Goal: Task Accomplishment & Management: Use online tool/utility

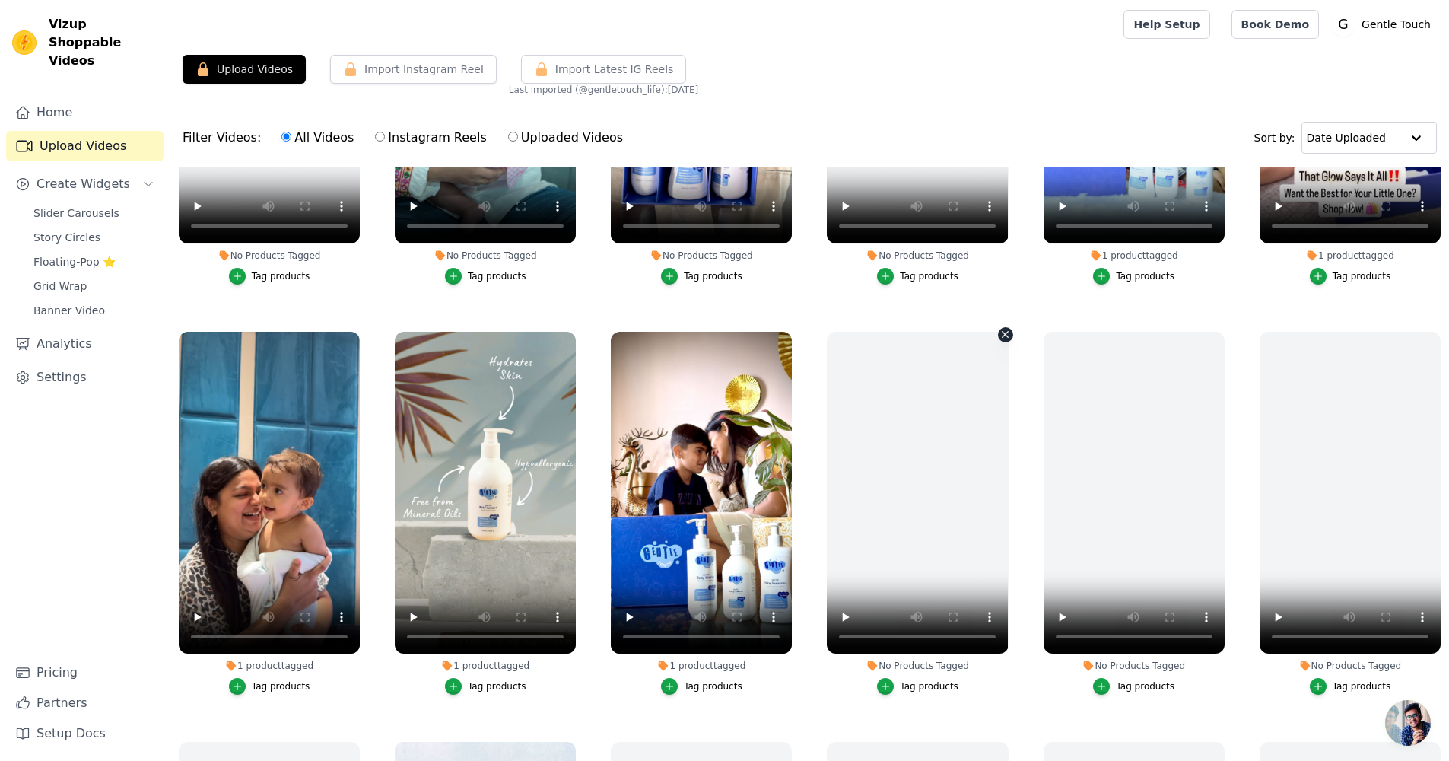
scroll to position [428, 0]
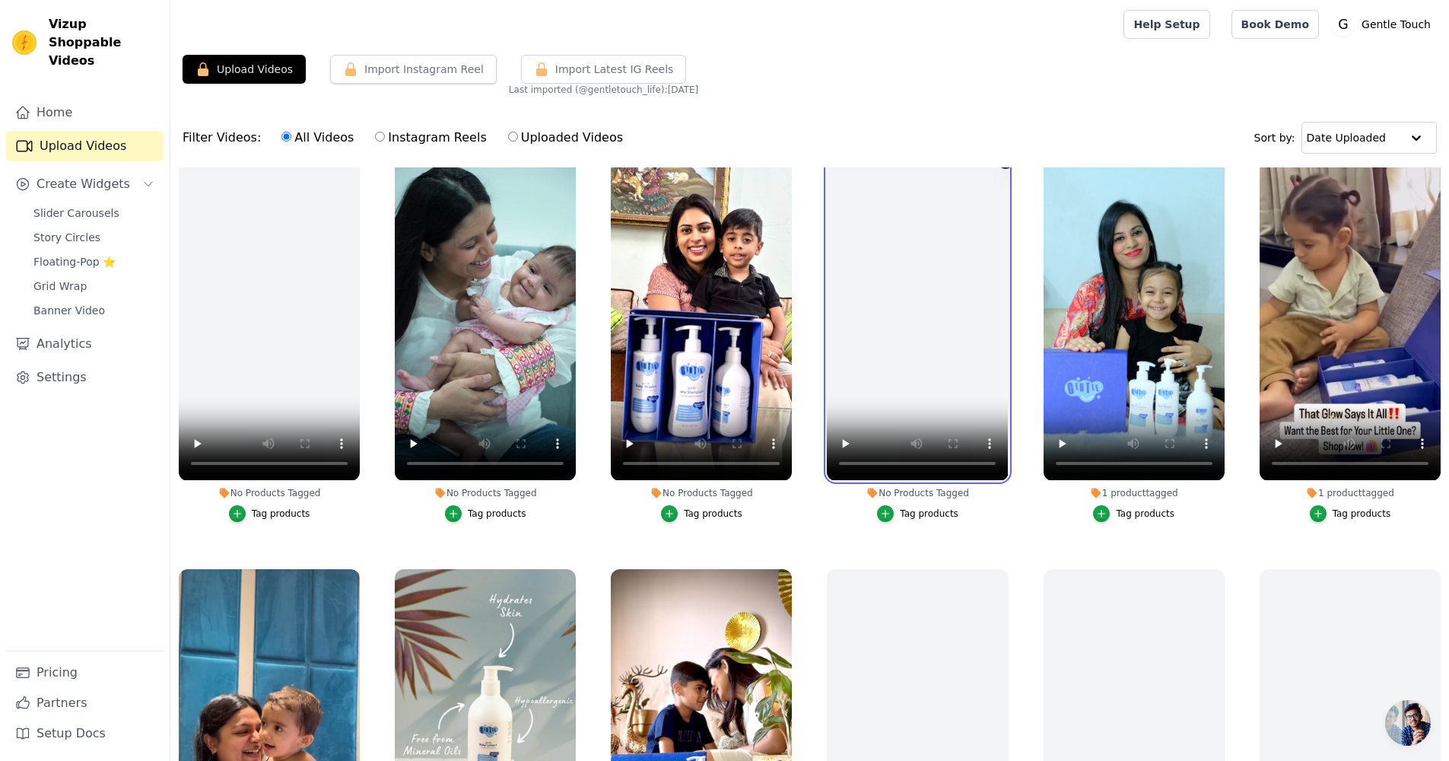
click at [915, 309] on video at bounding box center [917, 319] width 181 height 322
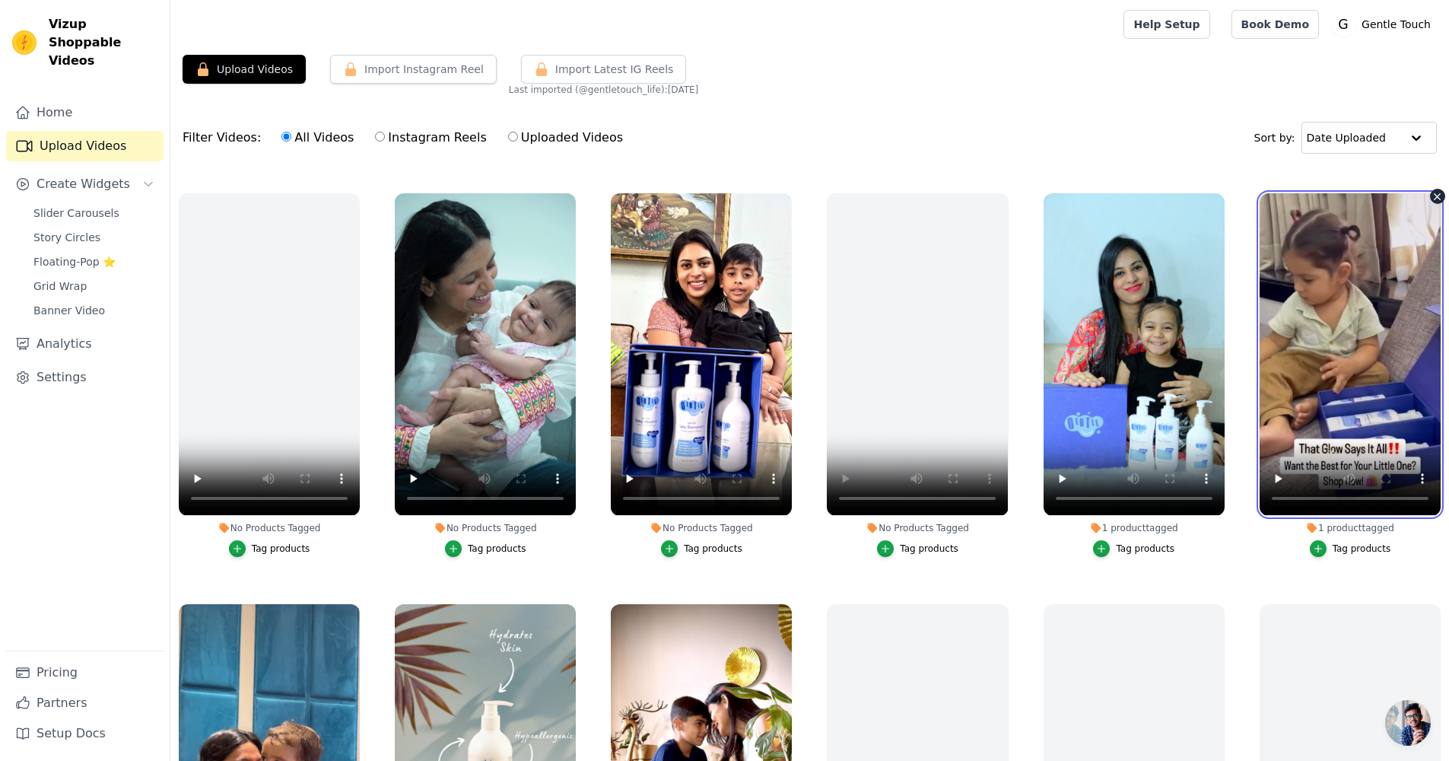
click at [1334, 351] on video at bounding box center [1350, 354] width 181 height 322
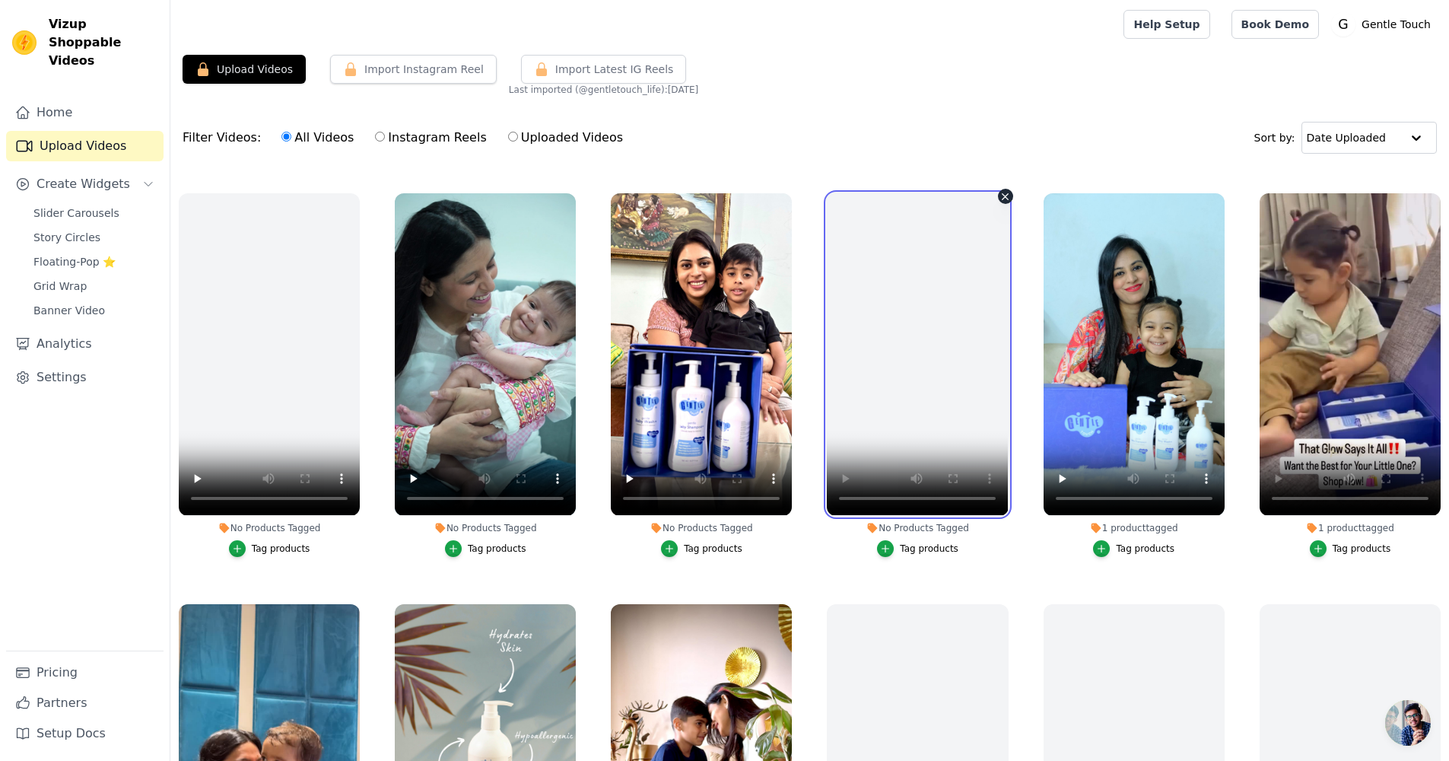
click at [844, 492] on video at bounding box center [917, 354] width 181 height 322
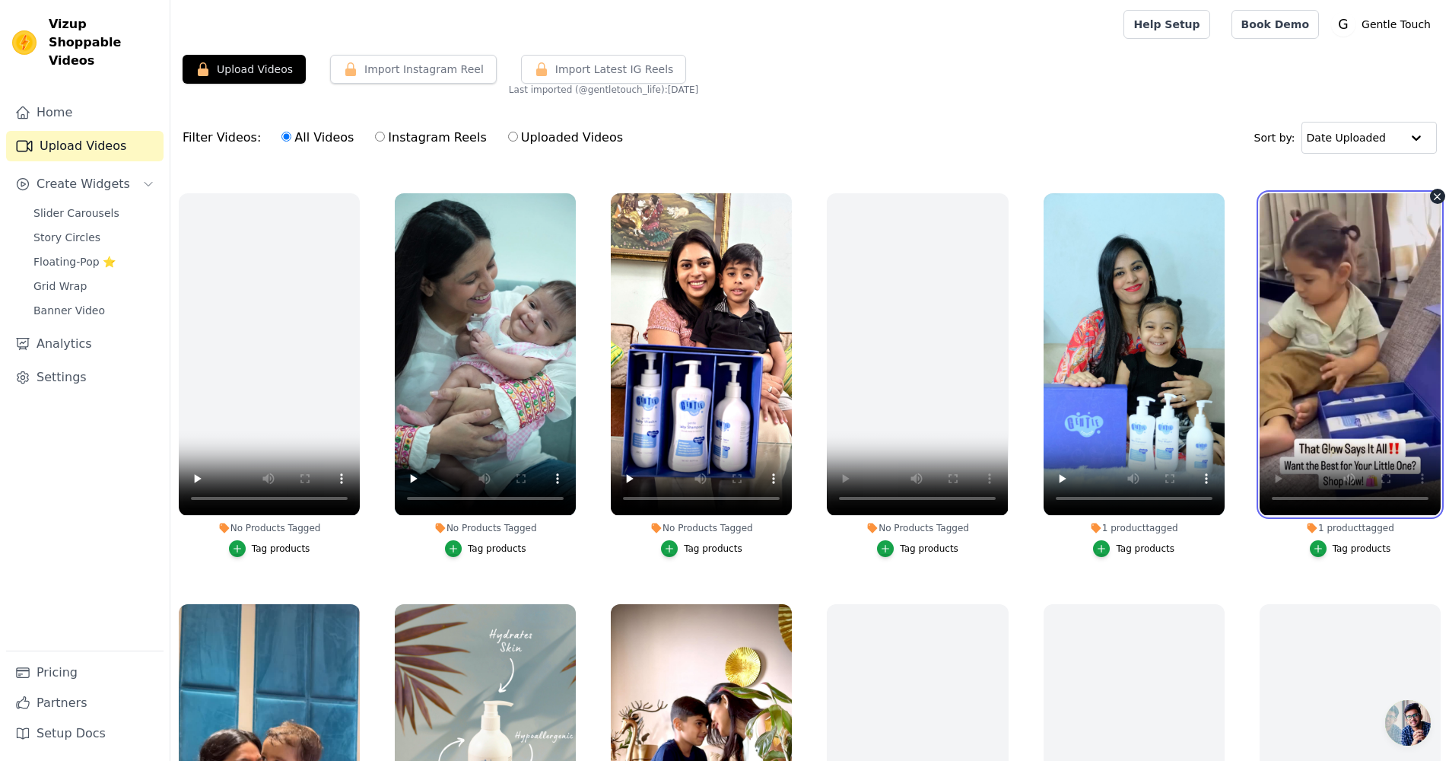
click at [1411, 207] on video at bounding box center [1350, 354] width 181 height 322
click at [1411, 208] on video at bounding box center [1350, 354] width 181 height 322
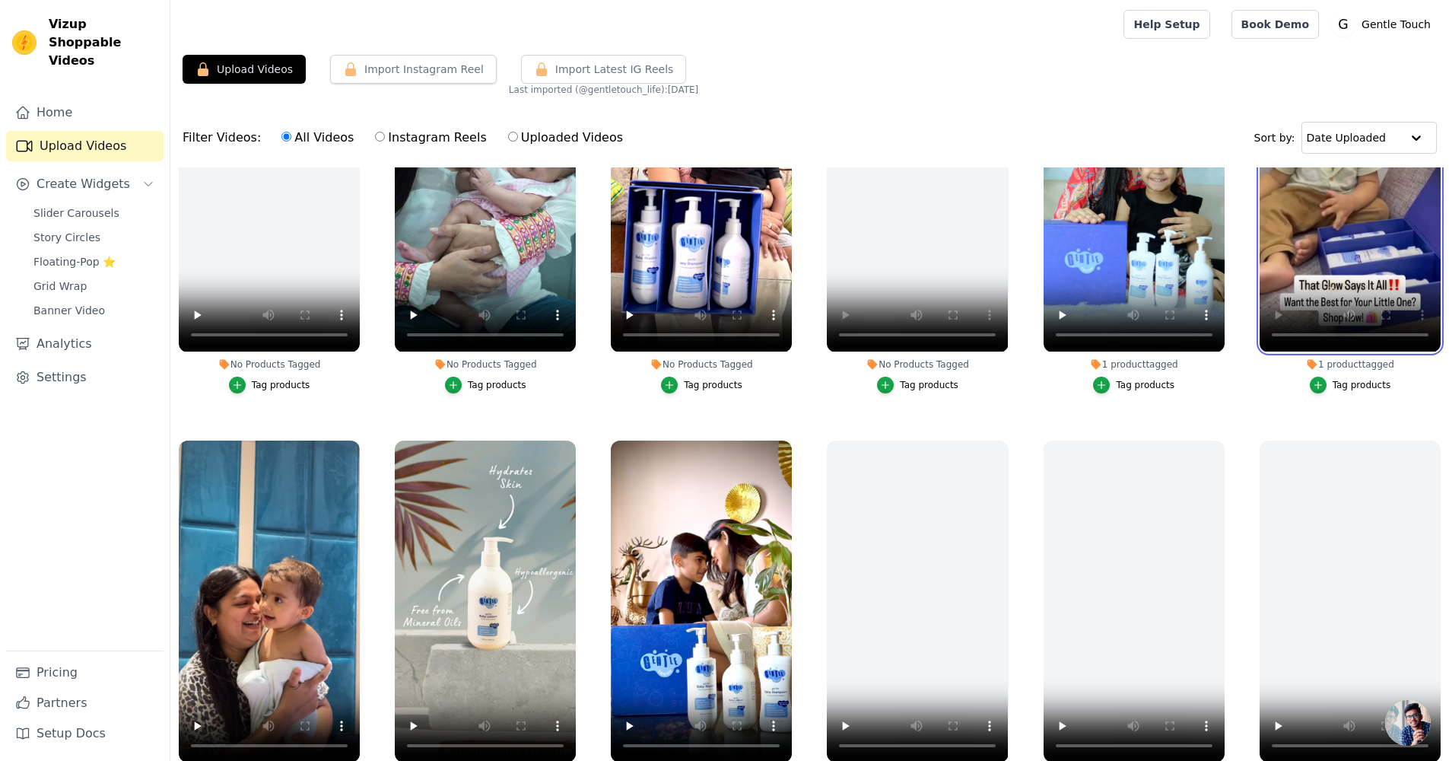
click at [1268, 335] on video at bounding box center [1350, 191] width 181 height 322
click at [1274, 333] on video at bounding box center [1350, 191] width 181 height 322
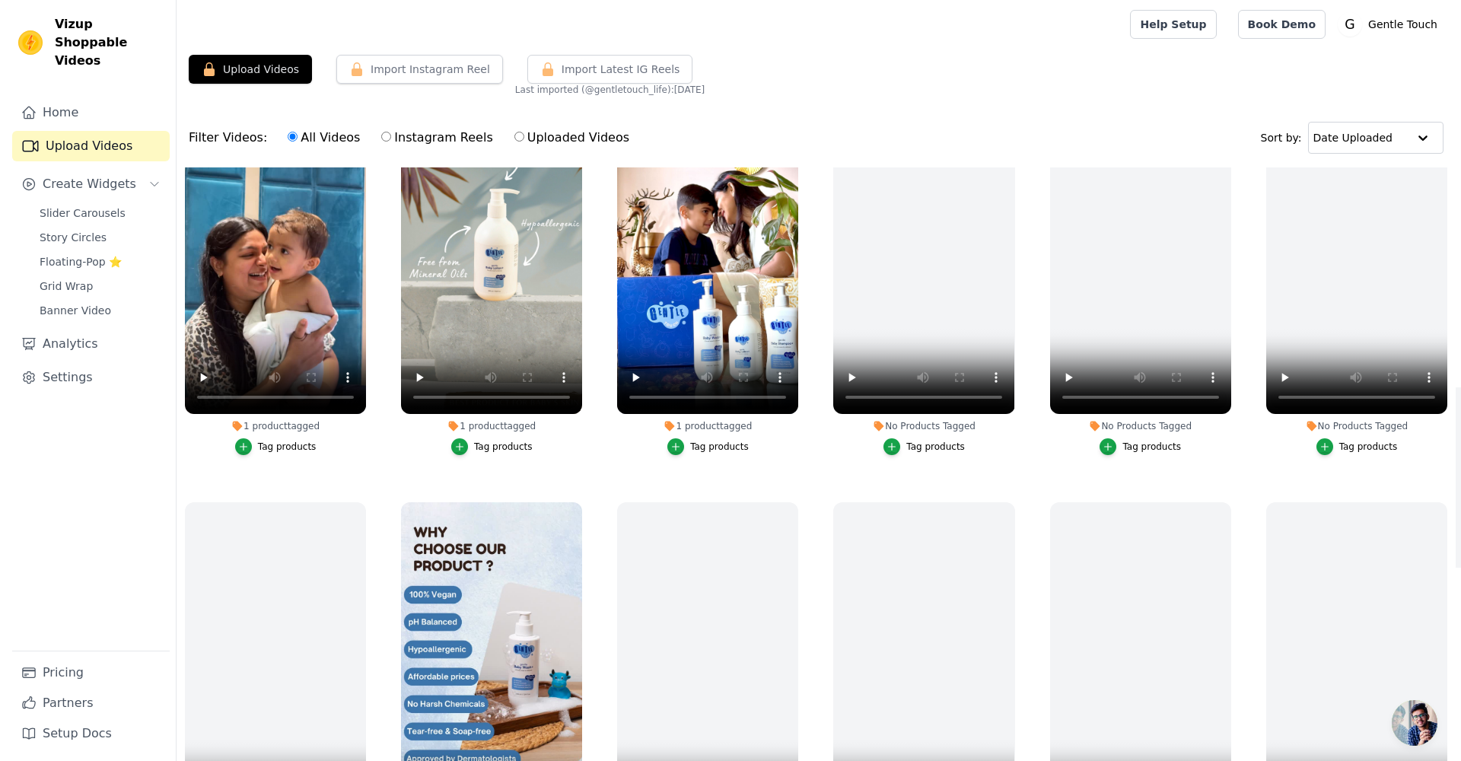
scroll to position [769, 0]
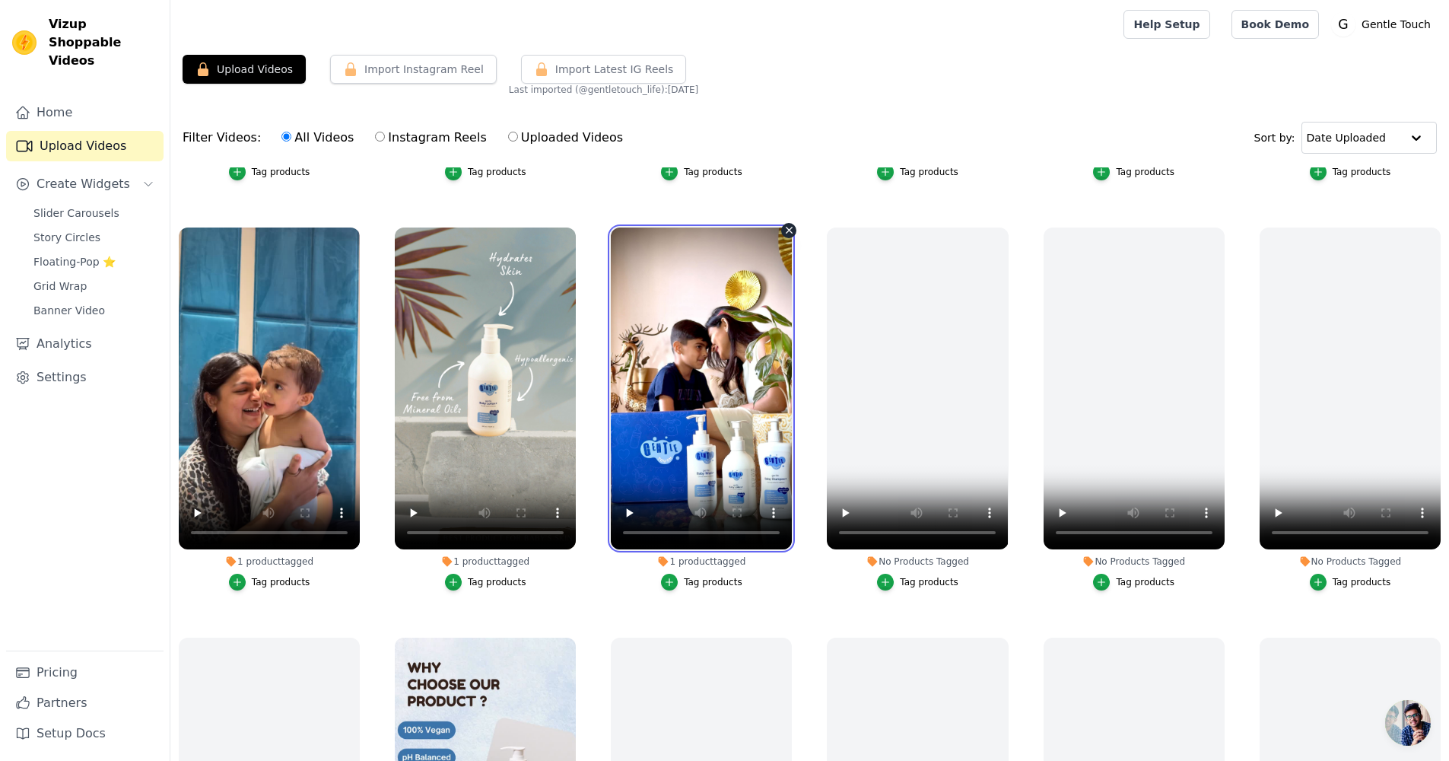
click at [705, 374] on video at bounding box center [701, 388] width 181 height 322
click at [568, 138] on label "Uploaded Videos" at bounding box center [565, 138] width 116 height 20
click at [518, 138] on input "Uploaded Videos" at bounding box center [513, 137] width 10 height 10
radio input "true"
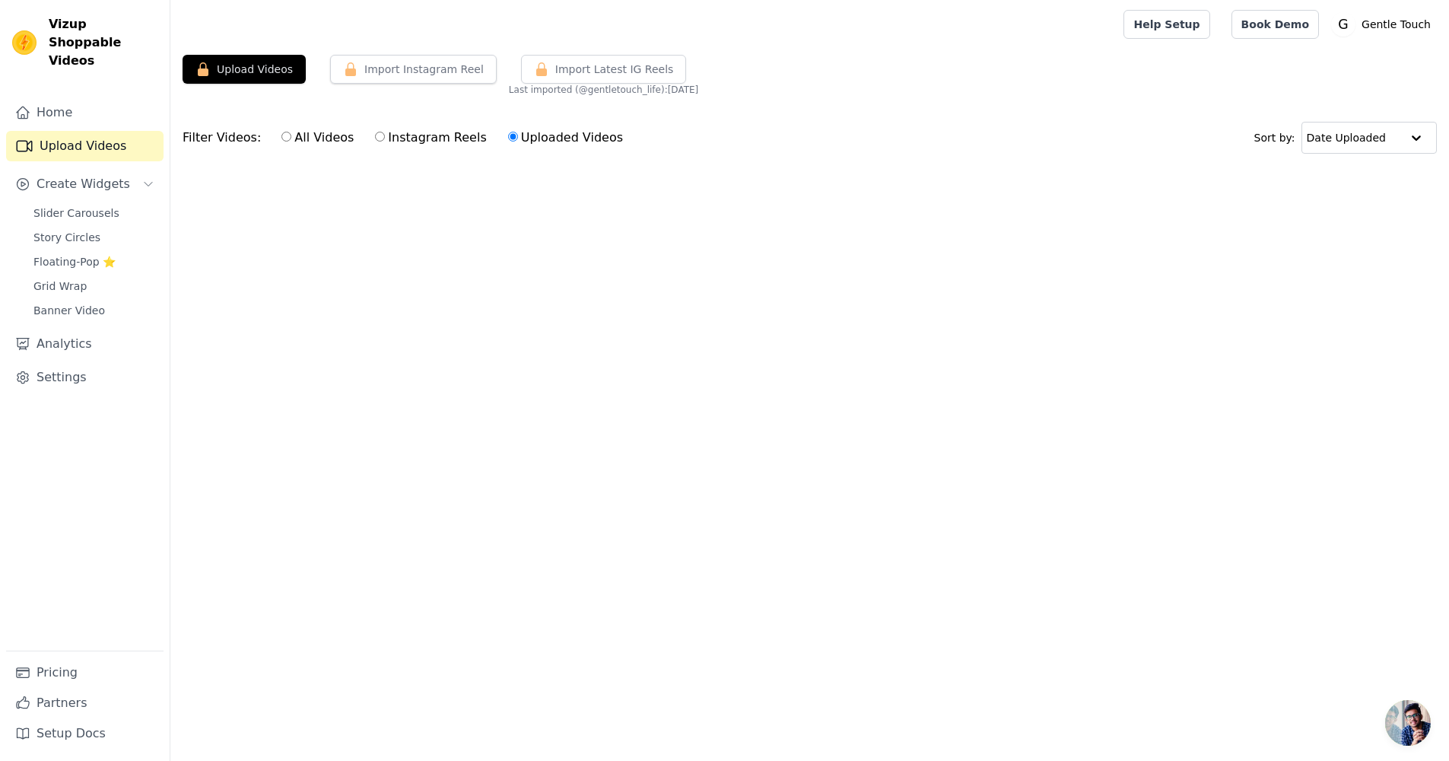
scroll to position [0, 0]
click at [90, 205] on span "Slider Carousels" at bounding box center [76, 212] width 86 height 15
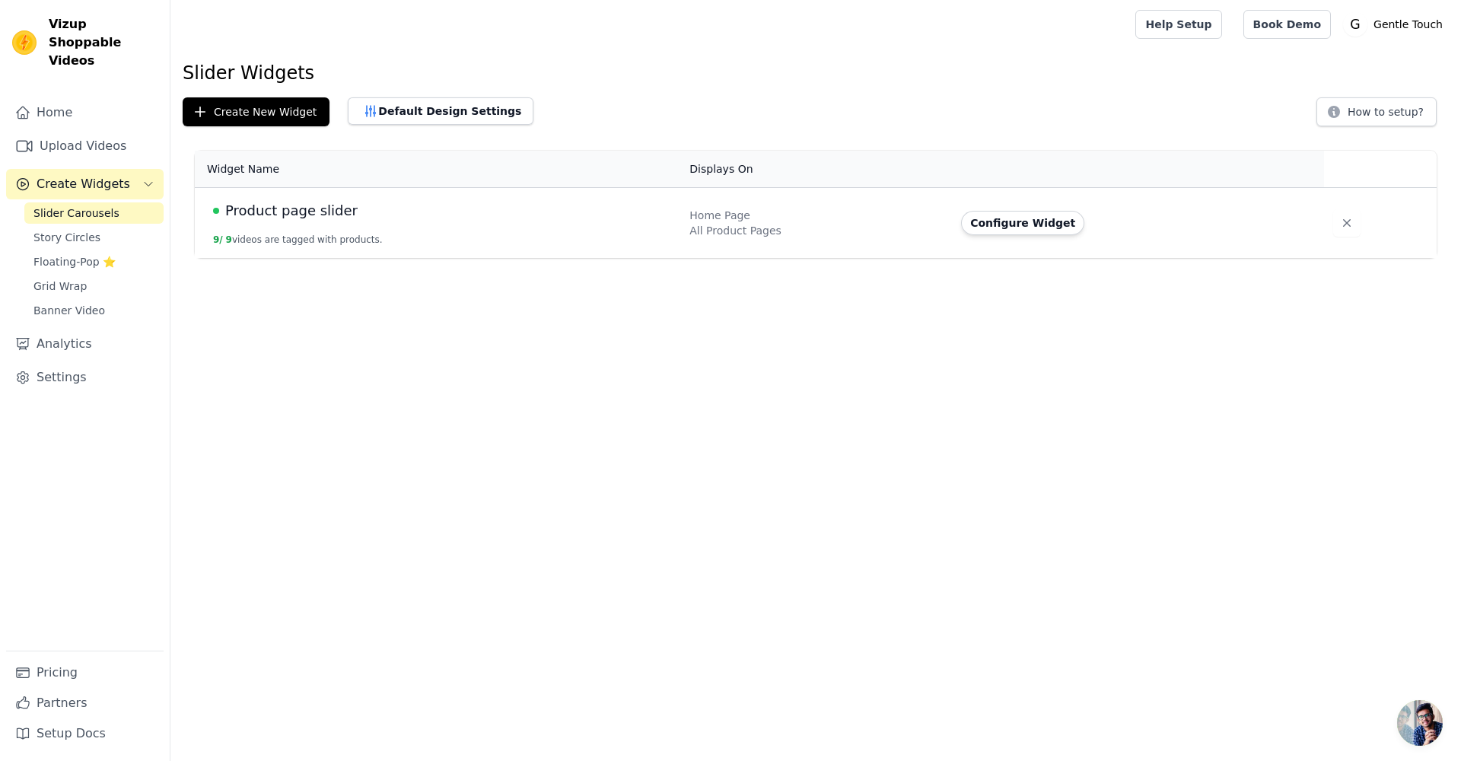
drag, startPoint x: 374, startPoint y: 234, endPoint x: 450, endPoint y: 249, distance: 77.6
click at [450, 249] on td "Product page slider 9 / 9 videos are tagged with products." at bounding box center [437, 223] width 485 height 71
click at [411, 235] on td "Product page slider 9 / 9 videos are tagged with products." at bounding box center [437, 223] width 485 height 71
click at [1061, 218] on button "Configure Widget" at bounding box center [1022, 223] width 123 height 24
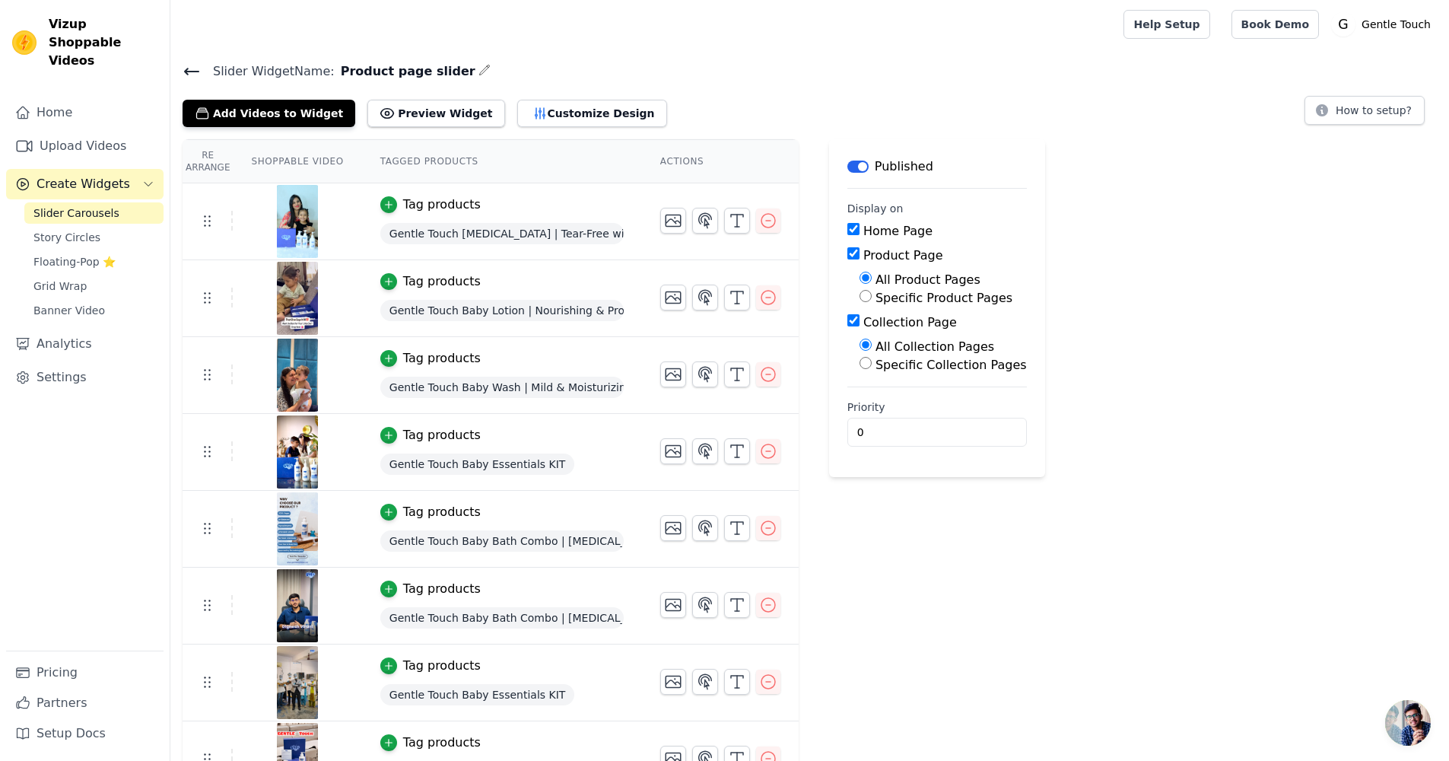
scroll to position [3, 0]
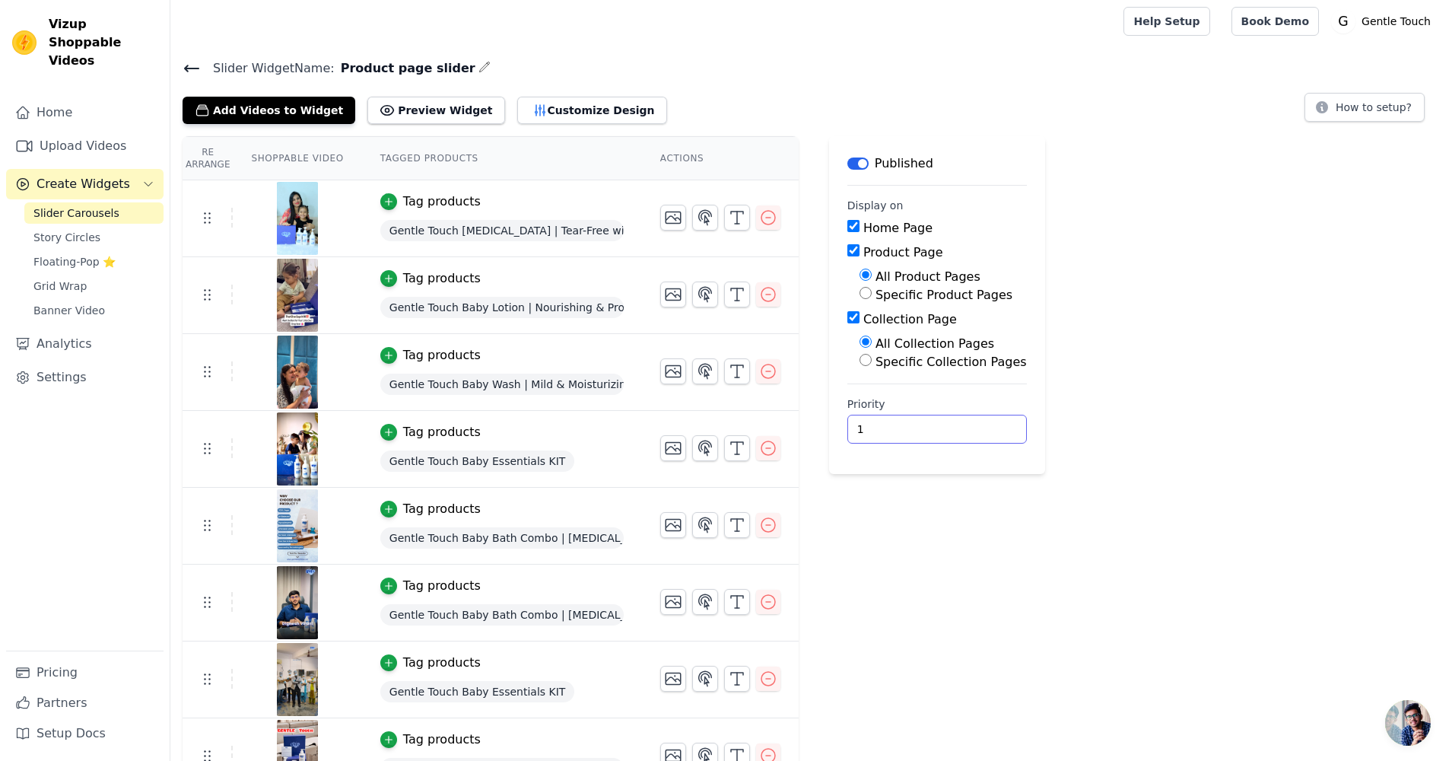
click at [977, 426] on input "1" at bounding box center [938, 429] width 180 height 29
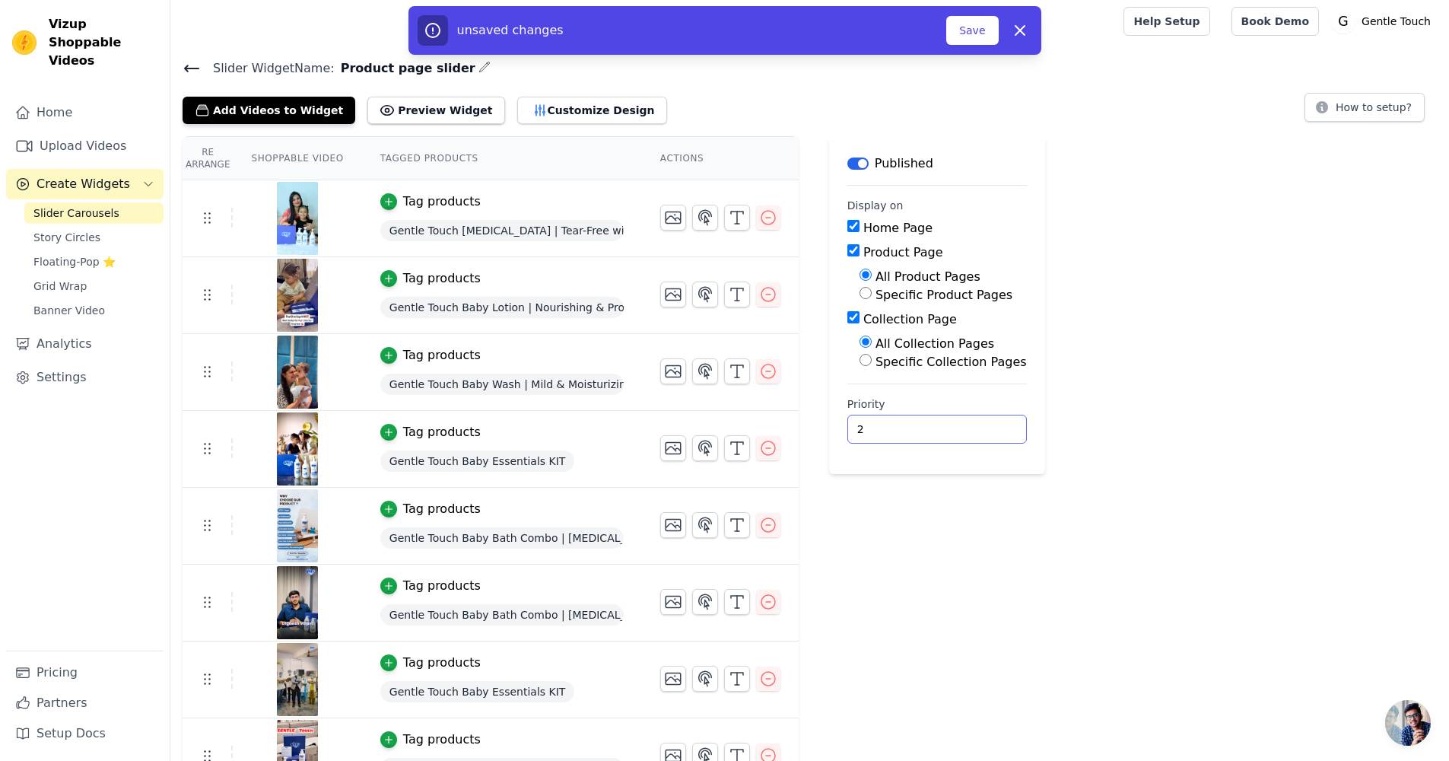
click at [976, 427] on input "2" at bounding box center [938, 429] width 180 height 29
click at [977, 431] on input "1" at bounding box center [938, 429] width 180 height 29
type input "0"
click at [977, 431] on input "0" at bounding box center [938, 429] width 180 height 29
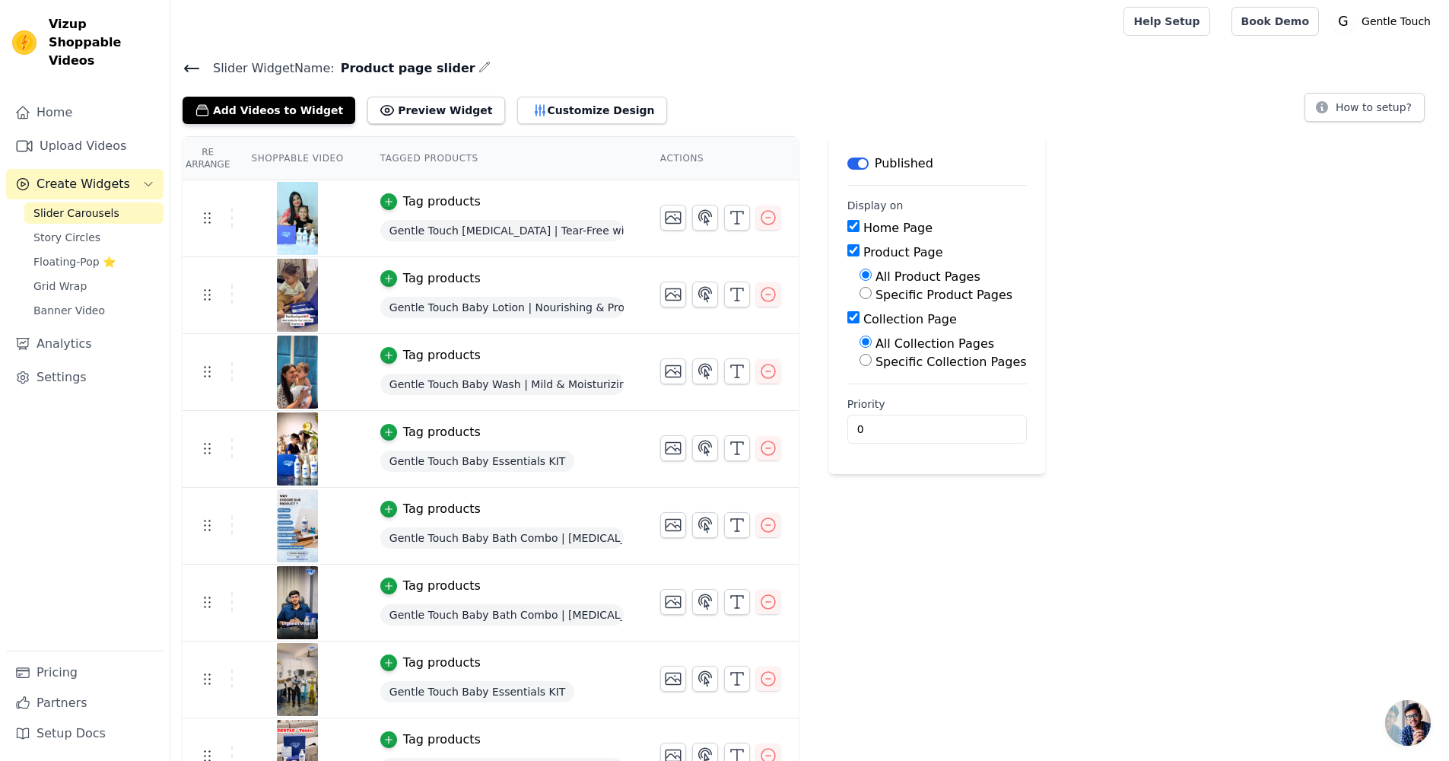
click at [1019, 390] on main "Label Published Display on Home Page Product Page All Product Pages Specific Pr…" at bounding box center [937, 305] width 216 height 338
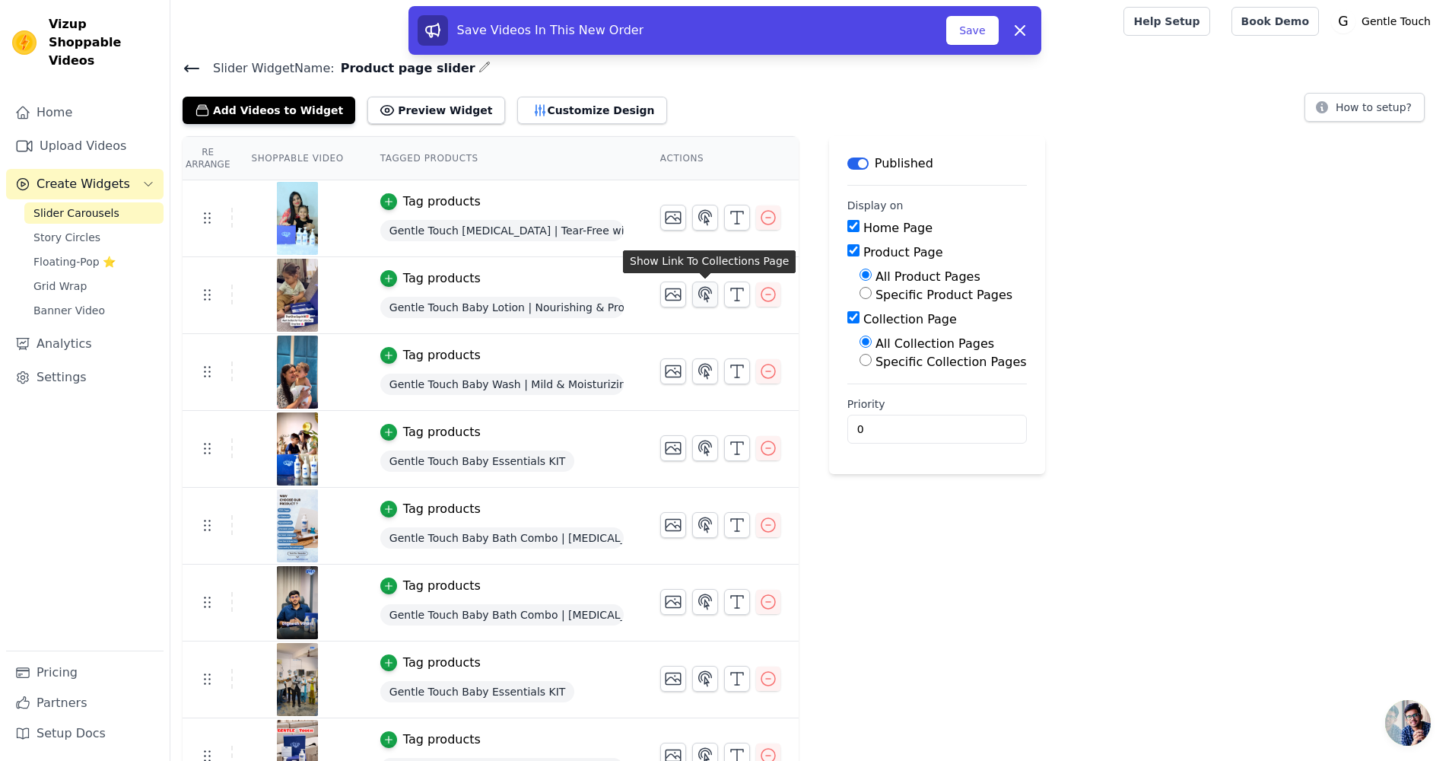
click at [701, 294] on icon "button" at bounding box center [705, 294] width 13 height 14
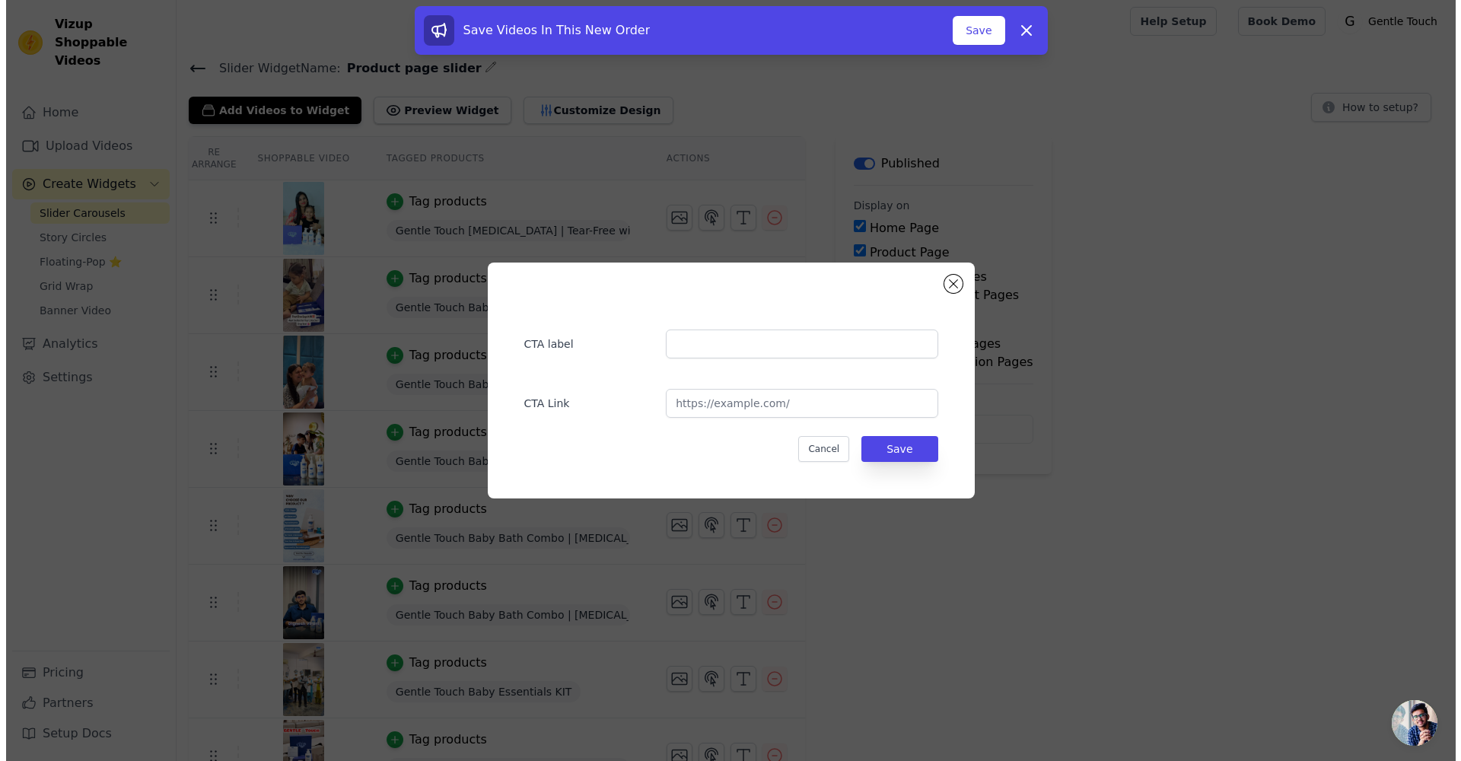
scroll to position [0, 0]
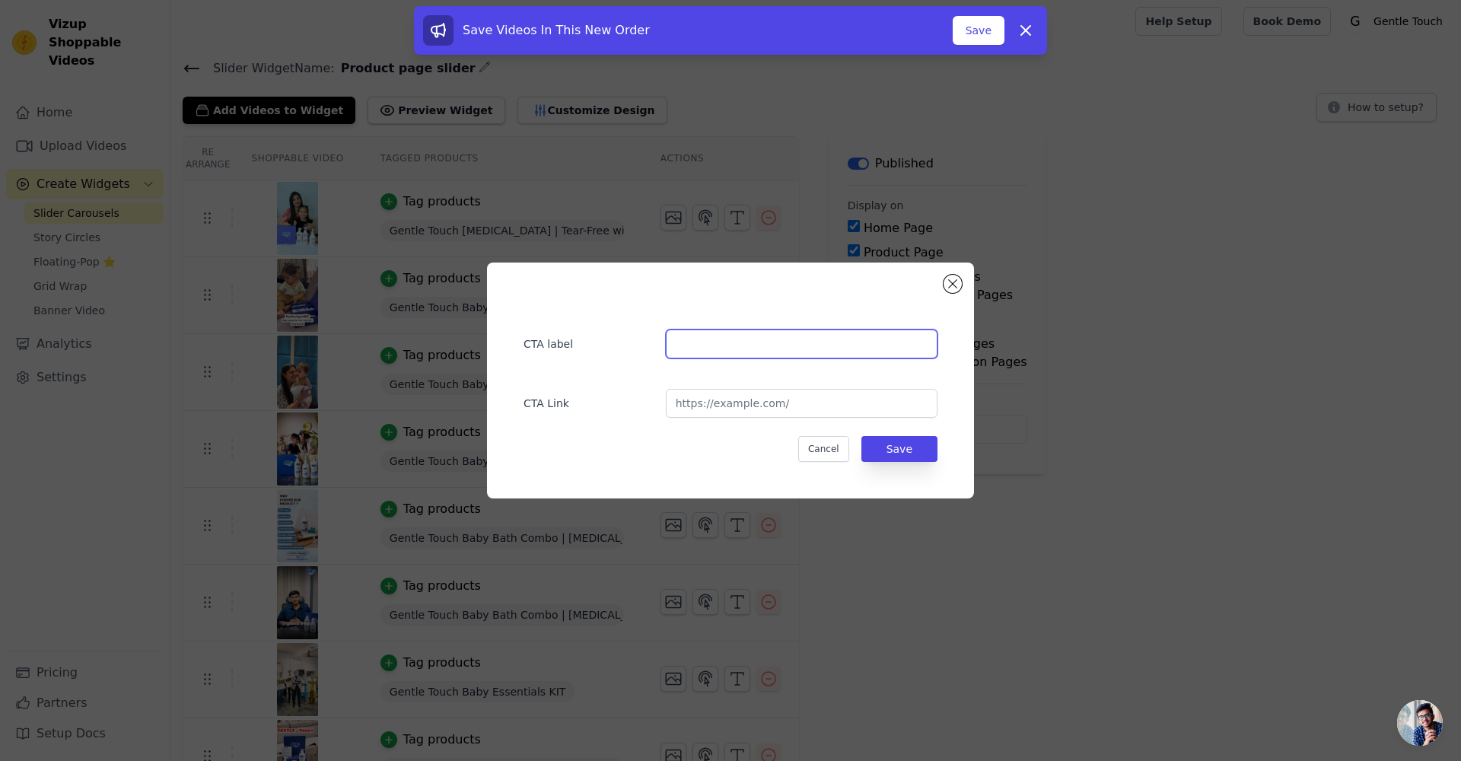
click at [714, 343] on input "text" at bounding box center [802, 343] width 272 height 29
click at [947, 280] on button "Close modal" at bounding box center [952, 284] width 18 height 18
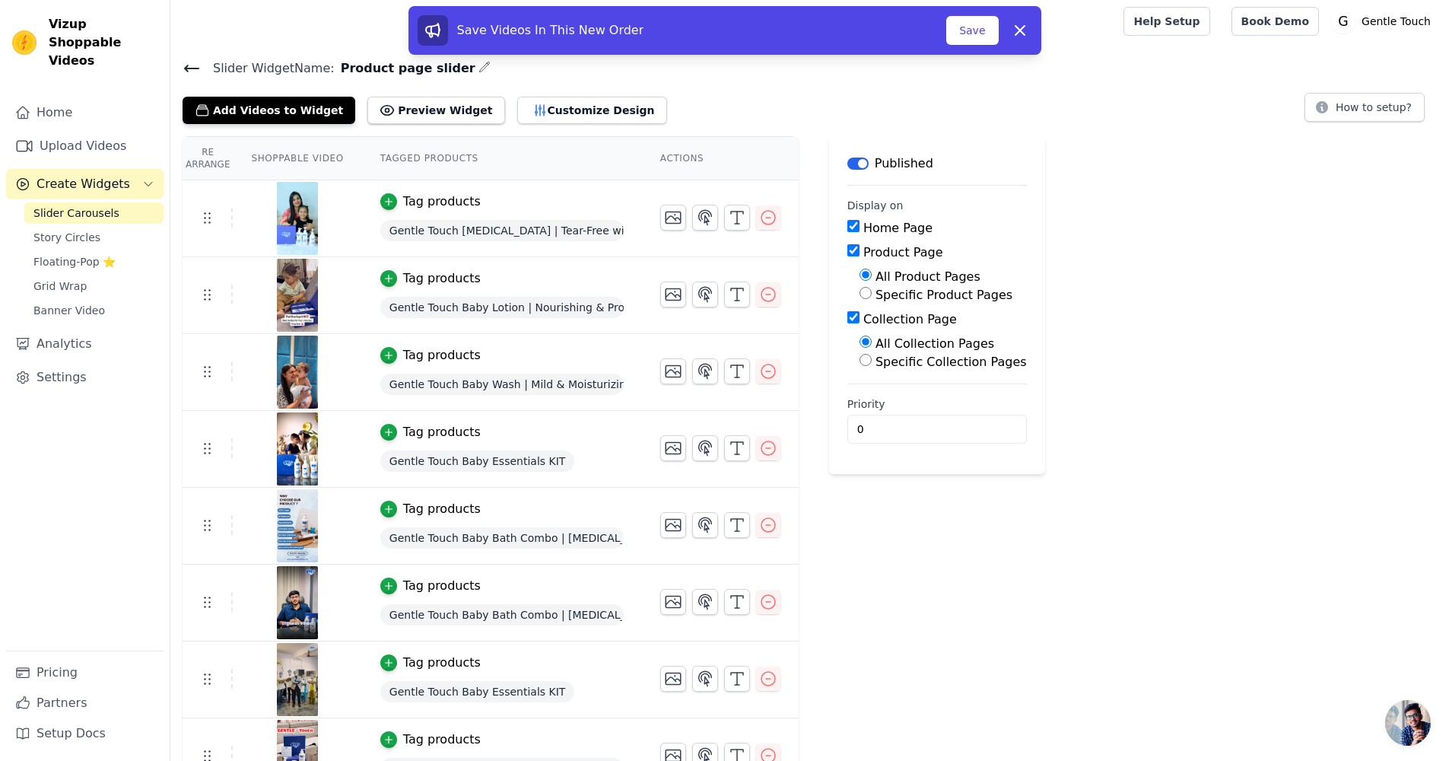
scroll to position [42, 0]
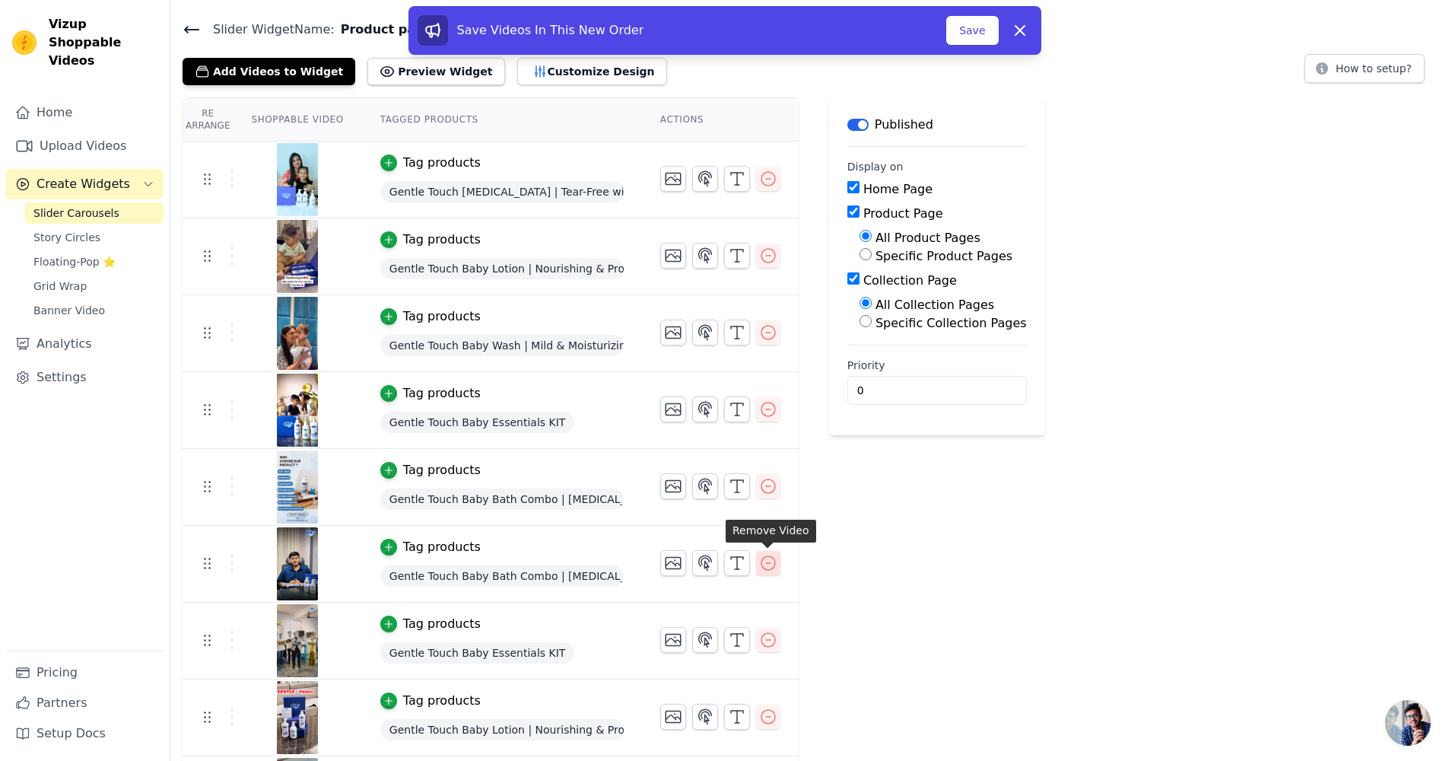
click at [765, 559] on icon "button" at bounding box center [768, 563] width 18 height 18
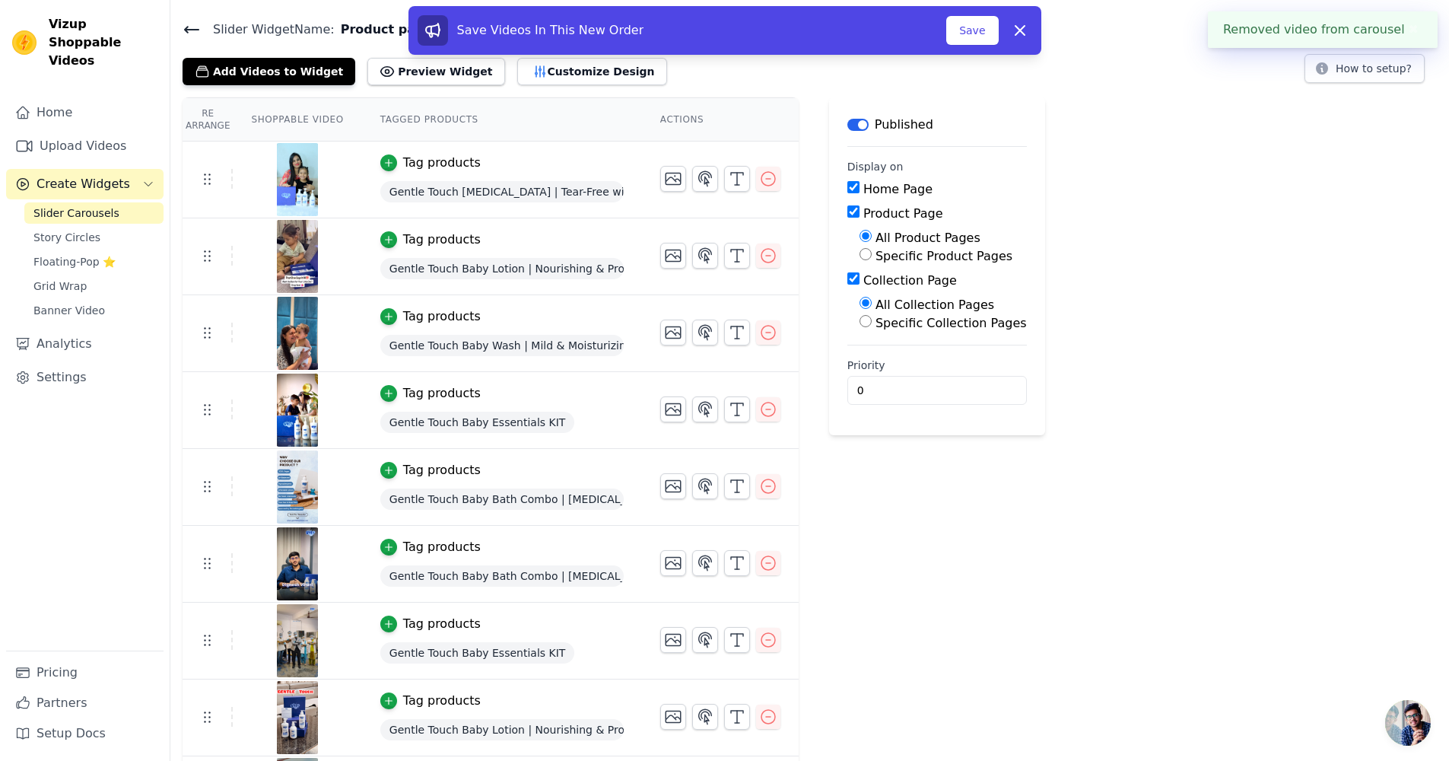
scroll to position [0, 0]
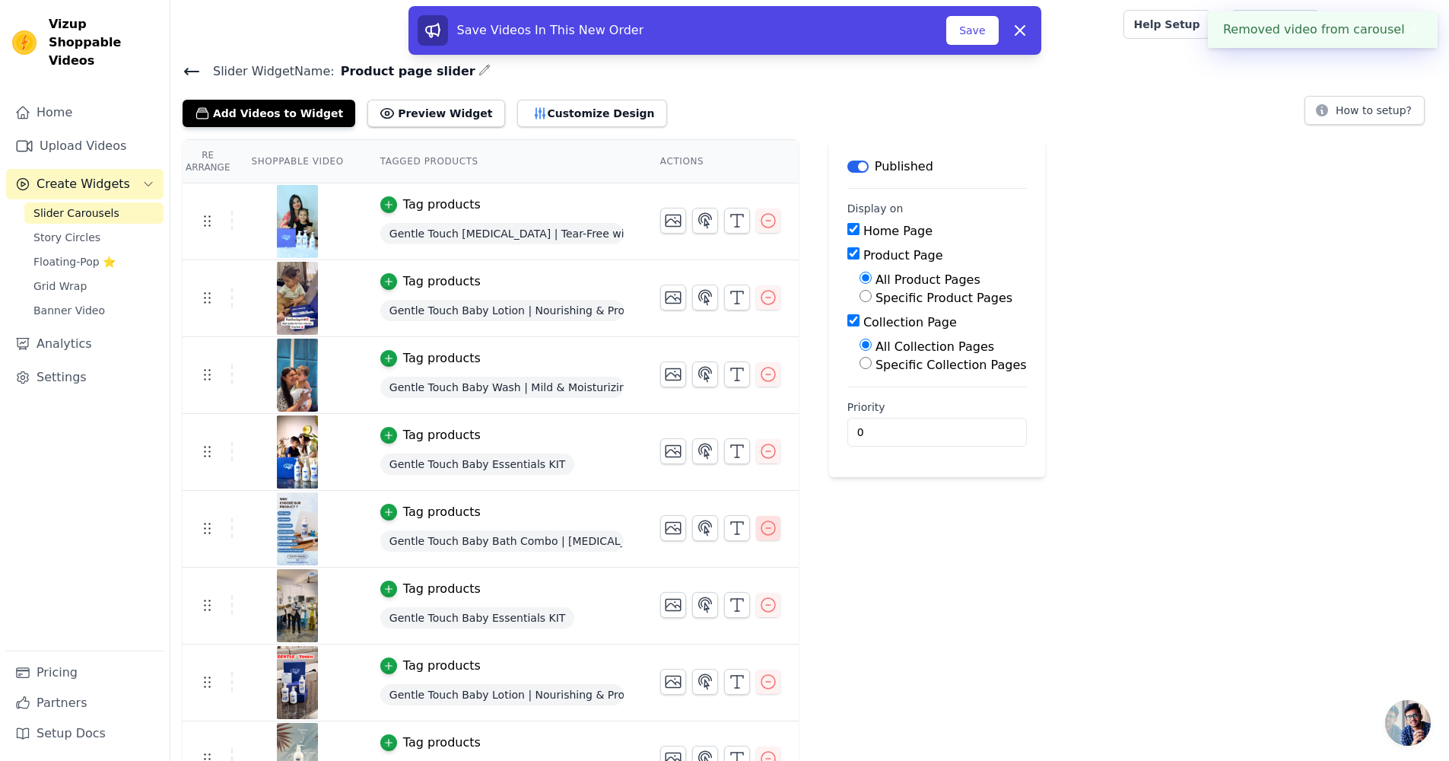
click at [769, 523] on icon "button" at bounding box center [768, 528] width 18 height 18
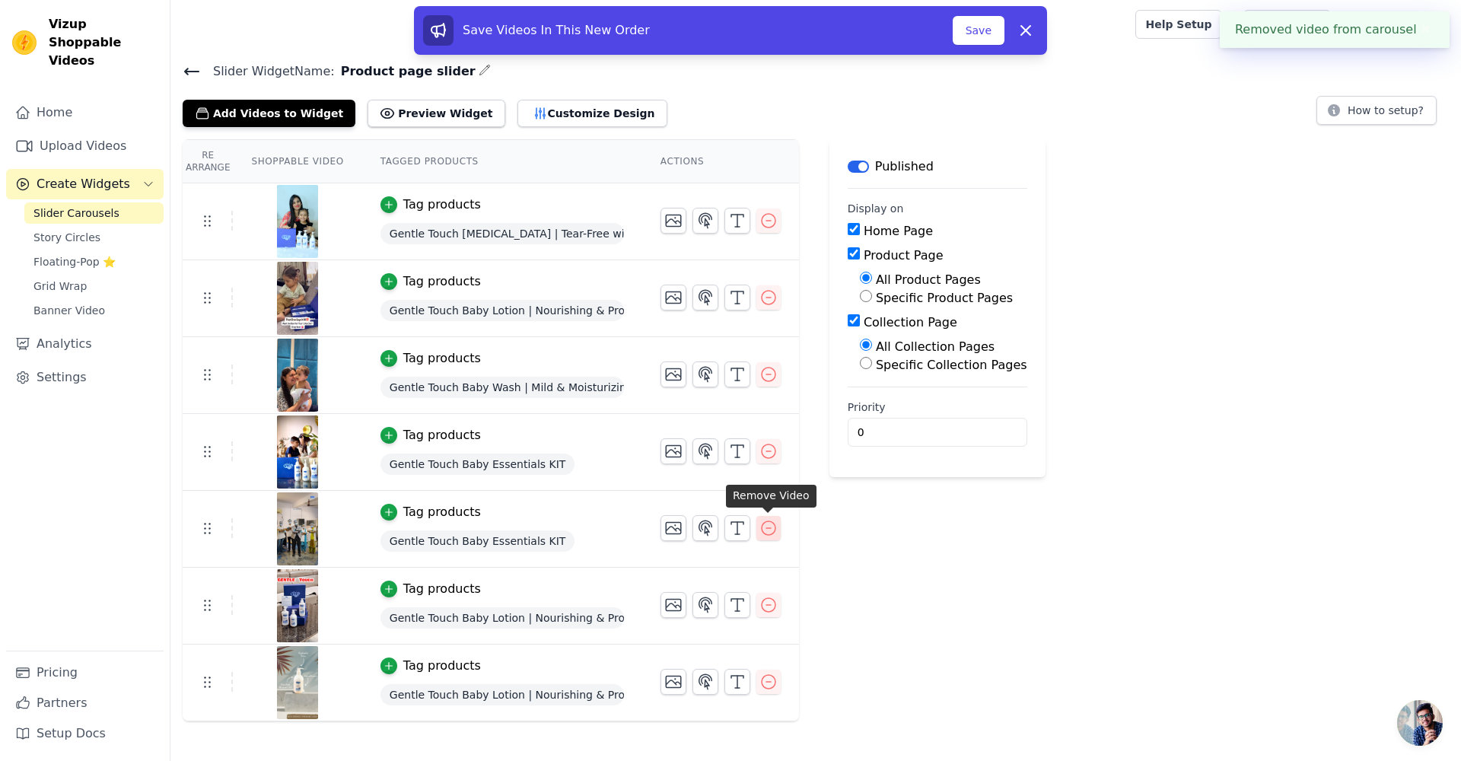
click at [762, 526] on icon "button" at bounding box center [769, 528] width 14 height 14
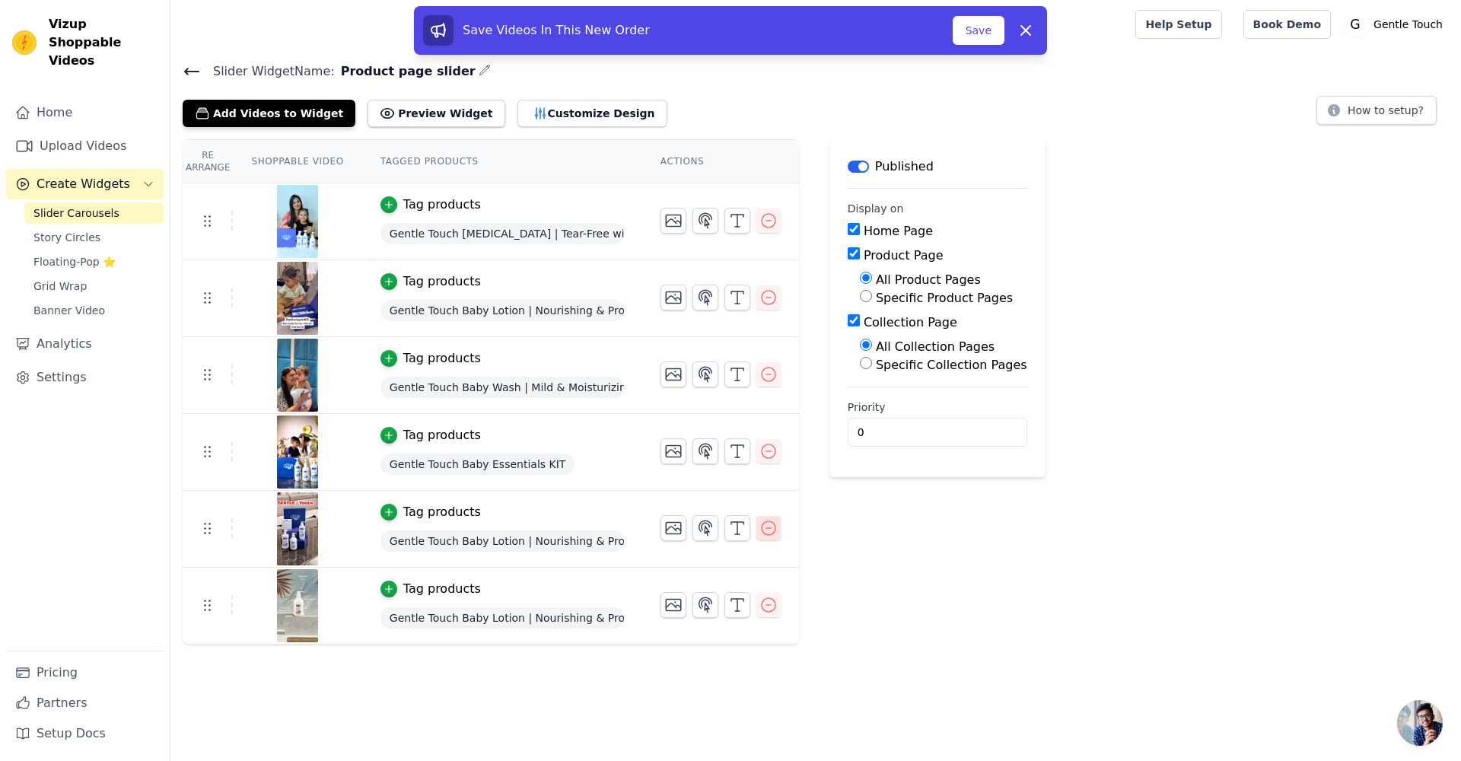
click at [771, 524] on icon "button" at bounding box center [768, 528] width 18 height 18
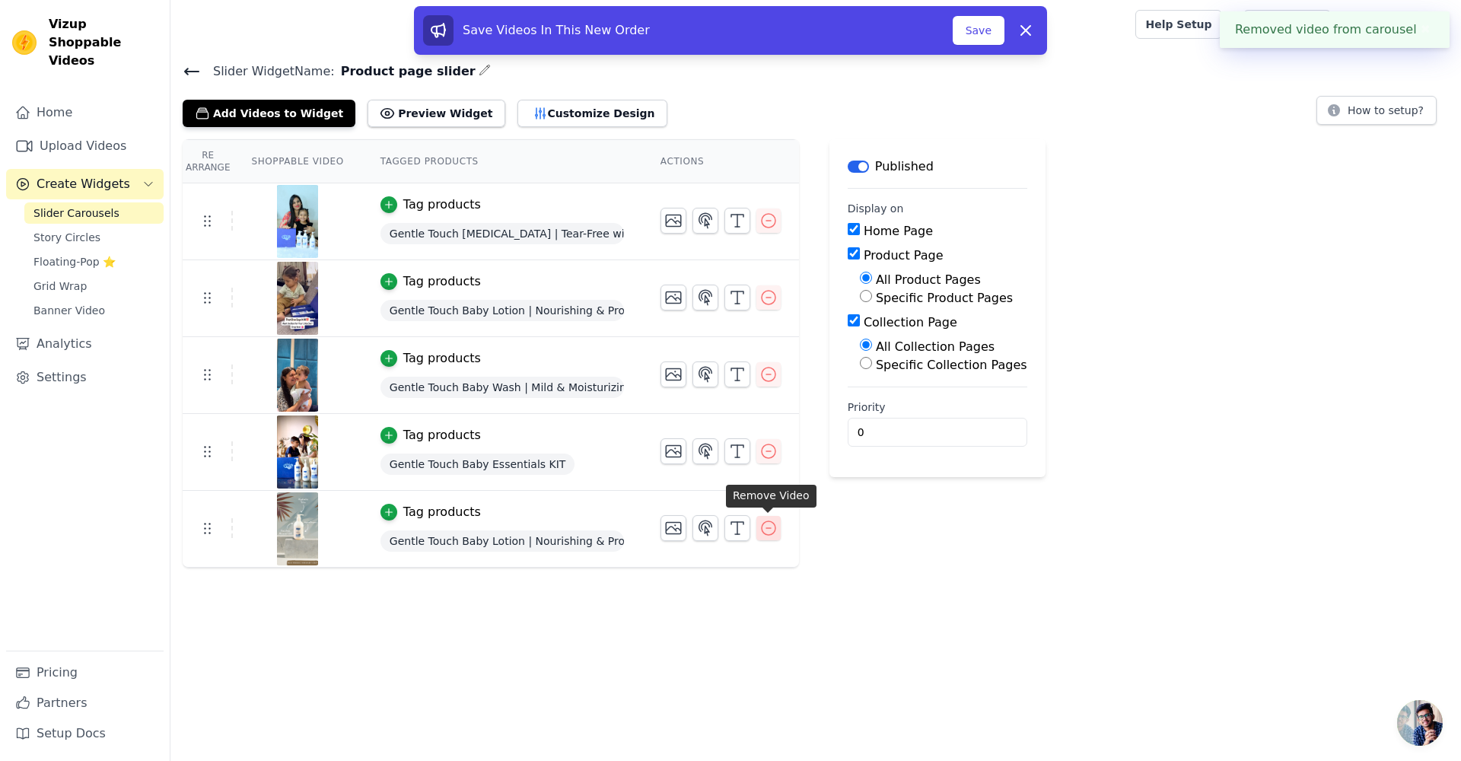
click at [768, 533] on icon "button" at bounding box center [768, 528] width 18 height 18
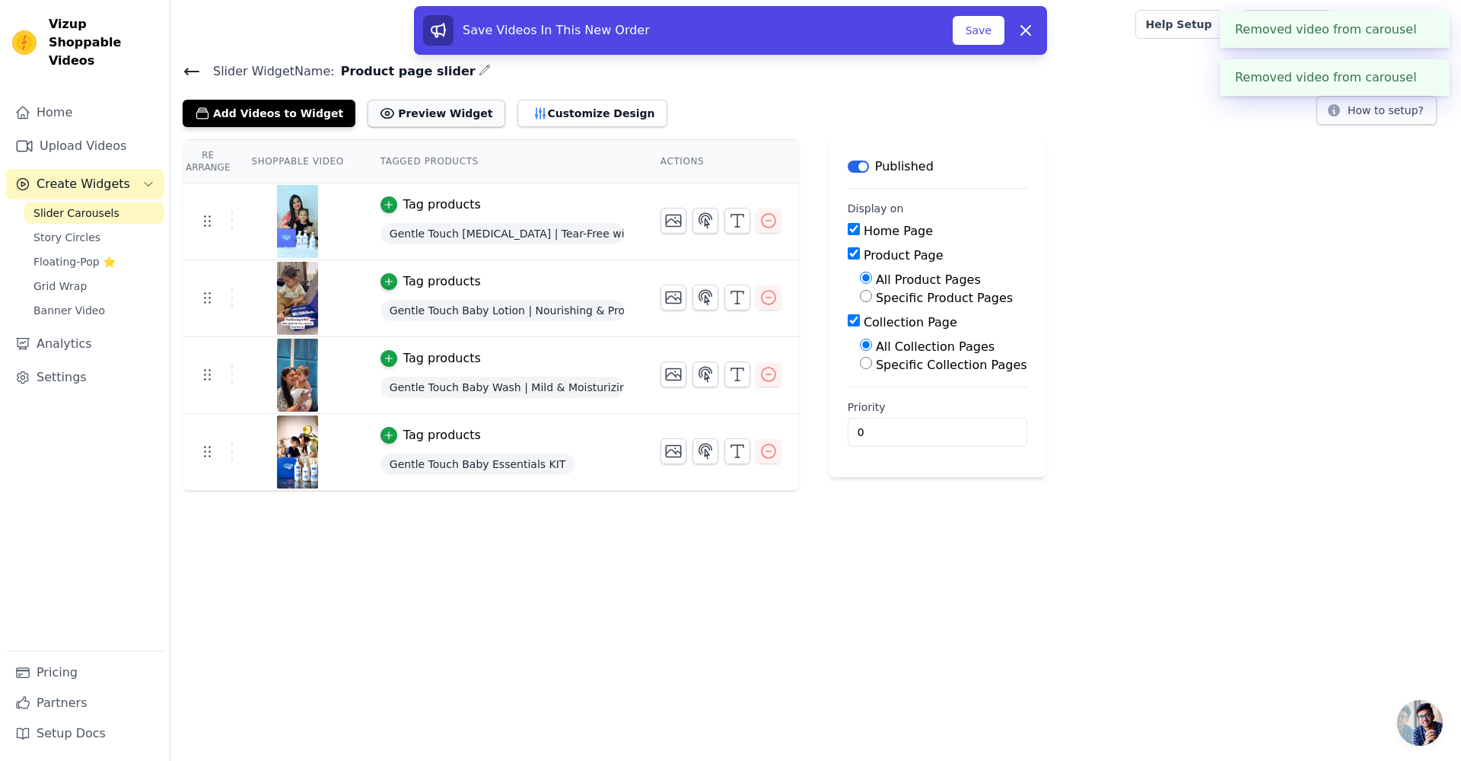
click at [430, 119] on button "Preview Widget" at bounding box center [435, 113] width 137 height 27
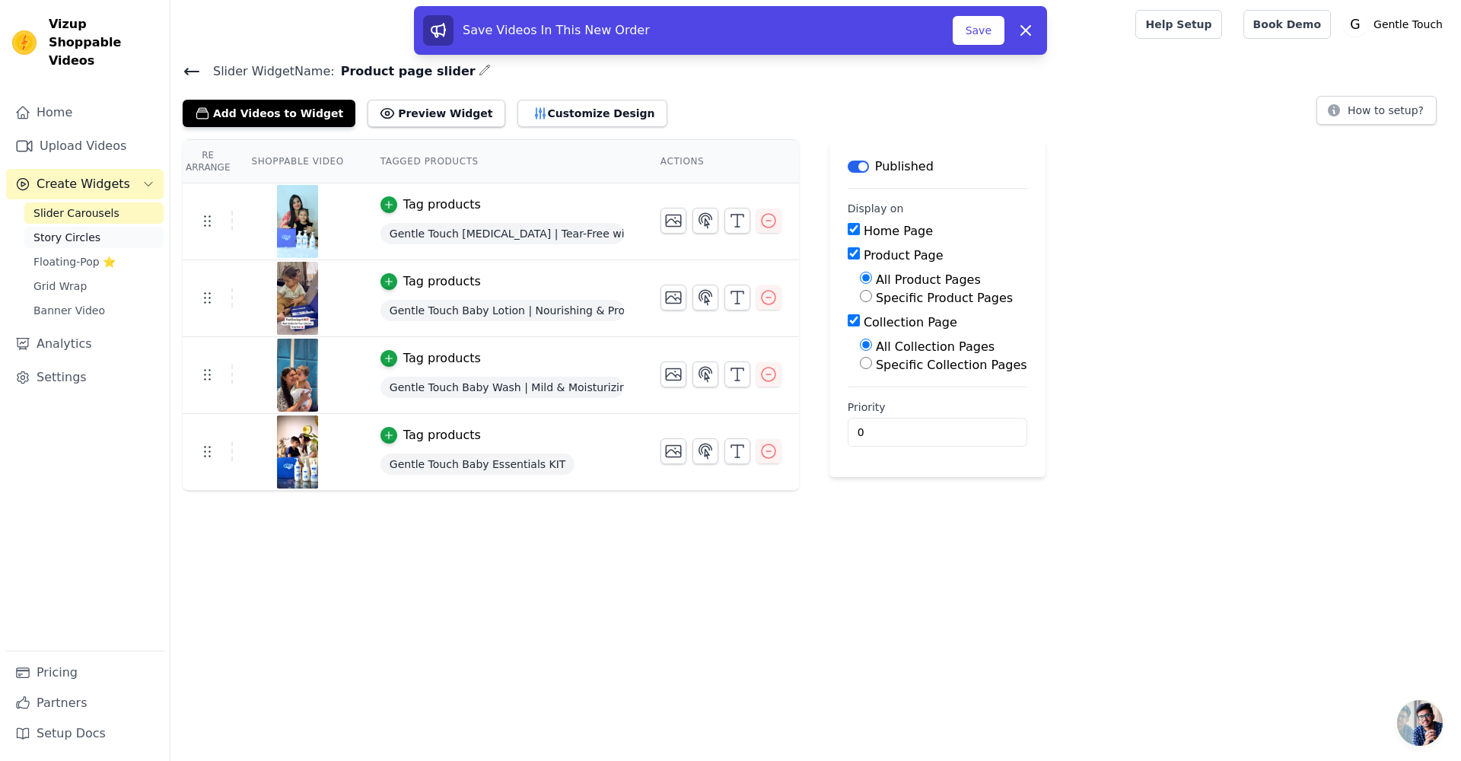
click at [70, 230] on span "Story Circles" at bounding box center [66, 237] width 67 height 15
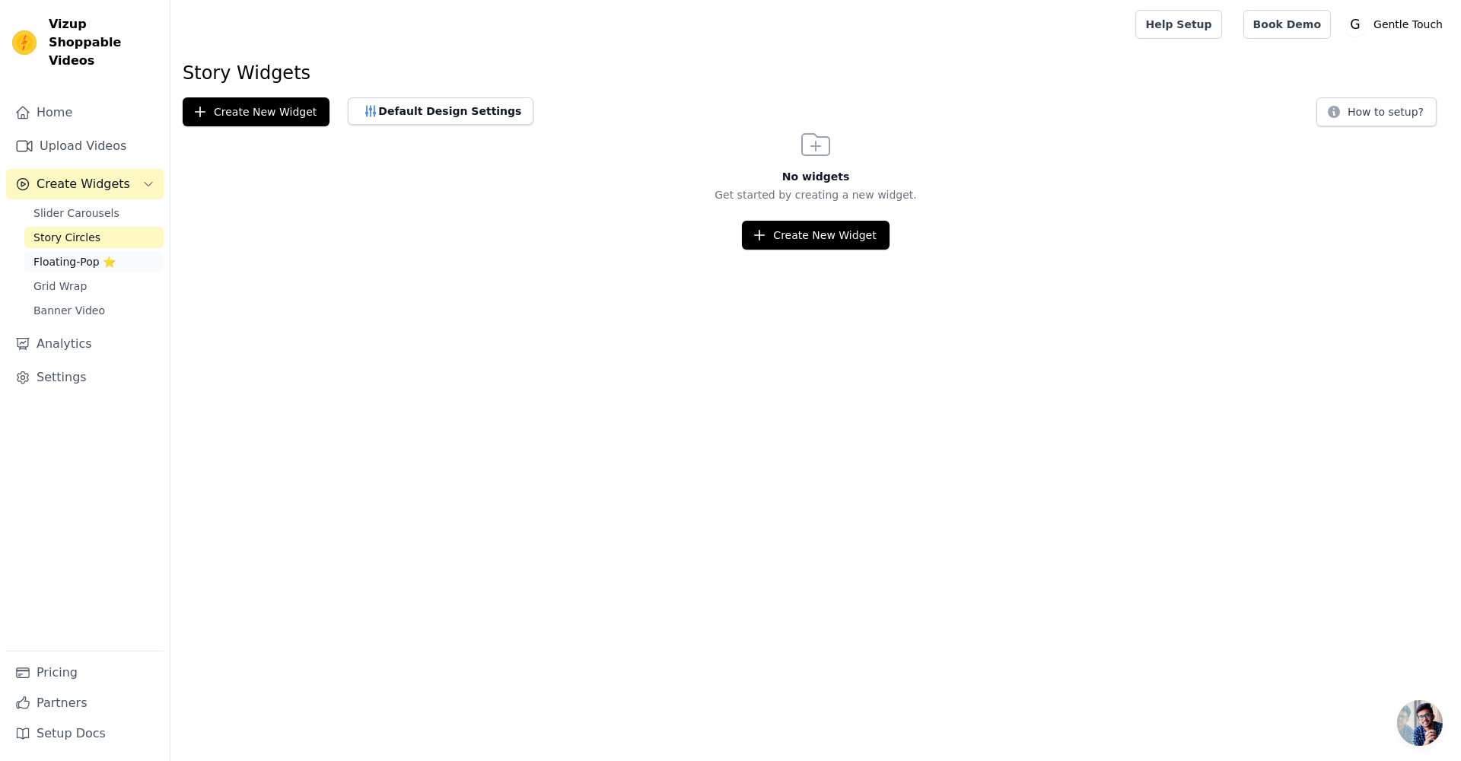
click at [105, 251] on link "Floating-Pop ⭐" at bounding box center [93, 261] width 139 height 21
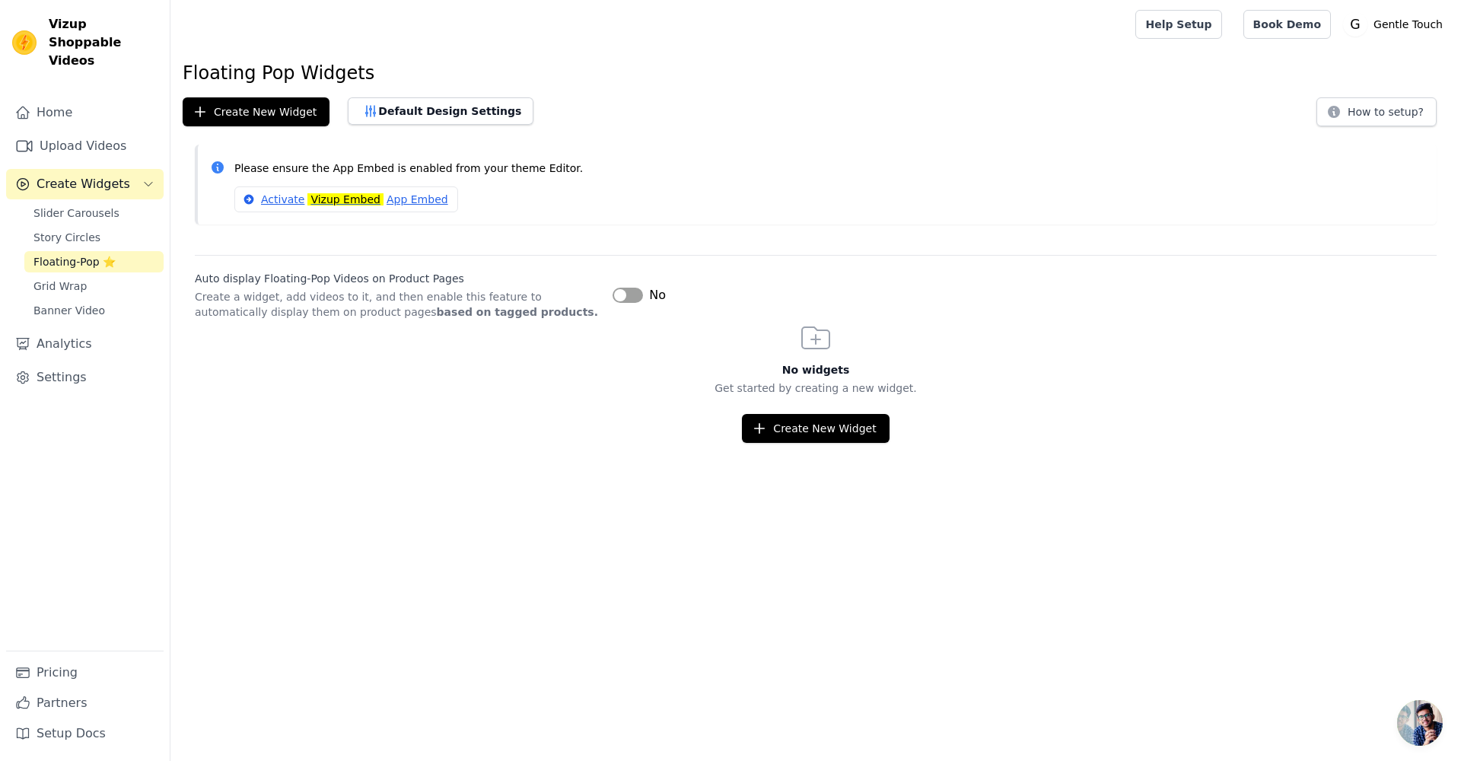
click at [635, 294] on button "Label" at bounding box center [627, 295] width 30 height 15
click at [809, 425] on button "Create New Widget" at bounding box center [815, 428] width 147 height 29
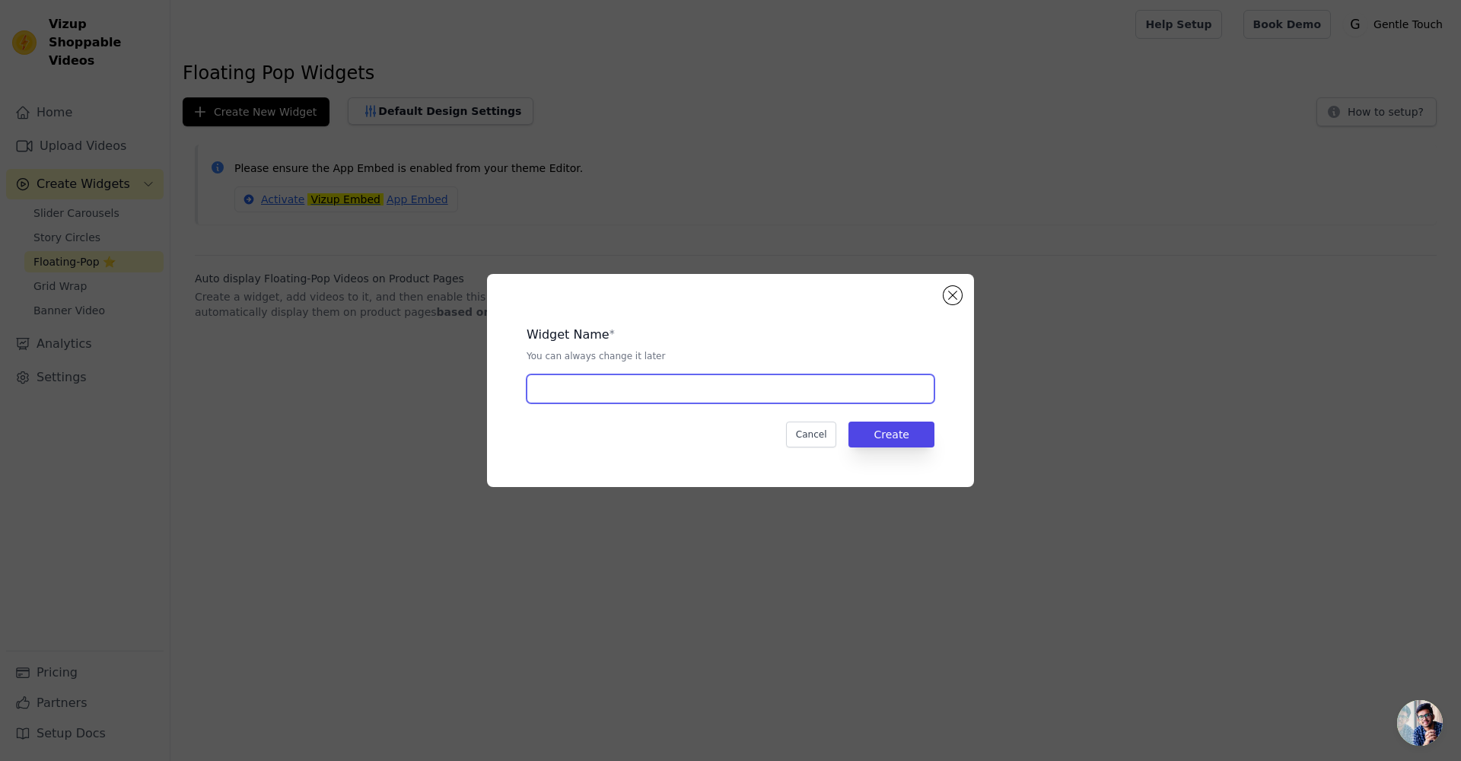
click at [615, 389] on input "text" at bounding box center [730, 388] width 408 height 29
type input "Home Page"
click at [886, 439] on button "Create" at bounding box center [891, 434] width 86 height 26
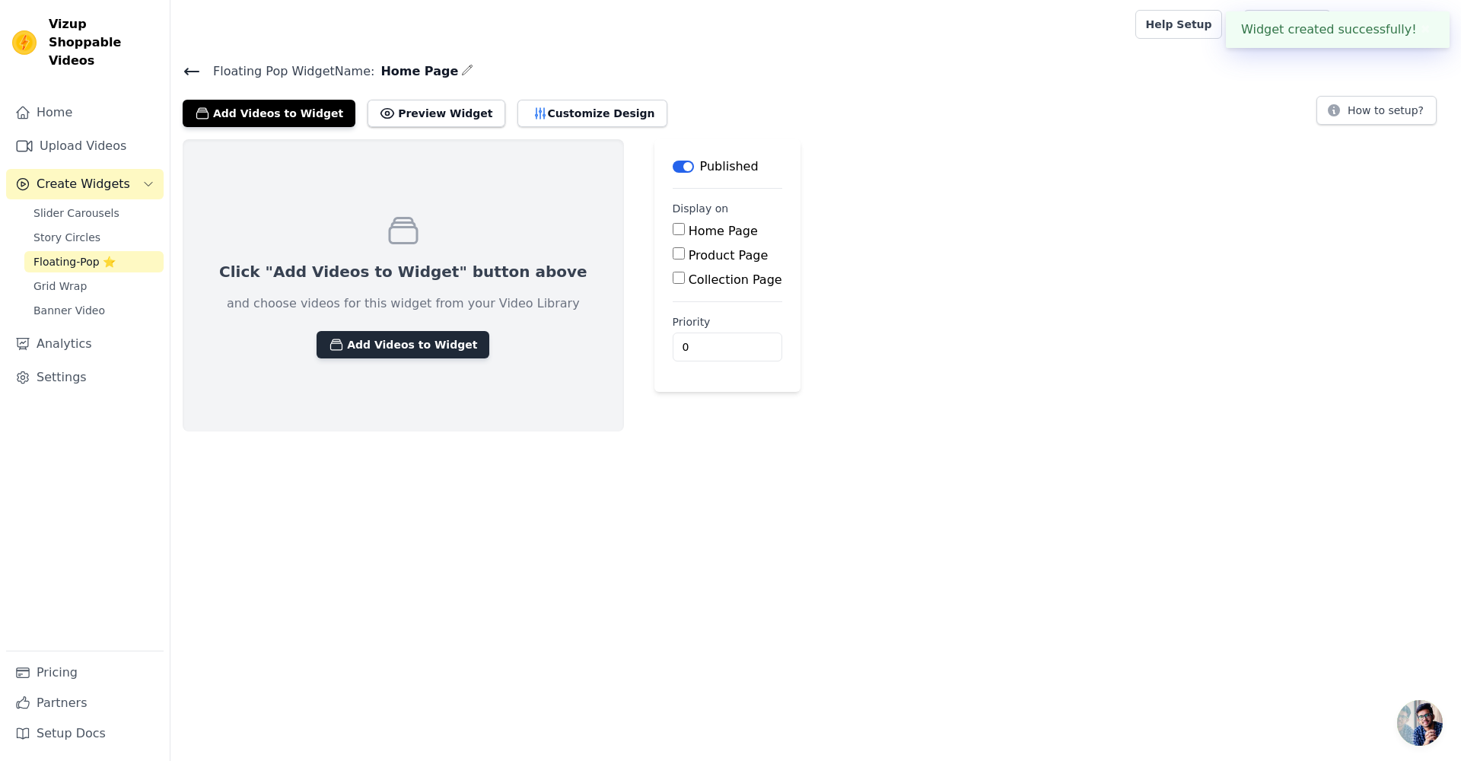
click at [398, 342] on button "Add Videos to Widget" at bounding box center [402, 344] width 173 height 27
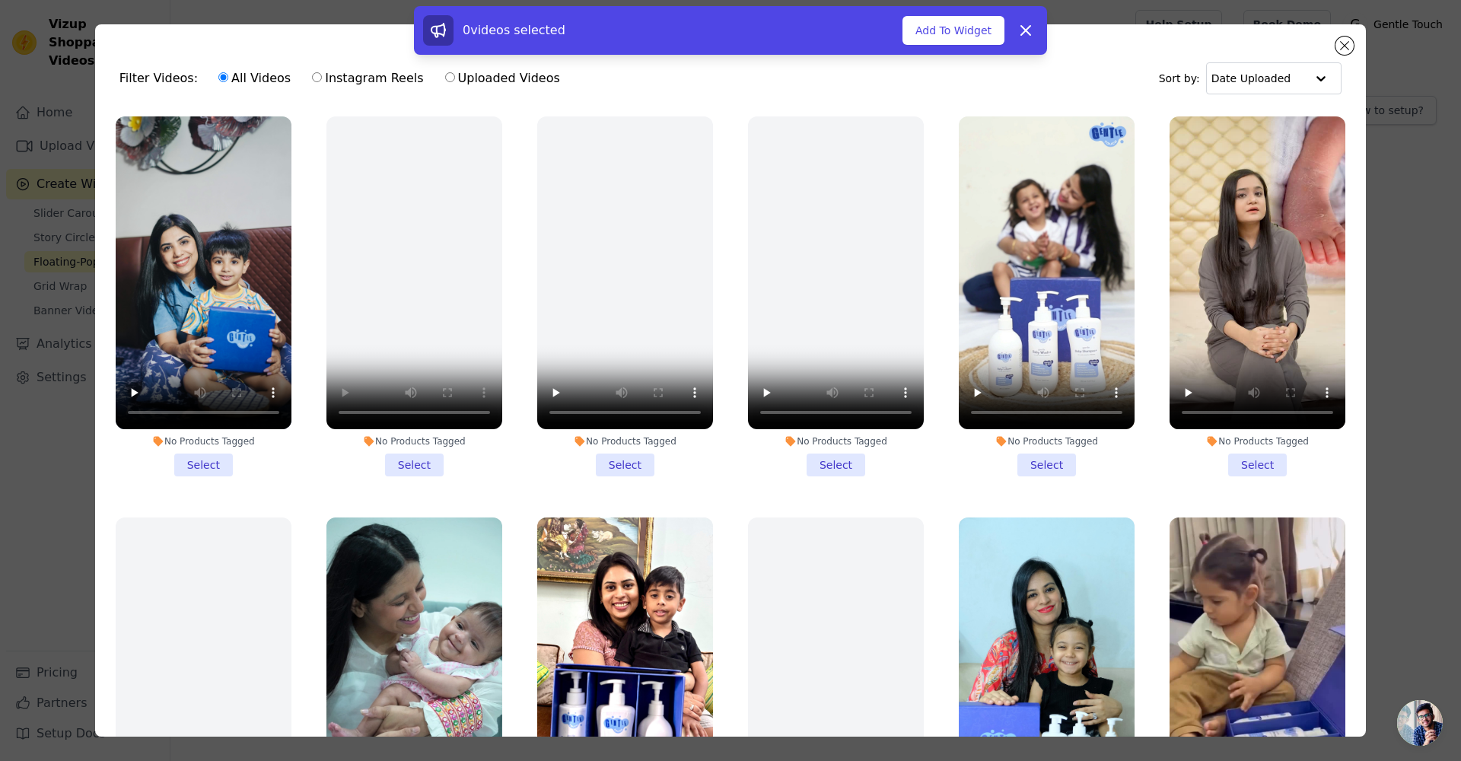
click at [450, 72] on label "Uploaded Videos" at bounding box center [502, 78] width 116 height 20
click at [450, 72] on input "Uploaded Videos" at bounding box center [450, 77] width 10 height 10
radio input "true"
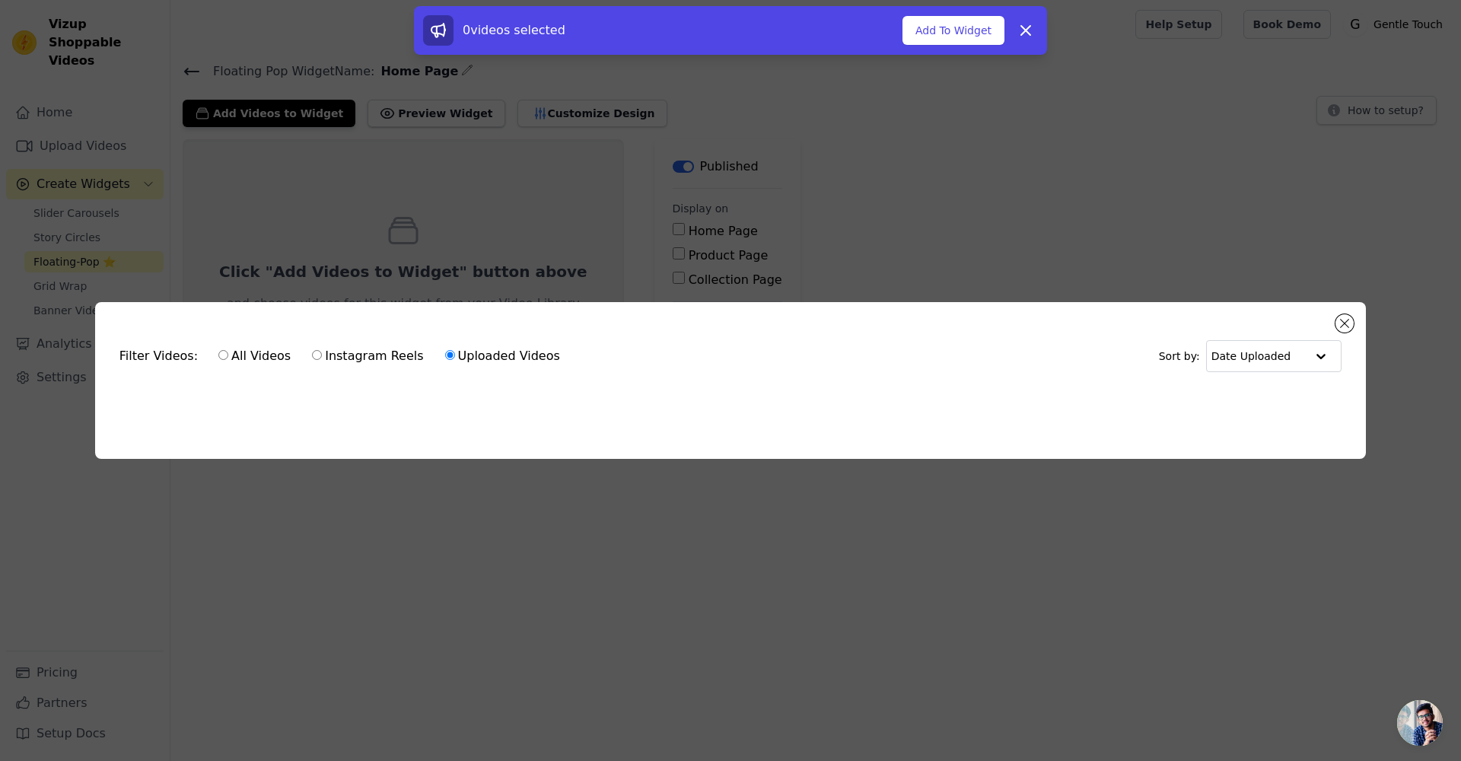
drag, startPoint x: 1344, startPoint y: 322, endPoint x: 1236, endPoint y: 276, distance: 118.0
click at [1344, 322] on button "Close modal" at bounding box center [1344, 323] width 18 height 18
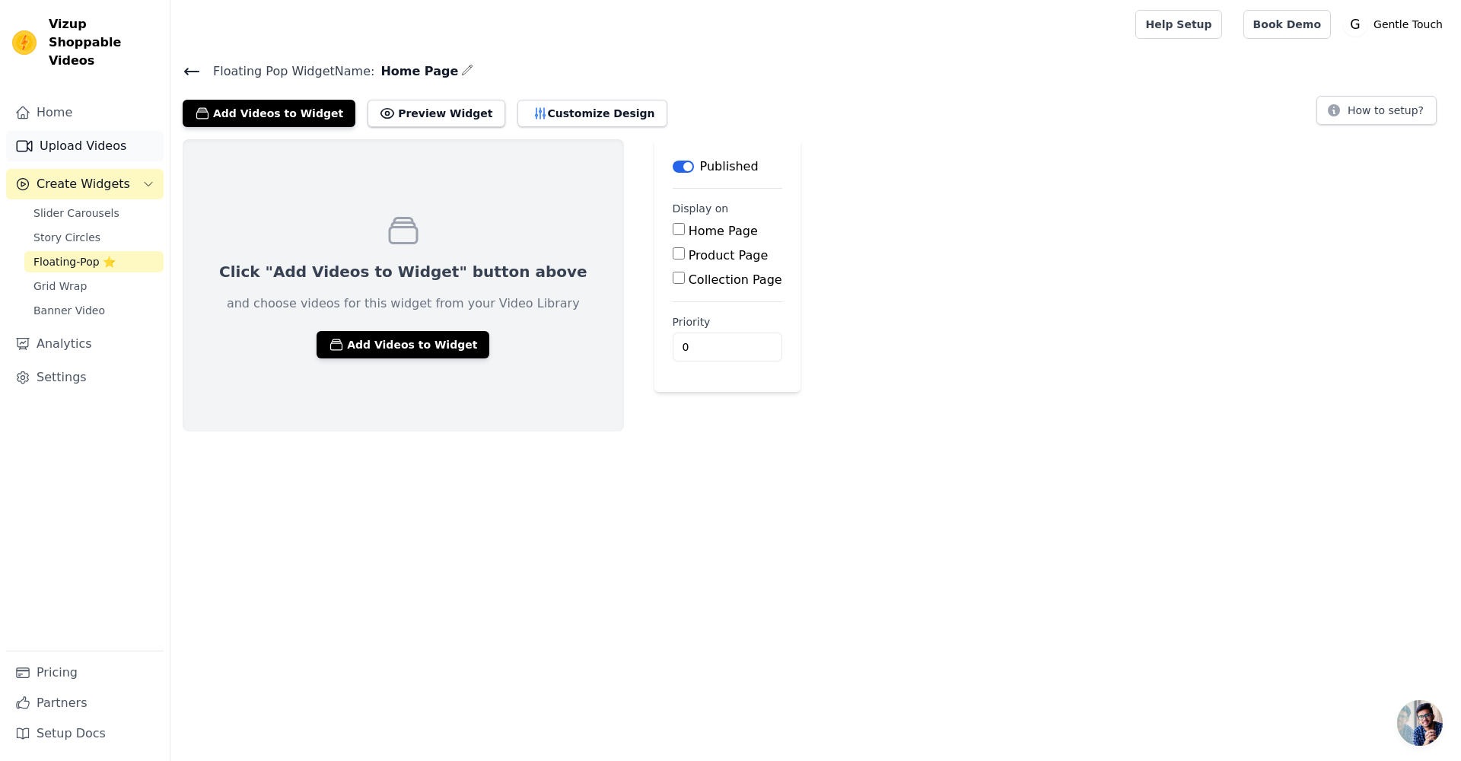
click at [131, 132] on link "Upload Videos" at bounding box center [84, 146] width 157 height 30
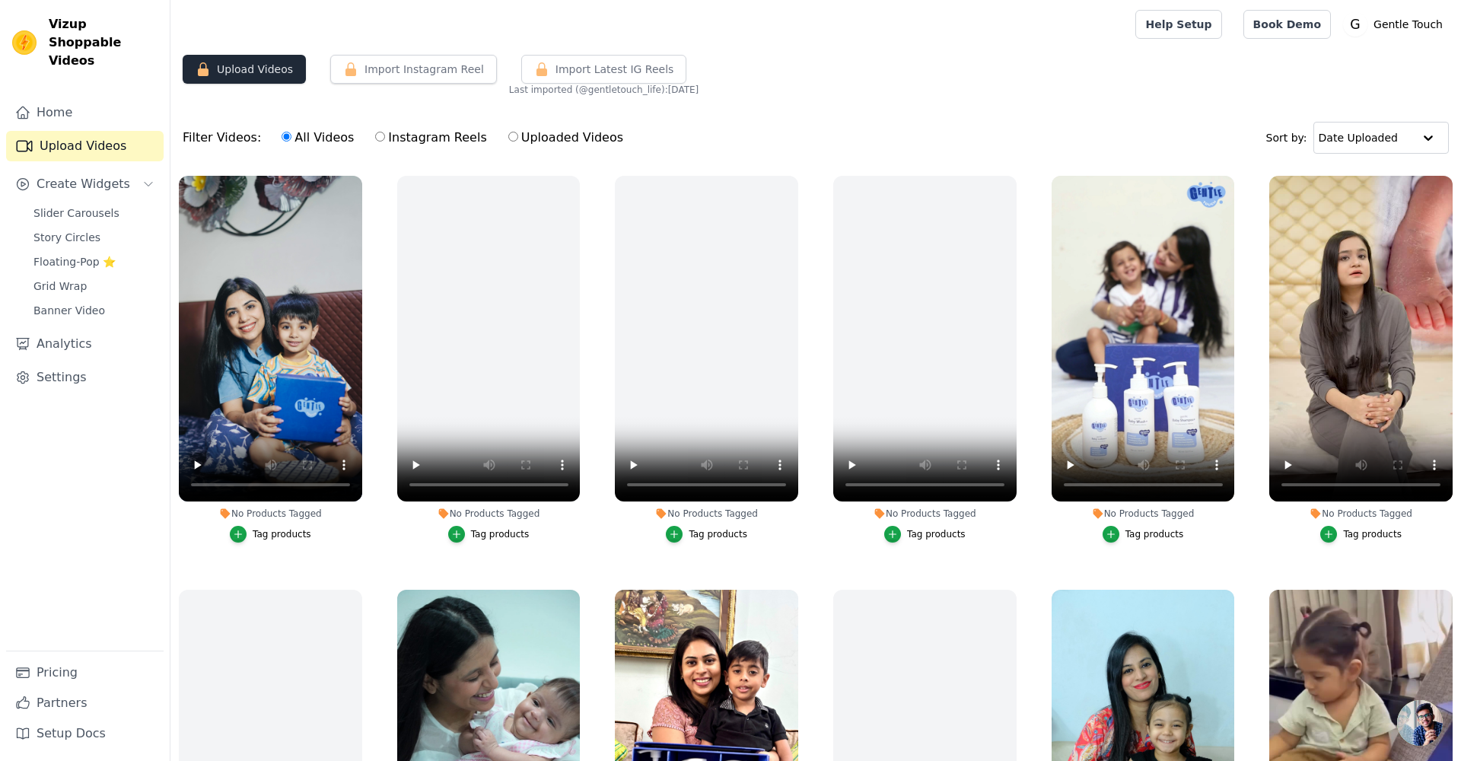
click at [264, 76] on button "Upload Videos" at bounding box center [244, 69] width 123 height 29
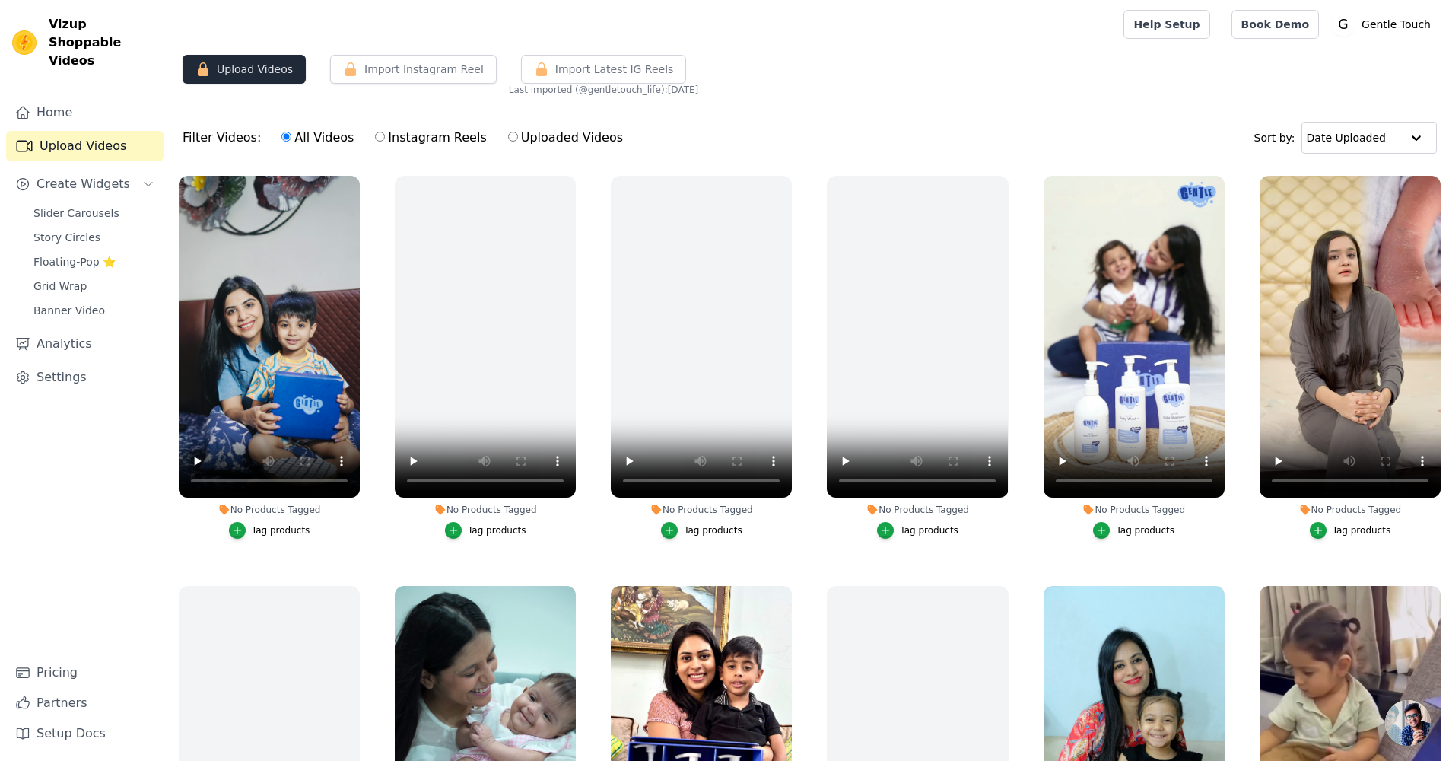
click at [271, 69] on button "Upload Videos" at bounding box center [244, 69] width 123 height 29
click at [236, 67] on button "Upload Videos" at bounding box center [244, 69] width 123 height 29
click at [883, 68] on div "Upload Videos Import Instagram Reel Import Latest Instagram Reels Import Latest…" at bounding box center [809, 75] width 1279 height 41
click at [276, 65] on button "Upload Videos" at bounding box center [244, 69] width 123 height 29
drag, startPoint x: 735, startPoint y: 116, endPoint x: 771, endPoint y: 116, distance: 36.5
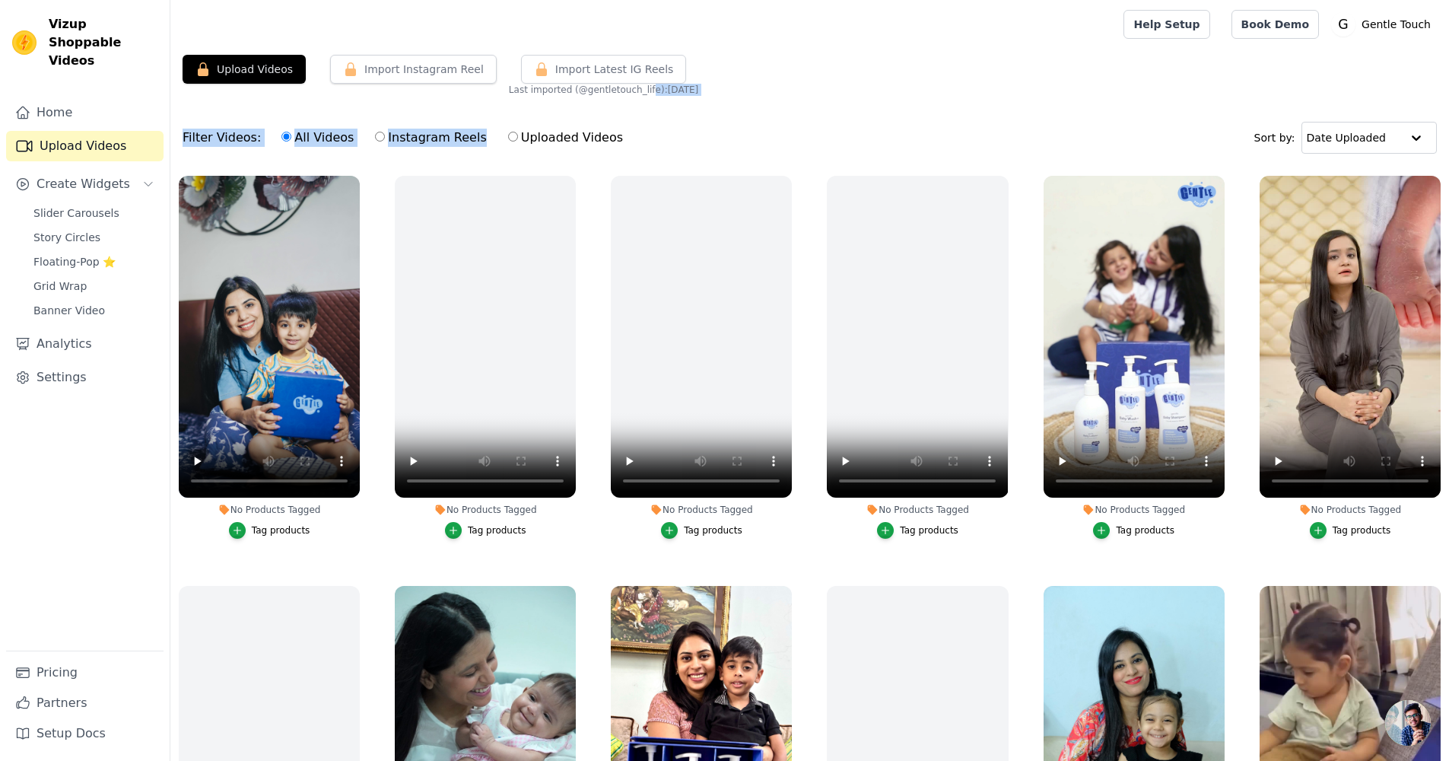
click at [771, 116] on div "Upload Videos Import Instagram Reel Import Latest Instagram Reels Import Latest…" at bounding box center [809, 467] width 1279 height 825
click at [771, 116] on div "Filter Videos: All Videos Instagram Reels Uploaded Videos Sort by: Date Uploaded" at bounding box center [809, 137] width 1279 height 59
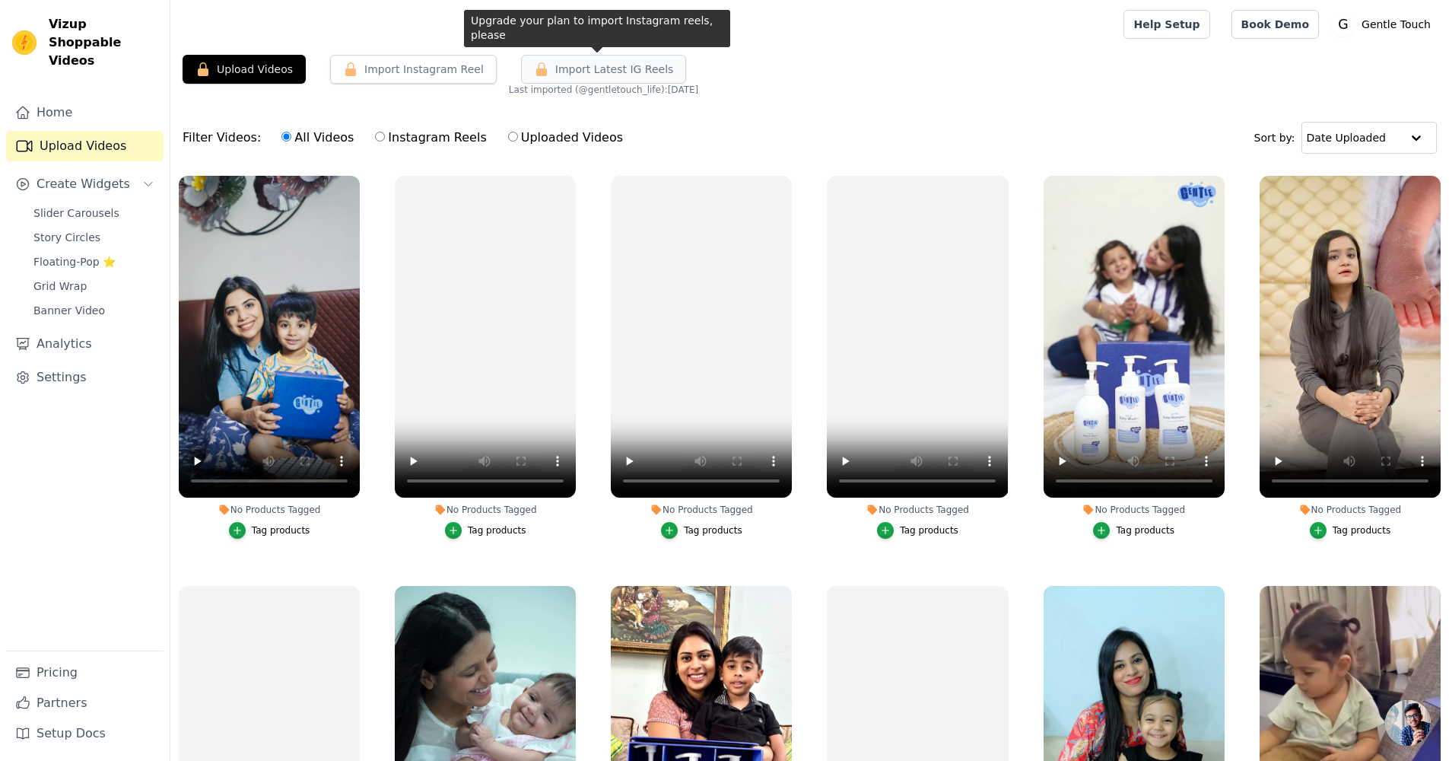
click at [582, 72] on span "Import Latest IG Reels" at bounding box center [614, 69] width 119 height 15
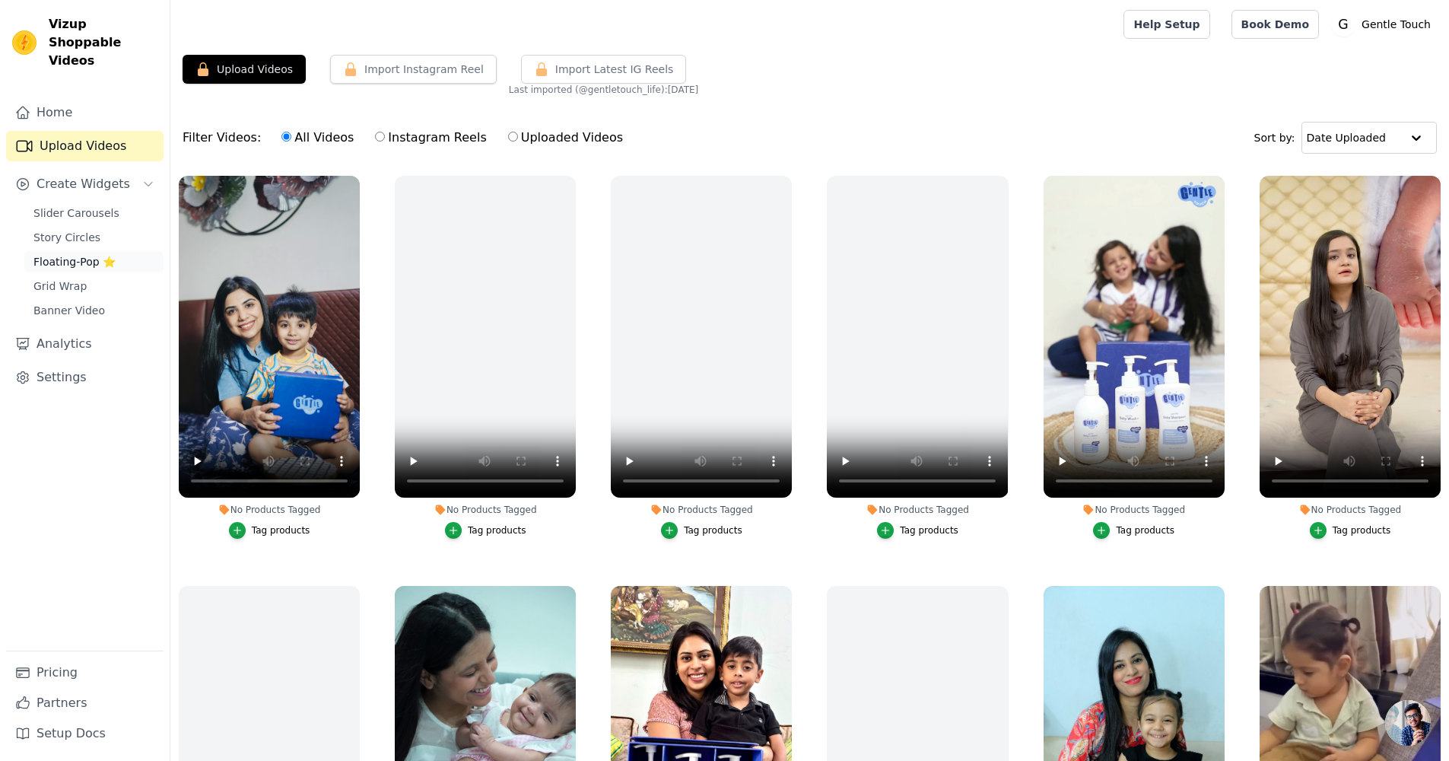
click at [77, 254] on span "Floating-Pop ⭐" at bounding box center [74, 261] width 82 height 15
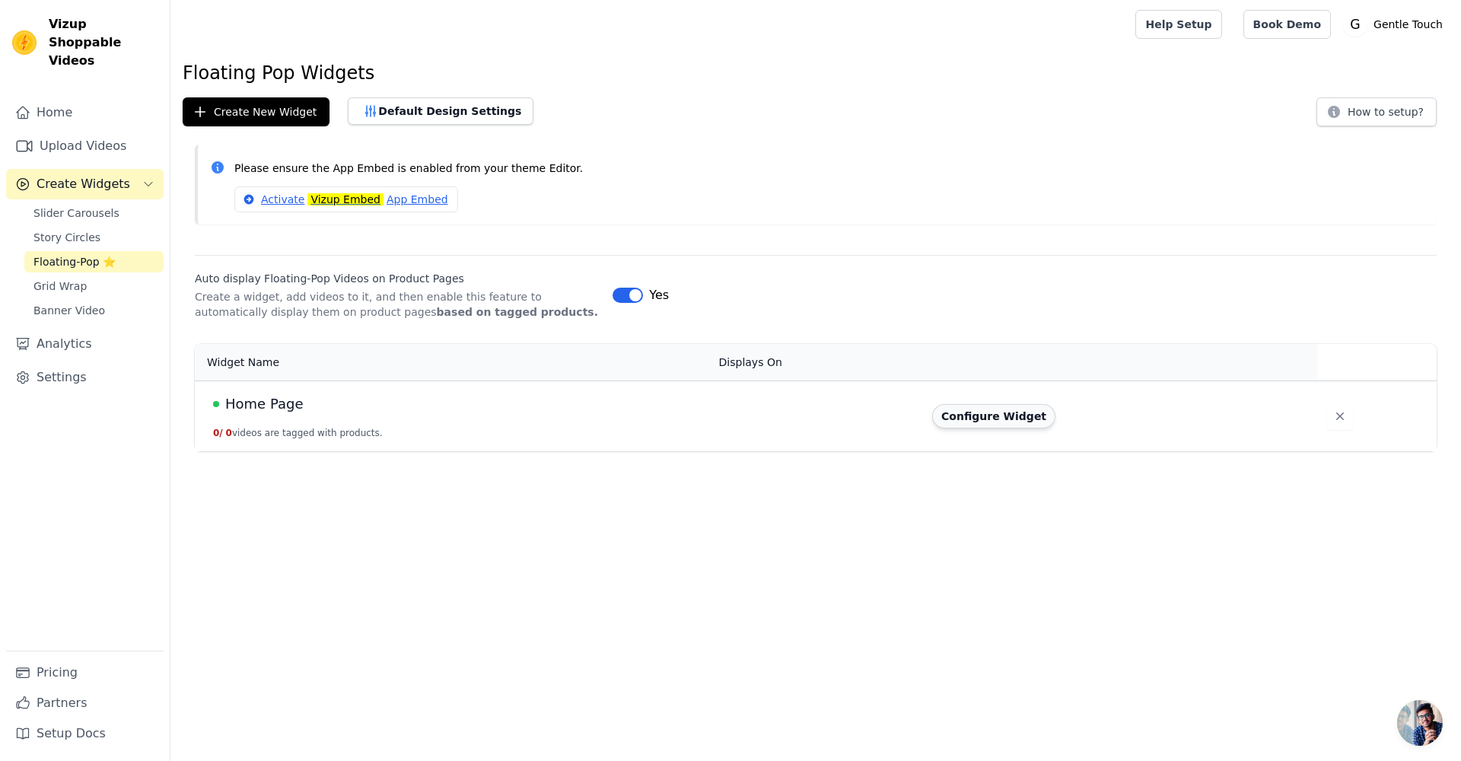
click at [1016, 418] on button "Configure Widget" at bounding box center [993, 416] width 123 height 24
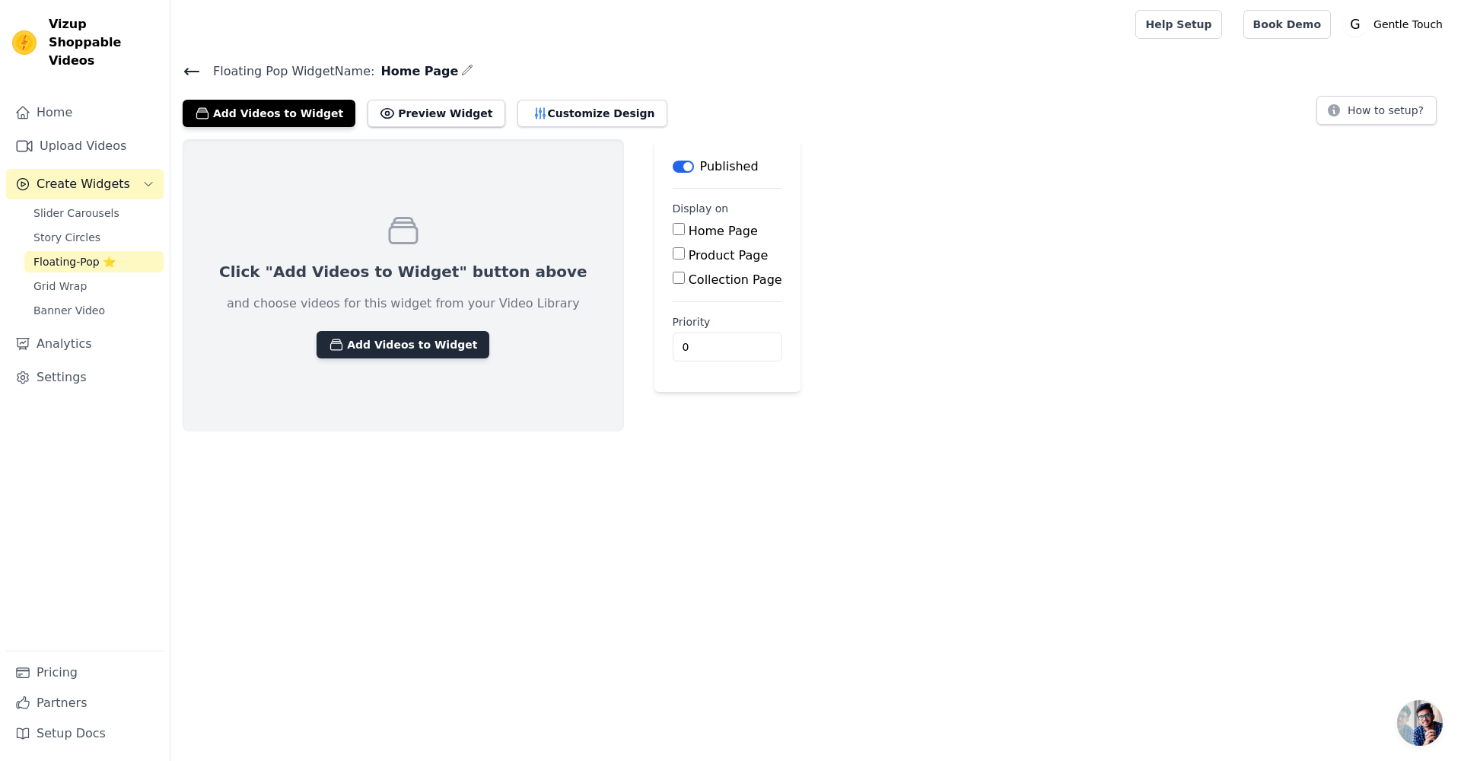
click at [418, 338] on button "Add Videos to Widget" at bounding box center [402, 344] width 173 height 27
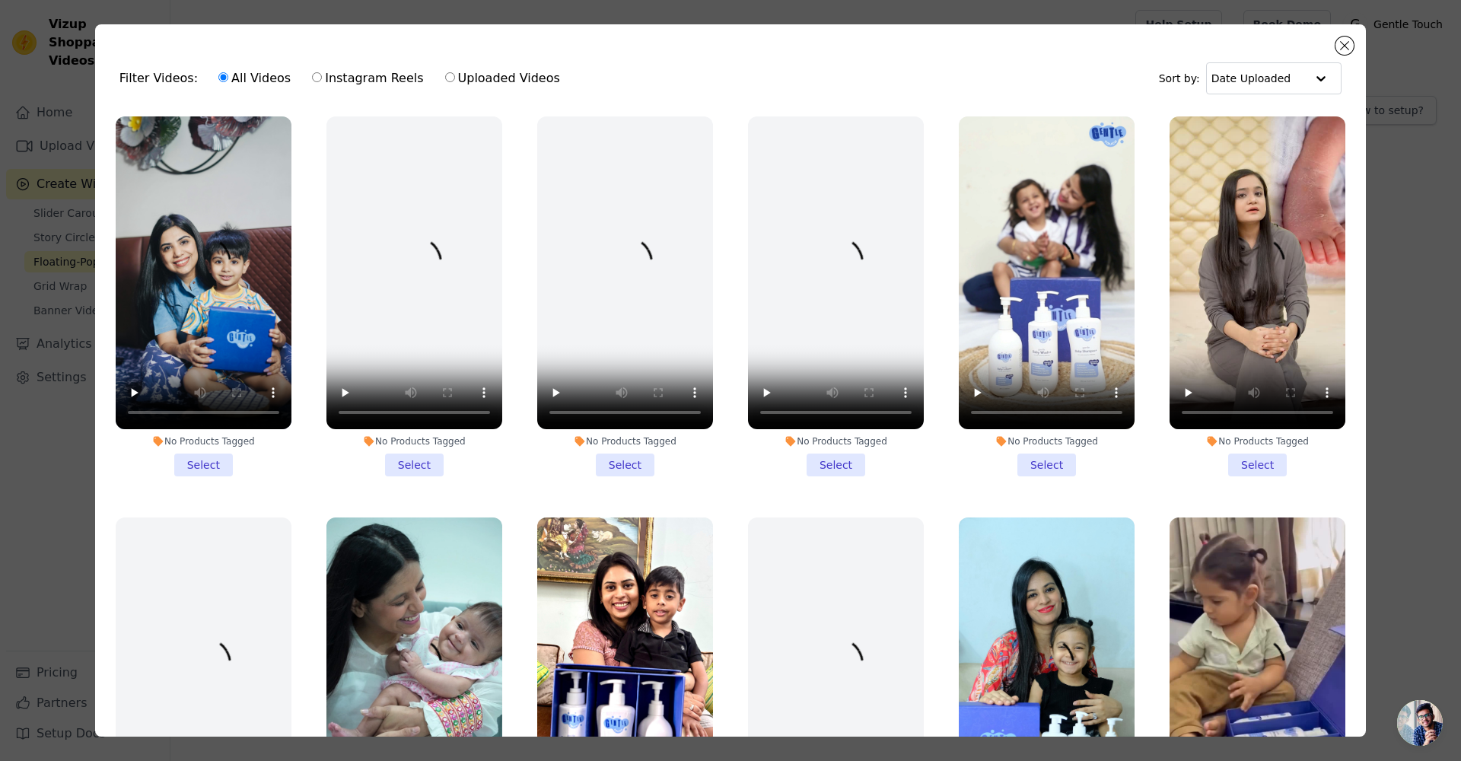
click at [205, 457] on li "No Products Tagged Select" at bounding box center [204, 296] width 176 height 360
click at [0, 0] on input "No Products Tagged Select" at bounding box center [0, 0] width 0 height 0
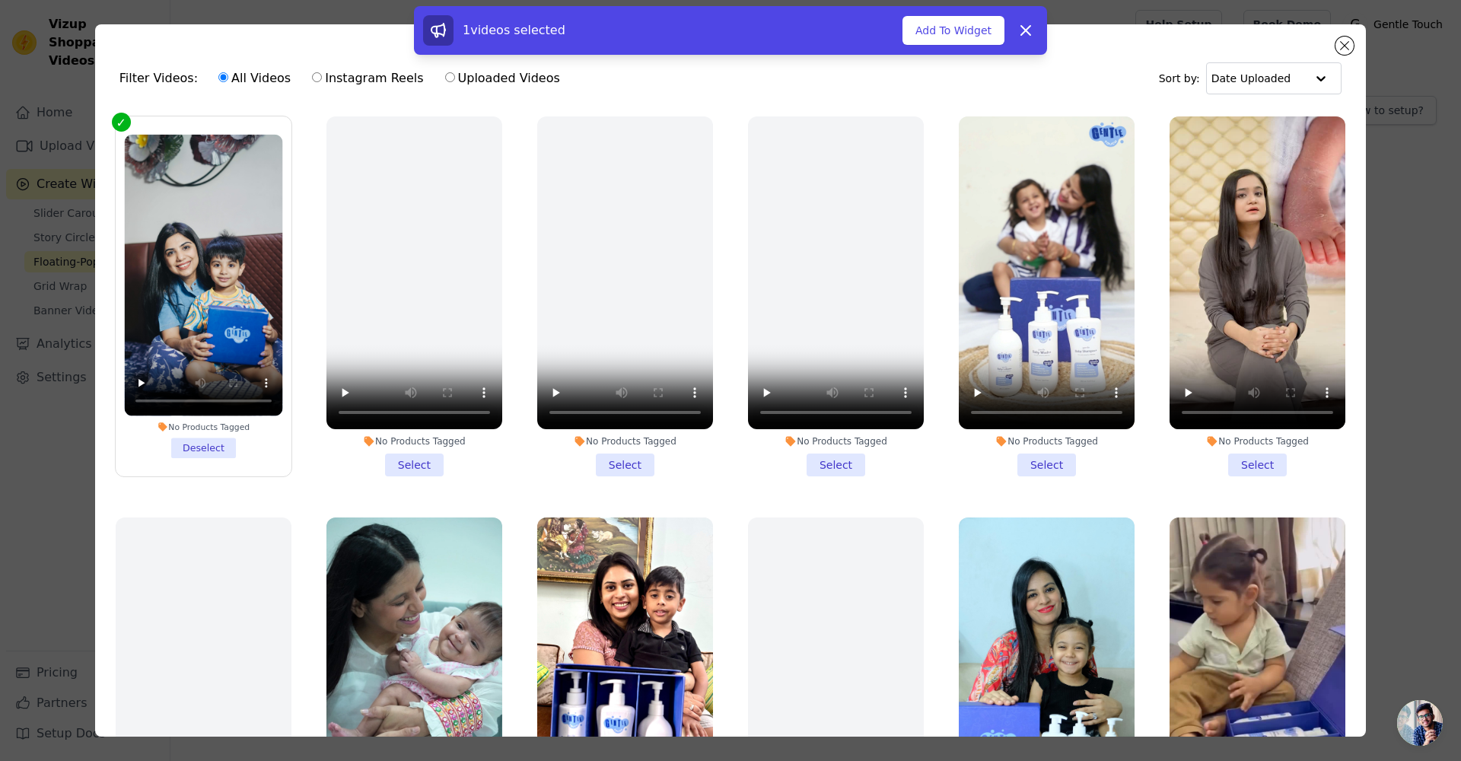
click at [1044, 463] on li "No Products Tagged Select" at bounding box center [1047, 296] width 176 height 360
click at [0, 0] on input "No Products Tagged Select" at bounding box center [0, 0] width 0 height 0
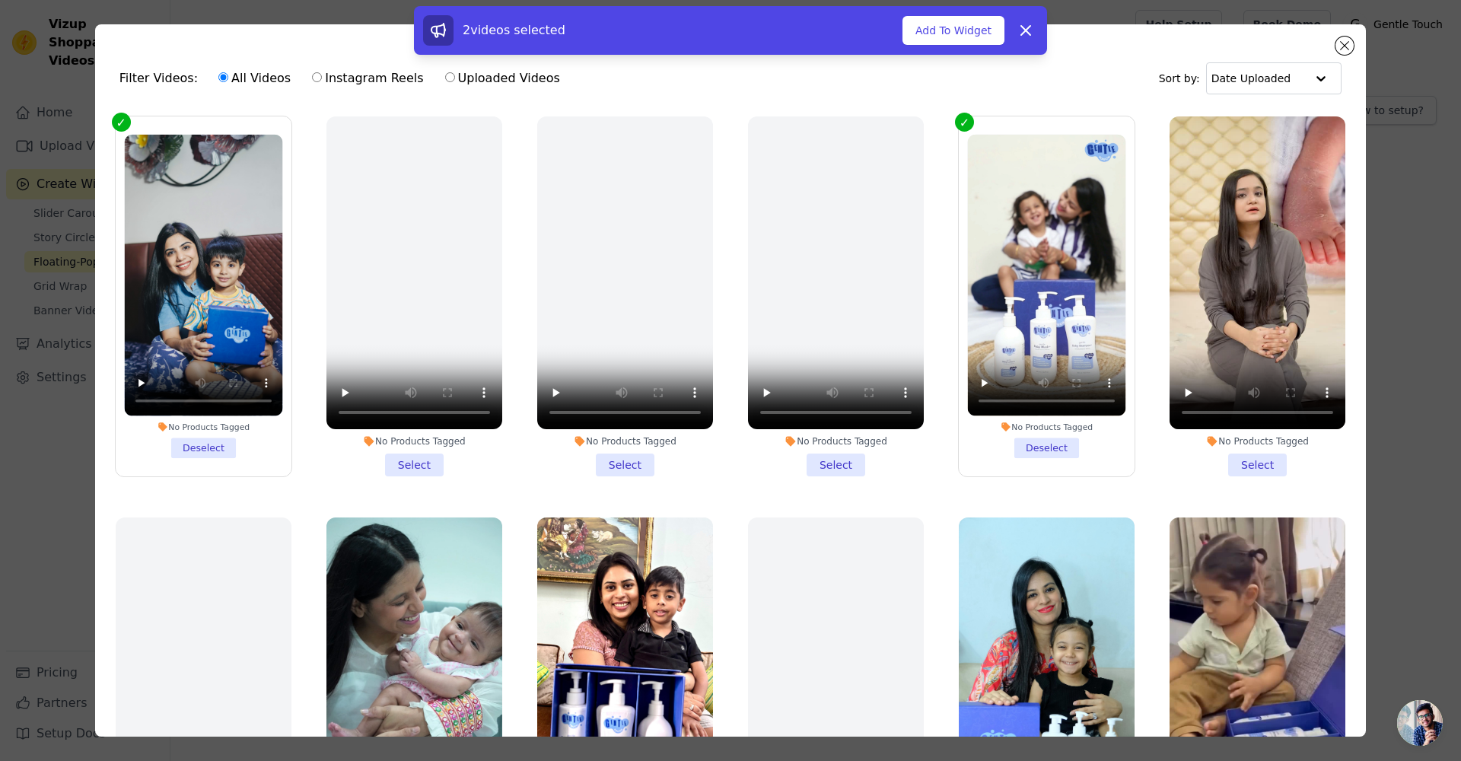
click at [1233, 462] on li "No Products Tagged Select" at bounding box center [1257, 296] width 176 height 360
click at [0, 0] on input "No Products Tagged Select" at bounding box center [0, 0] width 0 height 0
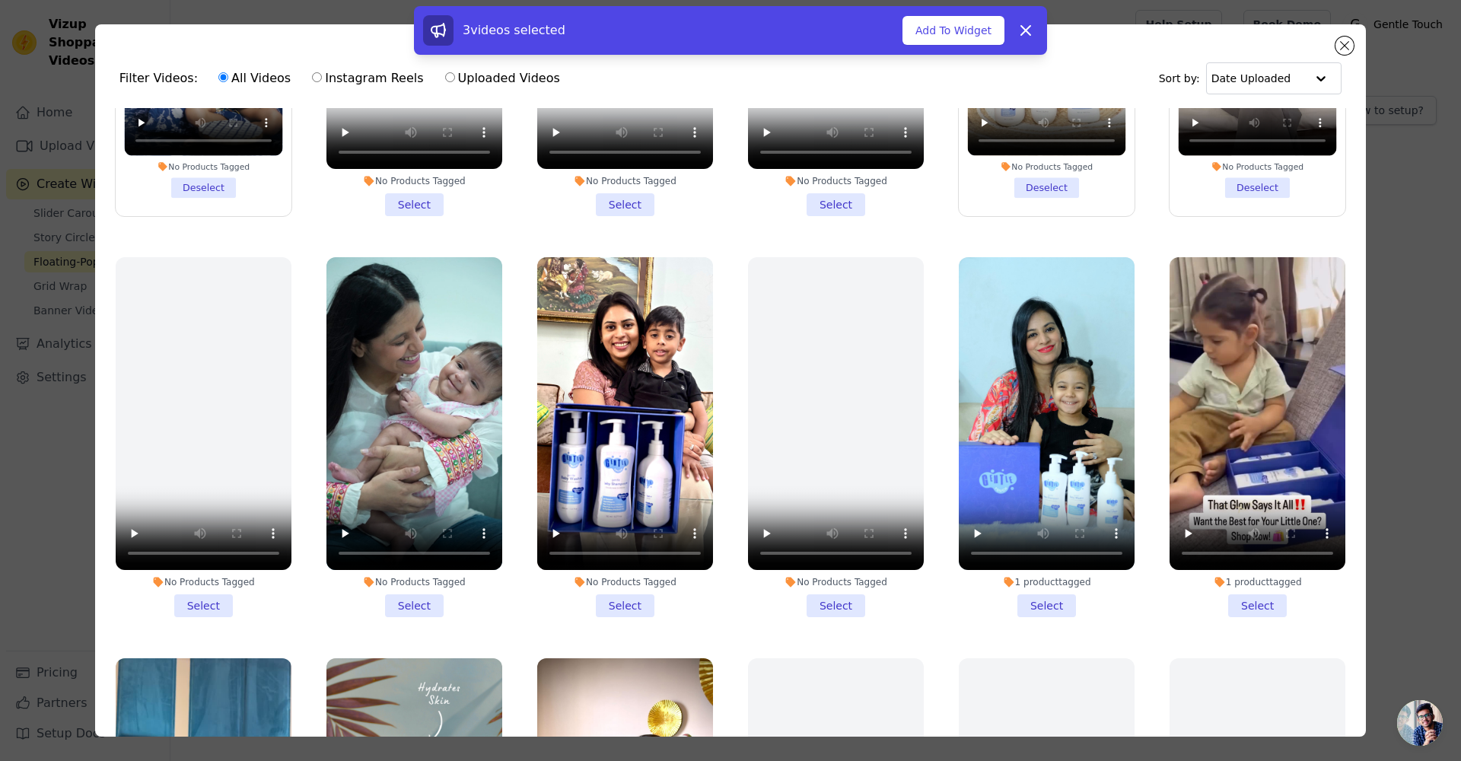
scroll to position [361, 0]
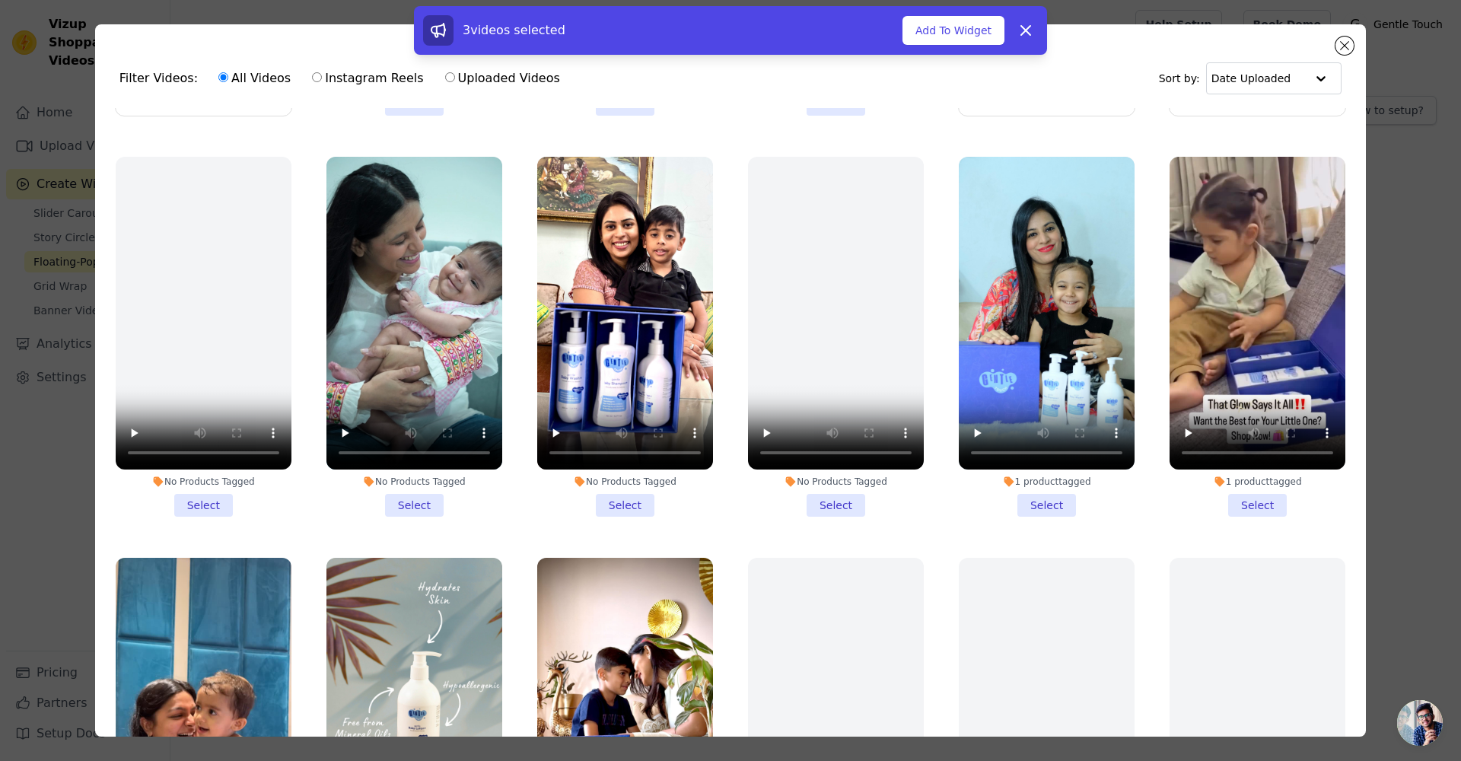
click at [409, 489] on li "No Products Tagged Select" at bounding box center [414, 337] width 176 height 360
click at [0, 0] on input "No Products Tagged Select" at bounding box center [0, 0] width 0 height 0
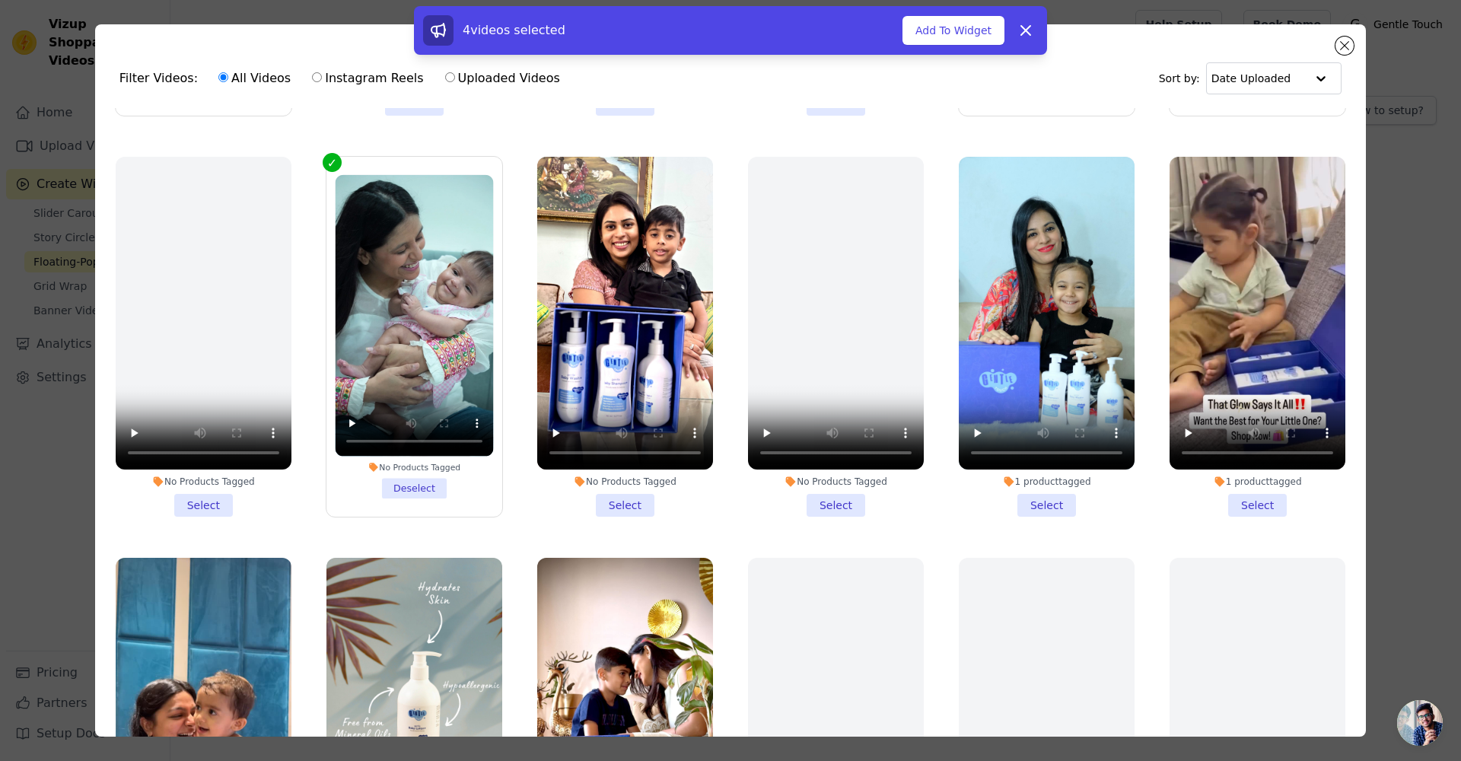
click at [627, 487] on li "No Products Tagged Select" at bounding box center [625, 337] width 176 height 360
click at [0, 0] on input "No Products Tagged Select" at bounding box center [0, 0] width 0 height 0
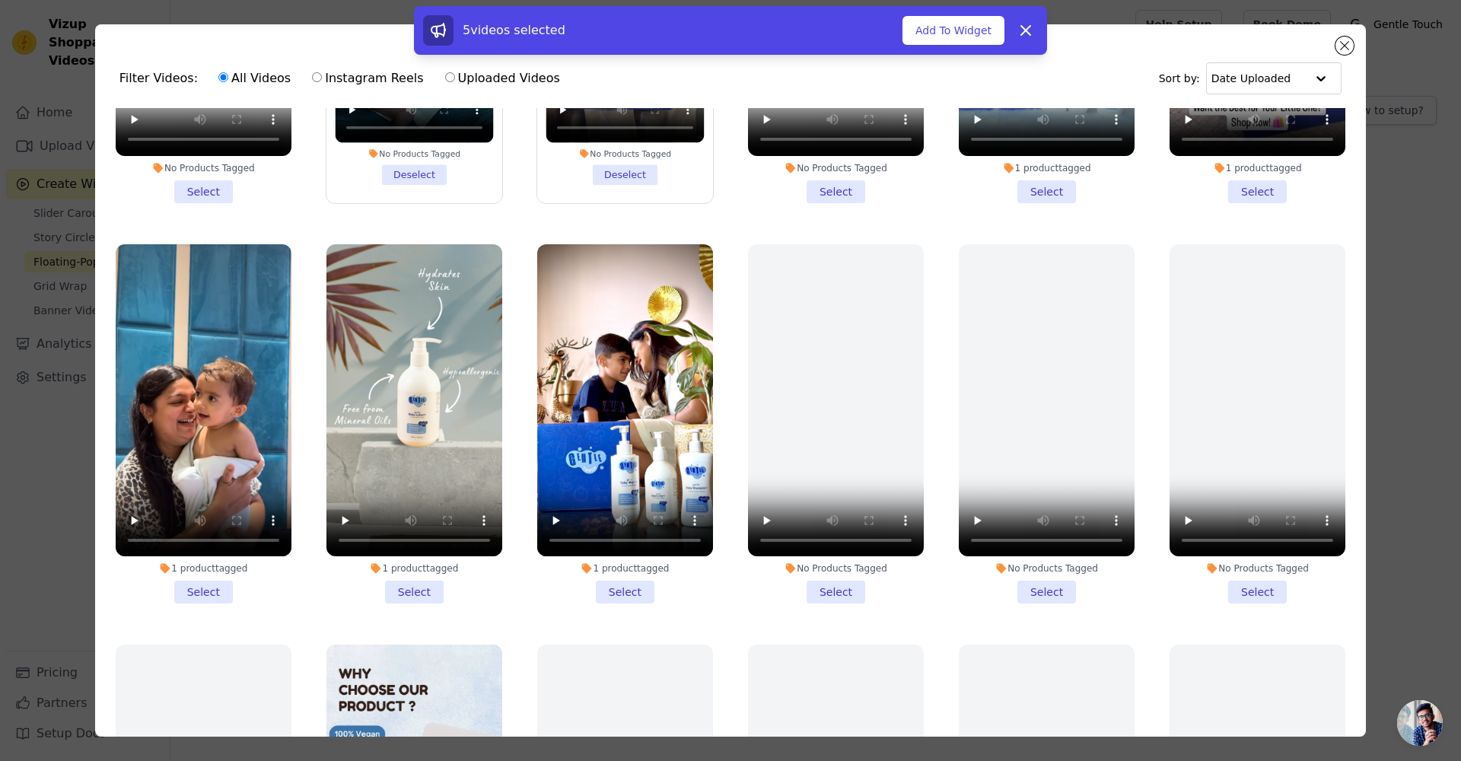
scroll to position [765, 0]
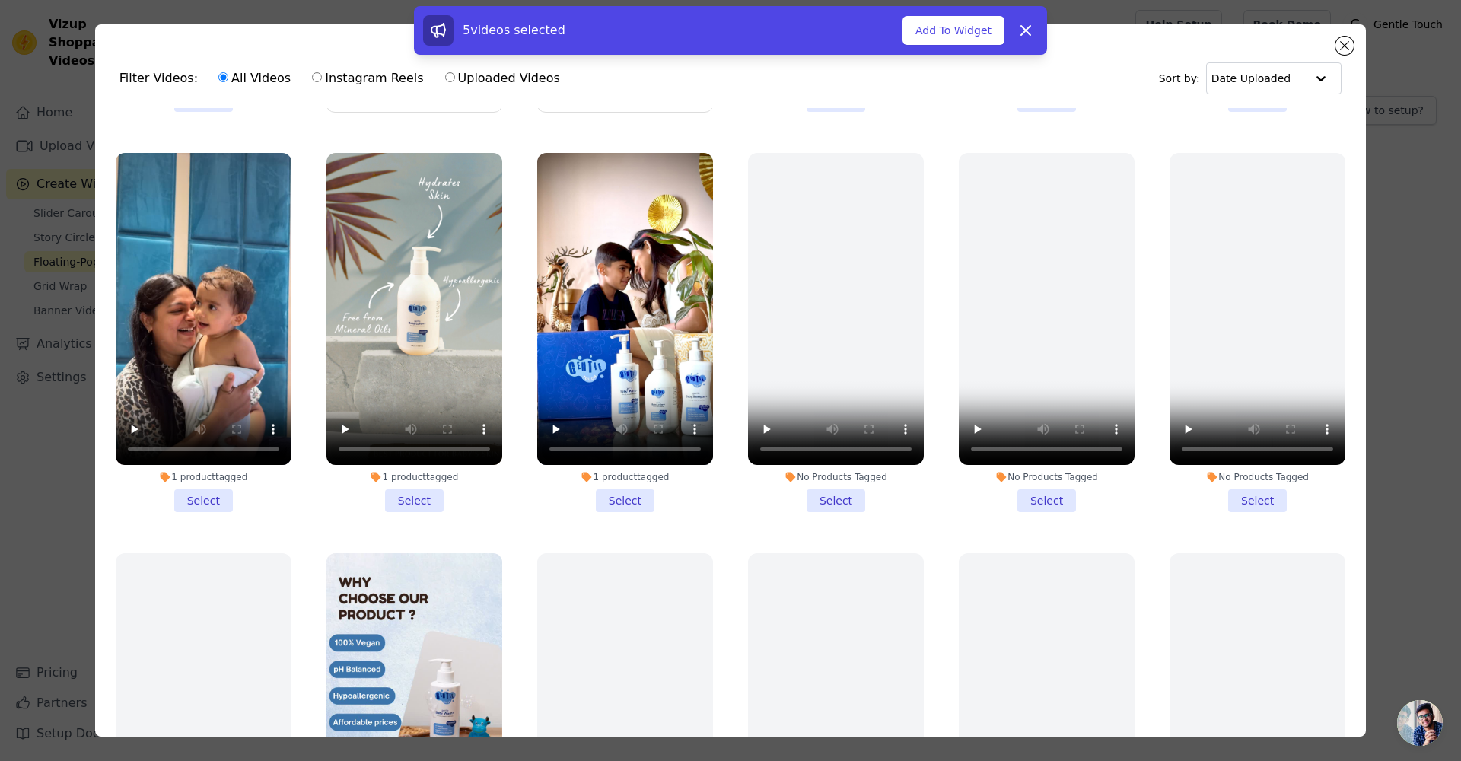
click at [634, 482] on li "1 product tagged Select" at bounding box center [625, 333] width 176 height 360
click at [0, 0] on input "1 product tagged Select" at bounding box center [0, 0] width 0 height 0
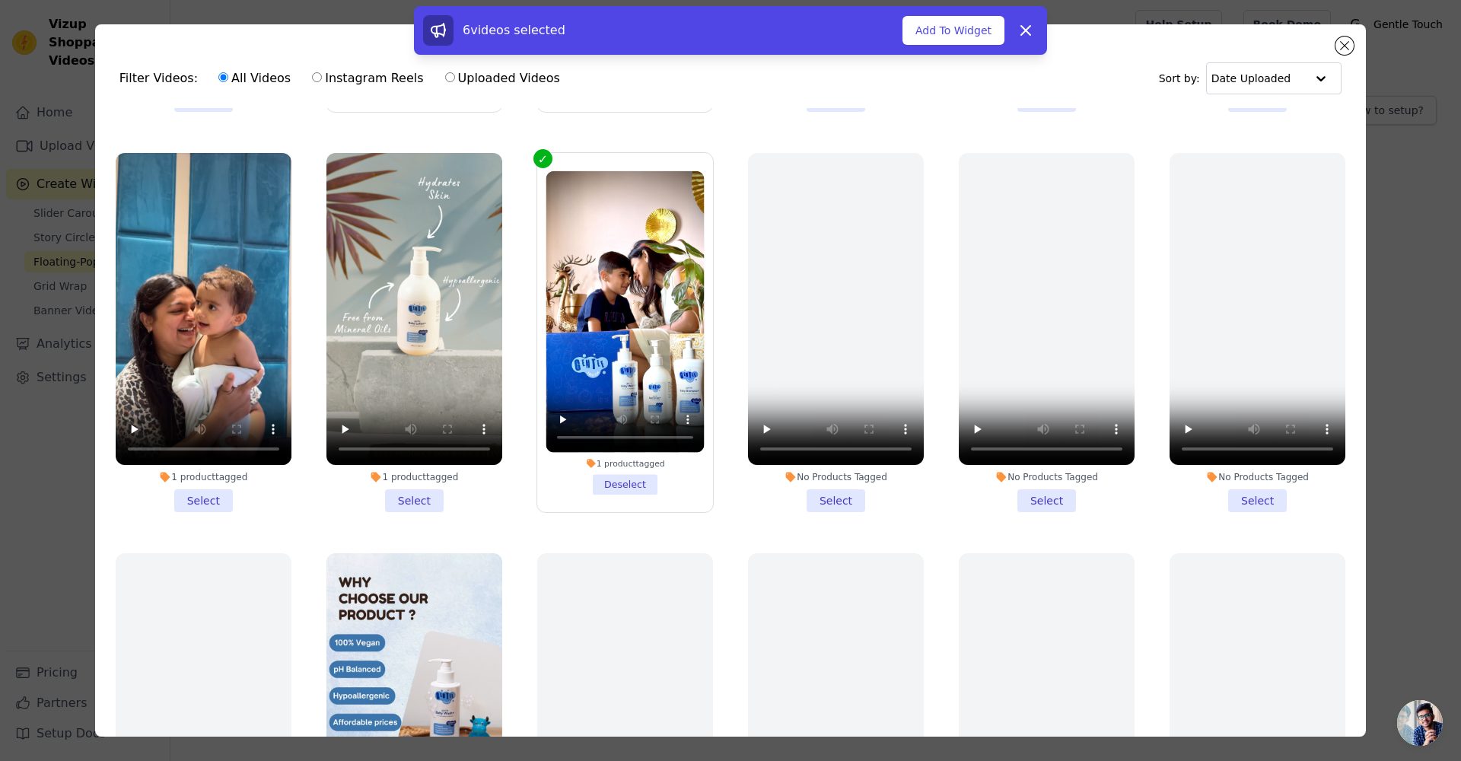
drag, startPoint x: 212, startPoint y: 479, endPoint x: 317, endPoint y: 426, distance: 118.1
click at [212, 479] on li "1 product tagged Select" at bounding box center [204, 333] width 176 height 360
click at [0, 0] on input "1 product tagged Select" at bounding box center [0, 0] width 0 height 0
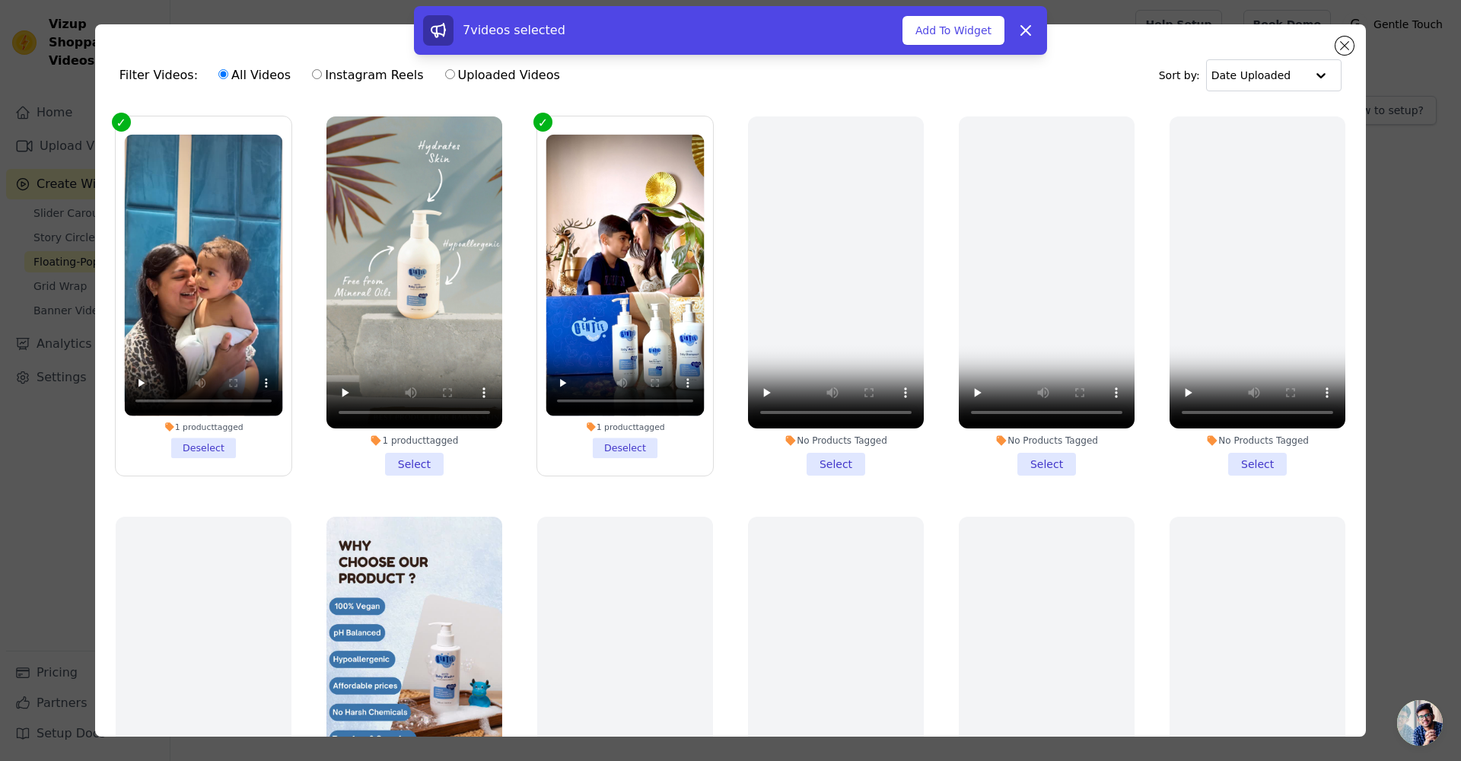
scroll to position [1036, 0]
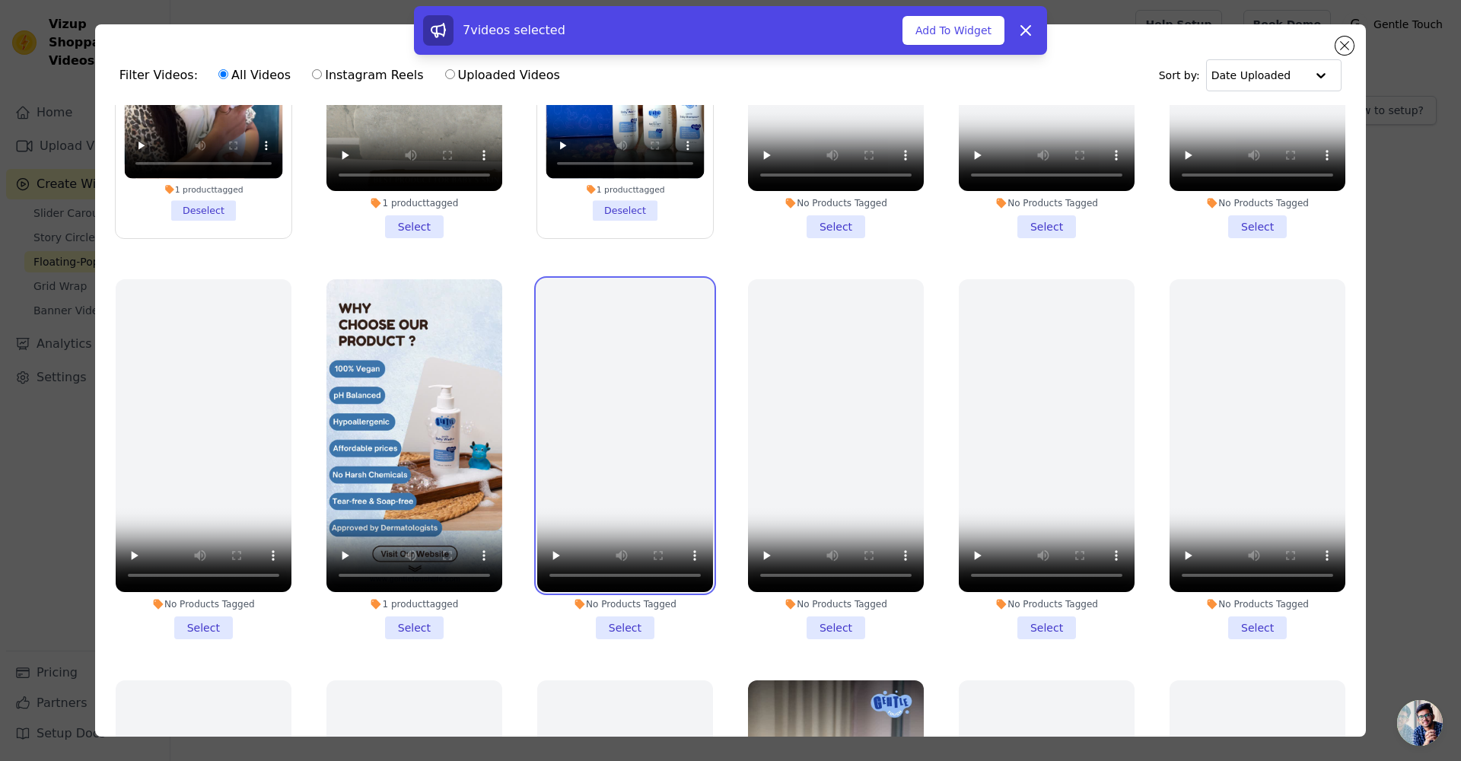
click at [628, 423] on video at bounding box center [625, 435] width 176 height 313
click at [555, 548] on video at bounding box center [625, 435] width 176 height 313
click at [549, 552] on video at bounding box center [625, 435] width 176 height 313
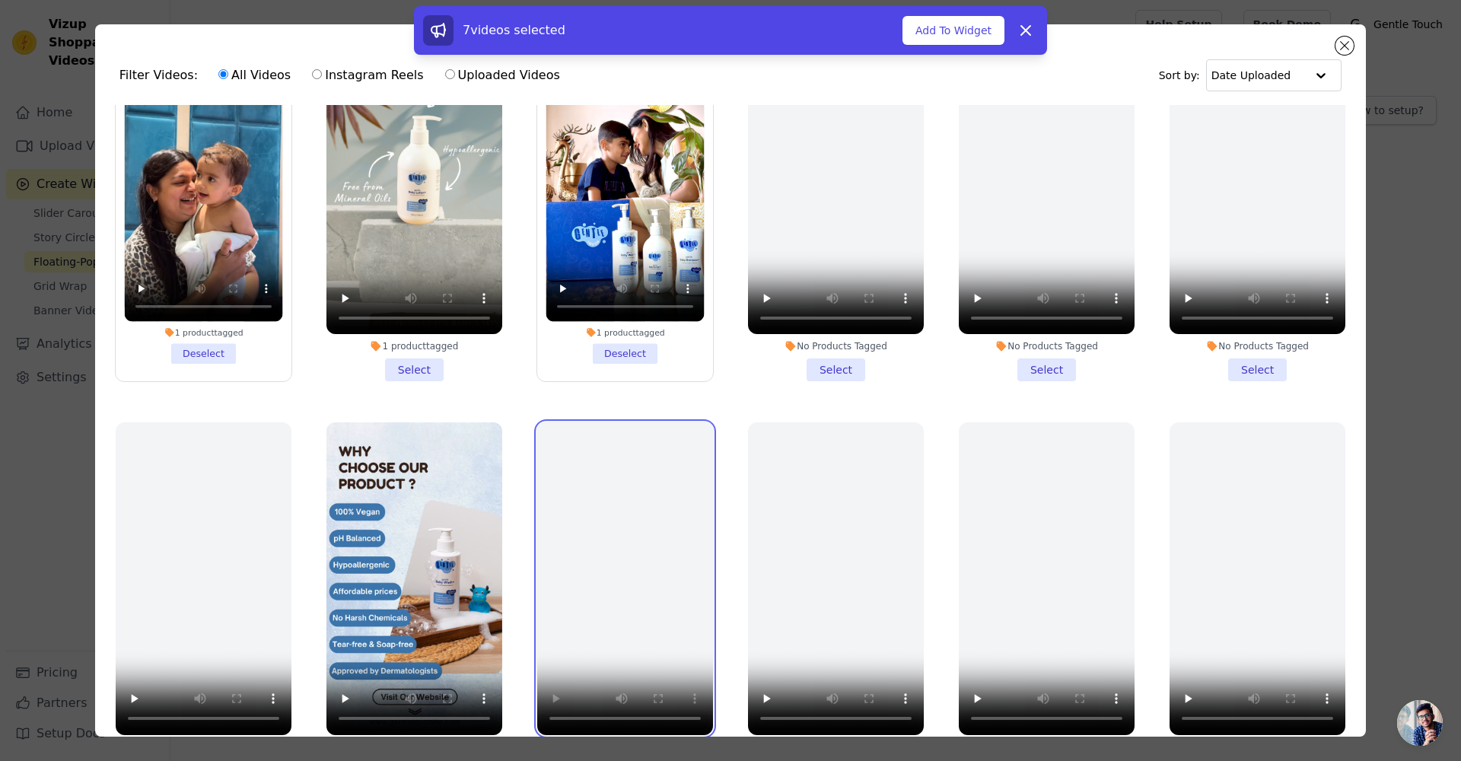
scroll to position [730, 0]
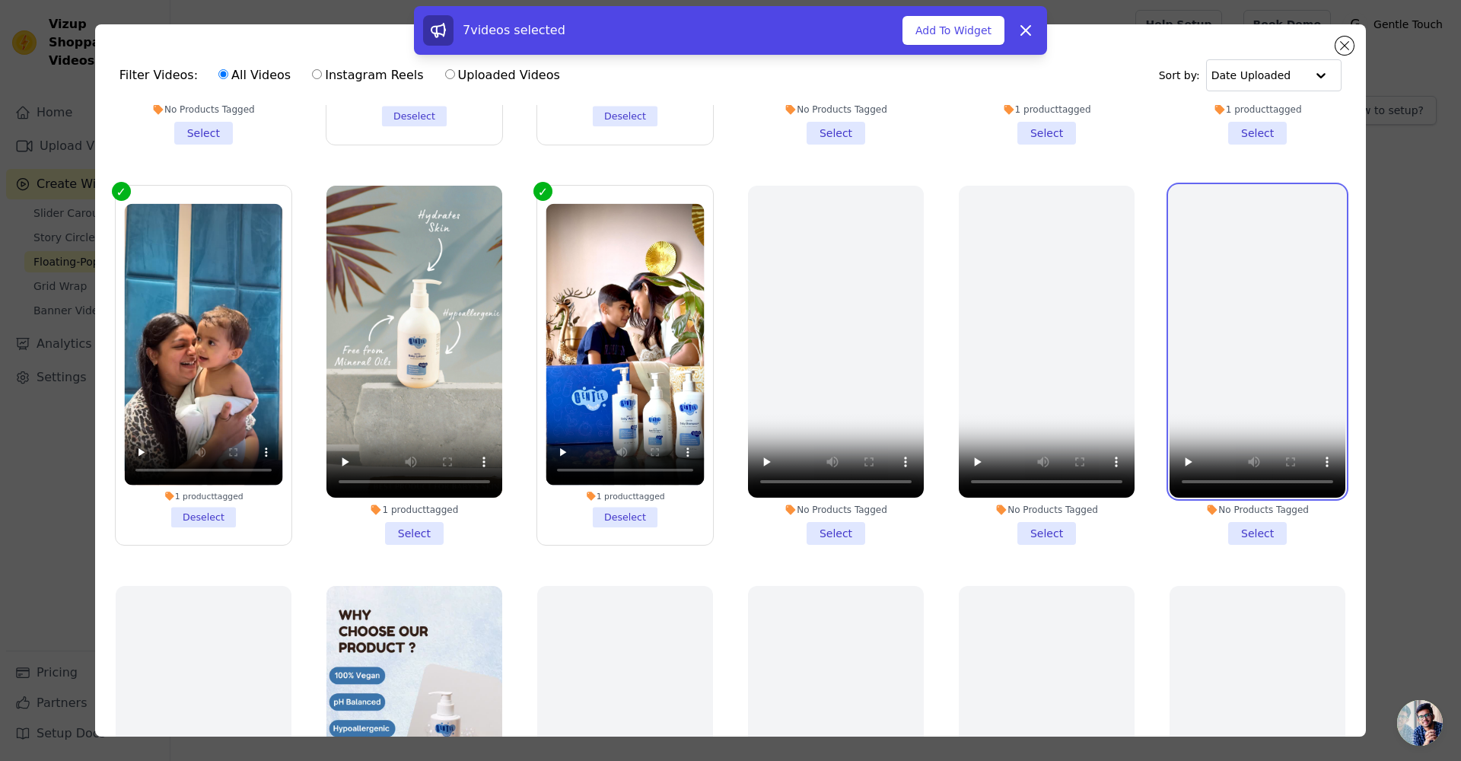
click at [1255, 329] on video at bounding box center [1257, 342] width 176 height 313
click at [1172, 469] on video at bounding box center [1257, 342] width 176 height 313
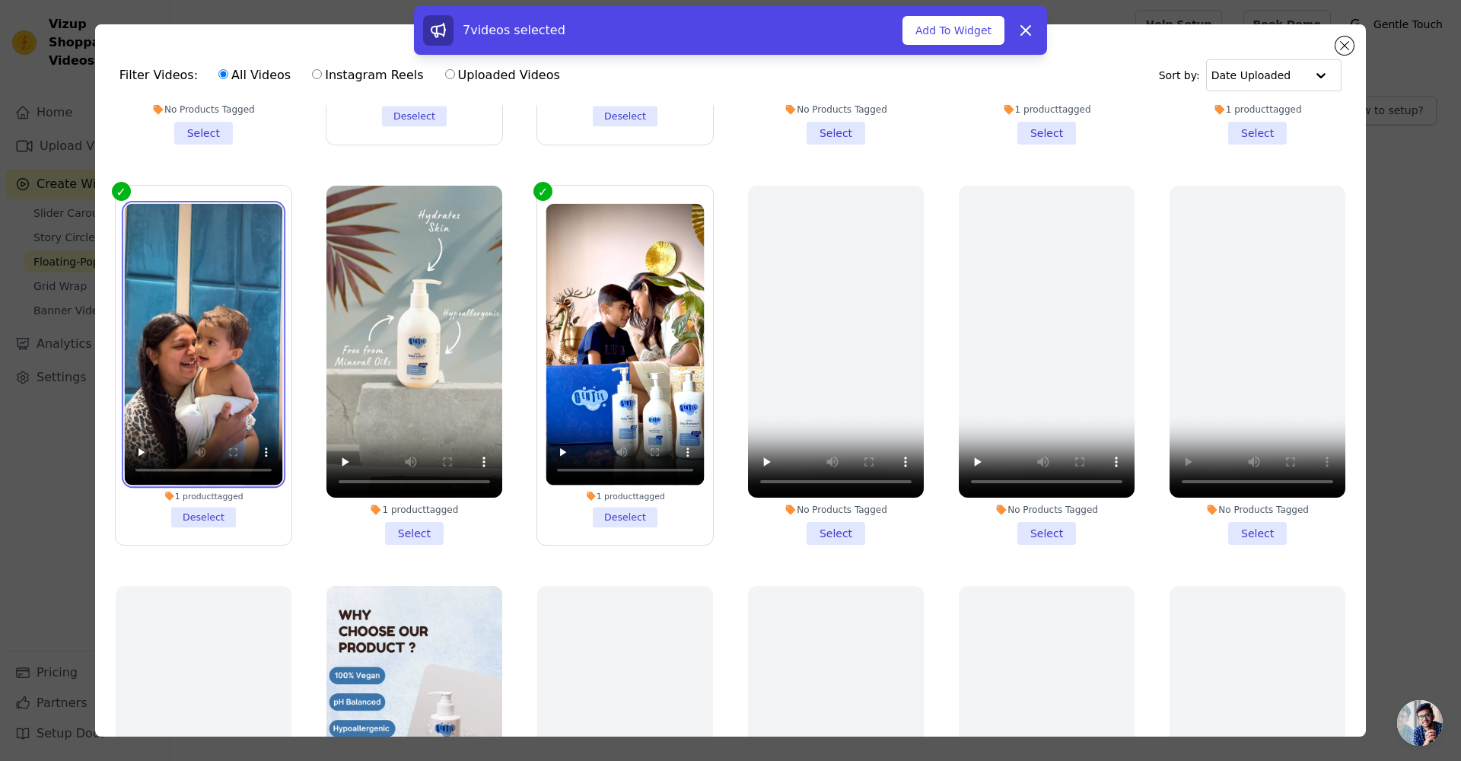
click at [218, 323] on video at bounding box center [203, 343] width 158 height 281
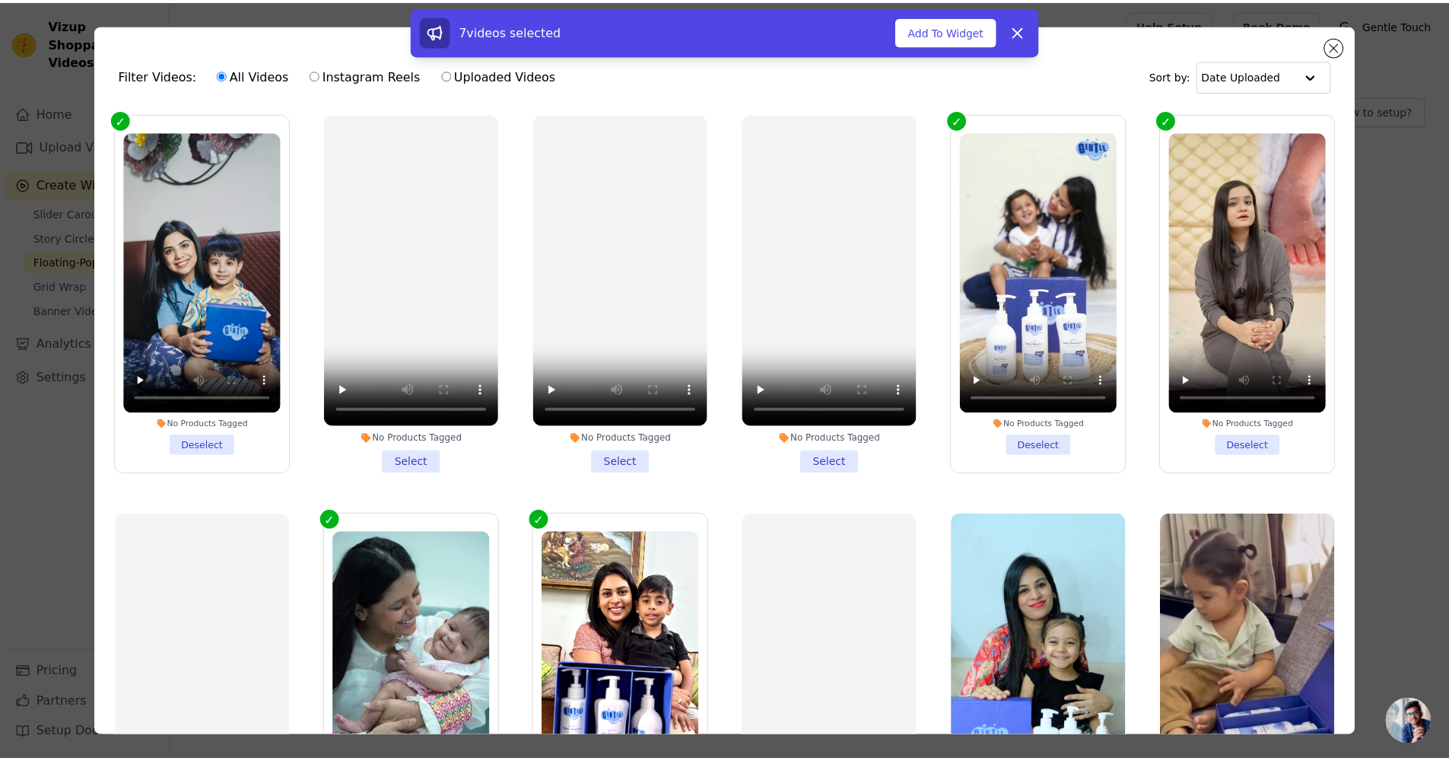
scroll to position [0, 0]
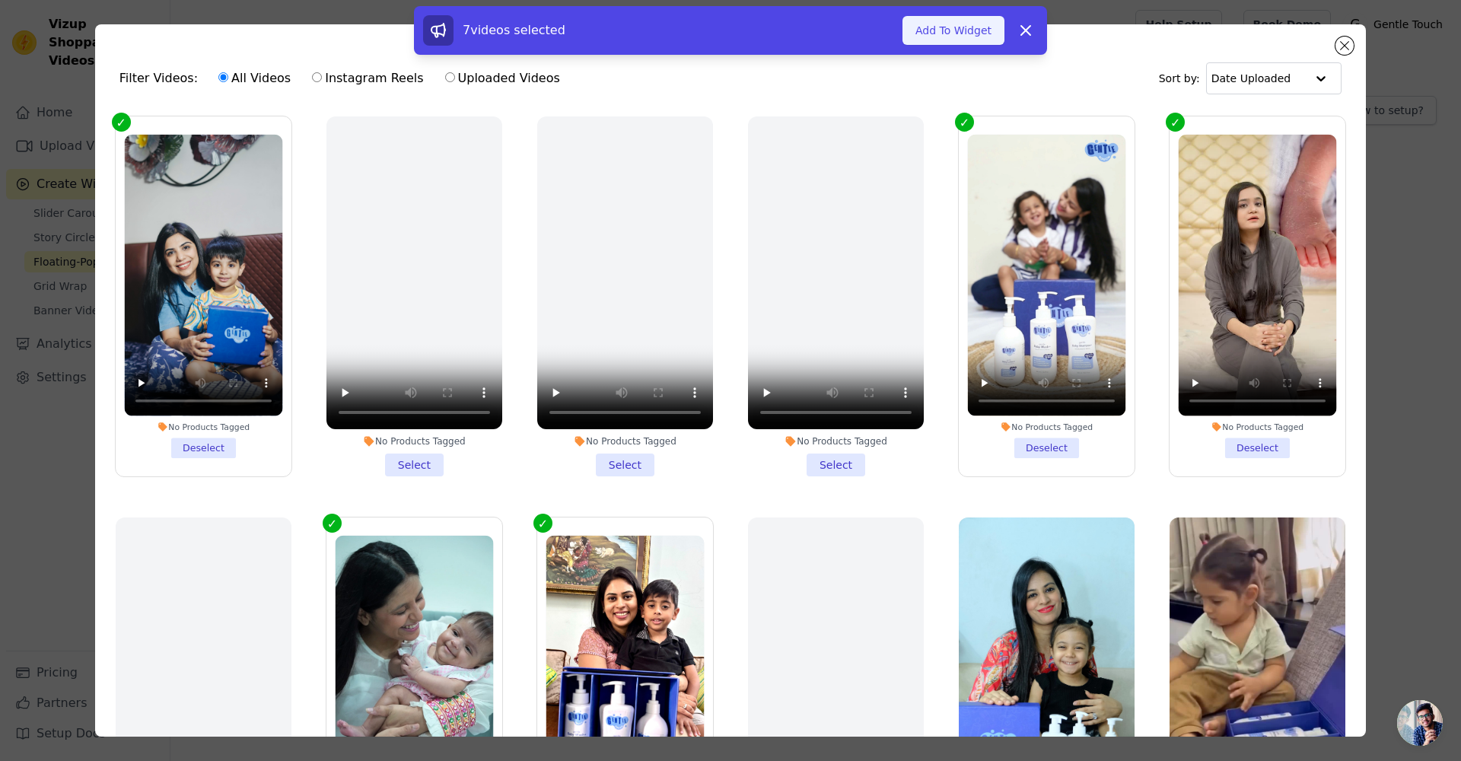
click at [940, 35] on button "Add To Widget" at bounding box center [953, 30] width 102 height 29
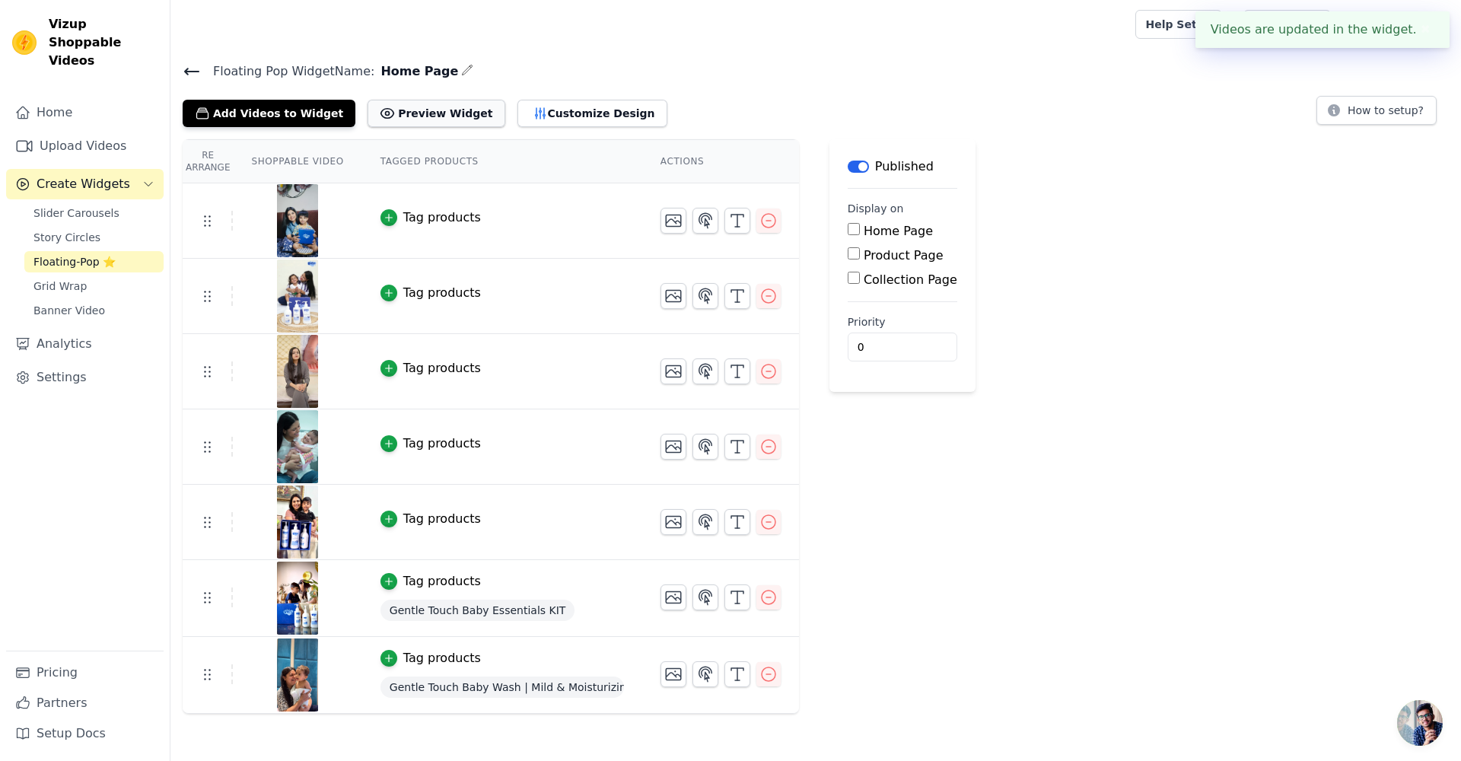
click at [444, 114] on button "Preview Widget" at bounding box center [435, 113] width 137 height 27
click at [561, 112] on button "Customize Design" at bounding box center [592, 113] width 150 height 27
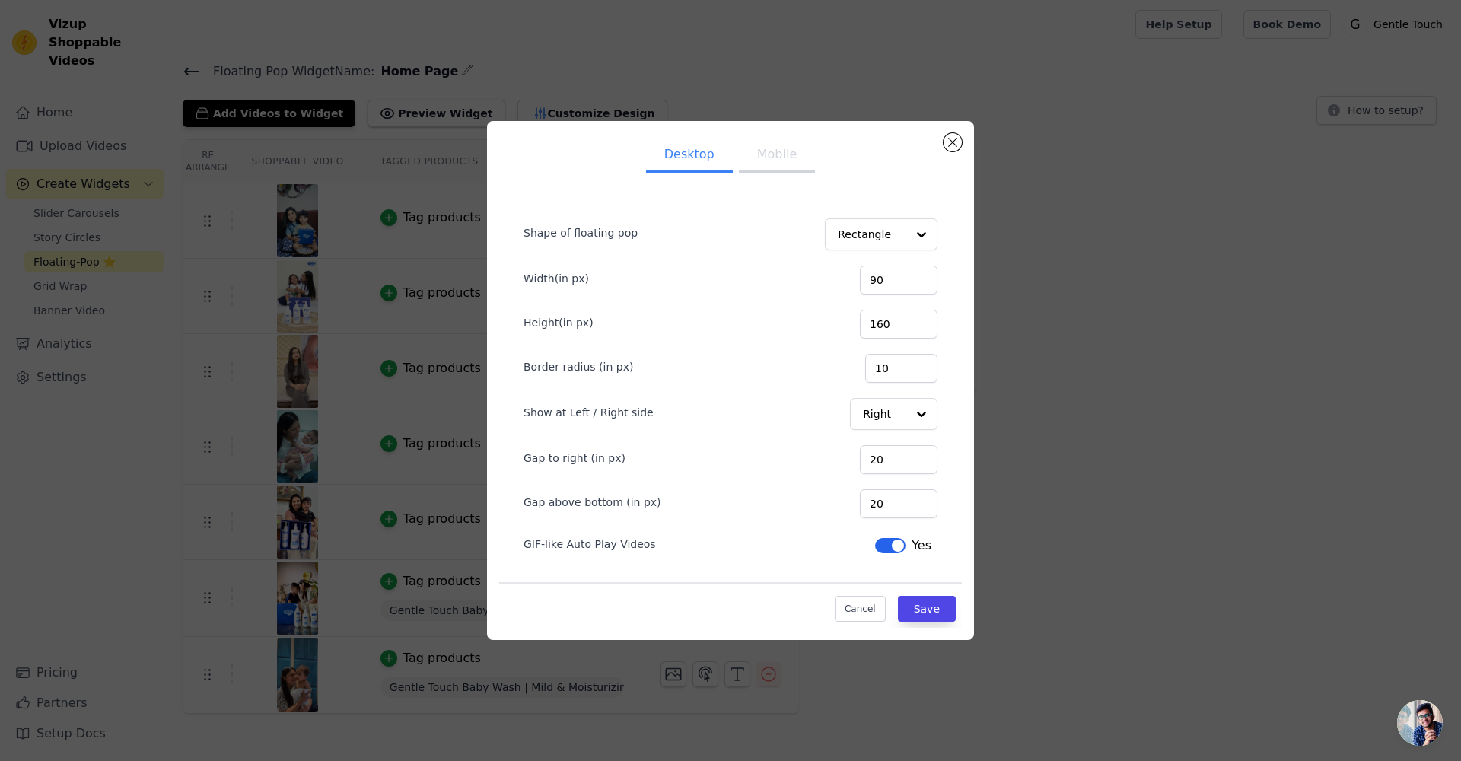
click at [760, 164] on button "Mobile" at bounding box center [777, 155] width 76 height 33
click at [689, 159] on button "Desktop" at bounding box center [689, 155] width 87 height 33
click at [952, 141] on button "Close modal" at bounding box center [952, 142] width 18 height 18
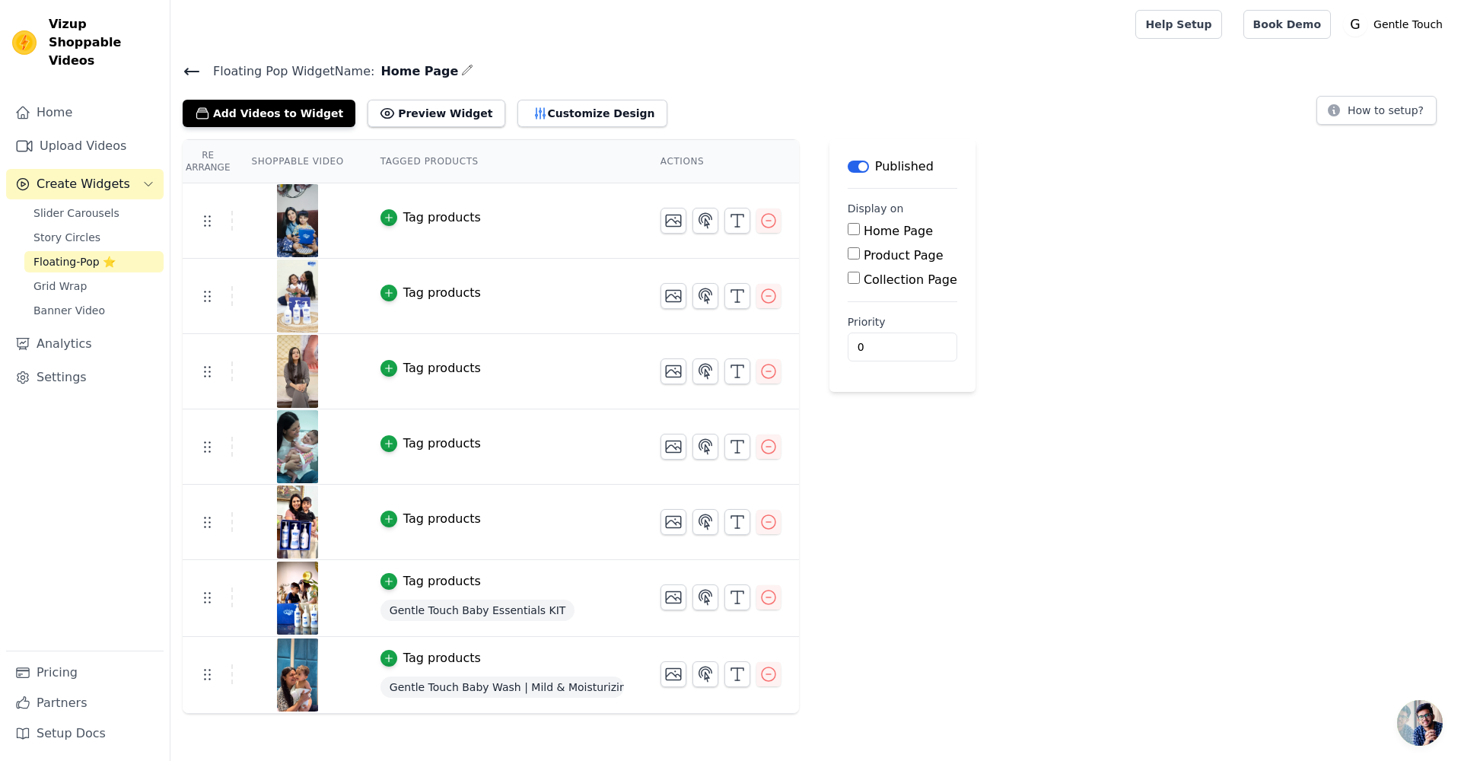
click at [66, 279] on div "Slider Carousels Story Circles Floating-Pop ⭐ Grid Wrap Banner Video" at bounding box center [93, 261] width 139 height 119
click at [72, 278] on span "Grid Wrap" at bounding box center [59, 285] width 53 height 15
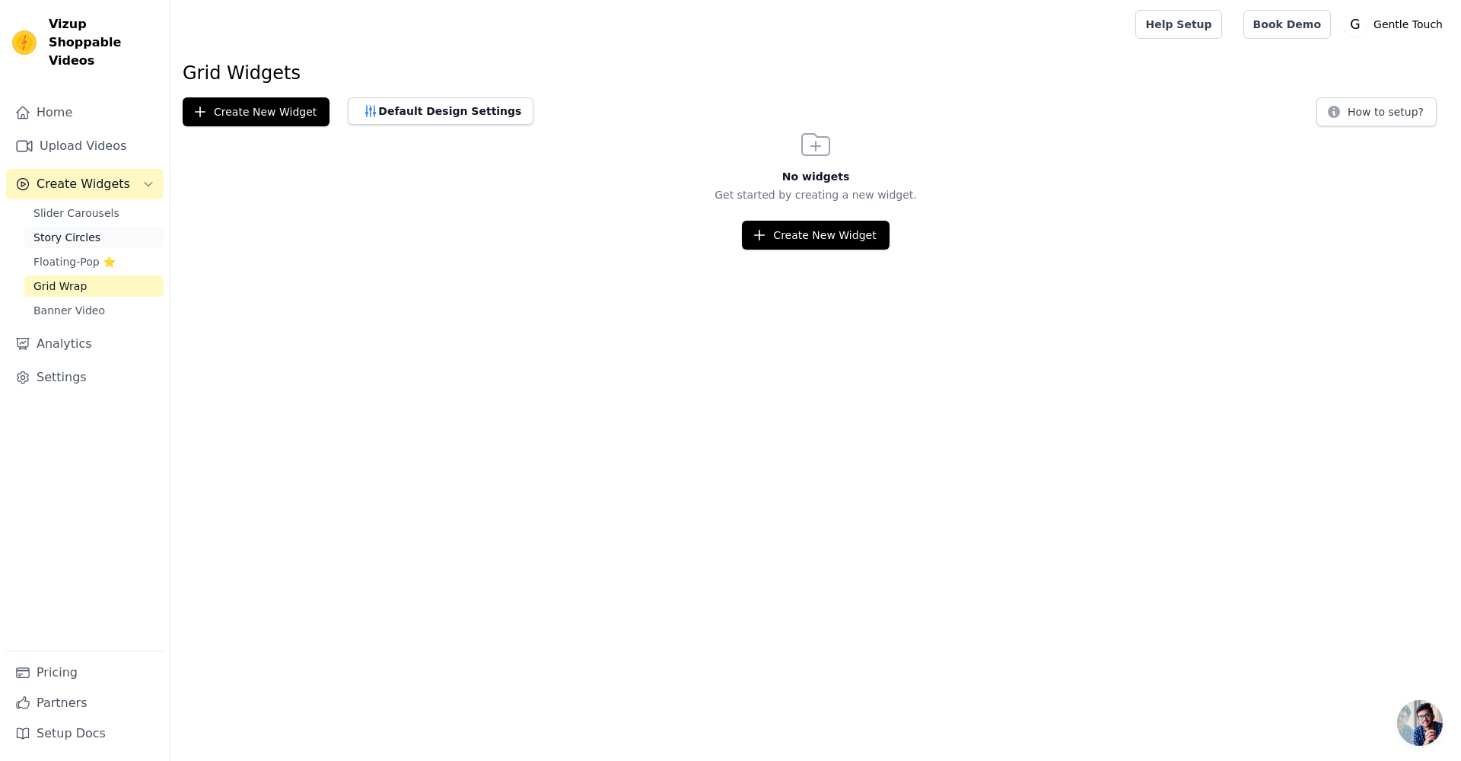
click at [56, 230] on span "Story Circles" at bounding box center [66, 237] width 67 height 15
click at [84, 362] on link "Settings" at bounding box center [84, 377] width 157 height 30
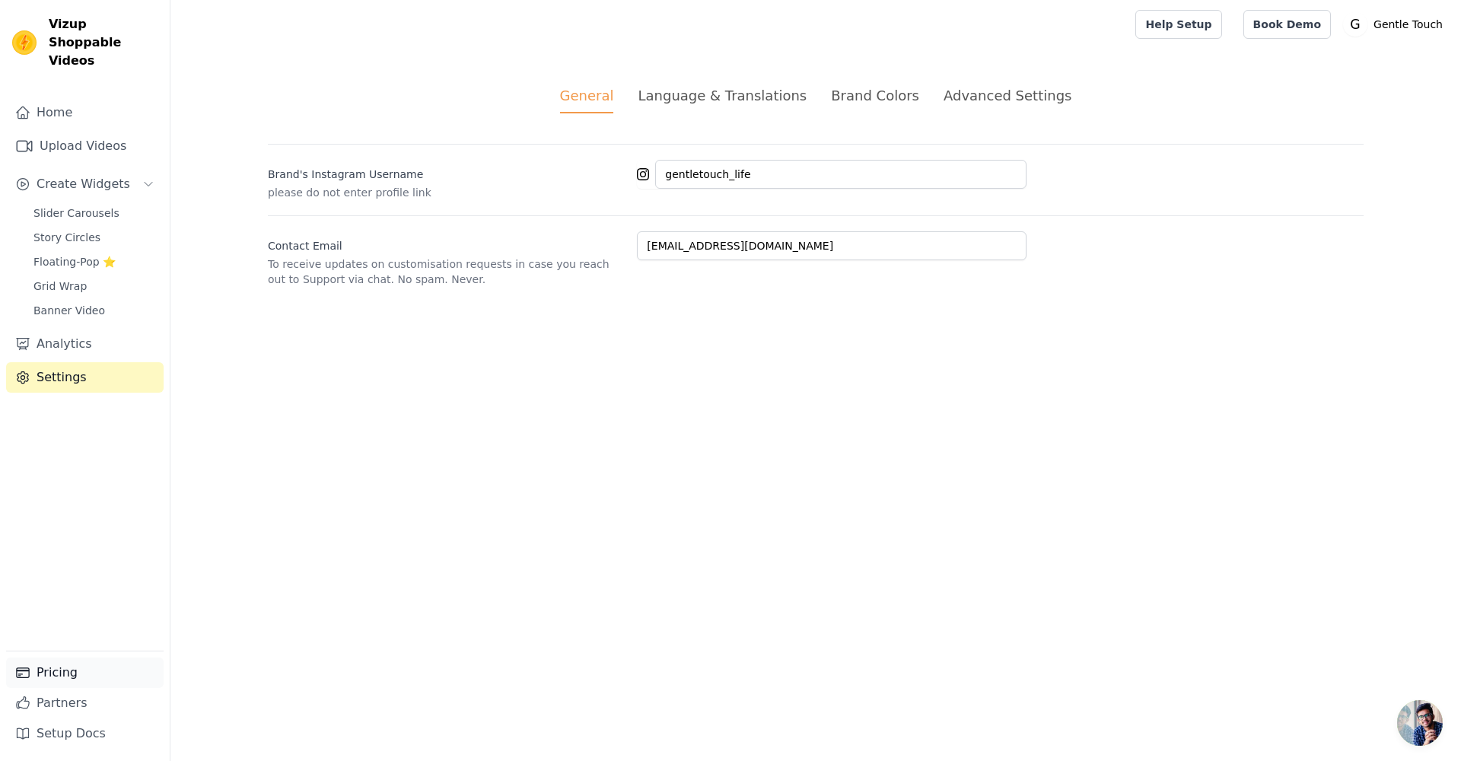
click at [82, 679] on link "Pricing" at bounding box center [84, 672] width 157 height 30
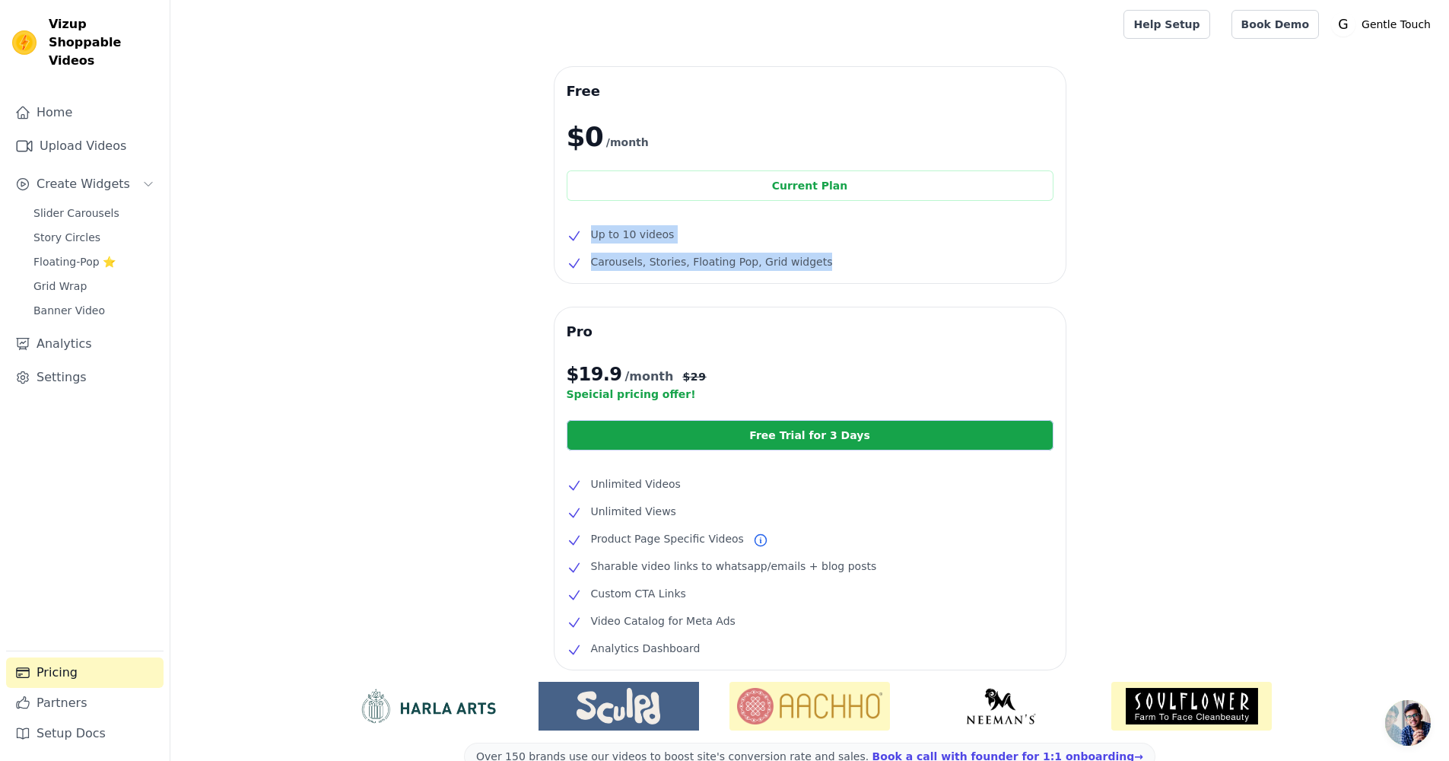
drag, startPoint x: 596, startPoint y: 221, endPoint x: 923, endPoint y: 290, distance: 333.6
click at [923, 290] on div "Free $0 /month Current Plan Up to 10 videos Carousels, Stories, Floating Pop, G…" at bounding box center [810, 368] width 511 height 603
click at [922, 288] on div "Free $0 /month Current Plan Up to 10 videos Carousels, Stories, Floating Pop, G…" at bounding box center [810, 368] width 511 height 603
drag, startPoint x: 739, startPoint y: 266, endPoint x: 641, endPoint y: 245, distance: 99.5
click at [641, 245] on ul "Up to 10 videos Carousels, Stories, Floating Pop, Grid widgets" at bounding box center [810, 248] width 487 height 46
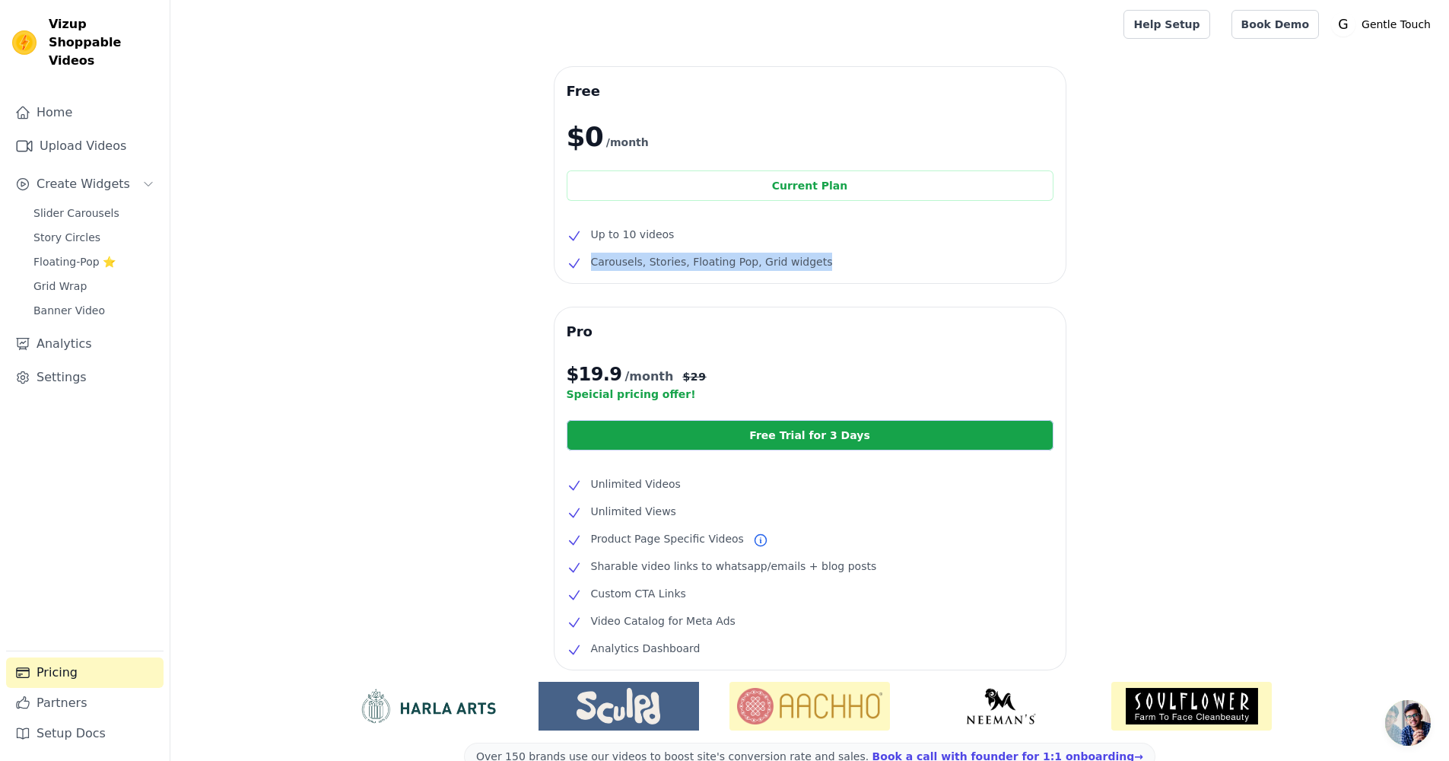
click at [641, 245] on ul "Up to 10 videos Carousels, Stories, Floating Pop, Grid widgets" at bounding box center [810, 248] width 487 height 46
drag, startPoint x: 631, startPoint y: 377, endPoint x: 749, endPoint y: 410, distance: 121.9
click at [749, 410] on div "Pro $ 19.9 /month $ 29 Speicial pricing offer! Free Trial for 3 Days Unlimited …" at bounding box center [810, 488] width 511 height 362
click at [748, 410] on div "Pro $ 19.9 /month $ 29 Speicial pricing offer! Free Trial for 3 Days Unlimited …" at bounding box center [810, 488] width 511 height 362
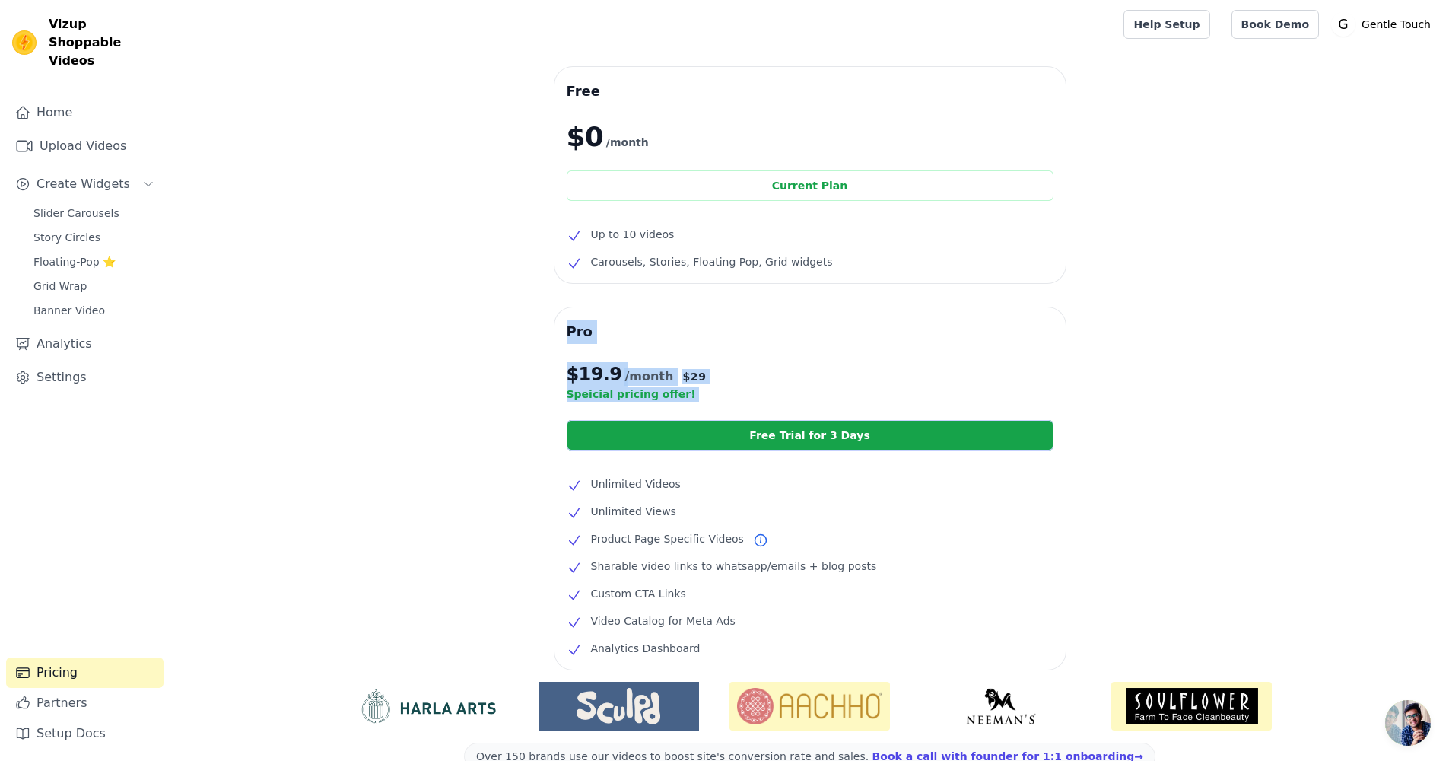
drag, startPoint x: 743, startPoint y: 402, endPoint x: 538, endPoint y: 312, distance: 224.2
click at [538, 312] on div "Free $0 /month Current Plan Up to 10 videos Carousels, Stories, Floating Pop, G…" at bounding box center [809, 461] width 1279 height 788
drag, startPoint x: 537, startPoint y: 312, endPoint x: 550, endPoint y: 347, distance: 37.3
click at [537, 313] on div "Free $0 /month Current Plan Up to 10 videos Carousels, Stories, Floating Pop, G…" at bounding box center [809, 461] width 1279 height 788
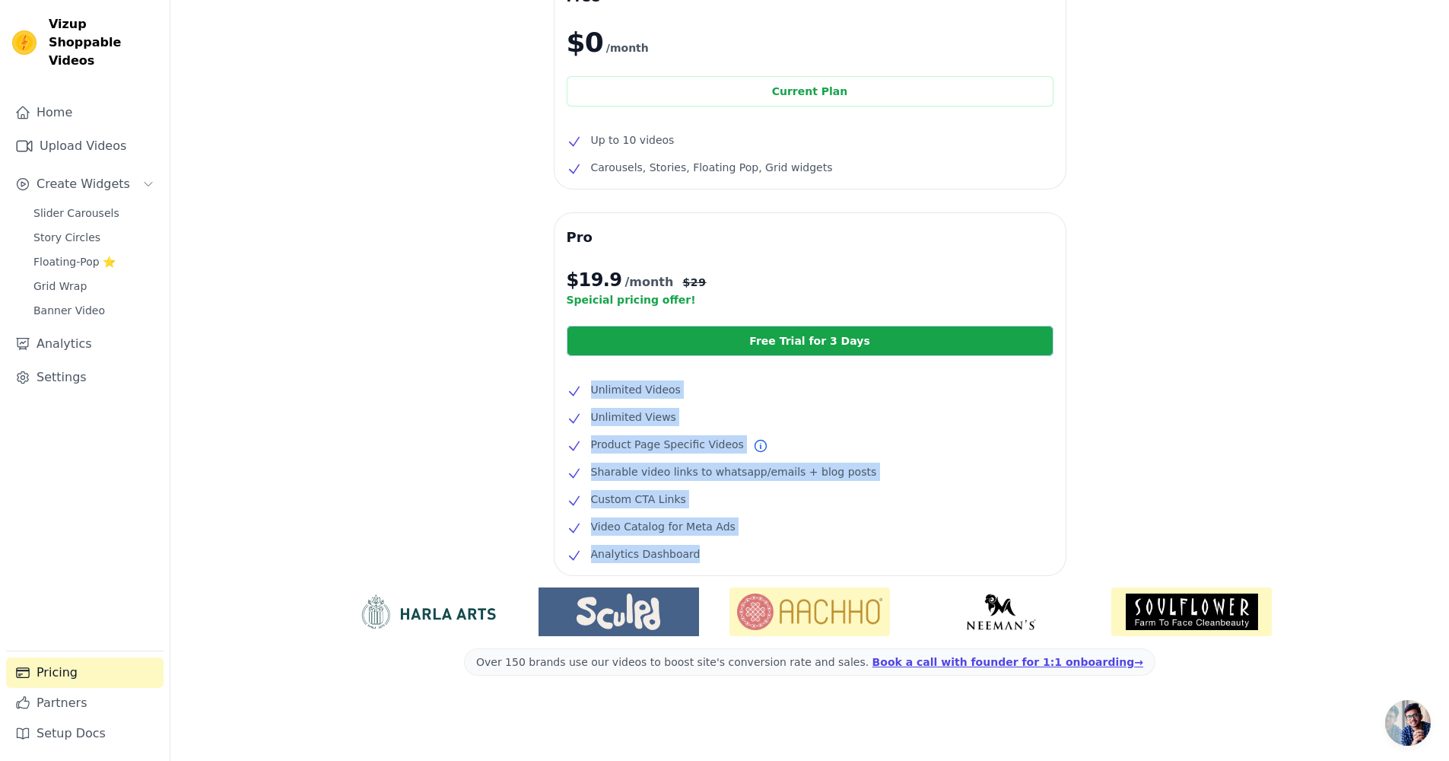
drag, startPoint x: 563, startPoint y: 387, endPoint x: 838, endPoint y: 551, distance: 320.3
click at [838, 551] on div "Pro $ 19.9 /month $ 29 Speicial pricing offer! Free Trial for 3 Days Unlimited …" at bounding box center [810, 394] width 511 height 362
click at [838, 551] on li "Analytics Dashboard" at bounding box center [810, 554] width 487 height 18
drag, startPoint x: 827, startPoint y: 550, endPoint x: 669, endPoint y: 396, distance: 221.1
click at [669, 396] on ul "Unlimited Videos Unlimited Views Product Page Specific Videos Sharable video li…" at bounding box center [810, 471] width 487 height 183
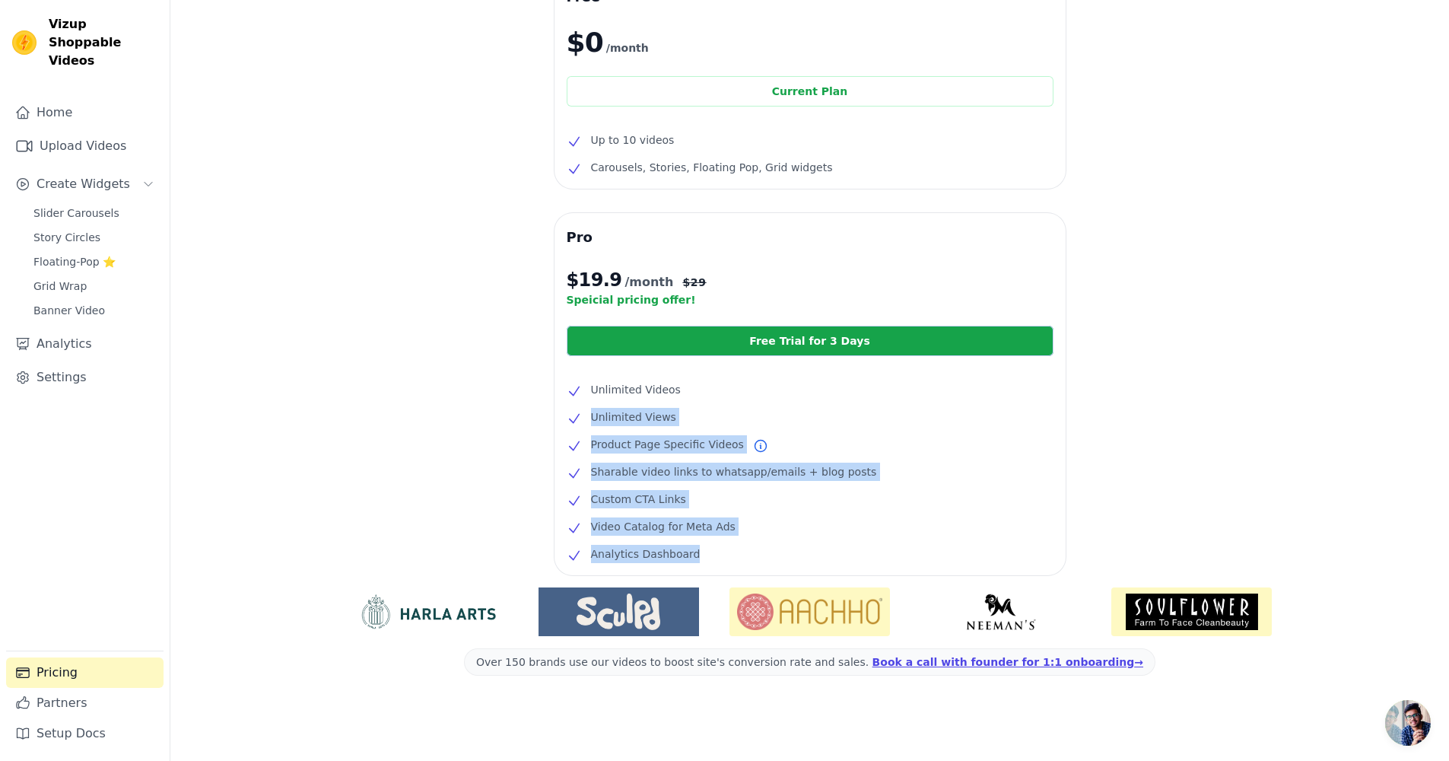
click at [669, 396] on span "Unlimited Videos" at bounding box center [636, 389] width 90 height 18
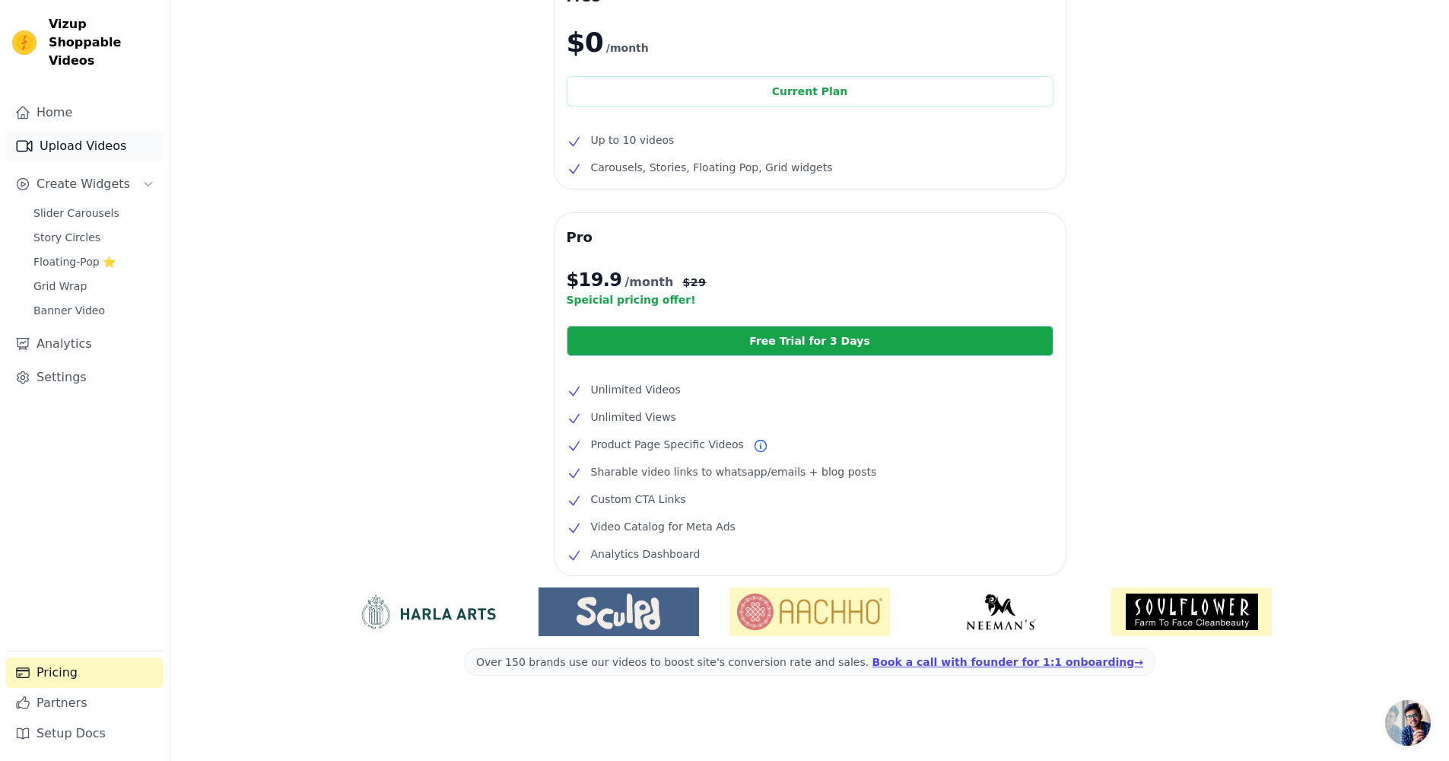
click at [97, 131] on link "Upload Videos" at bounding box center [84, 146] width 157 height 30
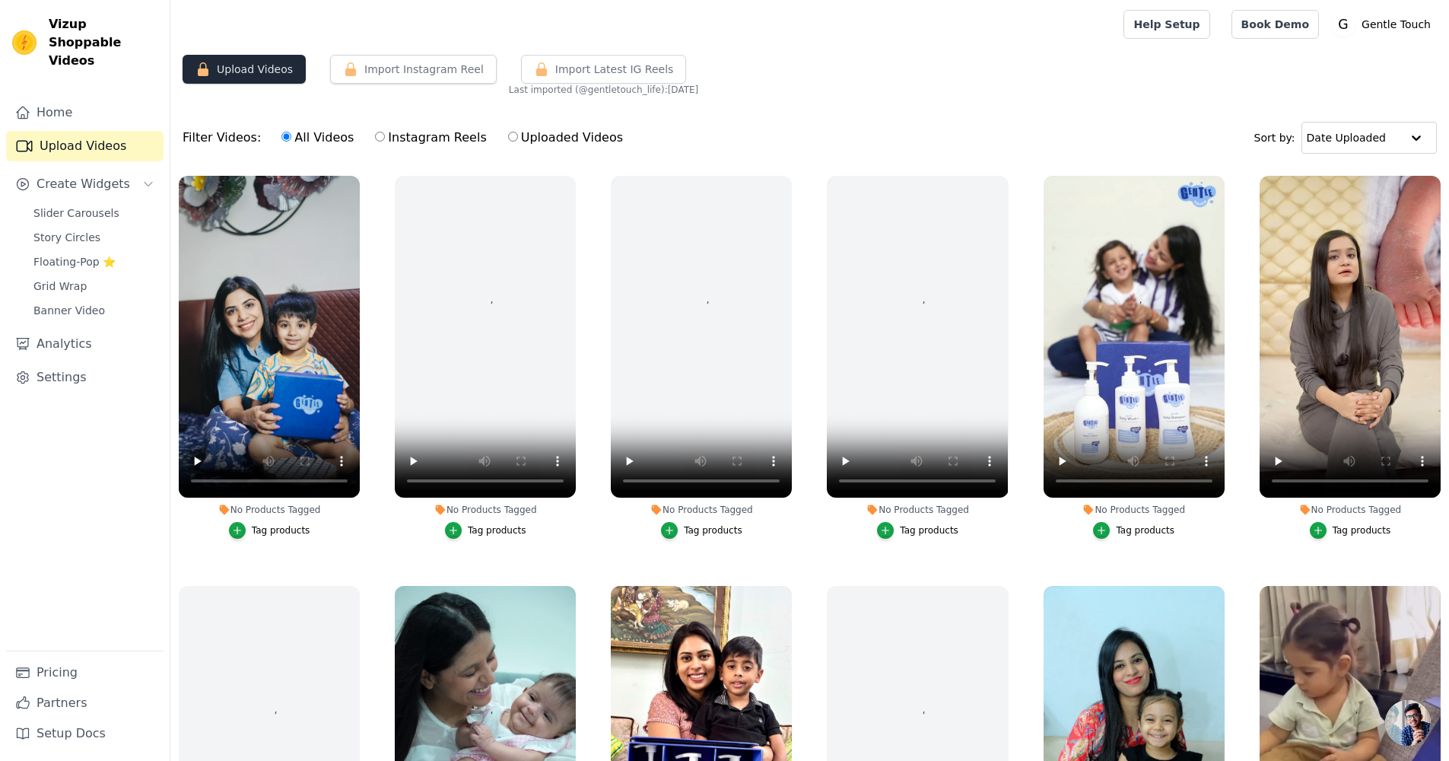
click at [215, 72] on button "Upload Videos" at bounding box center [244, 69] width 123 height 29
click at [240, 75] on button "Upload Videos" at bounding box center [244, 69] width 123 height 29
click at [391, 145] on label "Instagram Reels" at bounding box center [430, 138] width 113 height 20
click at [385, 142] on input "Instagram Reels" at bounding box center [380, 137] width 10 height 10
radio input "true"
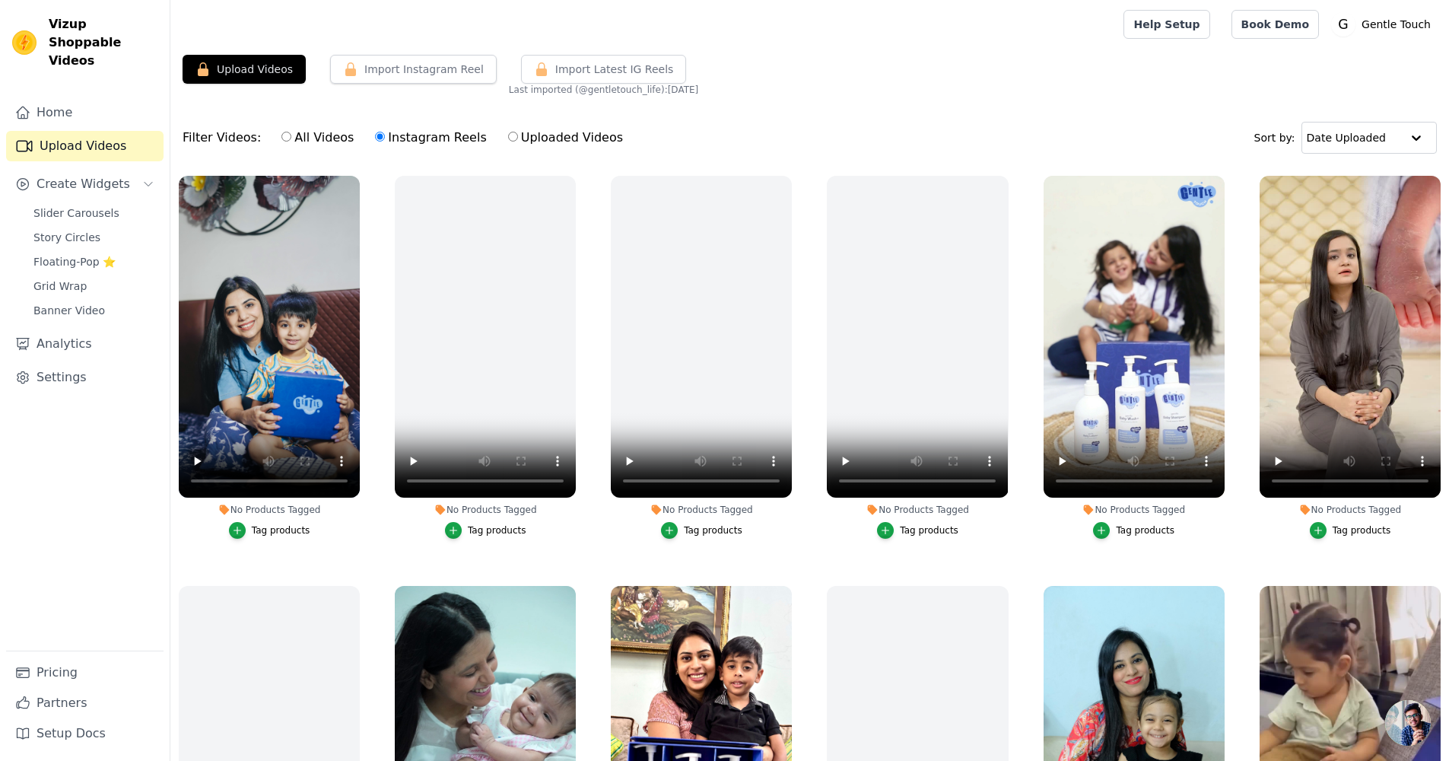
click at [314, 142] on label "All Videos" at bounding box center [318, 138] width 74 height 20
click at [291, 142] on input "All Videos" at bounding box center [286, 137] width 10 height 10
radio input "true"
click at [240, 83] on button "Upload Videos" at bounding box center [244, 69] width 123 height 29
click at [241, 81] on button "Upload Videos" at bounding box center [244, 69] width 123 height 29
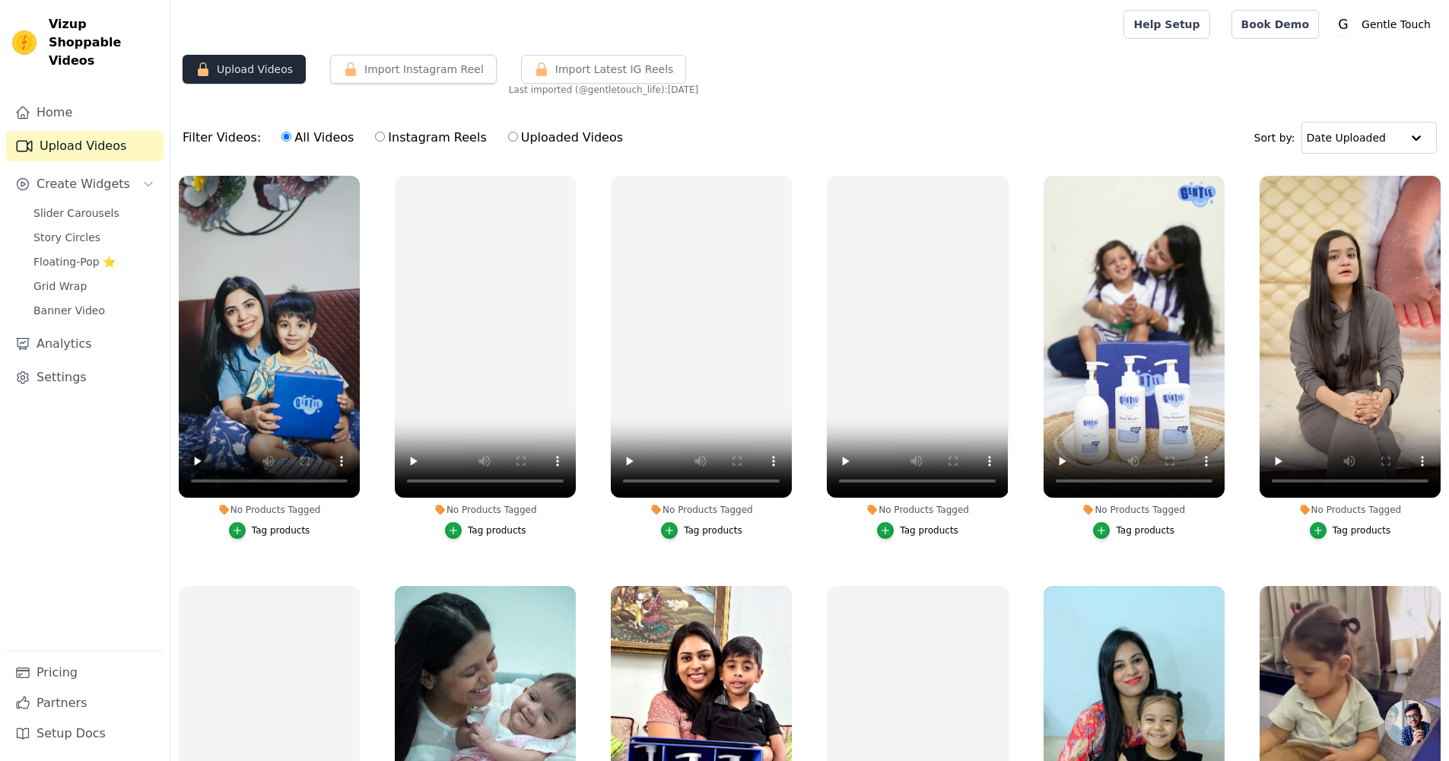
click at [241, 81] on button "Upload Videos" at bounding box center [244, 69] width 123 height 29
click at [94, 453] on div "Home Upload Videos Create Widgets Slider Carousels Story Circles Floating-Pop ⭐…" at bounding box center [84, 373] width 157 height 553
click at [54, 303] on span "Banner Video" at bounding box center [69, 310] width 72 height 15
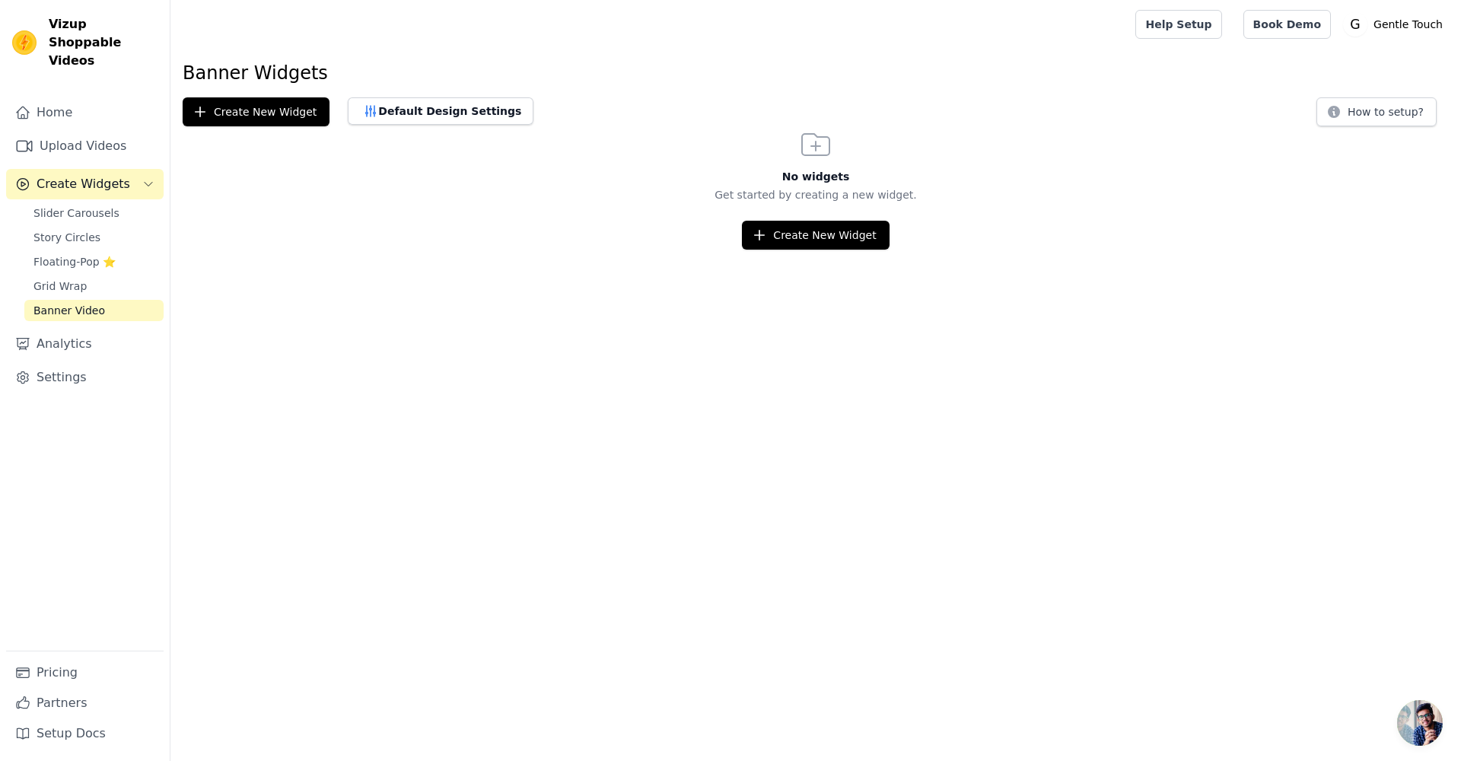
click at [793, 250] on html "Vizup Shoppable Videos Home Upload Videos Create Widgets Slider Carousels Story…" at bounding box center [730, 125] width 1461 height 250
click at [791, 243] on button "Create New Widget" at bounding box center [815, 235] width 147 height 29
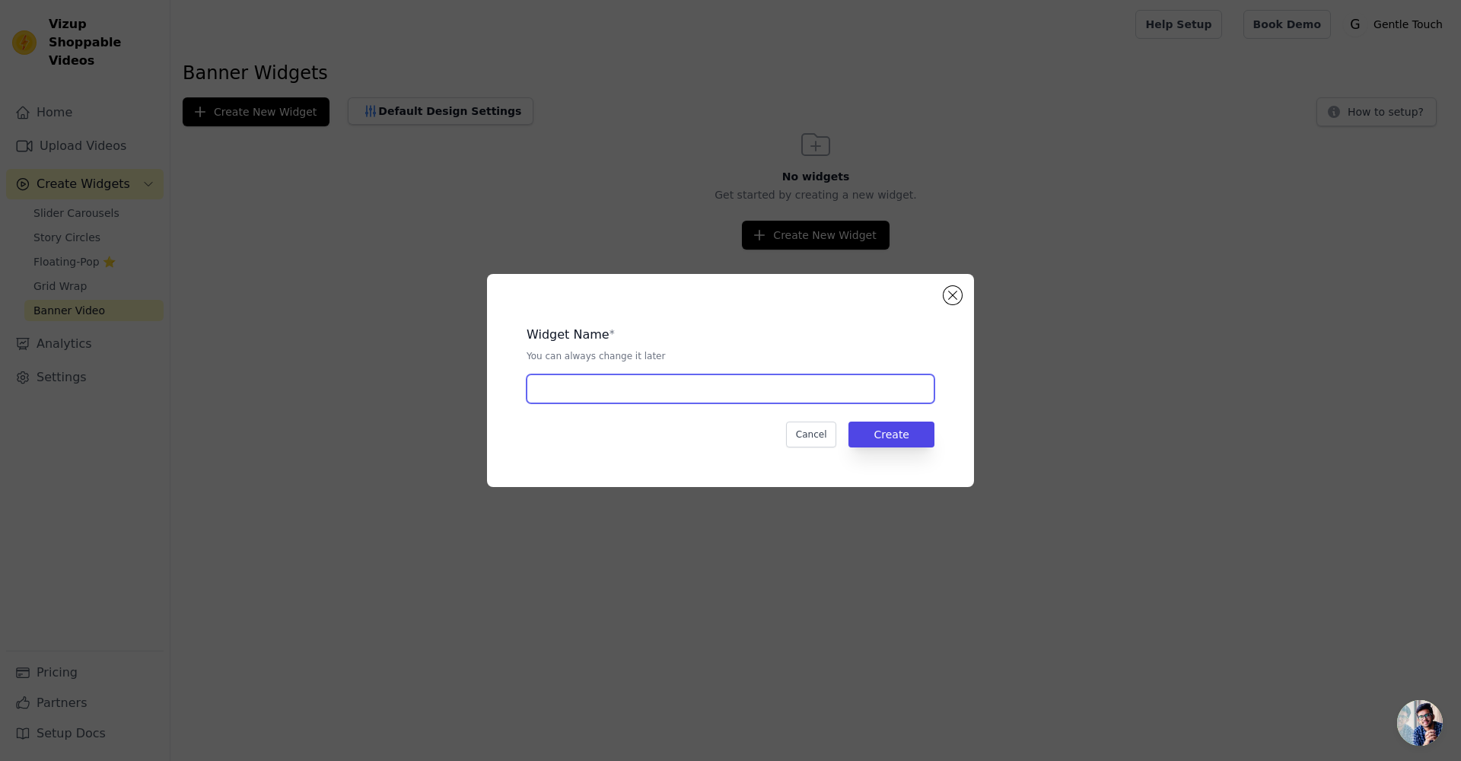
click at [882, 375] on input "text" at bounding box center [730, 388] width 408 height 29
type input "Factory Visit"
click at [896, 437] on button "Create" at bounding box center [891, 434] width 86 height 26
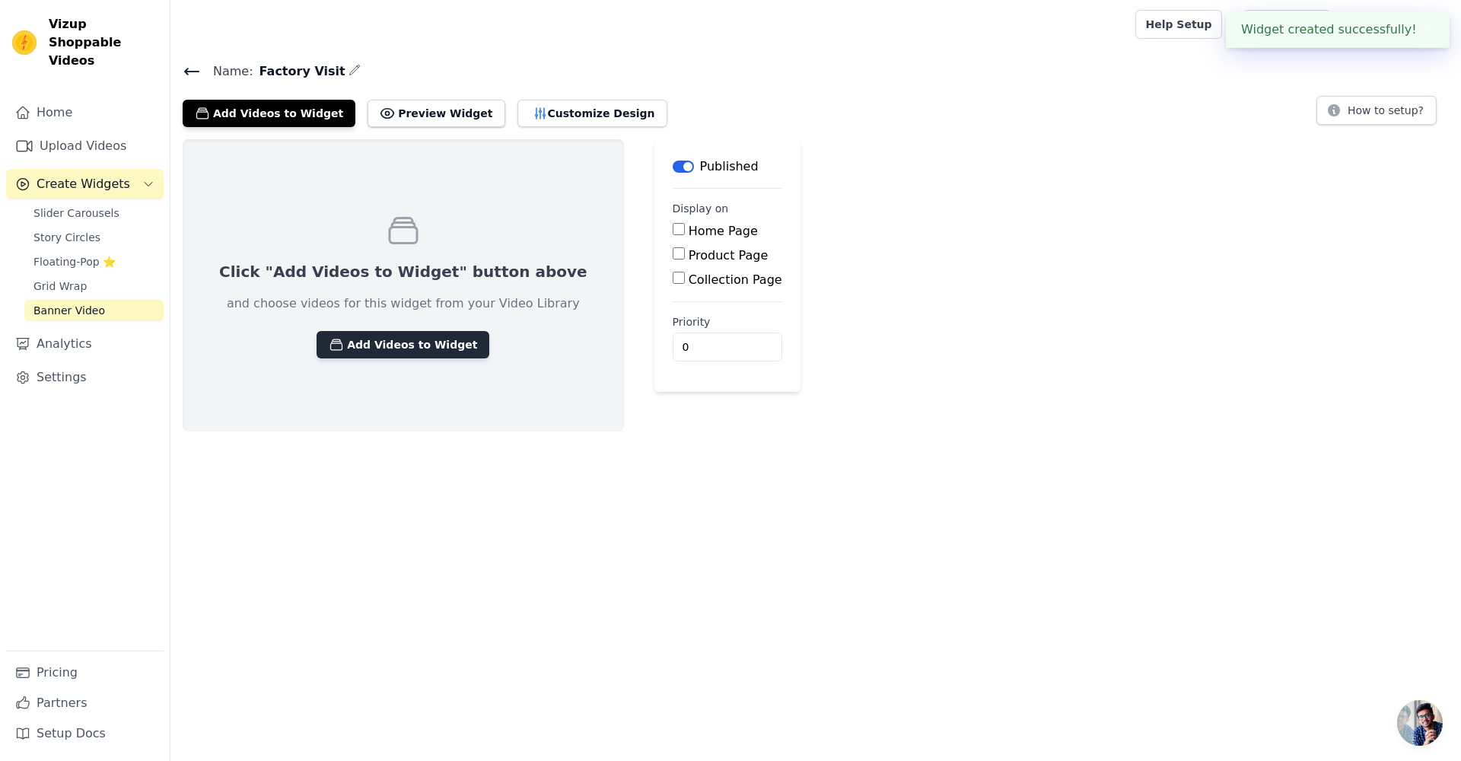
click at [391, 342] on button "Add Videos to Widget" at bounding box center [402, 344] width 173 height 27
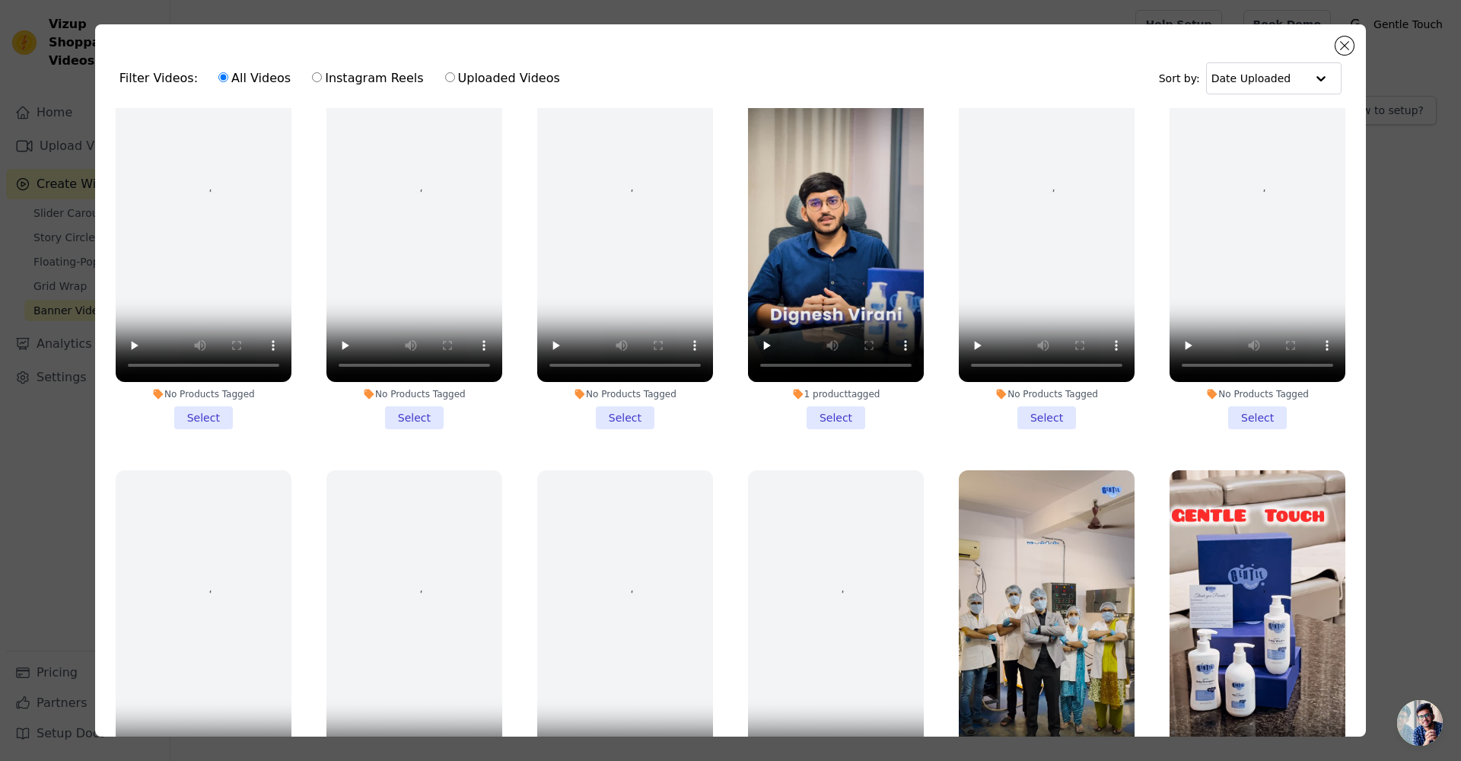
scroll to position [1802, 0]
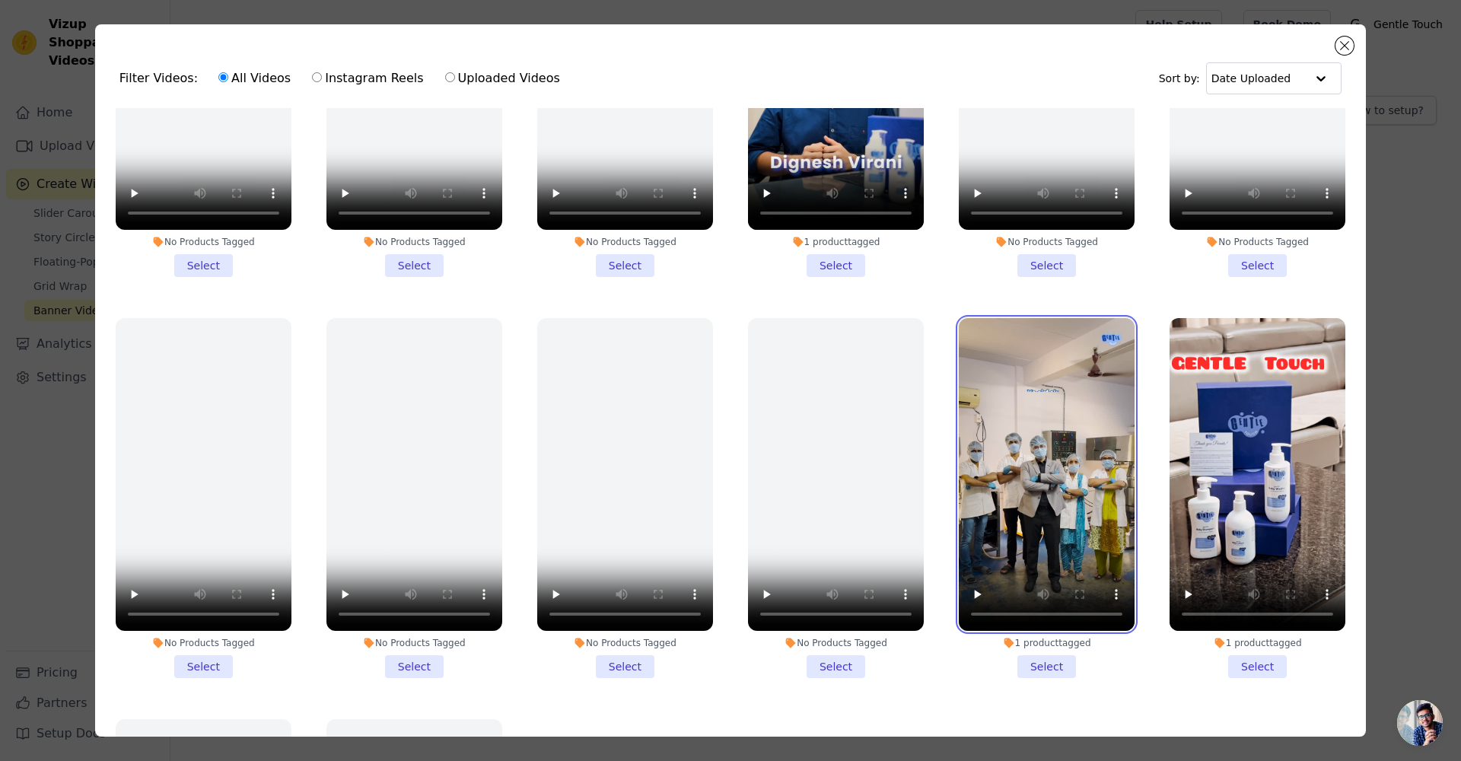
click at [1015, 453] on video at bounding box center [1047, 474] width 176 height 313
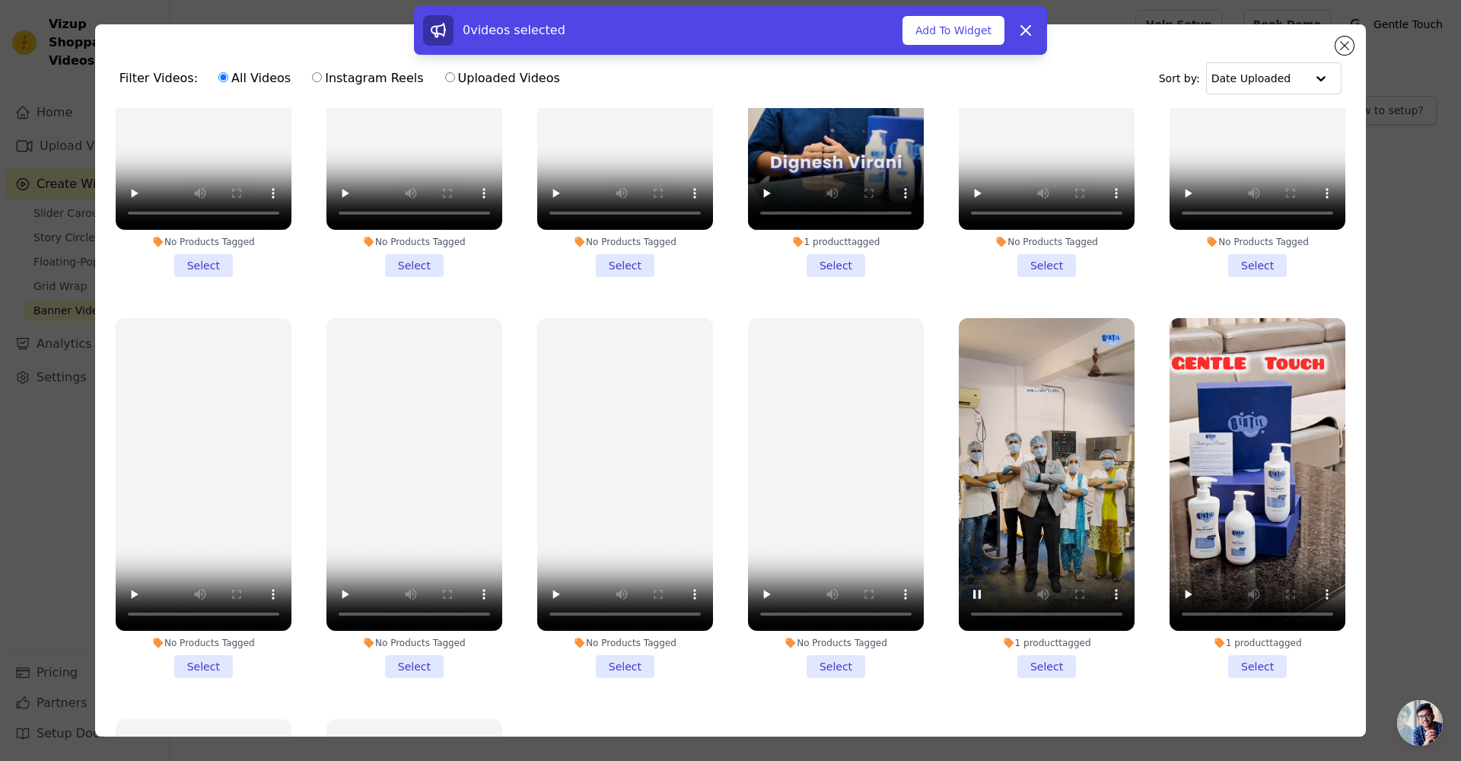
click at [1035, 624] on li "1 product tagged Select" at bounding box center [1047, 498] width 176 height 360
click at [0, 0] on input "1 product tagged Select" at bounding box center [0, 0] width 0 height 0
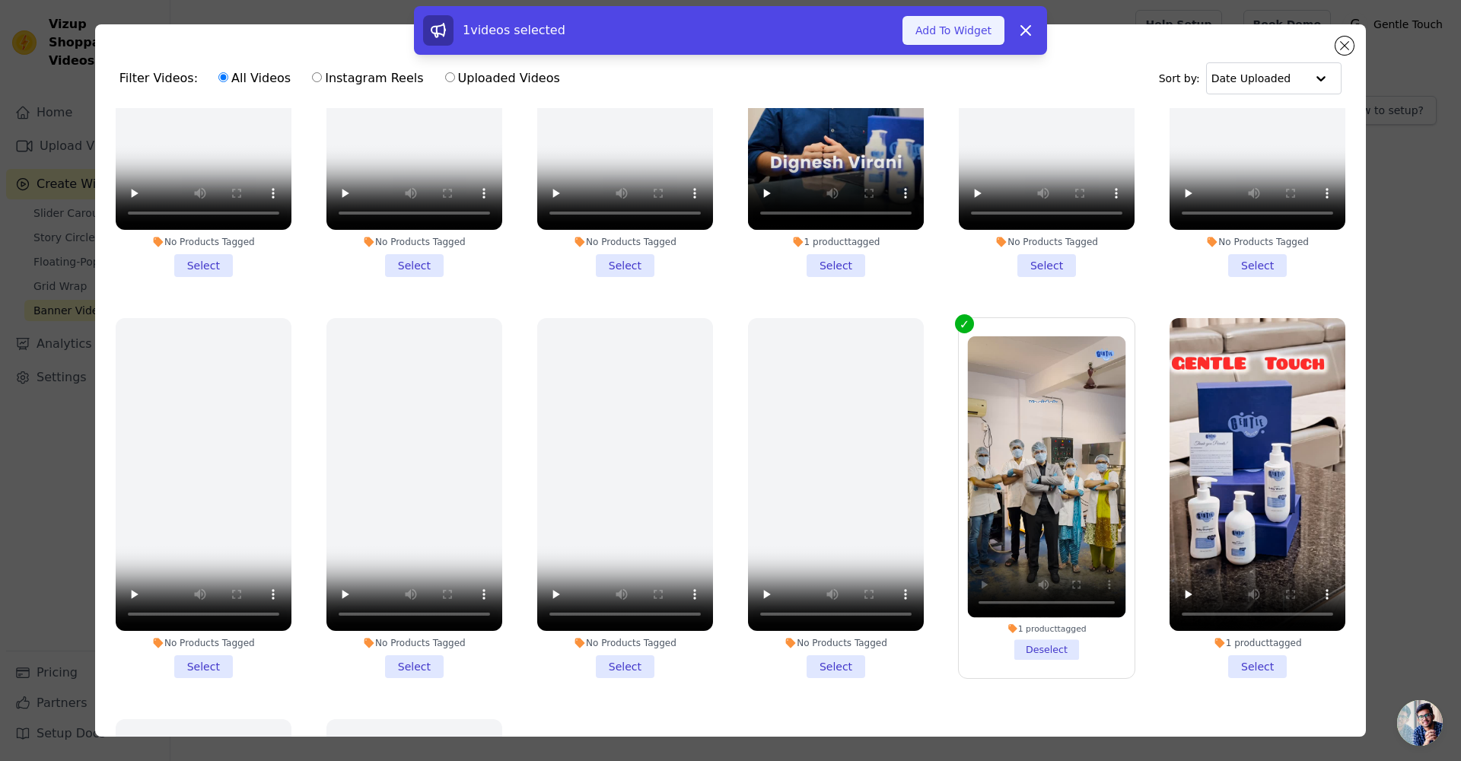
click at [965, 33] on button "Add To Widget" at bounding box center [953, 30] width 102 height 29
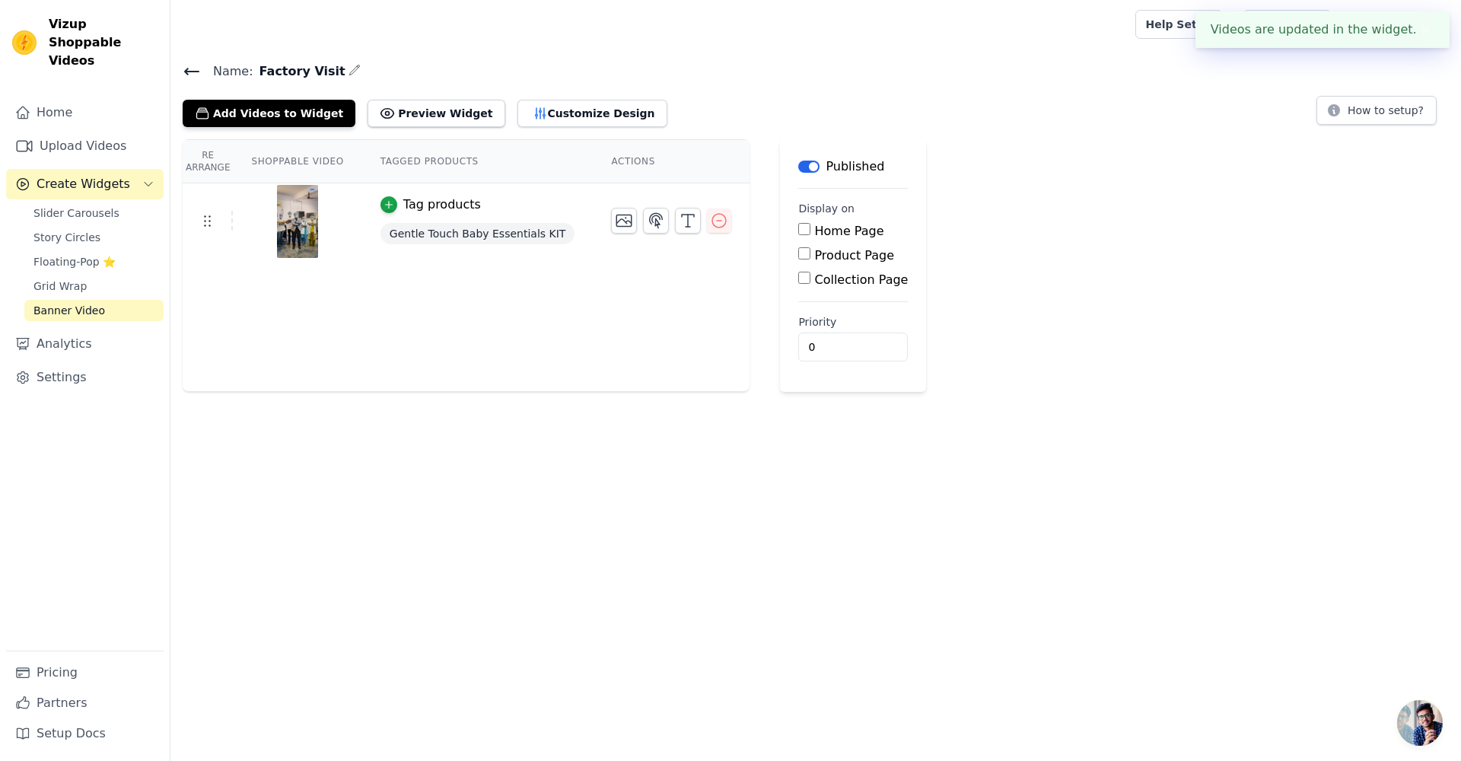
click at [850, 227] on label "Home Page" at bounding box center [849, 231] width 69 height 14
click at [810, 227] on input "Home Page" at bounding box center [804, 229] width 12 height 12
checkbox input "true"
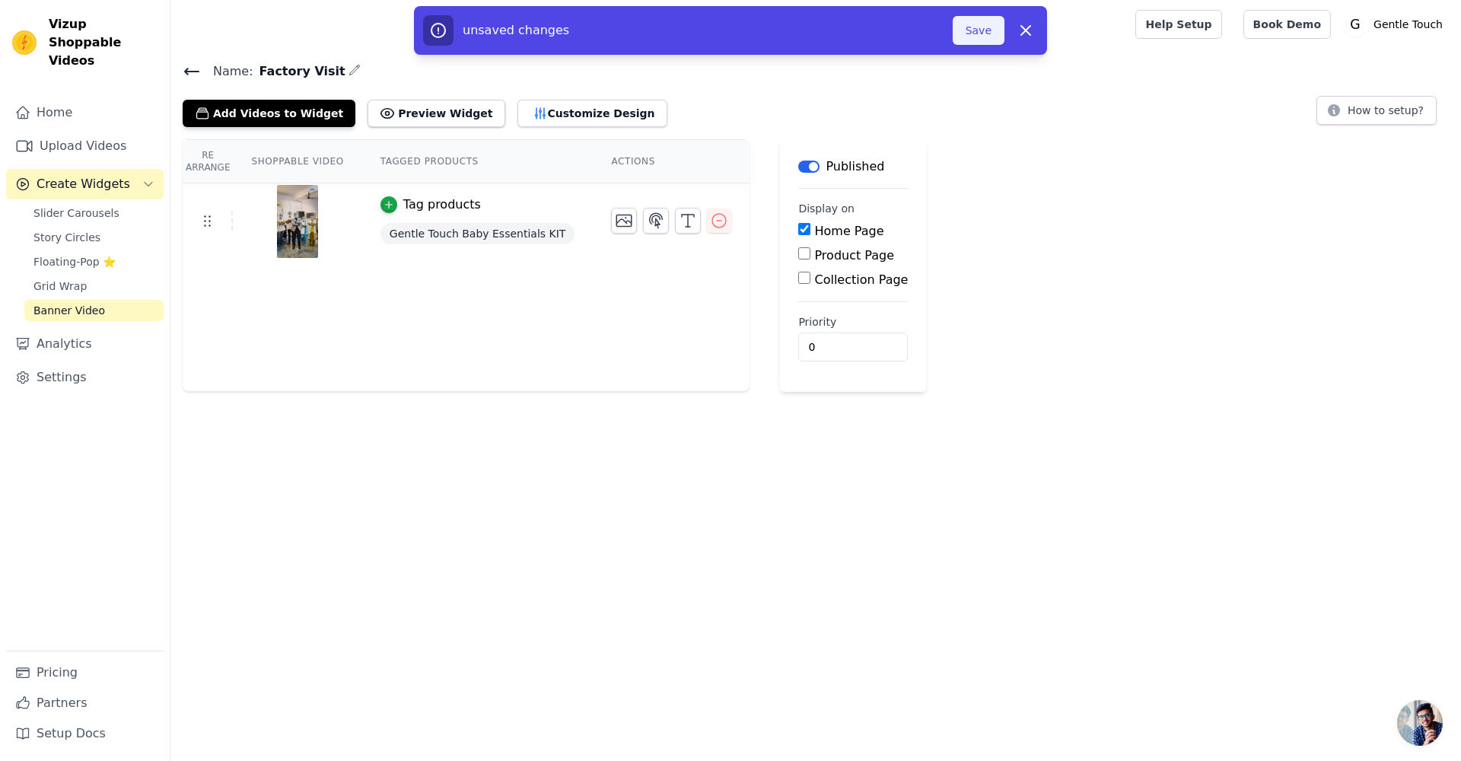
click at [983, 24] on button "Save" at bounding box center [979, 30] width 52 height 29
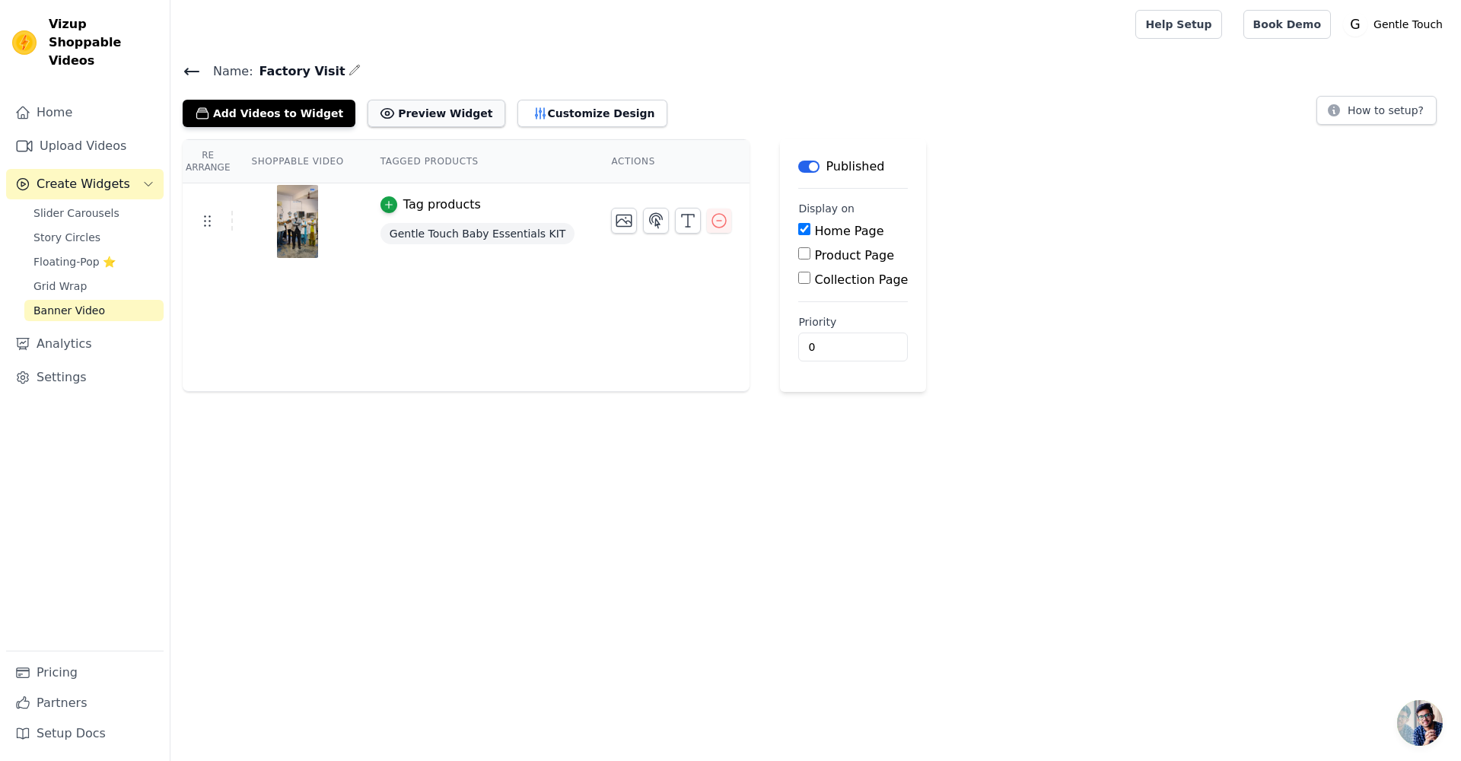
click at [423, 113] on button "Preview Widget" at bounding box center [435, 113] width 137 height 27
click at [523, 122] on button "Customize Design" at bounding box center [592, 113] width 150 height 27
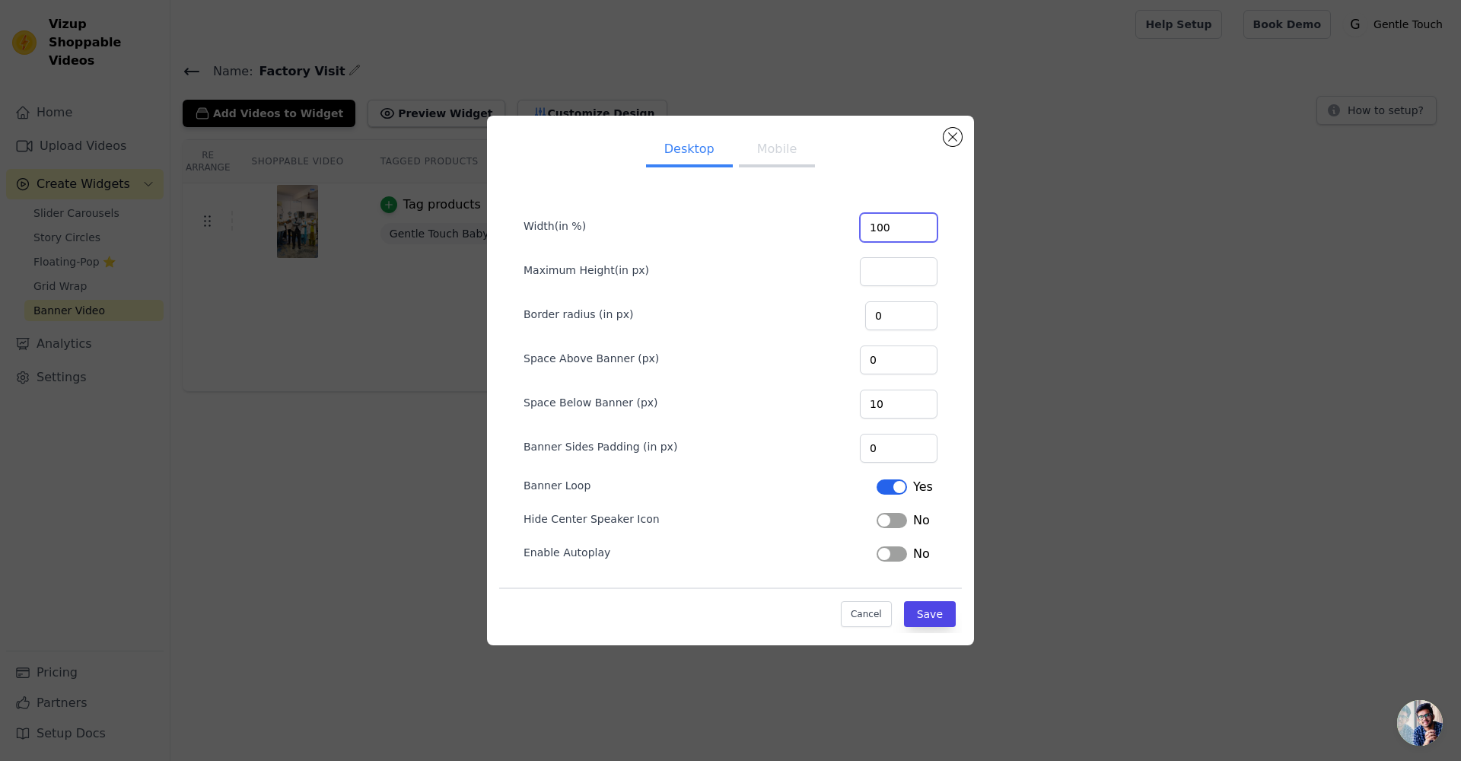
click at [921, 231] on input "100" at bounding box center [899, 227] width 78 height 29
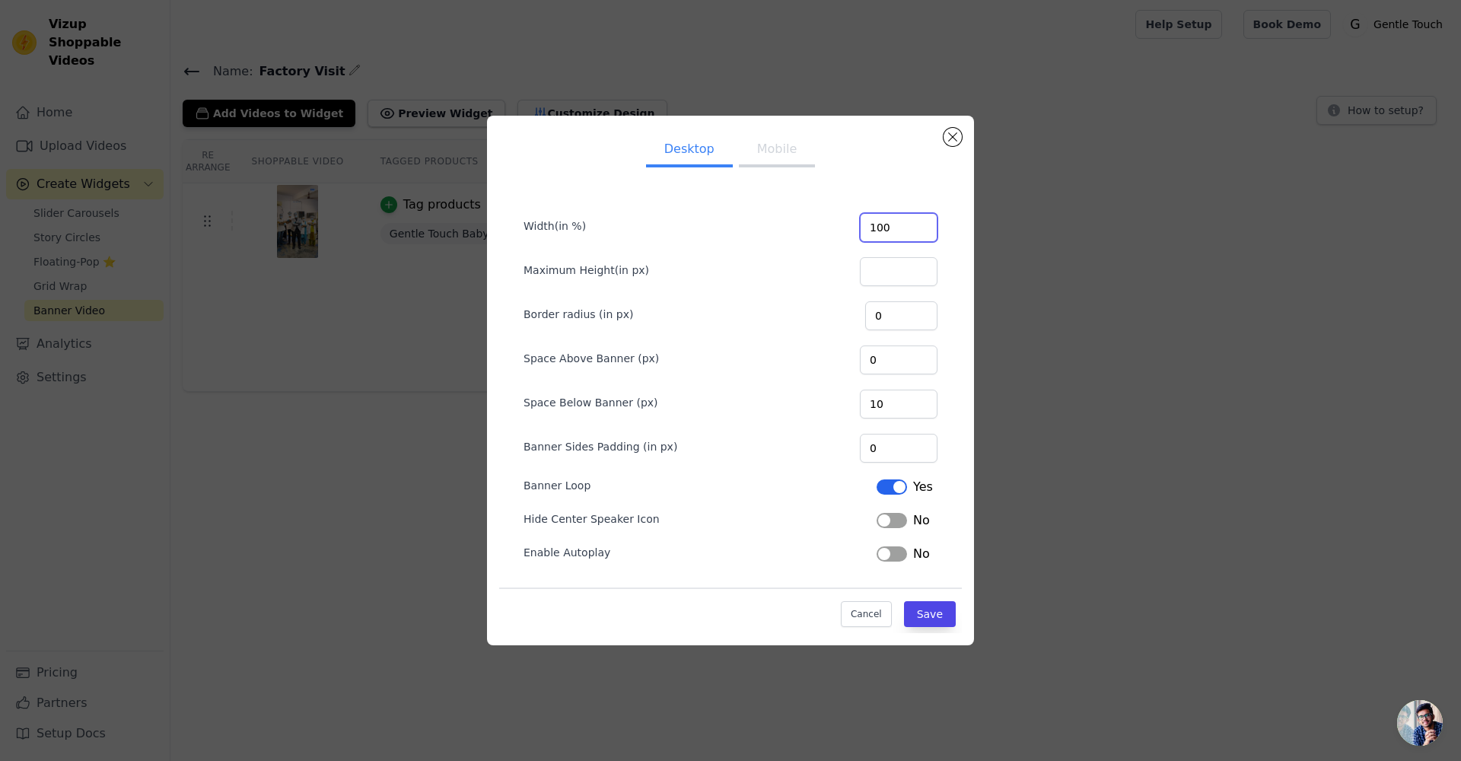
click at [921, 231] on input "100" at bounding box center [899, 227] width 78 height 29
click at [911, 225] on input "100" at bounding box center [899, 227] width 78 height 29
click at [924, 224] on input "101" at bounding box center [899, 227] width 78 height 29
click at [924, 224] on input "102" at bounding box center [899, 227] width 78 height 29
click at [918, 224] on input "103" at bounding box center [899, 227] width 78 height 29
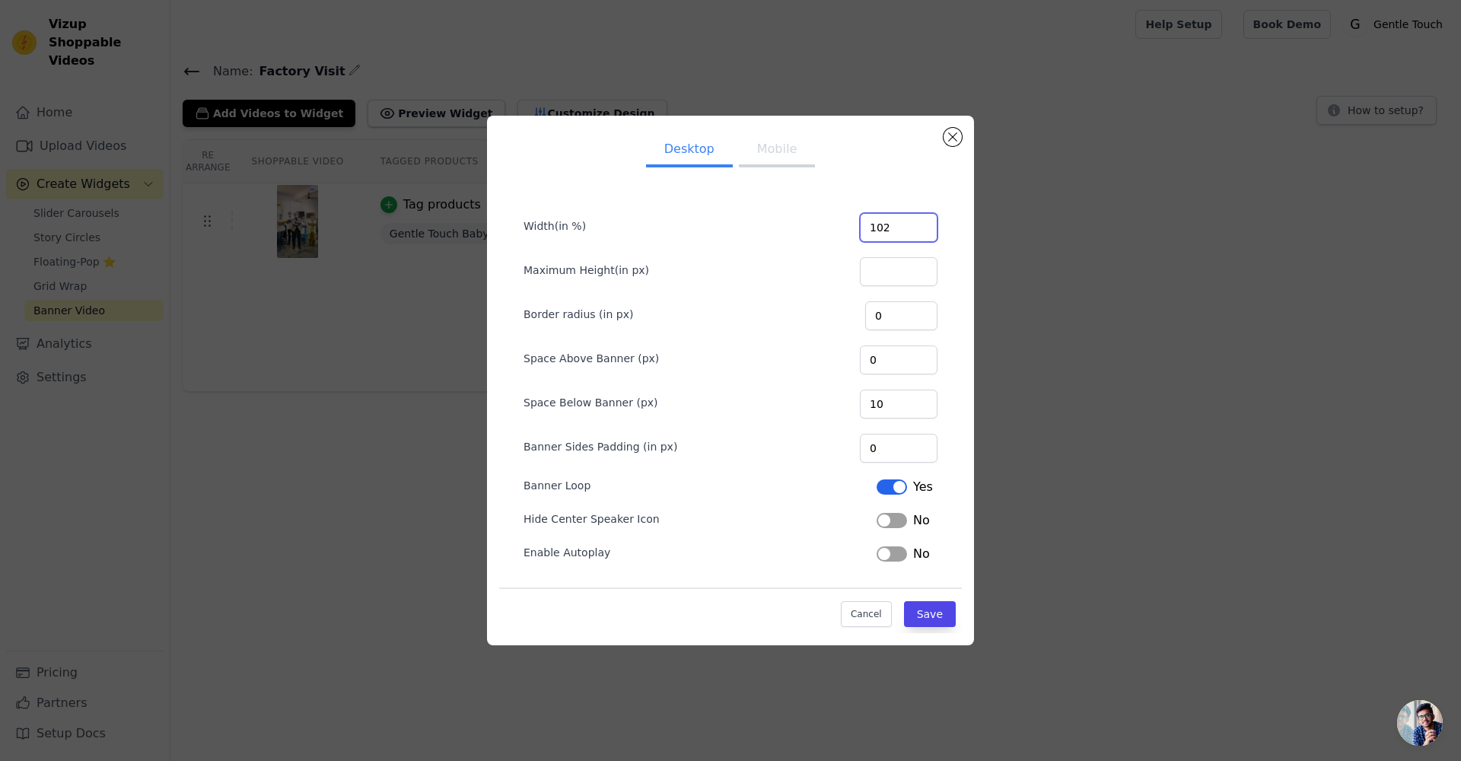
click at [923, 230] on input "102" at bounding box center [899, 227] width 78 height 29
click at [923, 230] on input "101" at bounding box center [899, 227] width 78 height 29
type input "100"
click at [922, 230] on input "100" at bounding box center [899, 227] width 78 height 29
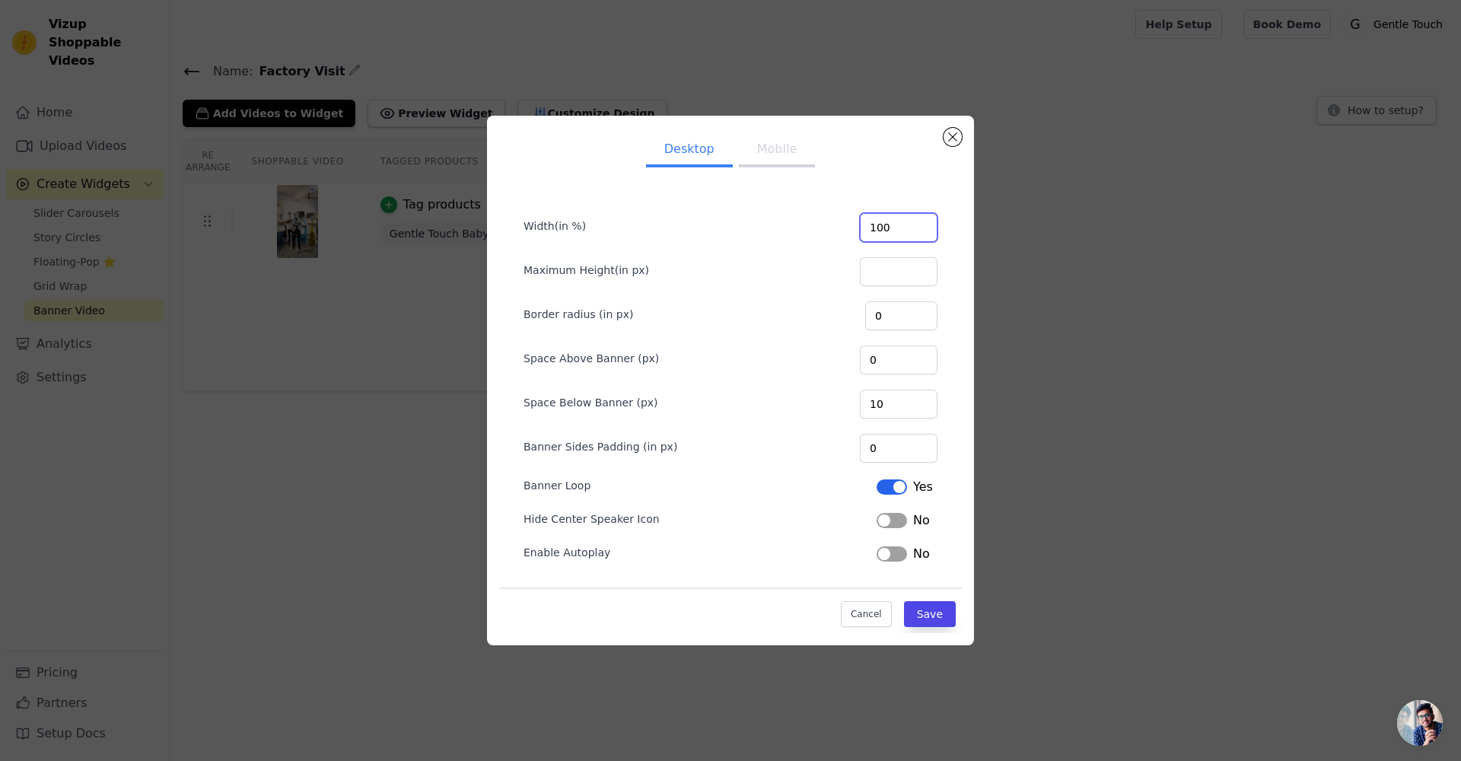
click at [922, 230] on input "100" at bounding box center [899, 227] width 78 height 29
click at [923, 229] on input "100" at bounding box center [899, 227] width 78 height 29
click at [786, 148] on button "Mobile" at bounding box center [777, 150] width 76 height 33
click at [689, 153] on button "Desktop" at bounding box center [689, 150] width 87 height 33
click at [898, 556] on button "Label" at bounding box center [891, 553] width 30 height 15
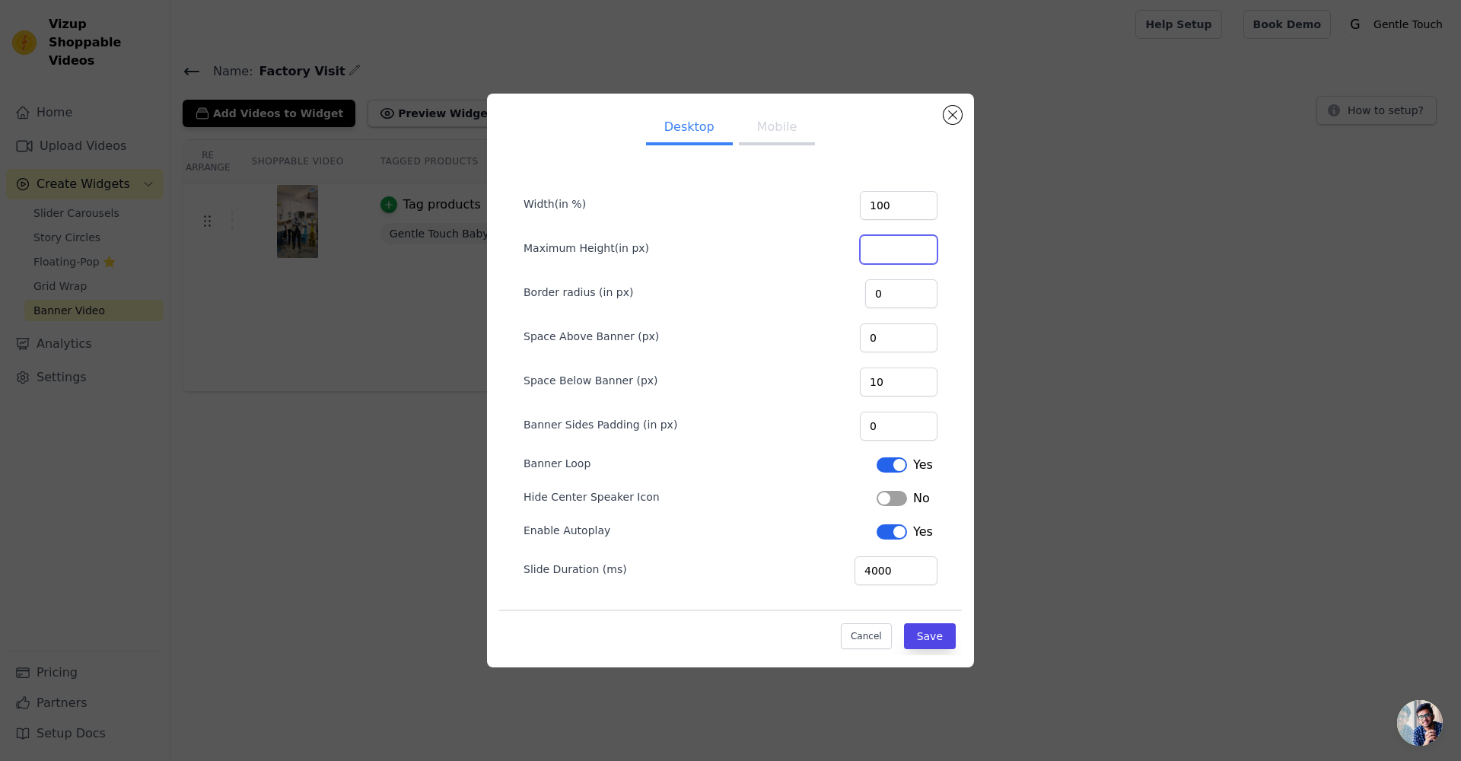
click at [902, 256] on input "Maximum Height(in px)" at bounding box center [899, 249] width 78 height 29
click at [768, 119] on button "Mobile" at bounding box center [777, 128] width 76 height 33
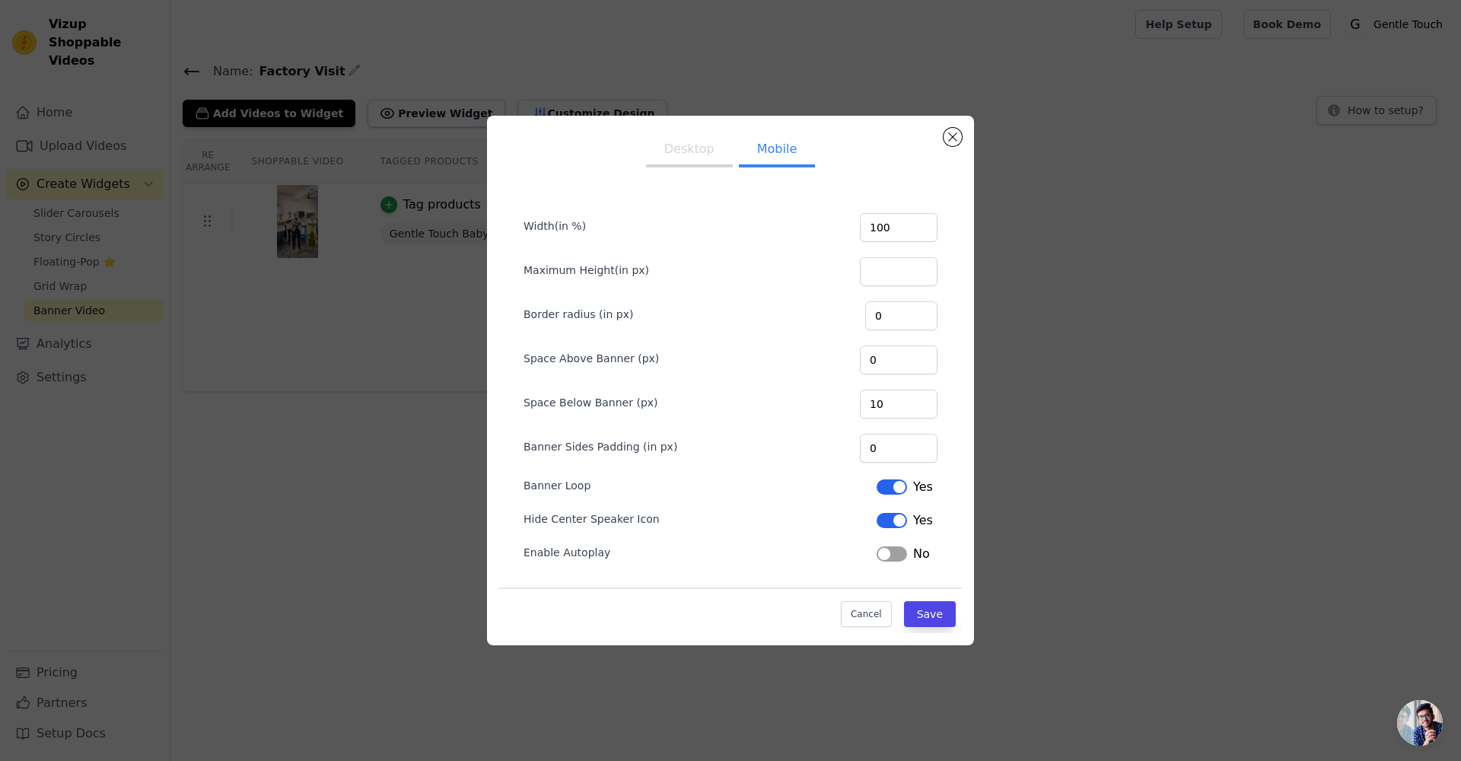
click at [685, 141] on button "Desktop" at bounding box center [689, 150] width 87 height 33
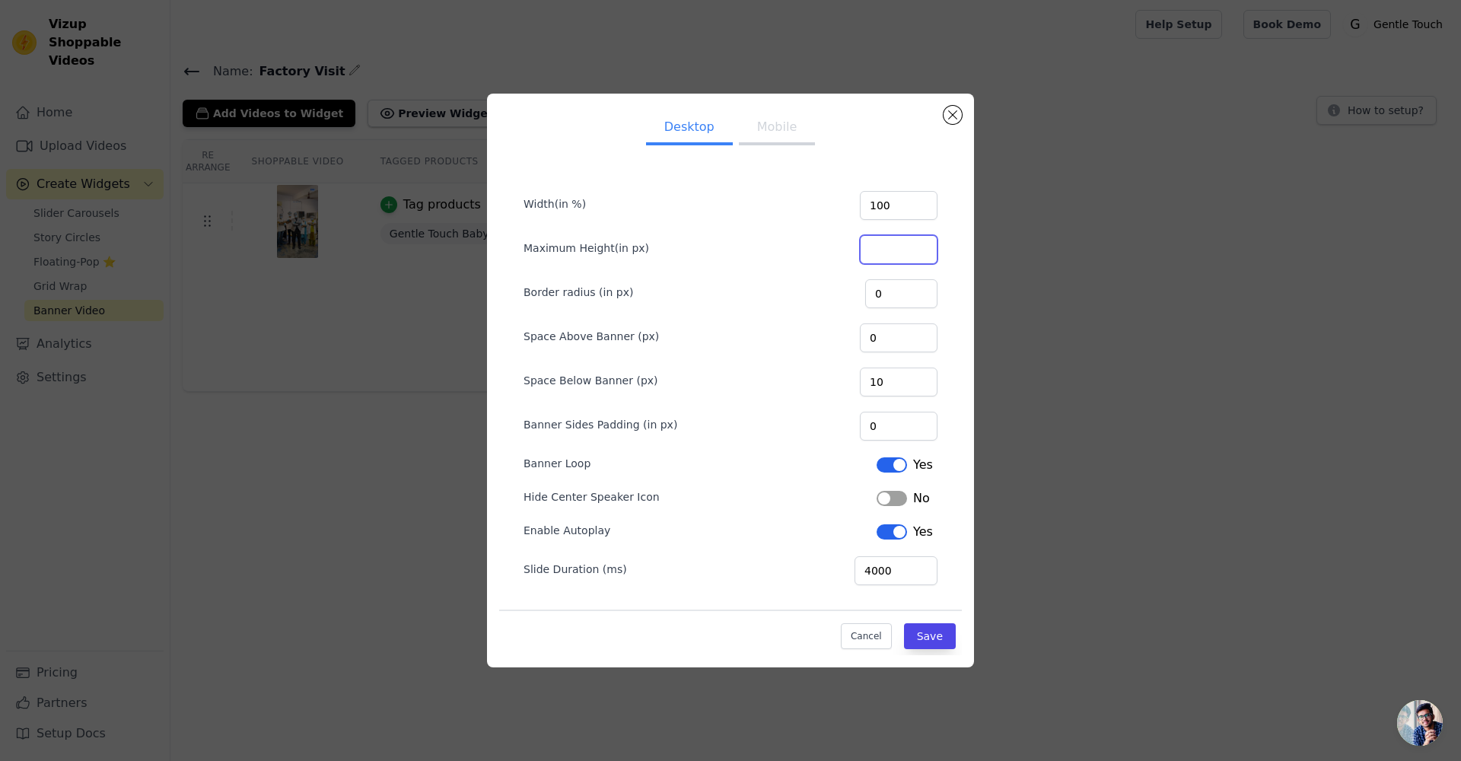
click at [914, 243] on input "Maximum Height(in px)" at bounding box center [899, 249] width 78 height 29
type input "600"
click at [908, 199] on input "100" at bounding box center [899, 205] width 78 height 29
click at [914, 210] on input "100" at bounding box center [899, 205] width 78 height 29
click at [921, 210] on input "100" at bounding box center [899, 205] width 78 height 29
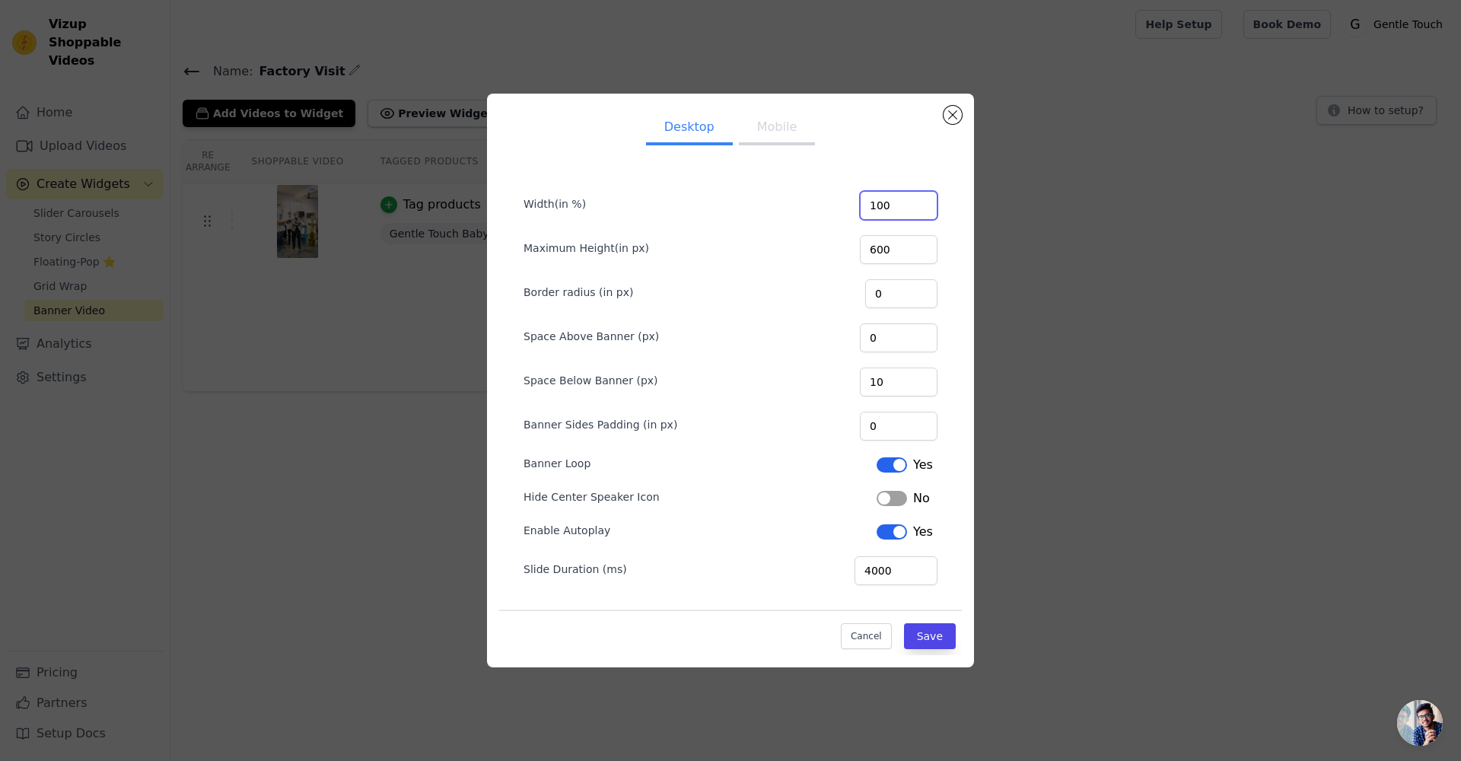
click at [921, 210] on input "100" at bounding box center [899, 205] width 78 height 29
click at [902, 203] on input "100" at bounding box center [899, 205] width 78 height 29
type input "0"
type input "50"
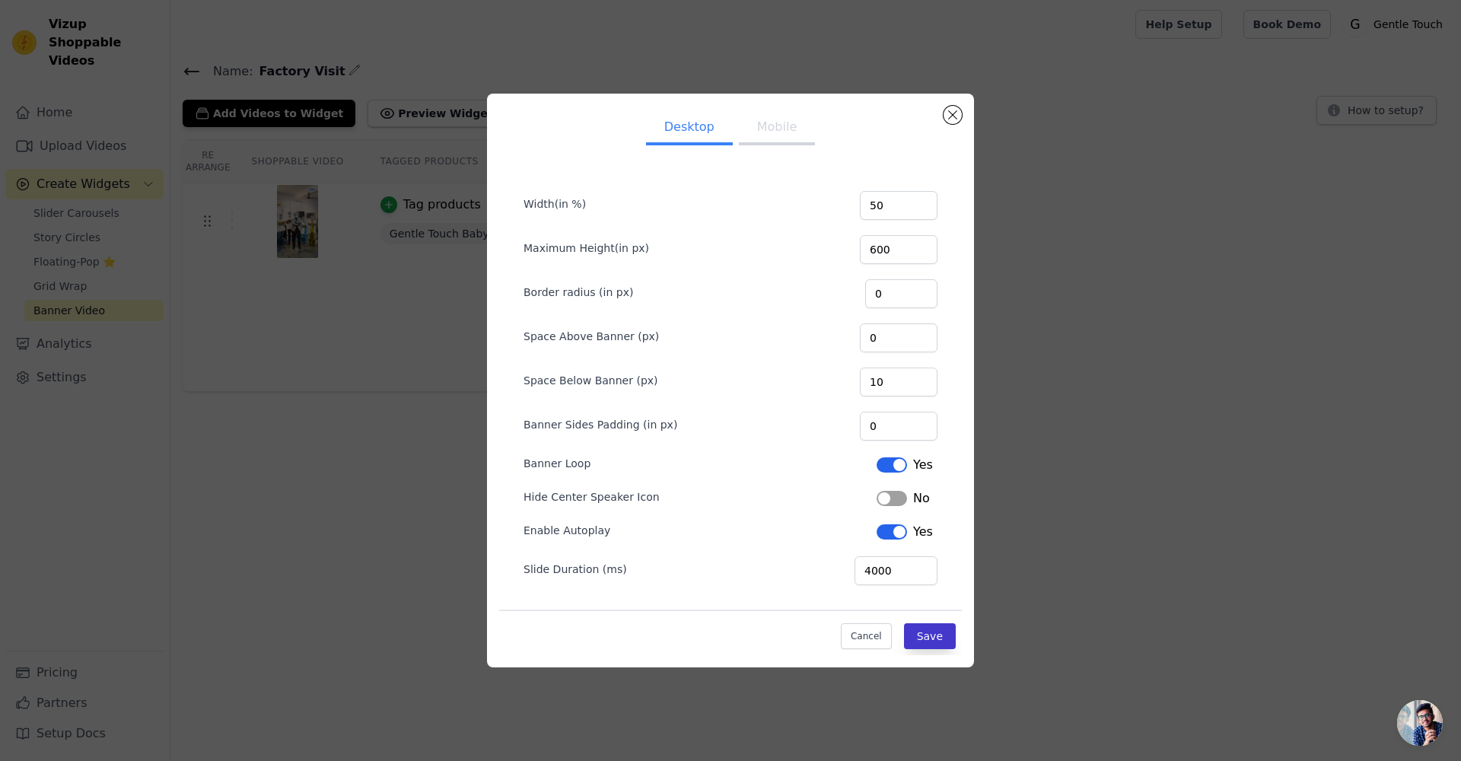
click at [925, 635] on button "Save" at bounding box center [930, 636] width 52 height 26
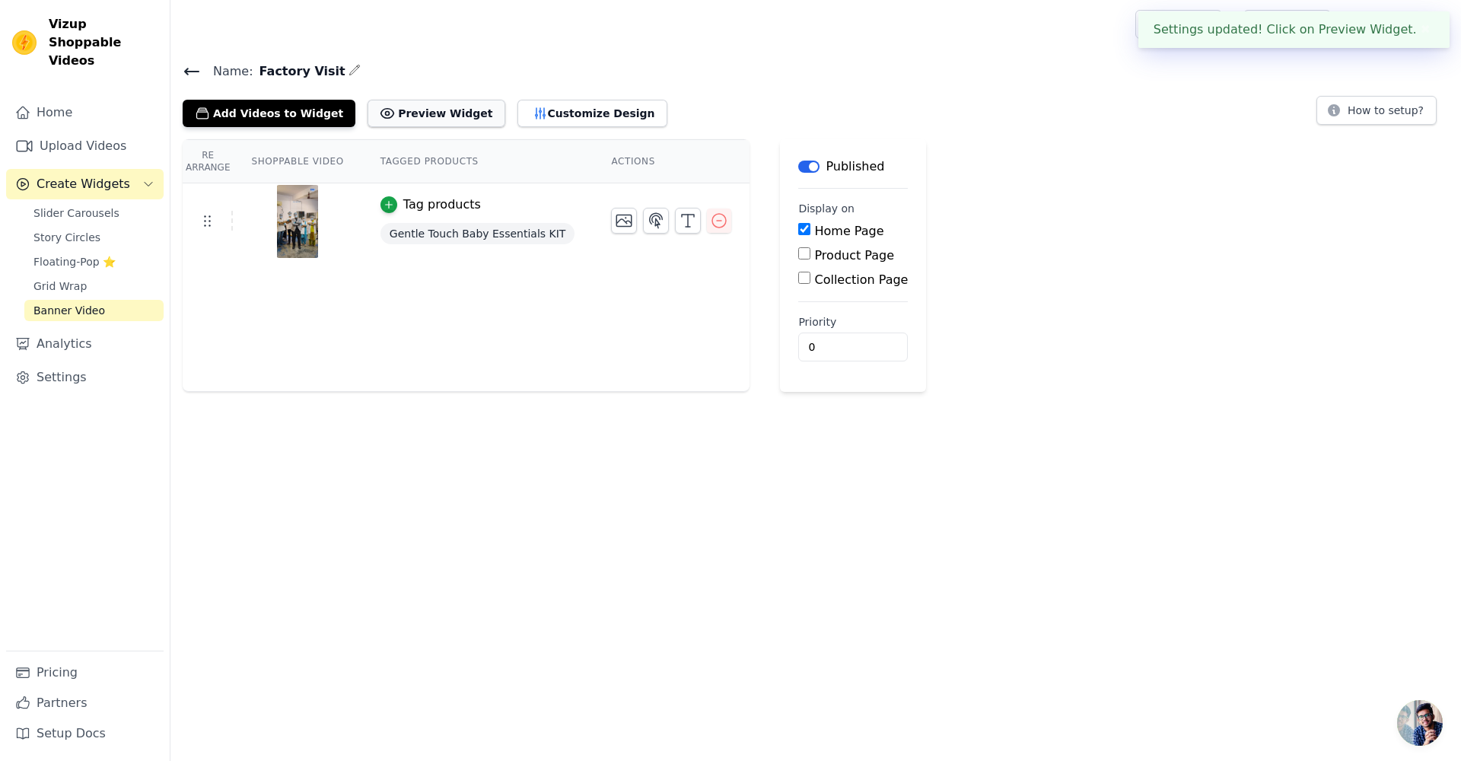
click at [423, 107] on button "Preview Widget" at bounding box center [435, 113] width 137 height 27
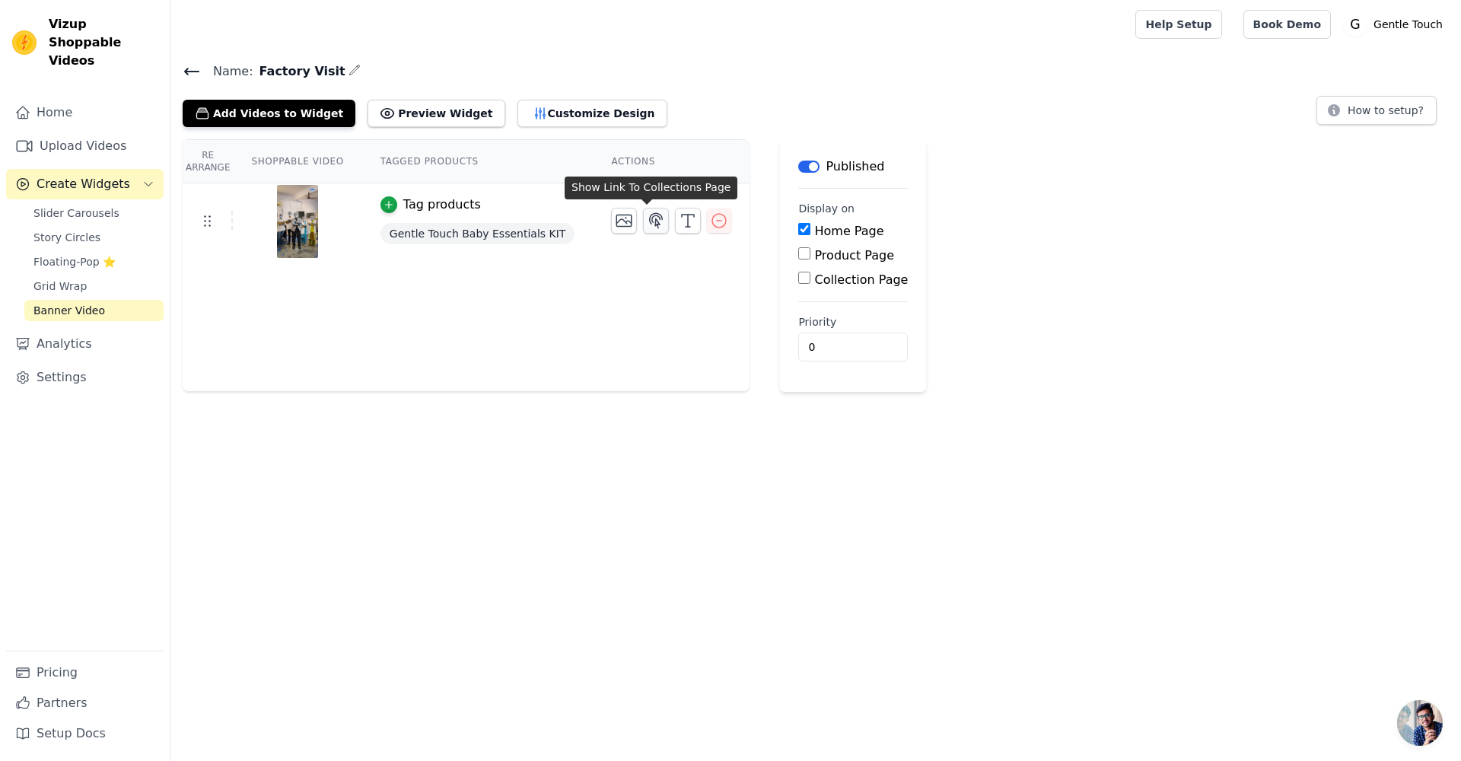
click at [650, 219] on icon "button" at bounding box center [656, 220] width 13 height 14
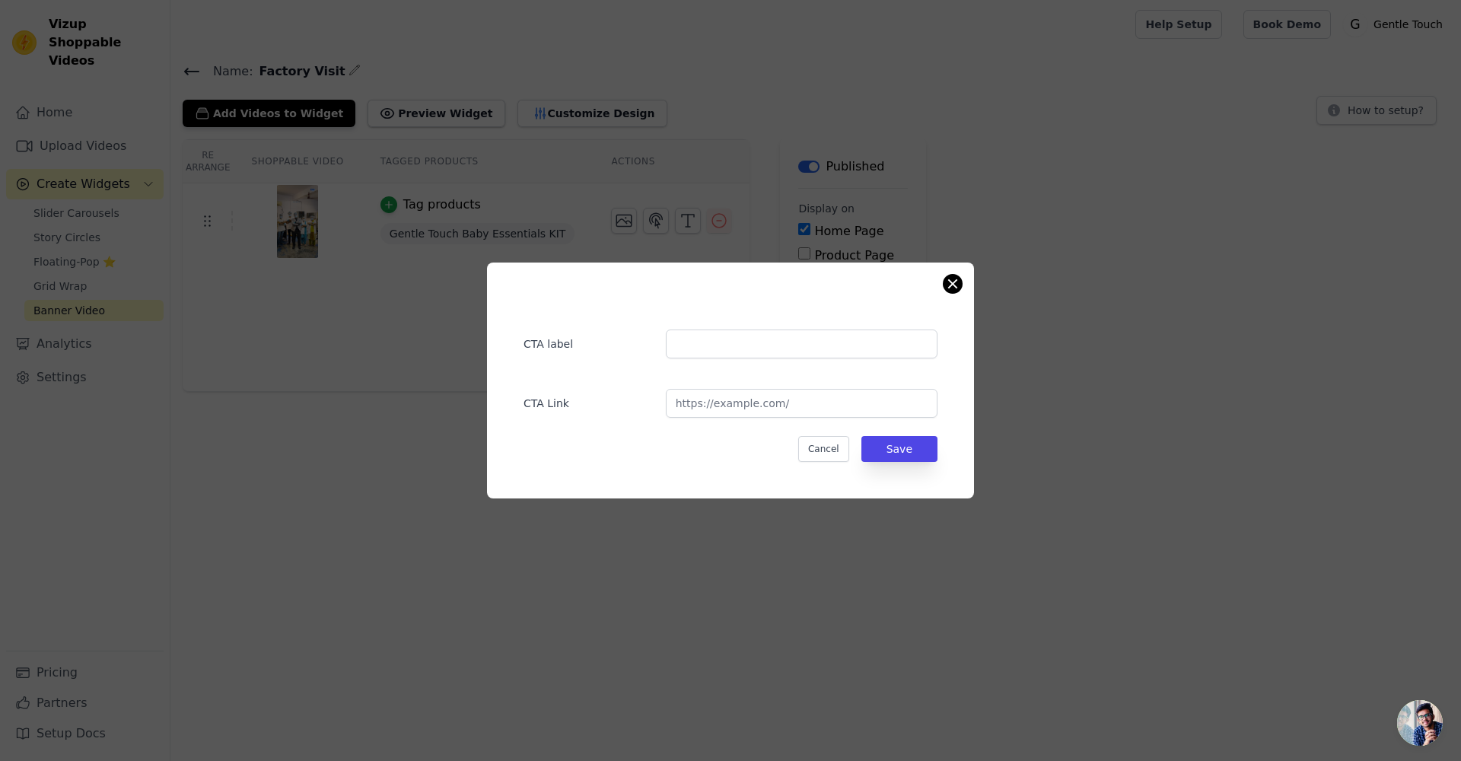
click at [954, 286] on button "Close modal" at bounding box center [952, 284] width 18 height 18
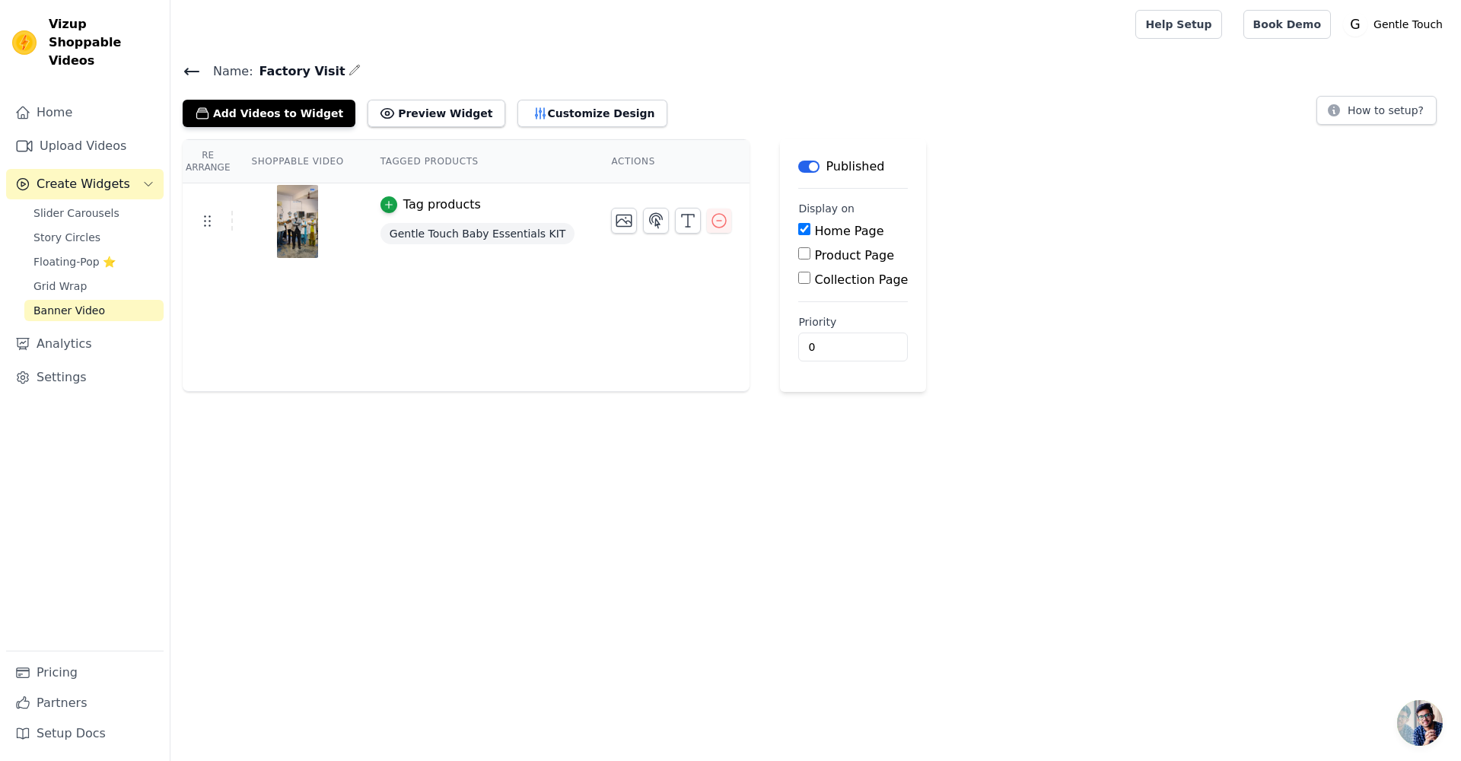
click at [838, 254] on label "Product Page" at bounding box center [855, 255] width 80 height 14
click at [810, 254] on input "Product Page" at bounding box center [804, 253] width 12 height 12
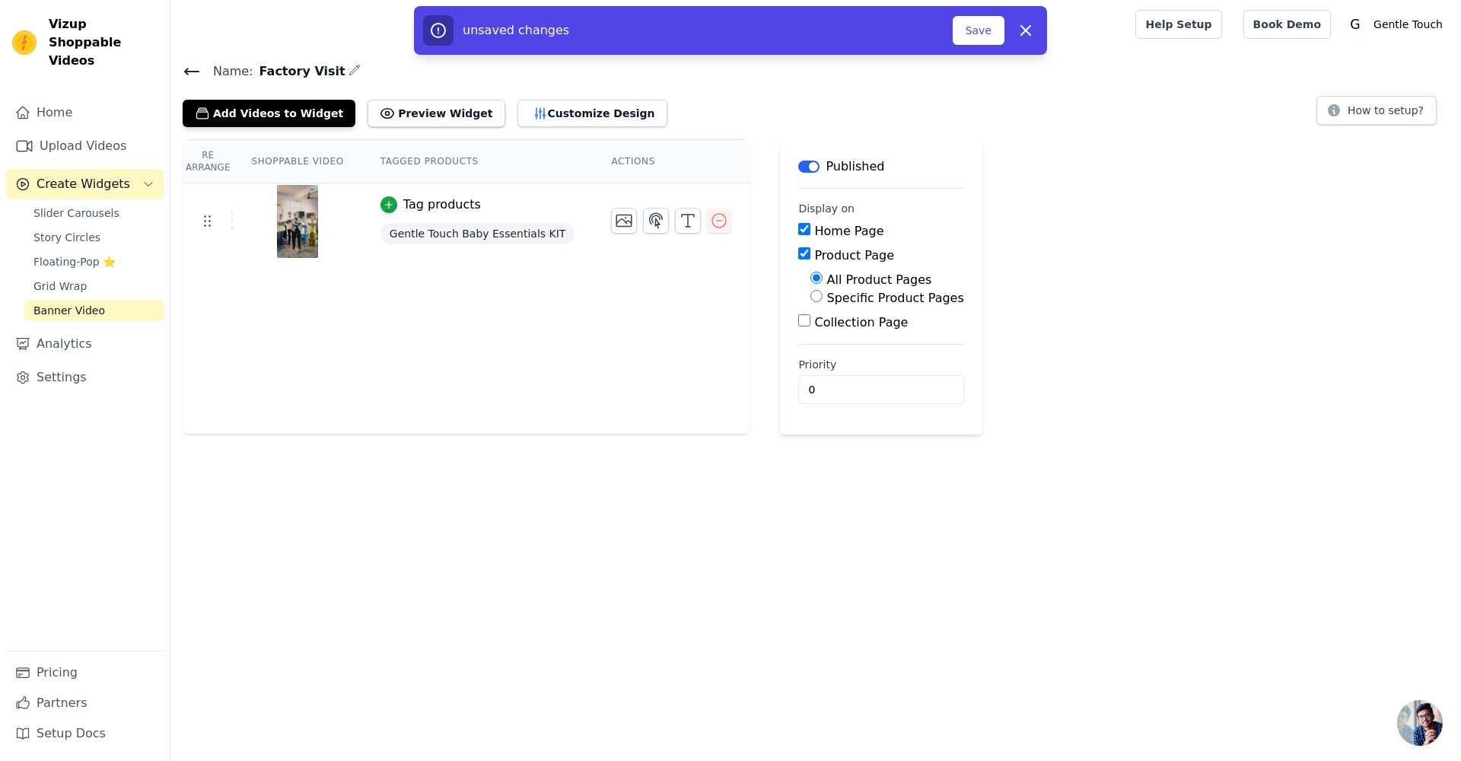
click at [838, 256] on label "Product Page" at bounding box center [855, 255] width 80 height 14
click at [810, 256] on input "Product Page" at bounding box center [804, 253] width 12 height 12
checkbox input "false"
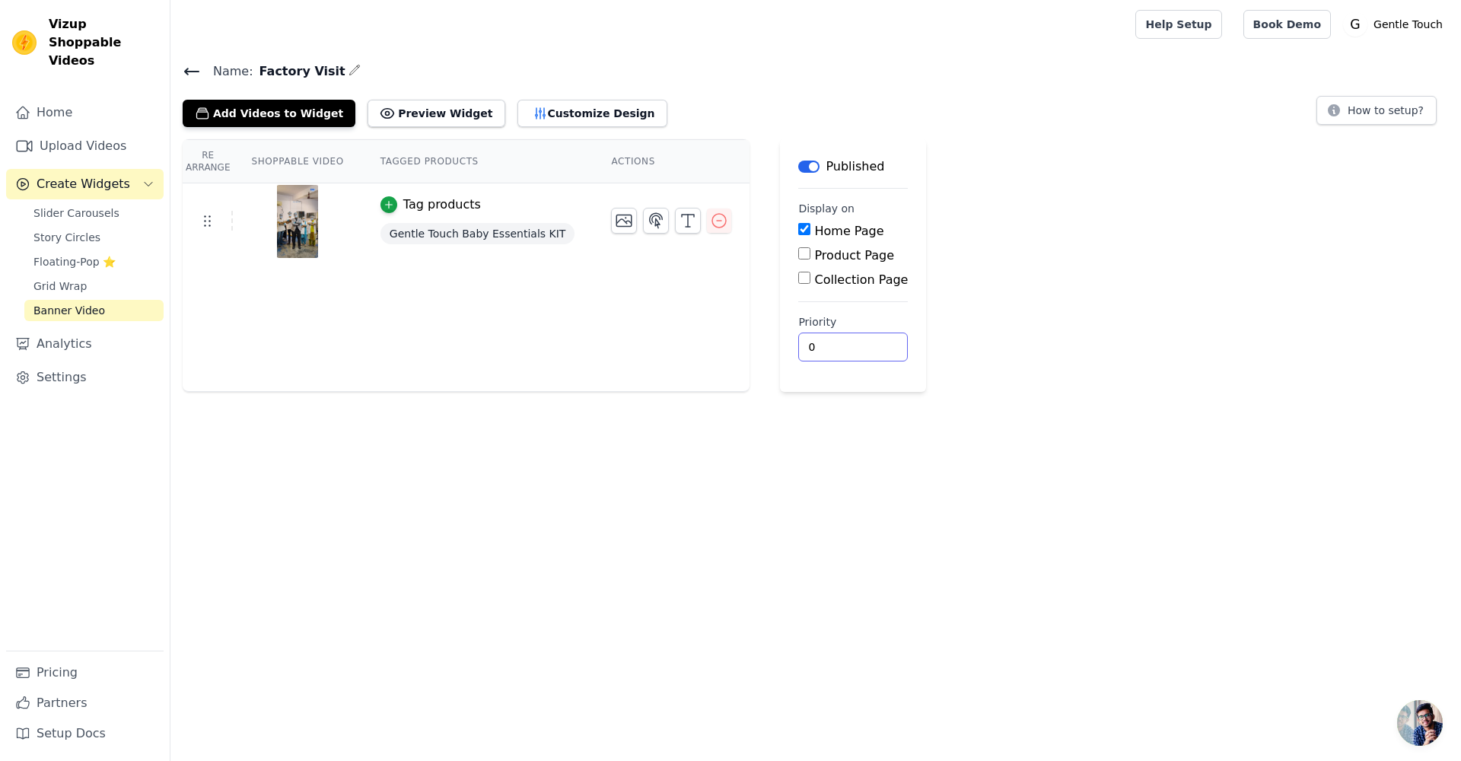
type input "1"
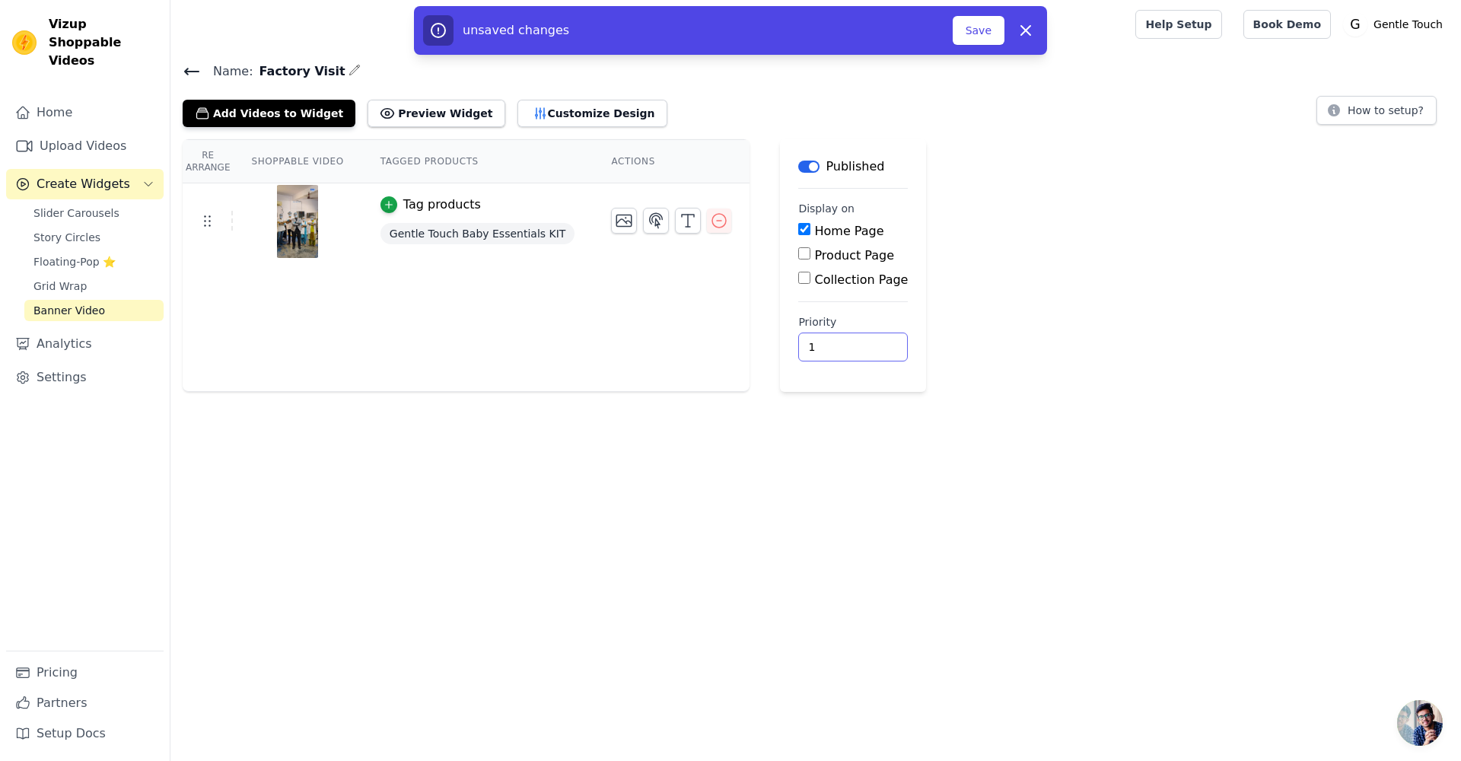
click at [854, 342] on input "1" at bounding box center [853, 346] width 110 height 29
click at [970, 38] on button "Save" at bounding box center [979, 30] width 52 height 29
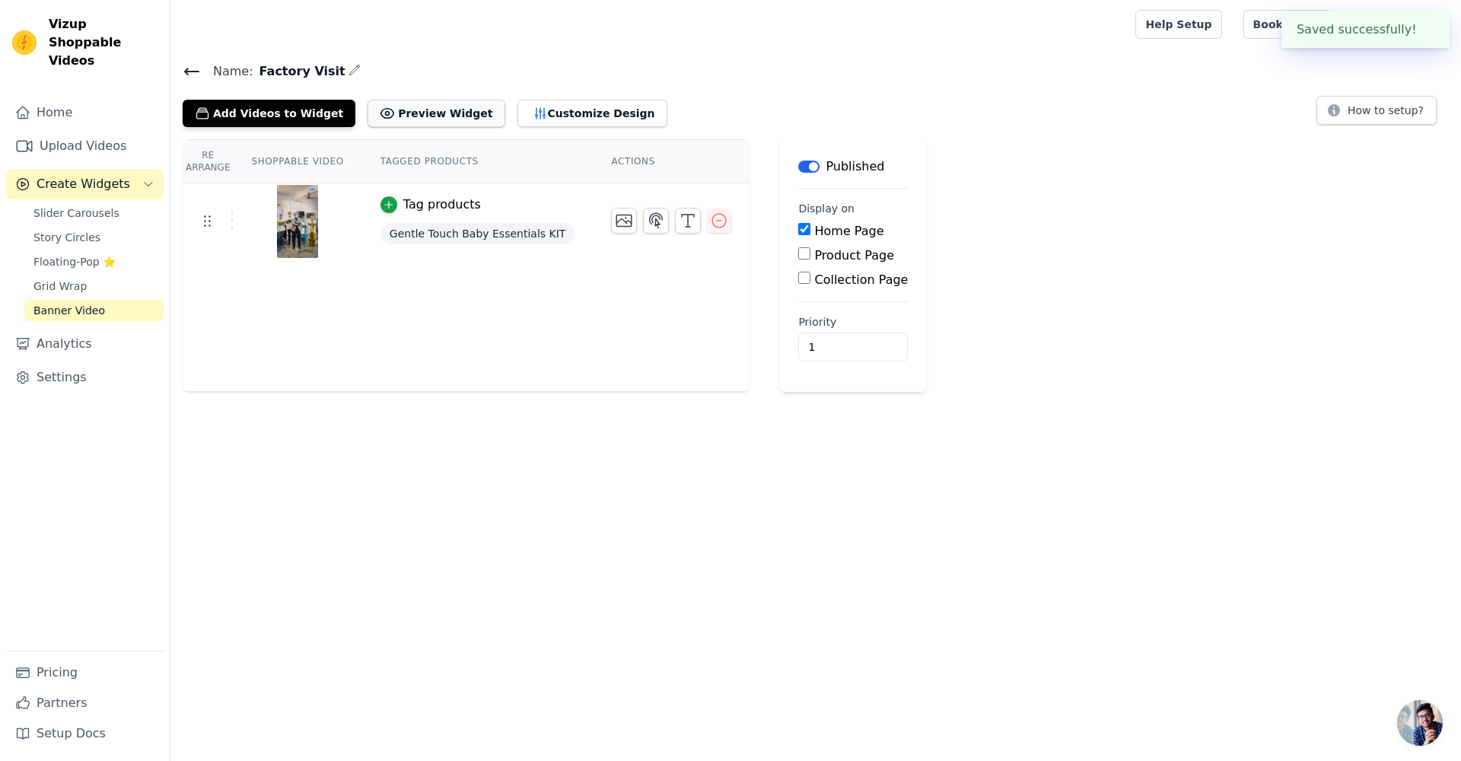
click at [423, 102] on button "Preview Widget" at bounding box center [435, 113] width 137 height 27
click at [568, 113] on button "Customize Design" at bounding box center [592, 113] width 150 height 27
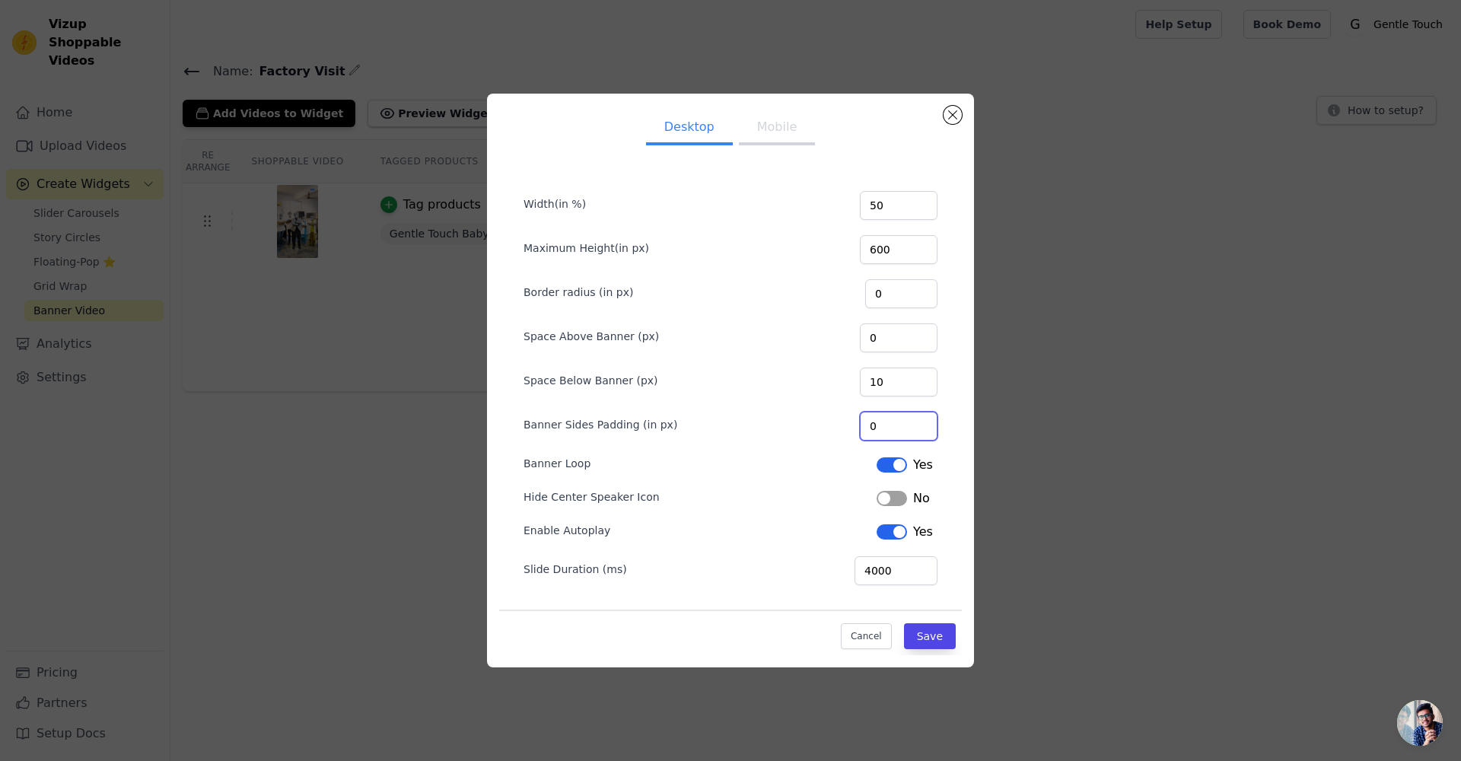
click at [903, 424] on input "0" at bounding box center [899, 426] width 78 height 29
type input "600"
click at [905, 341] on input "0" at bounding box center [899, 337] width 78 height 29
click at [905, 340] on input "0" at bounding box center [899, 337] width 78 height 29
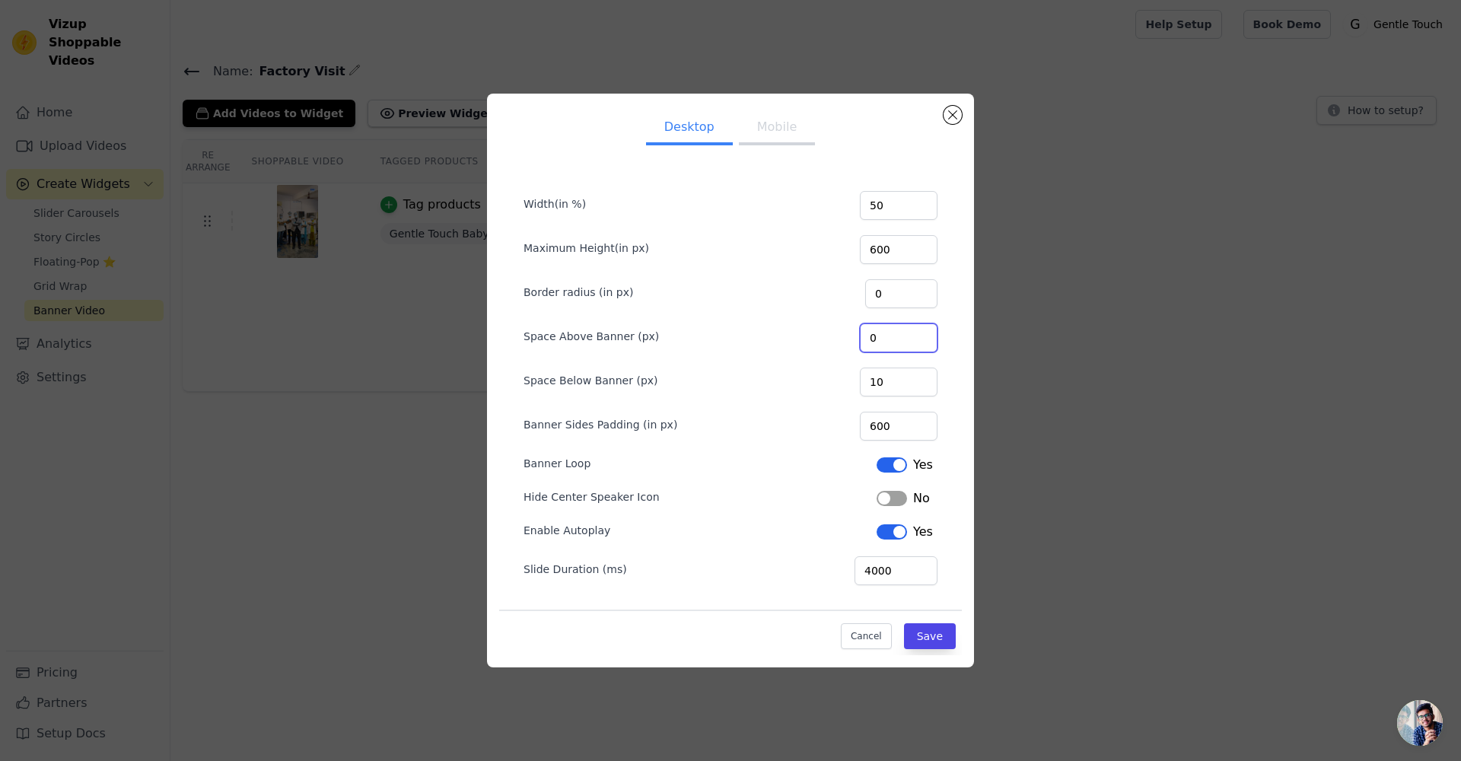
click at [905, 340] on input "0" at bounding box center [899, 337] width 78 height 29
type input "35"
click at [901, 382] on input "10" at bounding box center [899, 381] width 78 height 29
type input "35"
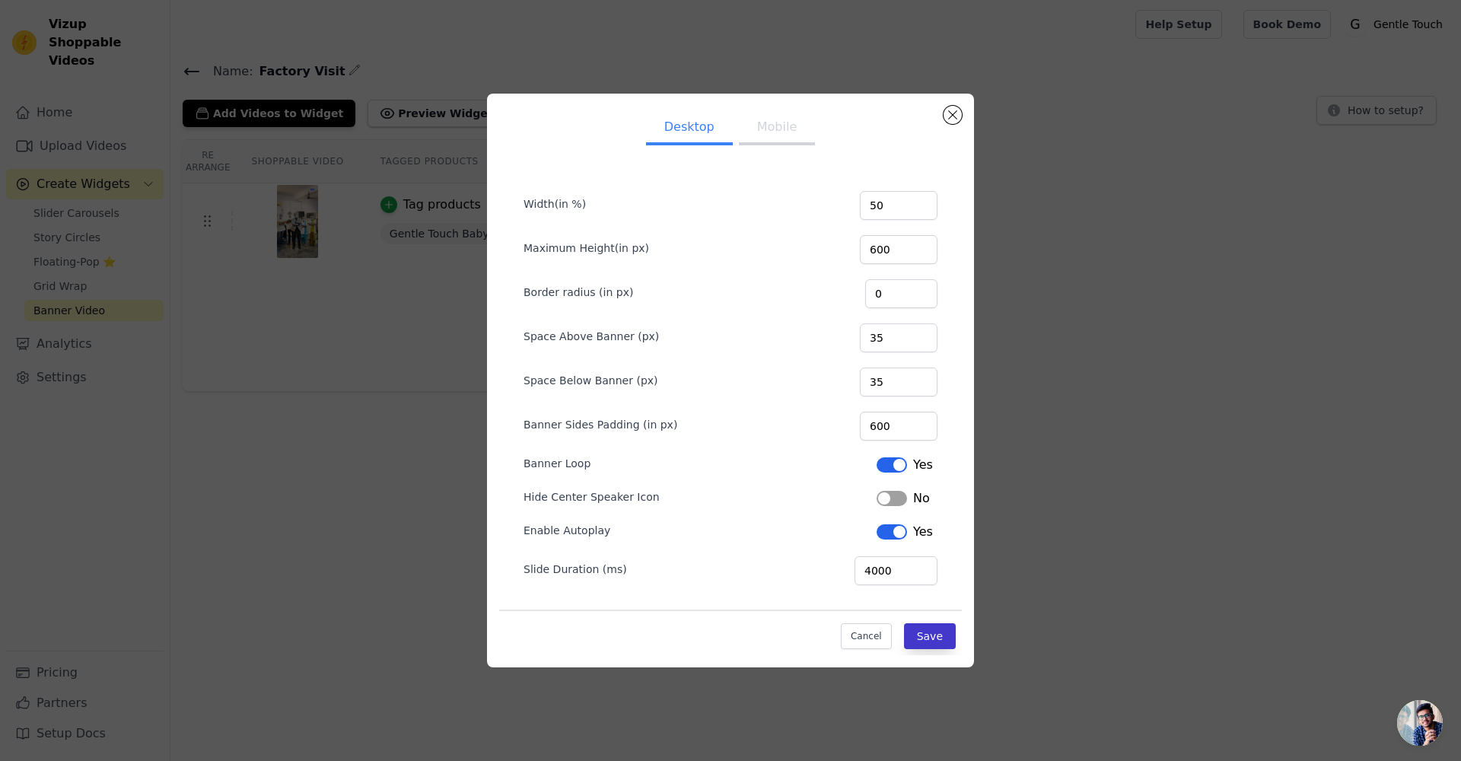
click at [923, 625] on button "Save" at bounding box center [930, 636] width 52 height 26
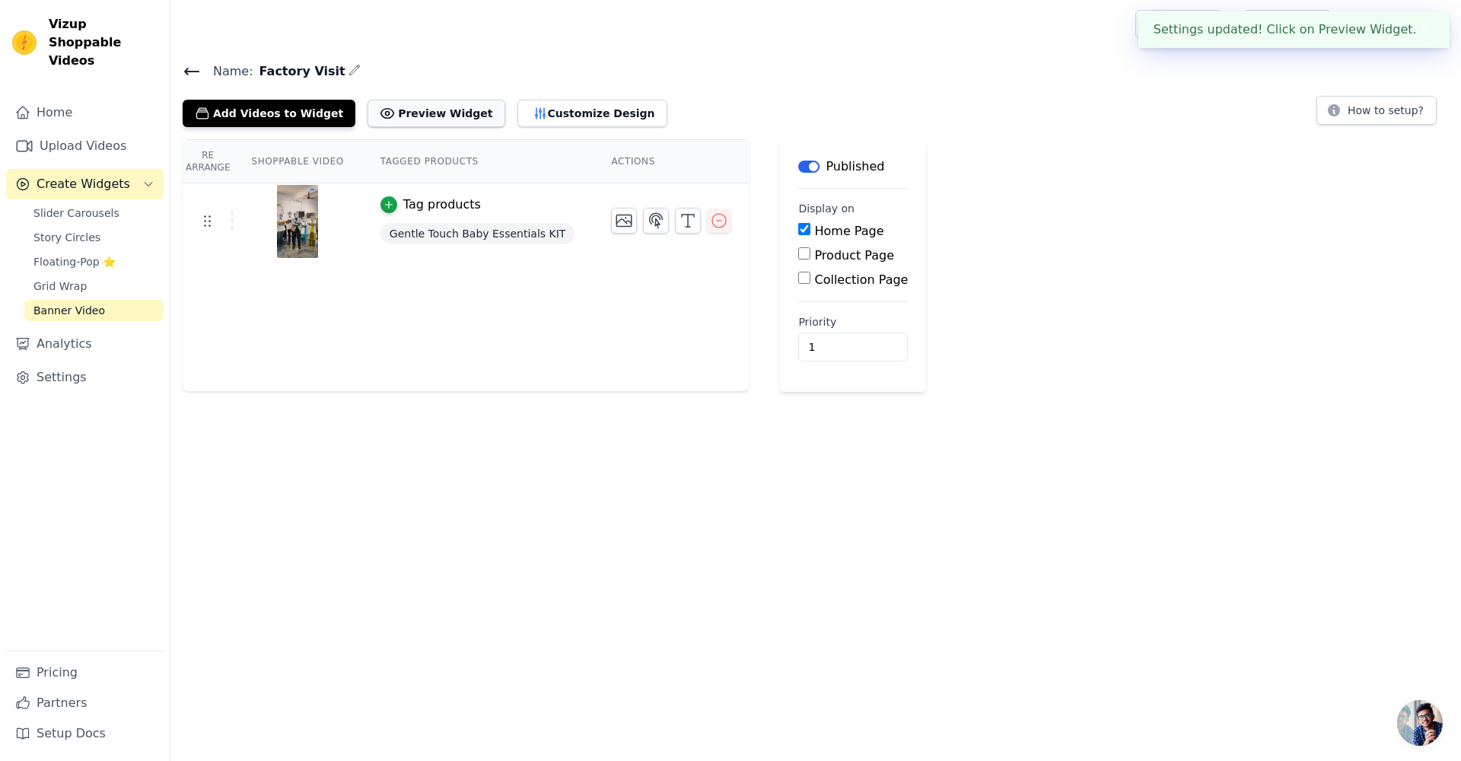
click at [453, 113] on button "Preview Widget" at bounding box center [435, 113] width 137 height 27
click at [586, 119] on button "Customize Design" at bounding box center [592, 113] width 150 height 27
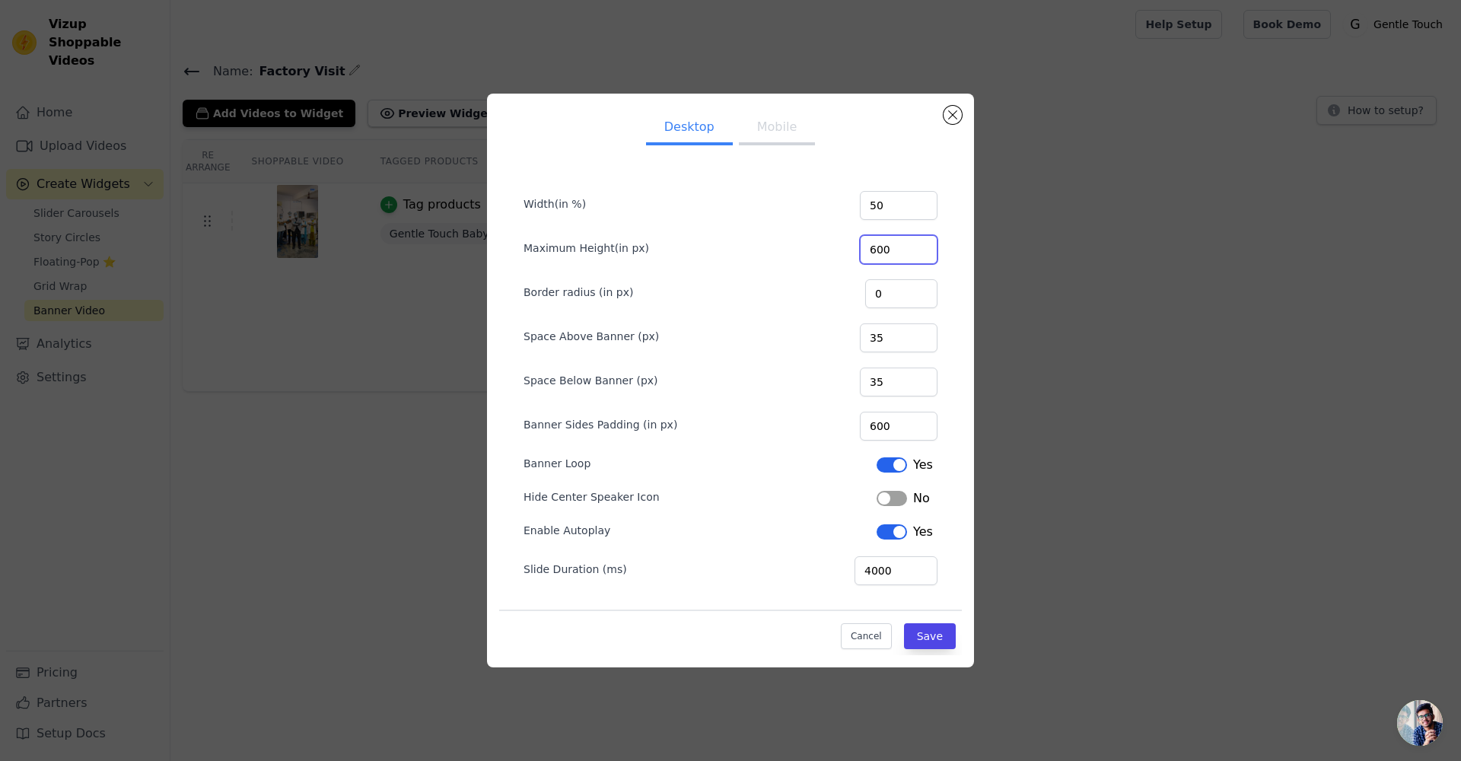
click at [905, 252] on input "600" at bounding box center [899, 249] width 78 height 29
type input "800"
click at [917, 643] on button "Save" at bounding box center [930, 636] width 52 height 26
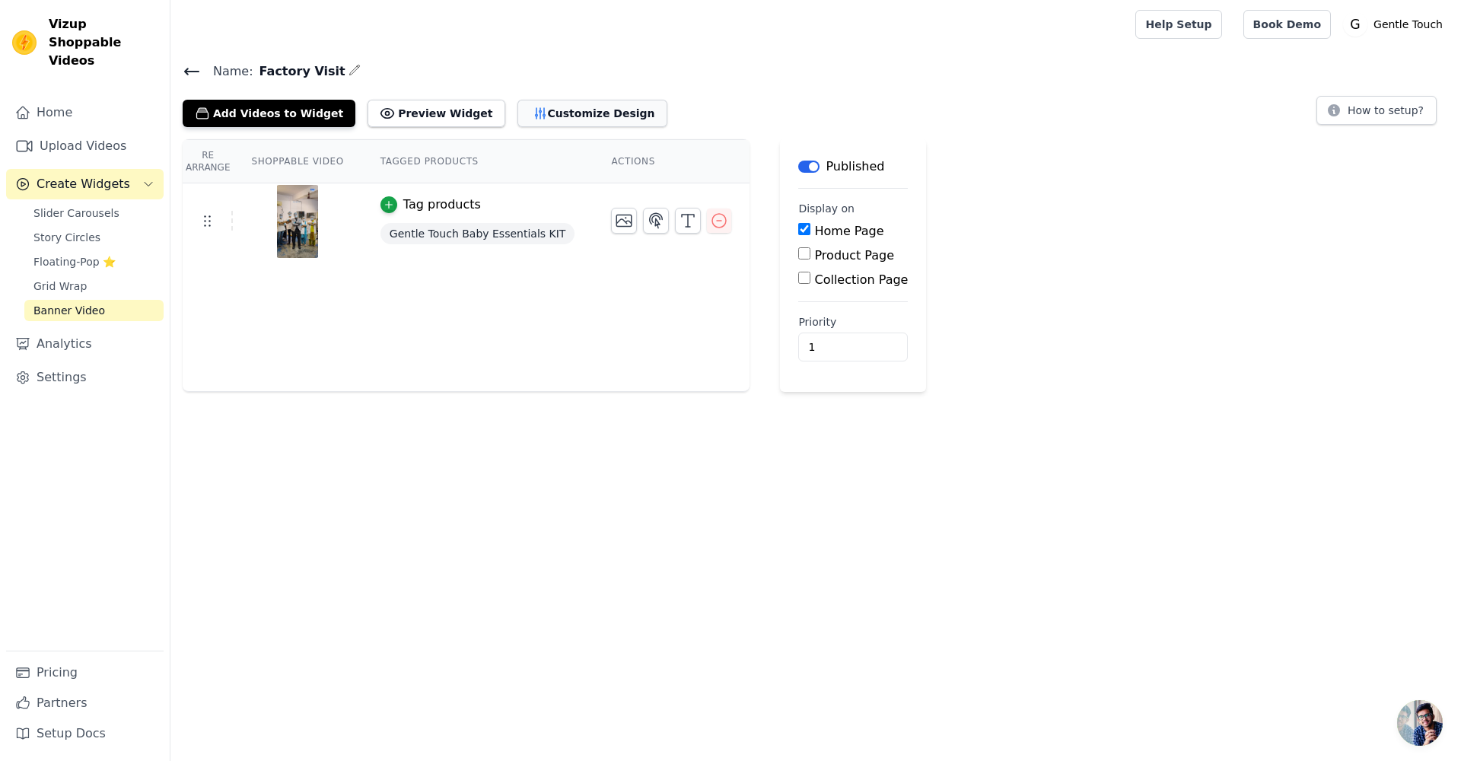
click at [564, 116] on button "Customize Design" at bounding box center [592, 113] width 150 height 27
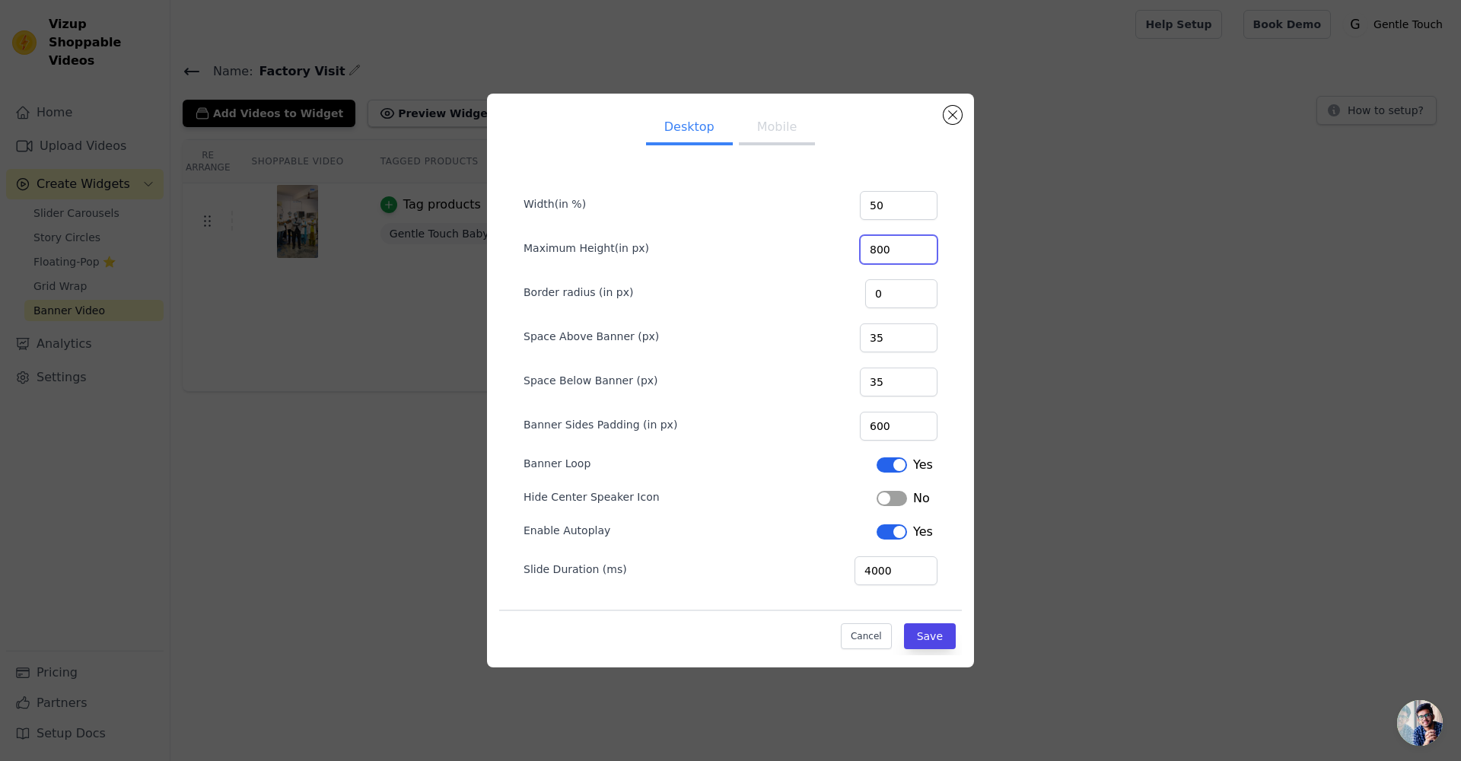
click at [895, 253] on input "800" at bounding box center [899, 249] width 78 height 29
type input "1200"
click at [927, 629] on button "Save" at bounding box center [930, 636] width 52 height 26
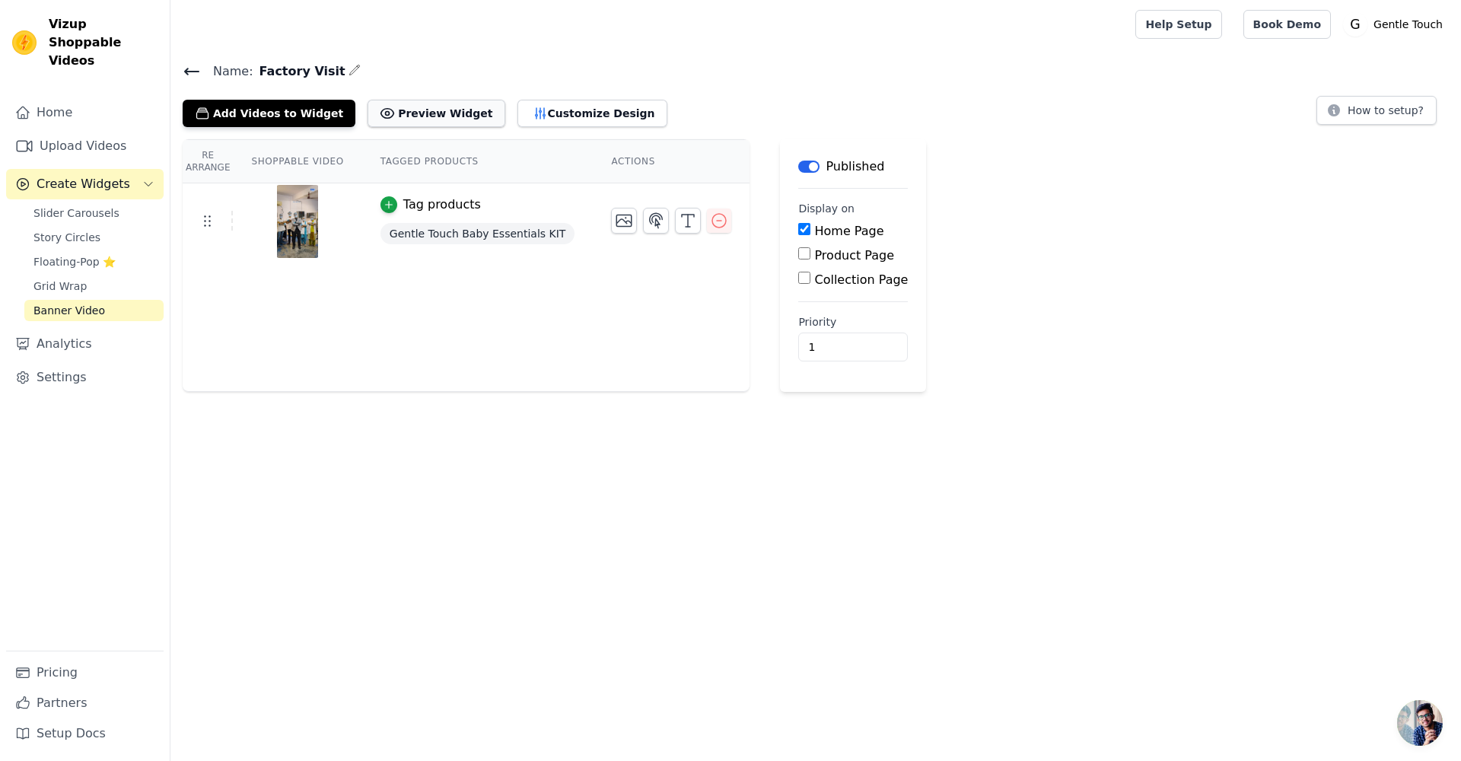
click at [408, 112] on button "Preview Widget" at bounding box center [435, 113] width 137 height 27
click at [210, 217] on icon at bounding box center [207, 221] width 18 height 18
drag, startPoint x: 210, startPoint y: 217, endPoint x: 212, endPoint y: 247, distance: 30.5
click at [212, 248] on tbody "Tag products Gentle Touch Baby Essentials KIT" at bounding box center [466, 221] width 567 height 77
click at [212, 223] on icon at bounding box center [207, 221] width 18 height 18
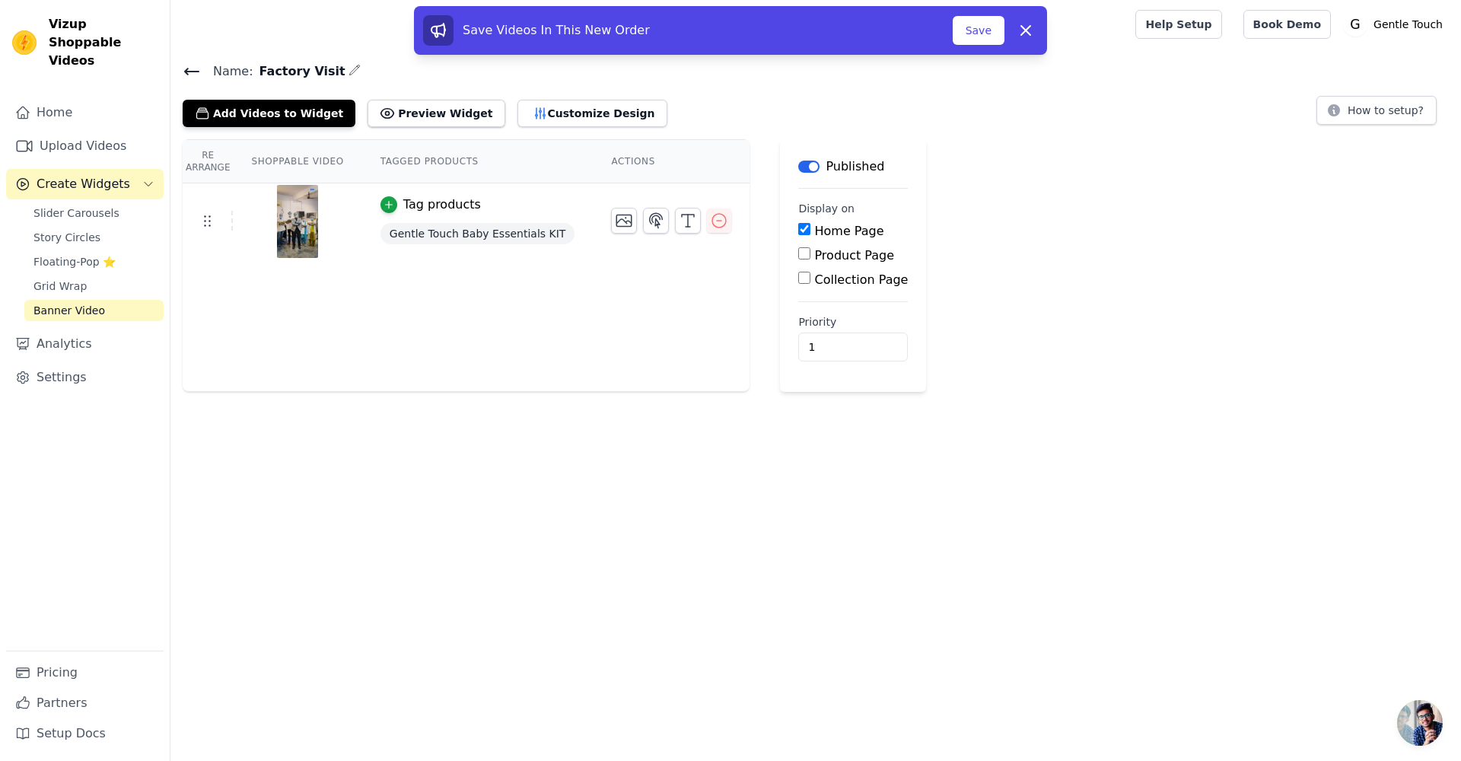
click at [498, 231] on span "Gentle Touch Baby Essentials KIT" at bounding box center [477, 233] width 195 height 21
click at [620, 221] on icon "button" at bounding box center [624, 220] width 15 height 11
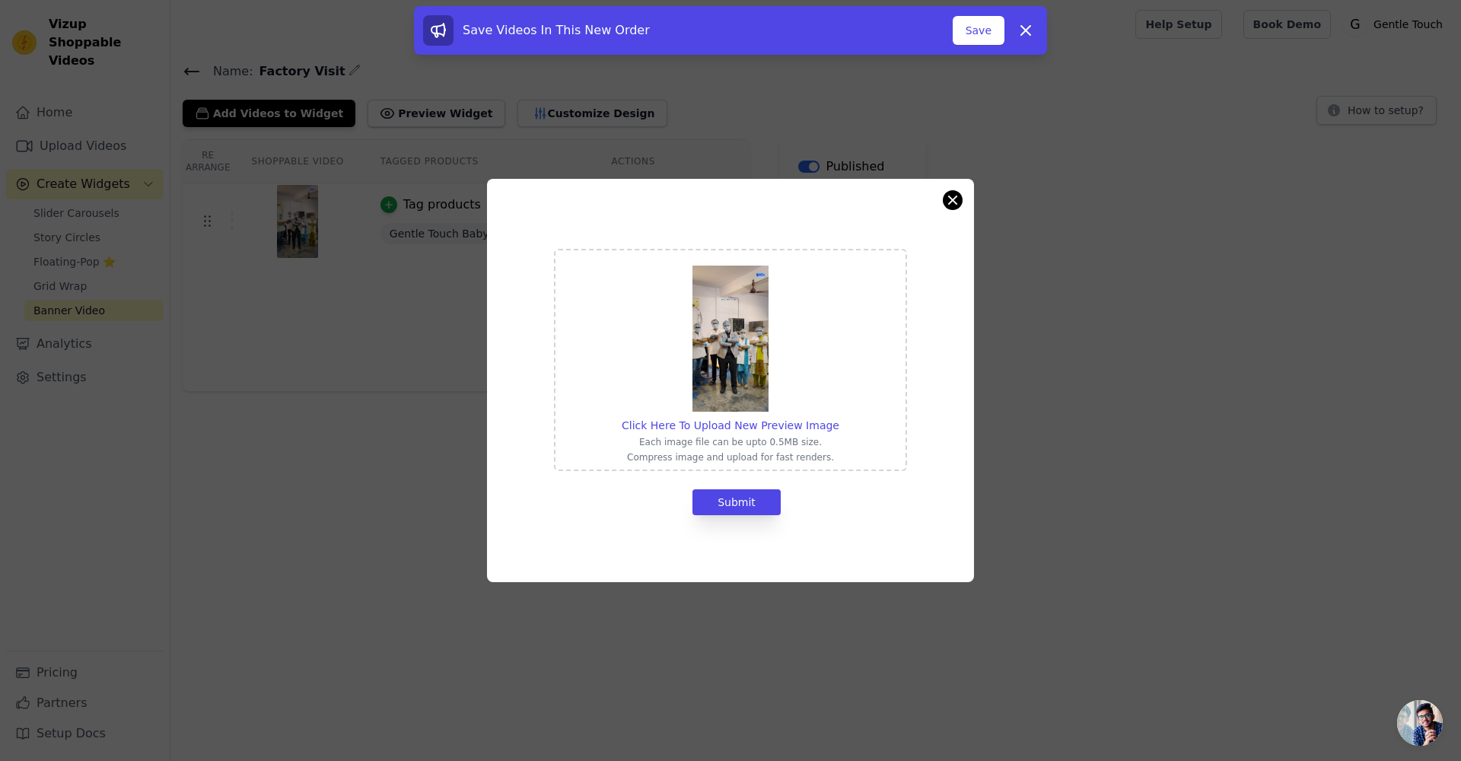
click at [952, 202] on button "Close modal" at bounding box center [952, 200] width 18 height 18
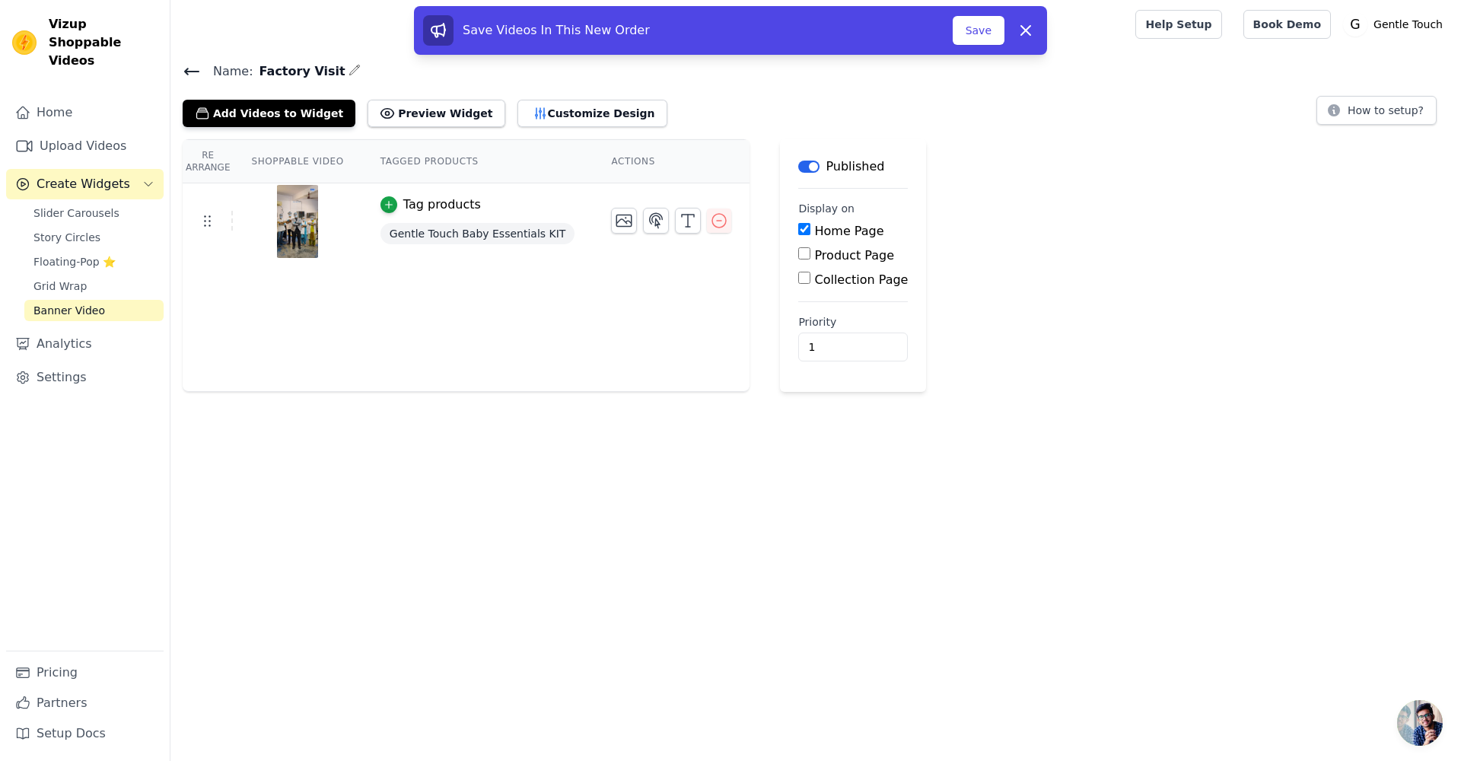
click at [798, 165] on button "Label" at bounding box center [808, 167] width 21 height 12
click at [447, 122] on button "Preview Widget" at bounding box center [435, 113] width 137 height 27
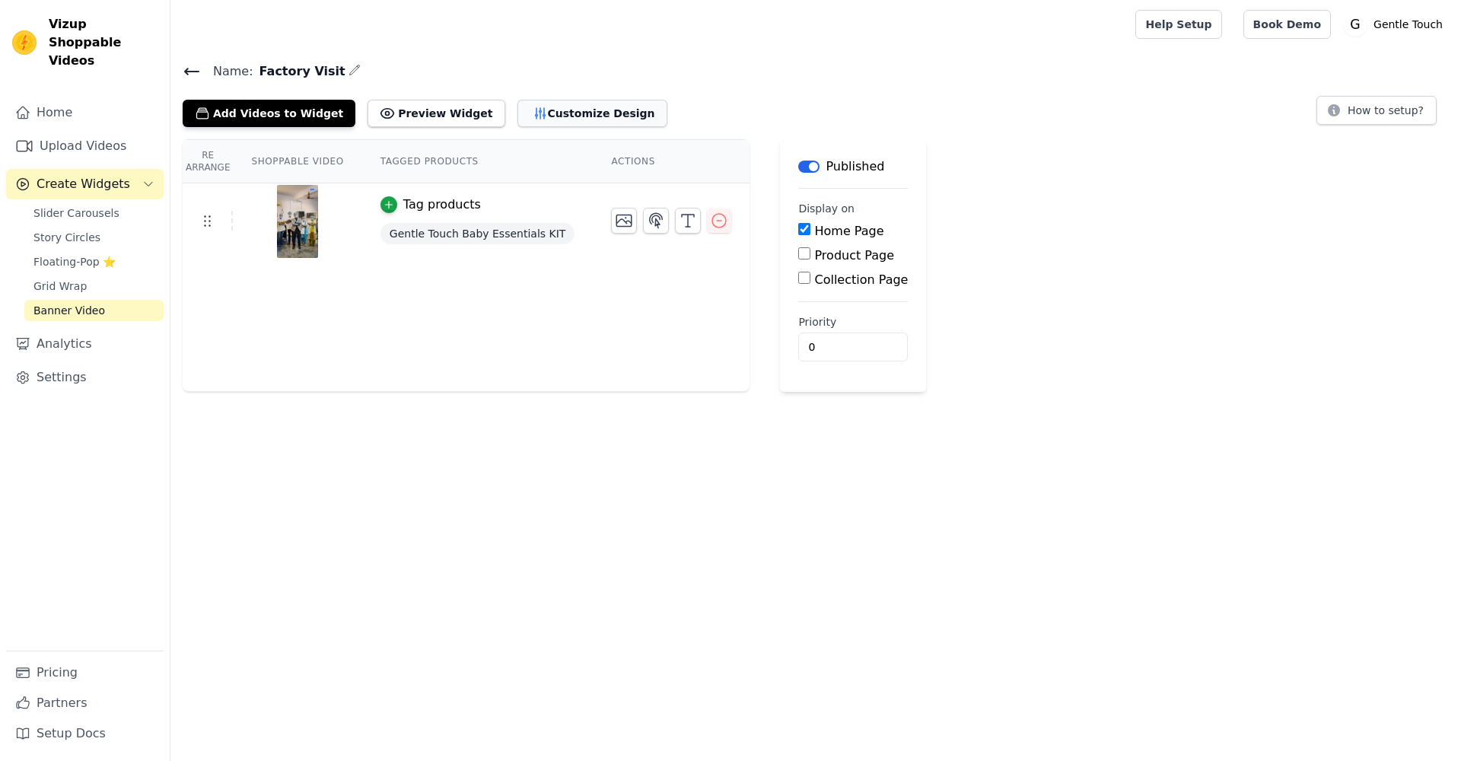
click at [561, 110] on button "Customize Design" at bounding box center [592, 113] width 150 height 27
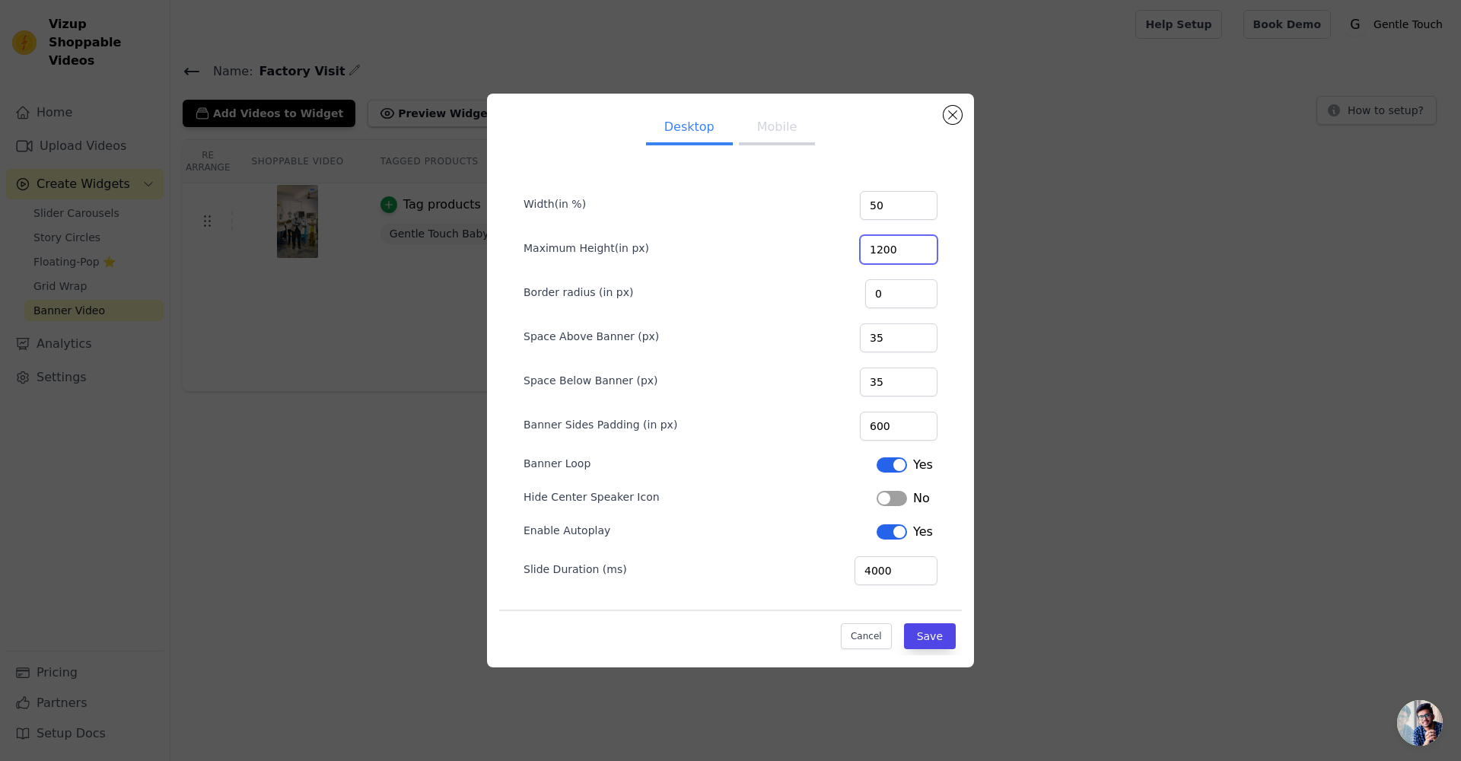
click at [909, 247] on input "1200" at bounding box center [899, 249] width 78 height 29
type input "1200"
click at [895, 423] on input "600" at bounding box center [899, 426] width 78 height 29
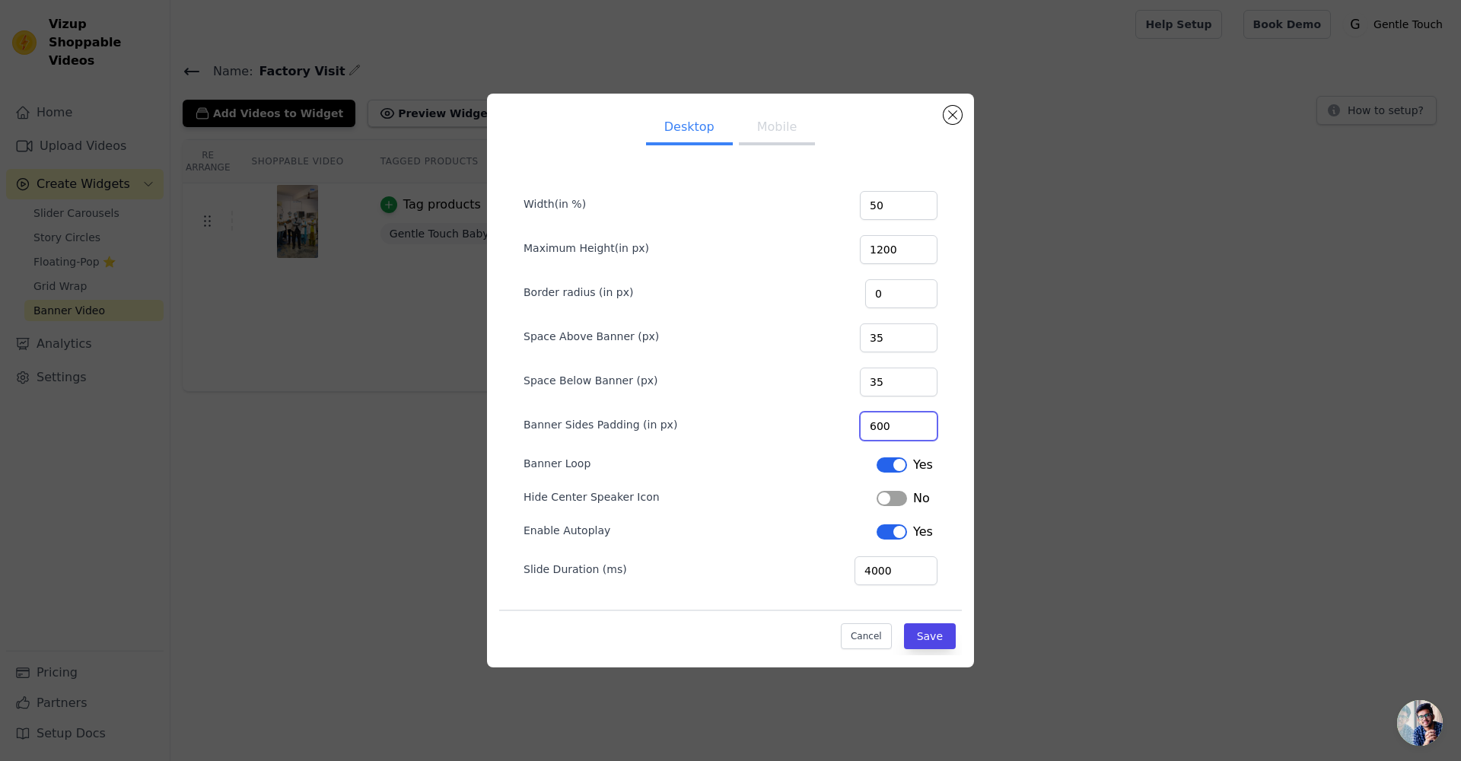
click at [895, 423] on input "600" at bounding box center [899, 426] width 78 height 29
type input "2"
type input "800"
click at [924, 639] on button "Save" at bounding box center [930, 636] width 52 height 26
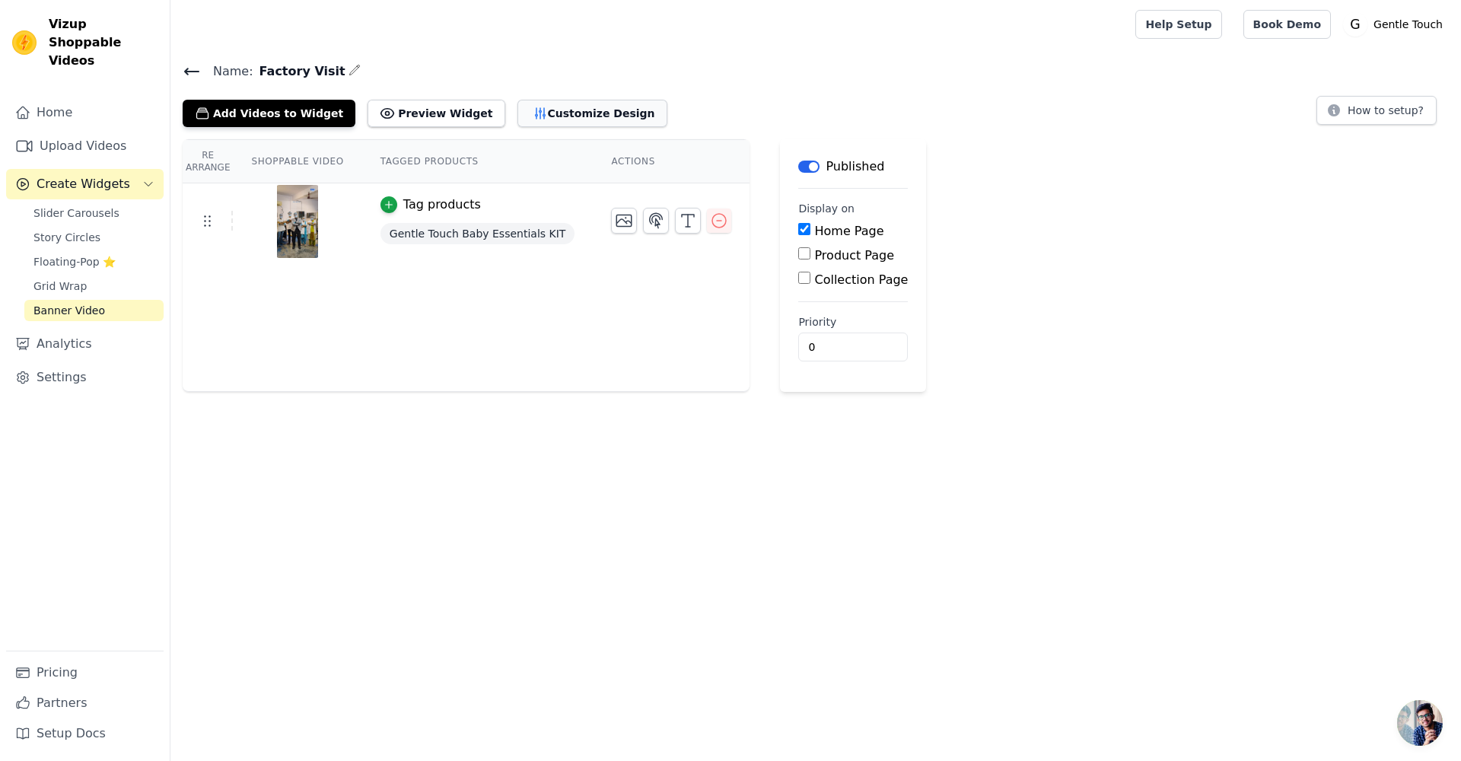
click at [543, 114] on button "Customize Design" at bounding box center [592, 113] width 150 height 27
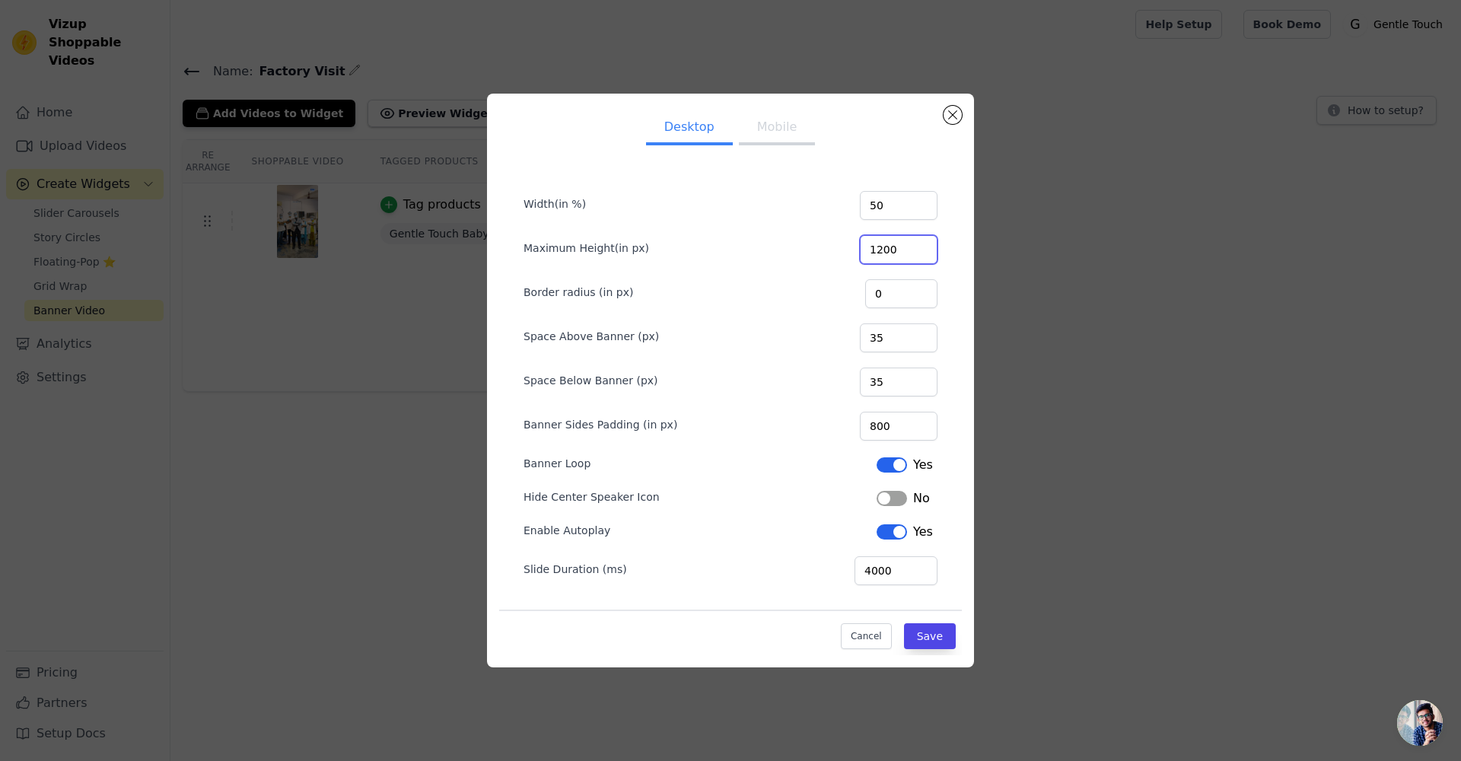
click at [905, 243] on input "1200" at bounding box center [899, 249] width 78 height 29
type input "4000"
drag, startPoint x: 927, startPoint y: 609, endPoint x: 927, endPoint y: 617, distance: 8.4
click at [927, 609] on div "Width(in %) 50 Maximum Height(in px) 4000 Border radius (in px) 0 Space Above B…" at bounding box center [730, 403] width 463 height 504
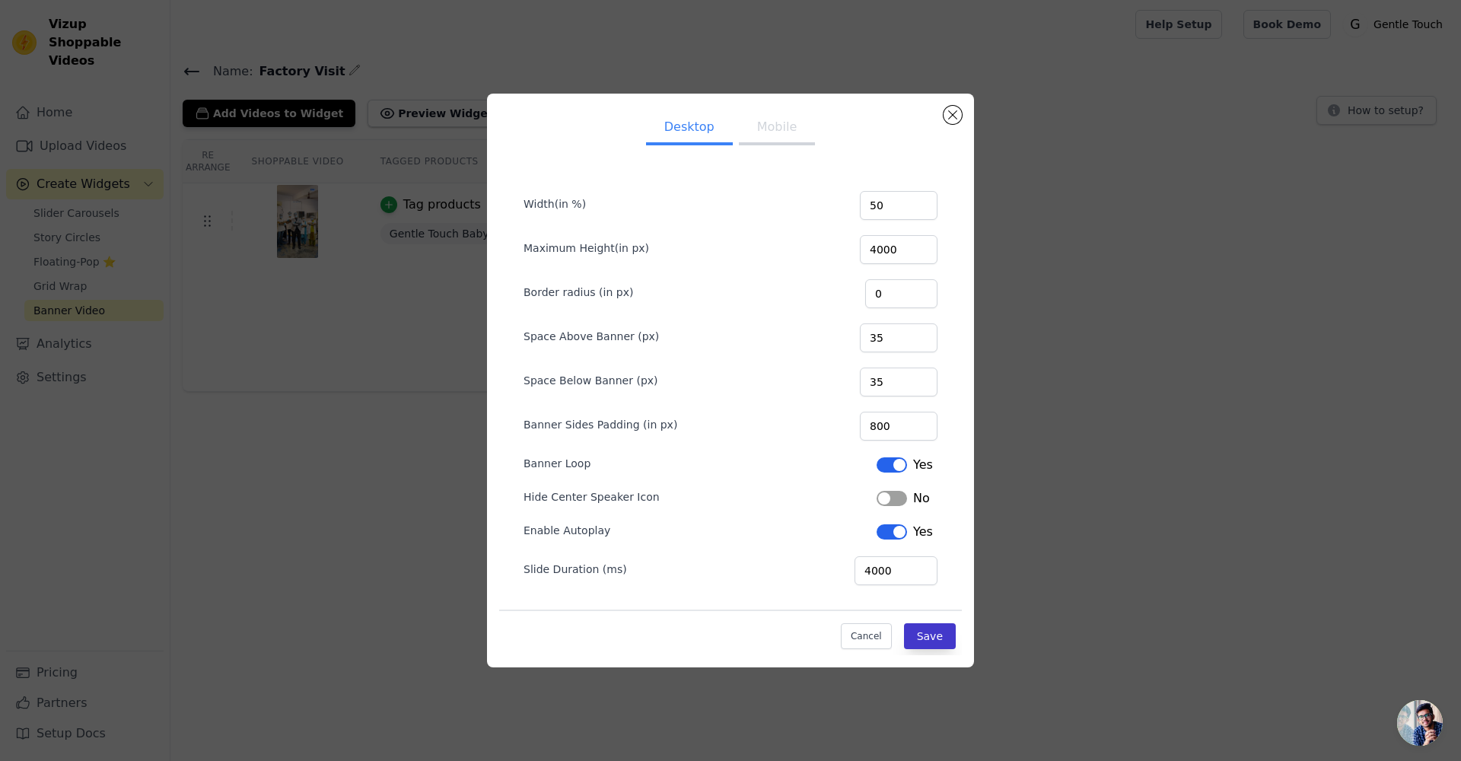
click at [934, 631] on button "Save" at bounding box center [930, 636] width 52 height 26
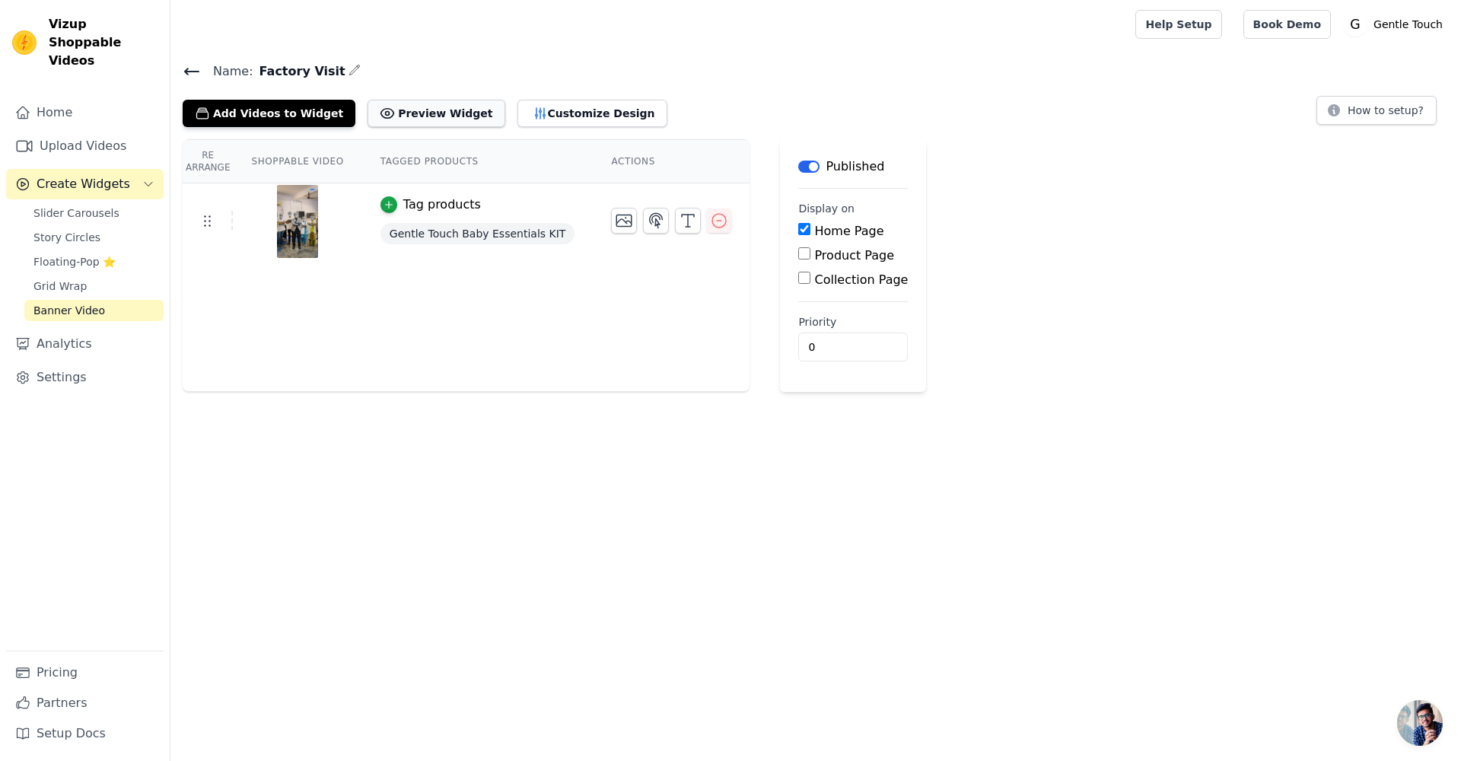
click at [418, 112] on button "Preview Widget" at bounding box center [435, 113] width 137 height 27
click at [587, 116] on button "Customize Design" at bounding box center [592, 113] width 150 height 27
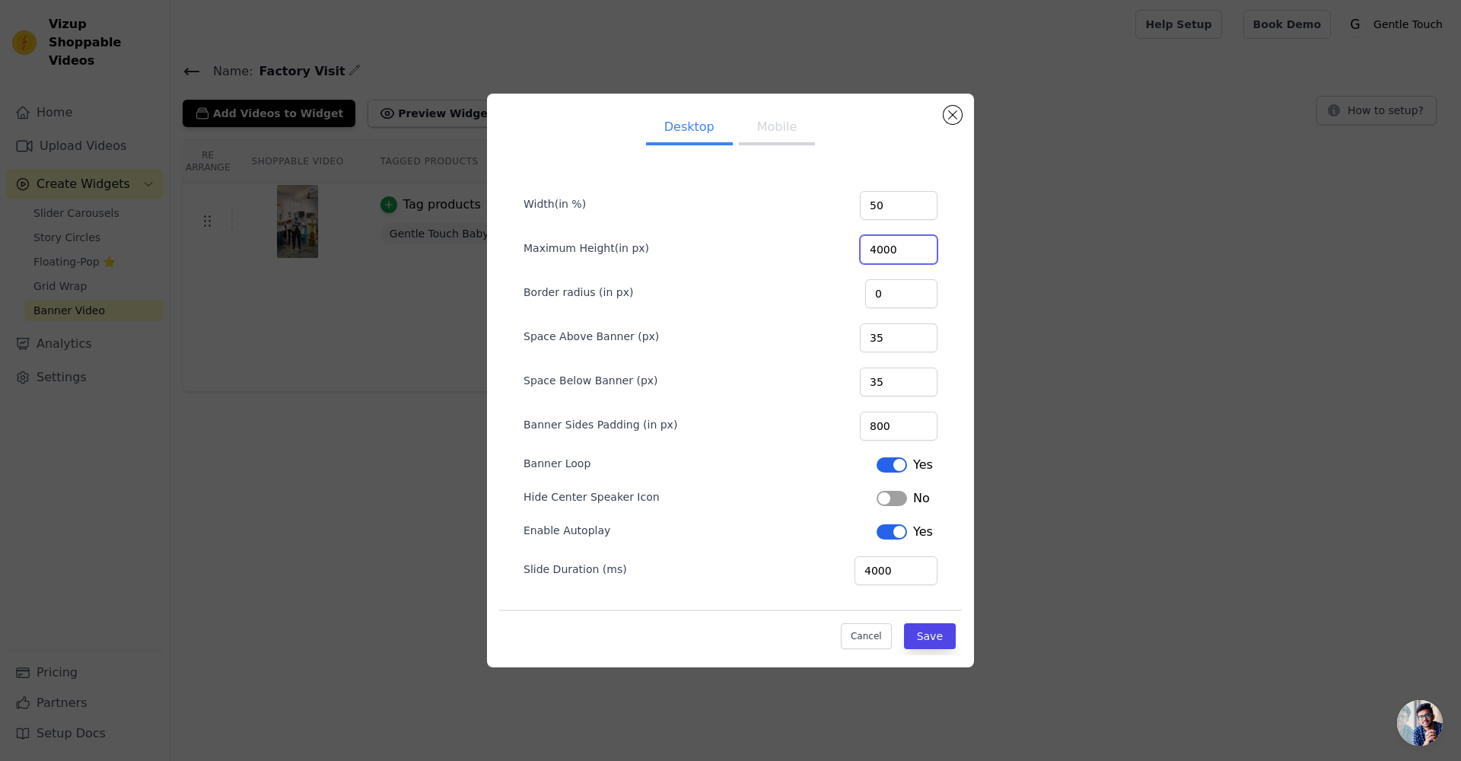
click at [903, 247] on input "4000" at bounding box center [899, 249] width 78 height 29
type input "8"
type input "600"
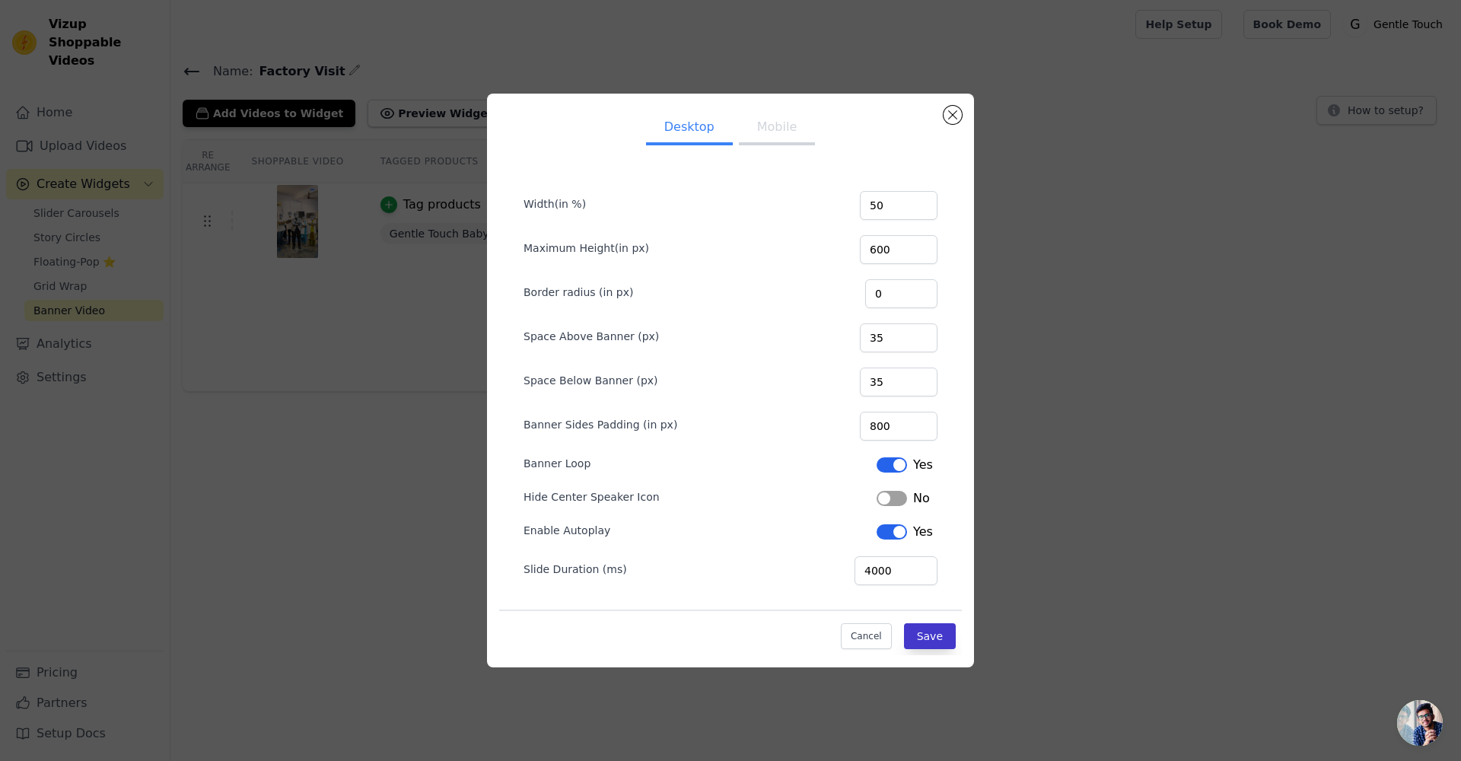
click at [937, 634] on button "Save" at bounding box center [930, 636] width 52 height 26
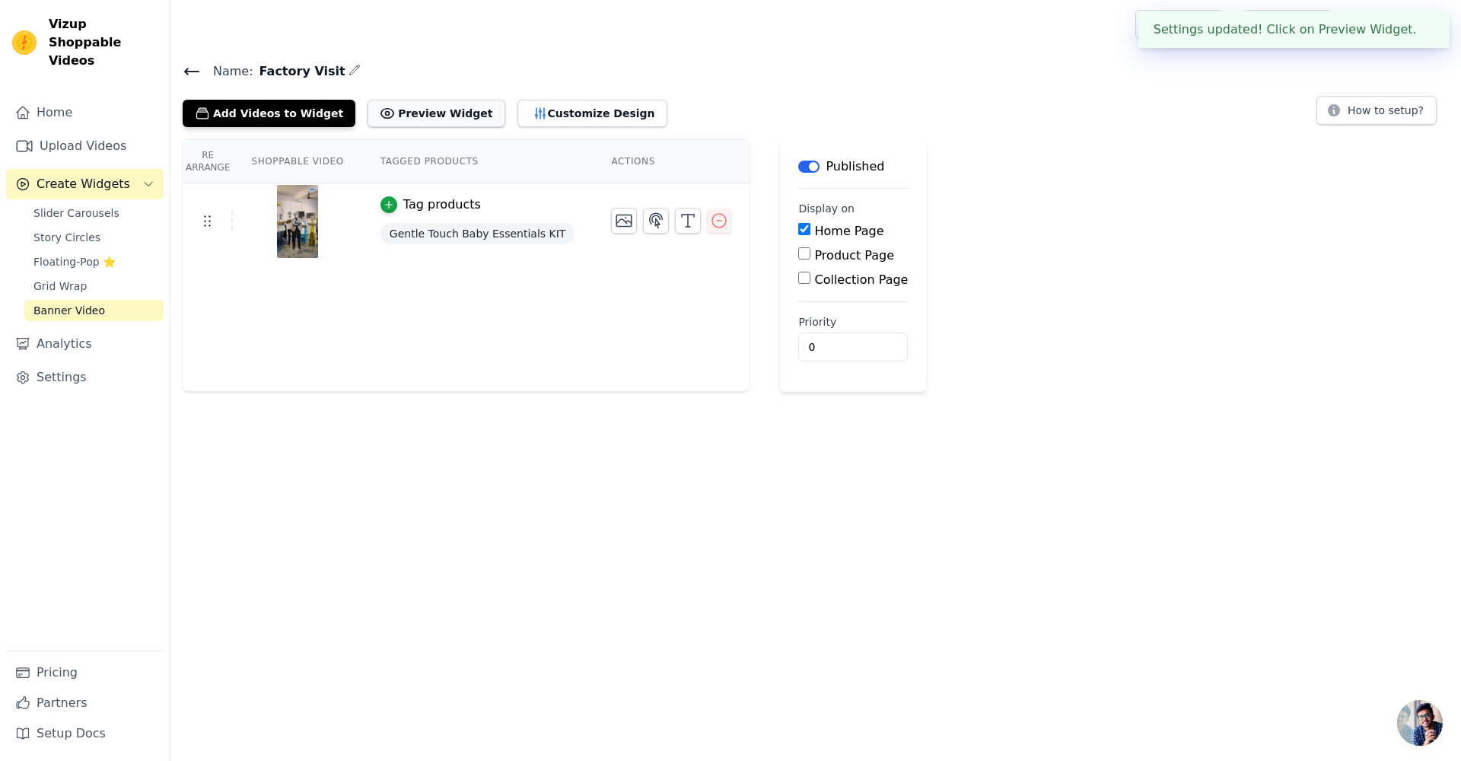
click at [444, 110] on button "Preview Widget" at bounding box center [435, 113] width 137 height 27
click at [209, 219] on icon at bounding box center [207, 221] width 18 height 18
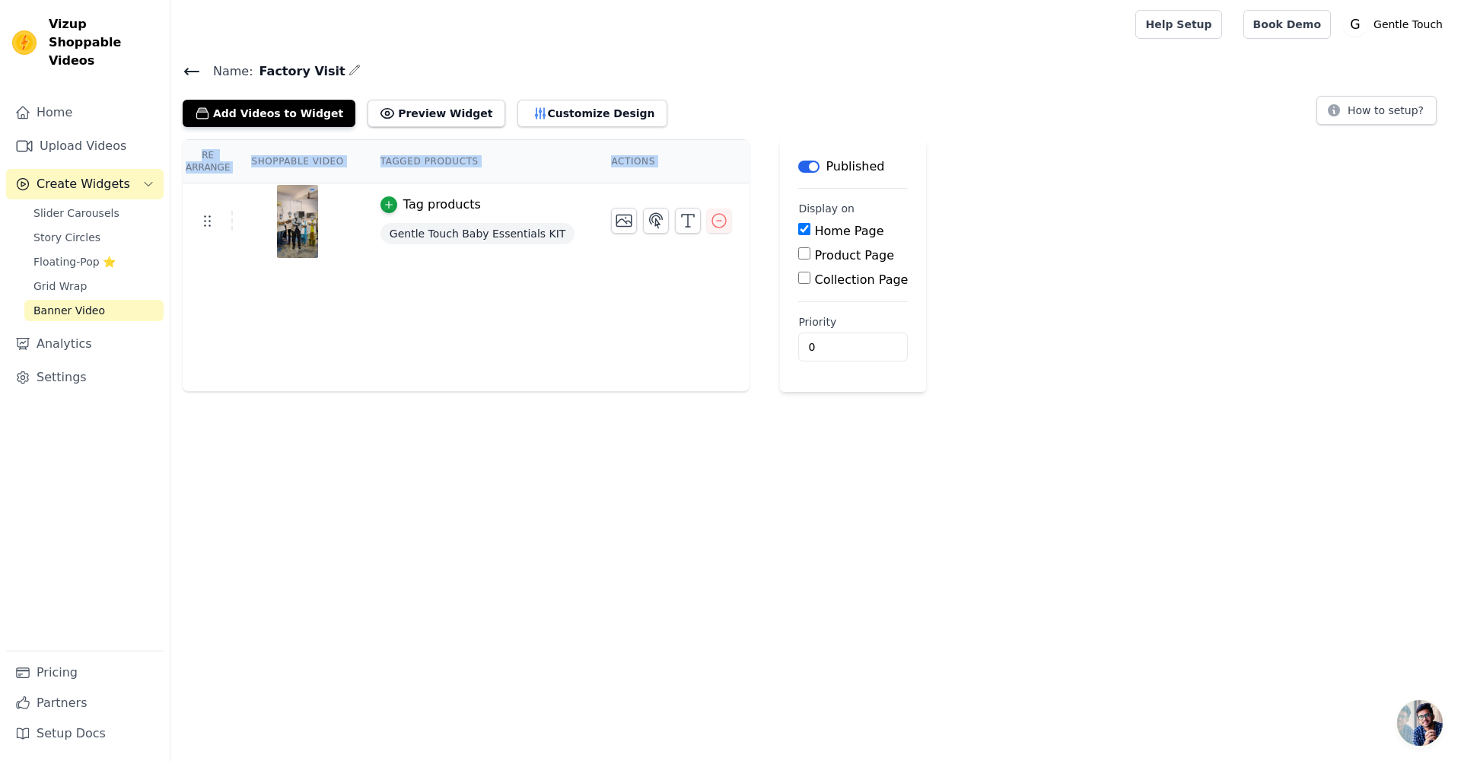
drag, startPoint x: 209, startPoint y: 219, endPoint x: 217, endPoint y: 262, distance: 44.0
click at [196, 309] on div "Re Arrange Shoppable Video Tagged Products Actions Tag products Gentle Touch Ba…" at bounding box center [466, 265] width 567 height 253
click at [218, 260] on div "Re Arrange Shoppable Video Tagged Products Actions Tag products Gentle Touch Ba…" at bounding box center [466, 265] width 567 height 253
click at [212, 218] on icon at bounding box center [207, 221] width 18 height 18
click at [285, 121] on button "Add Videos to Widget" at bounding box center [269, 113] width 173 height 27
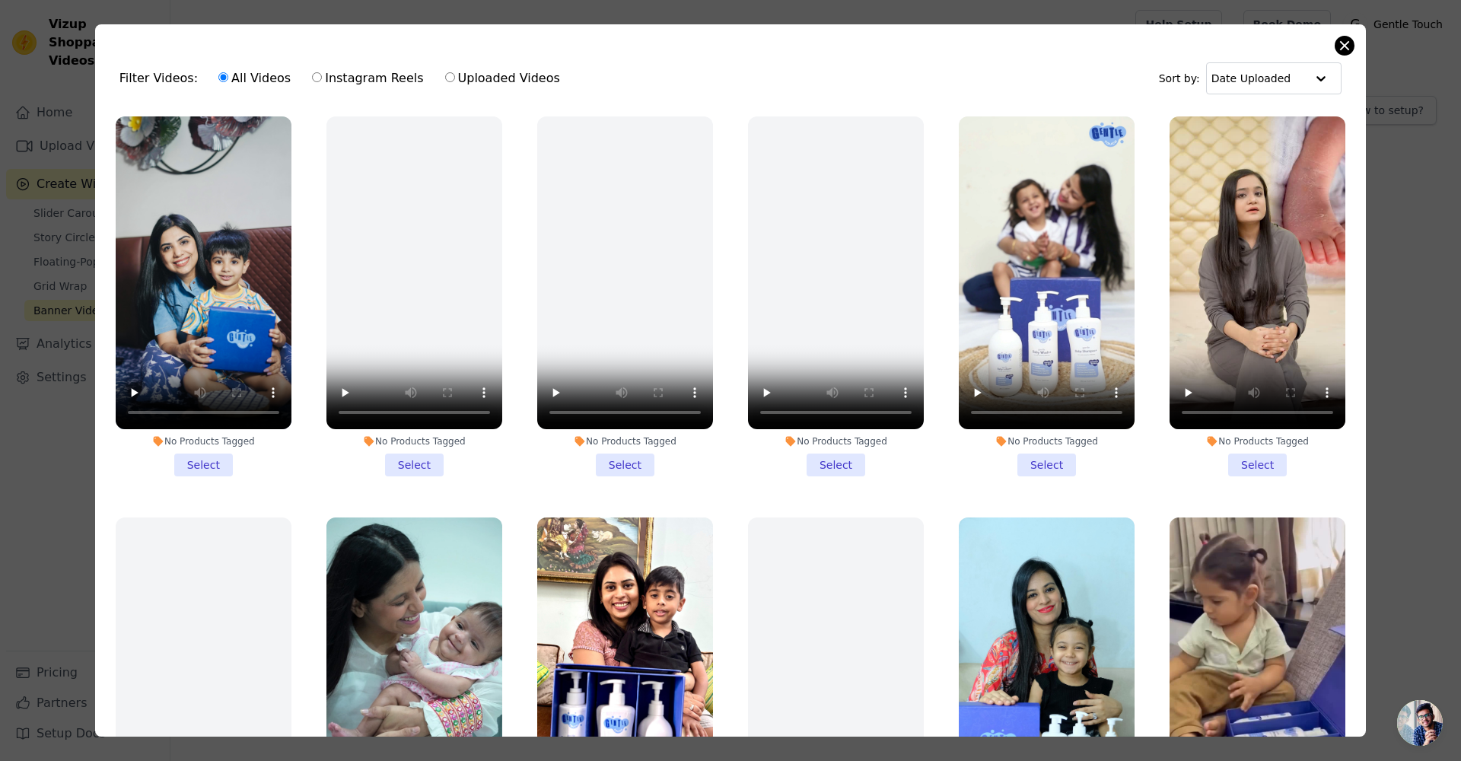
click at [1343, 49] on button "Close modal" at bounding box center [1344, 46] width 18 height 18
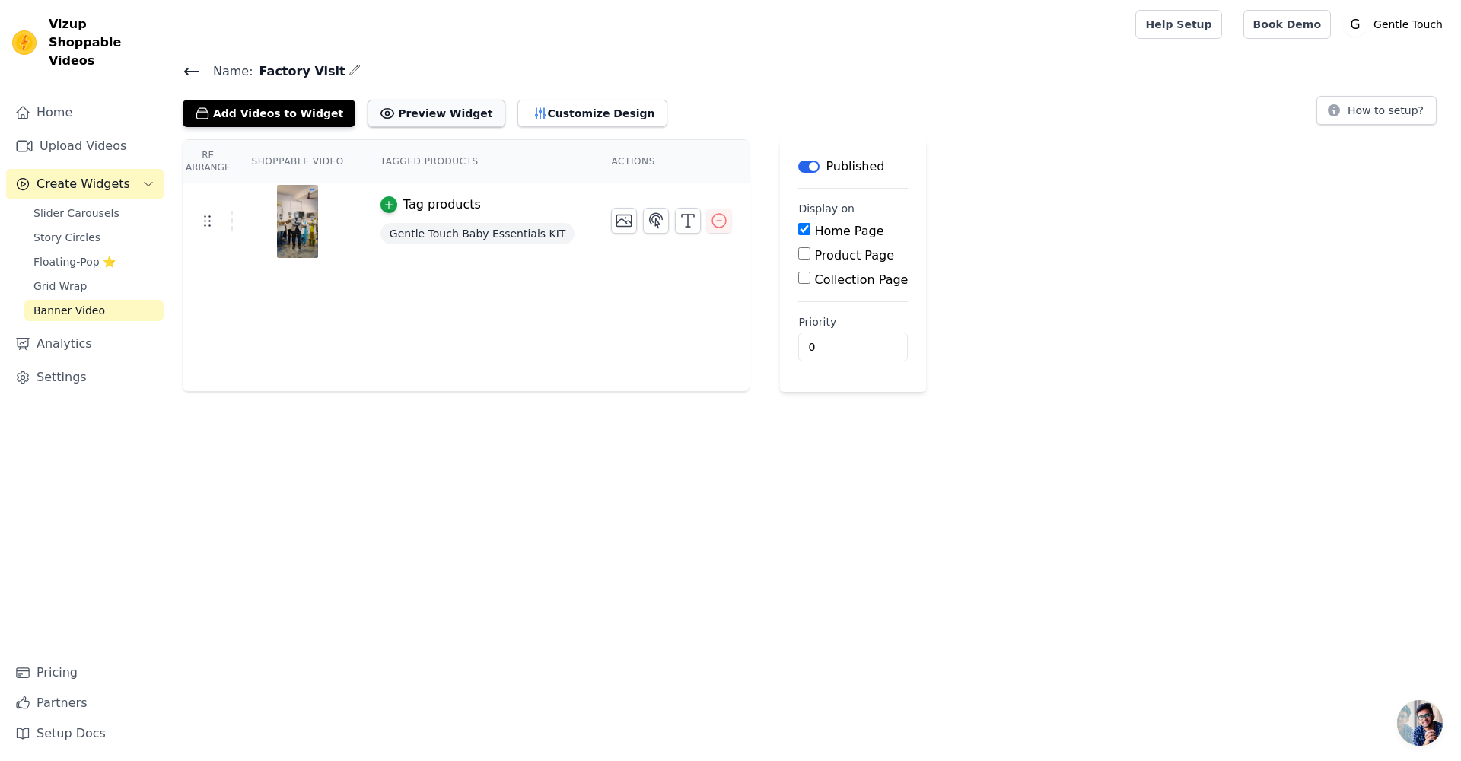
click at [429, 108] on button "Preview Widget" at bounding box center [435, 113] width 137 height 27
click at [524, 110] on button "Customize Design" at bounding box center [592, 113] width 150 height 27
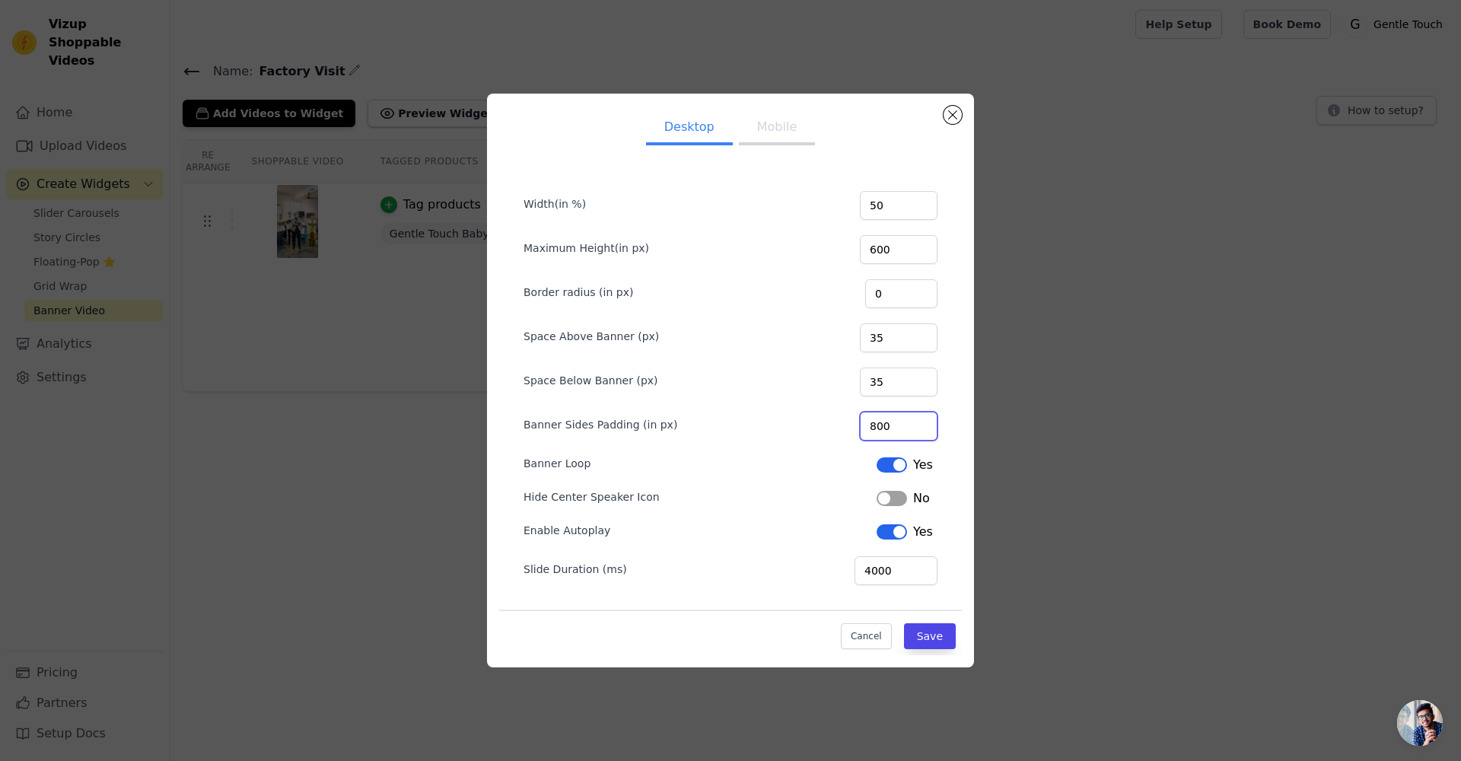
click at [902, 422] on input "800" at bounding box center [899, 426] width 78 height 29
type input "0"
click at [929, 644] on button "Save" at bounding box center [930, 636] width 52 height 26
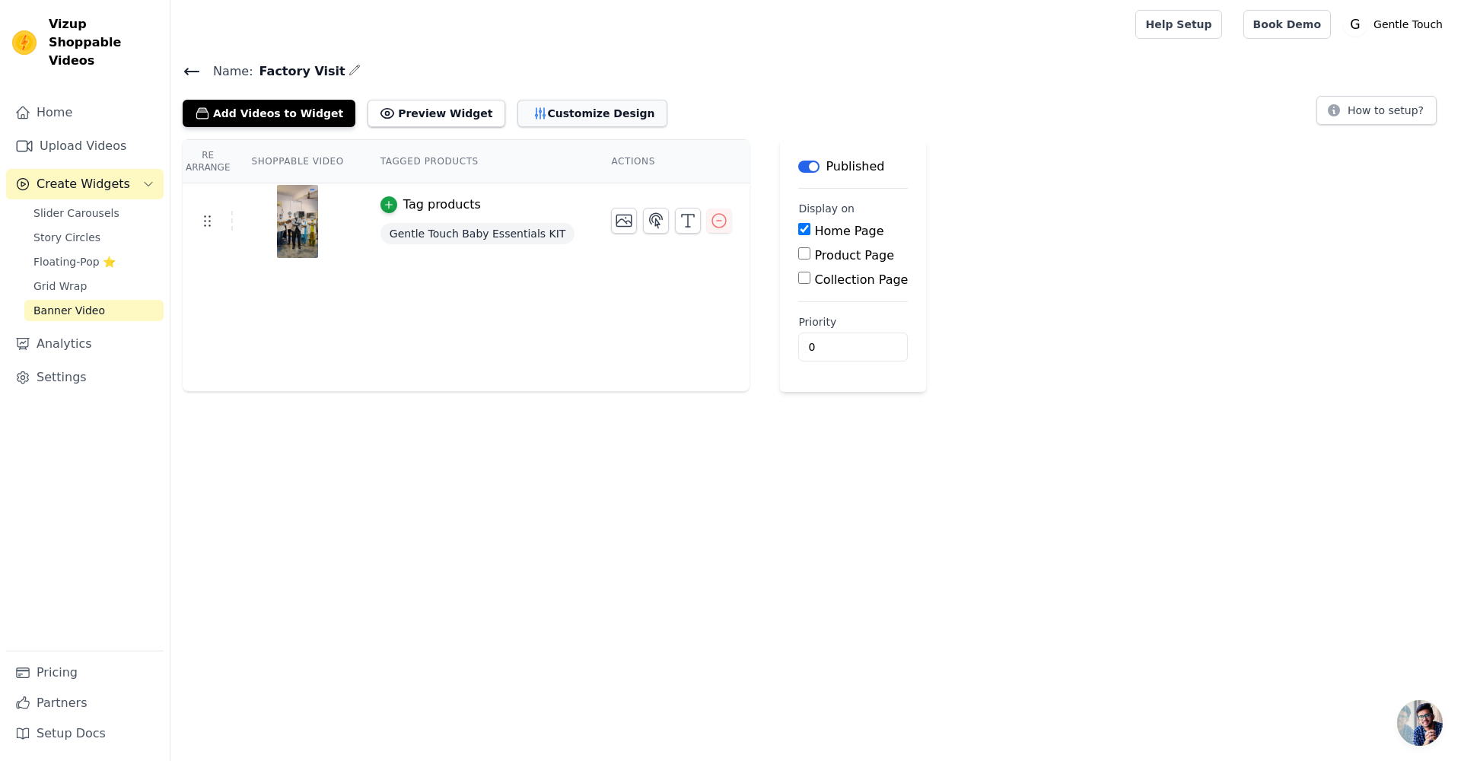
click at [575, 114] on button "Customize Design" at bounding box center [592, 113] width 150 height 27
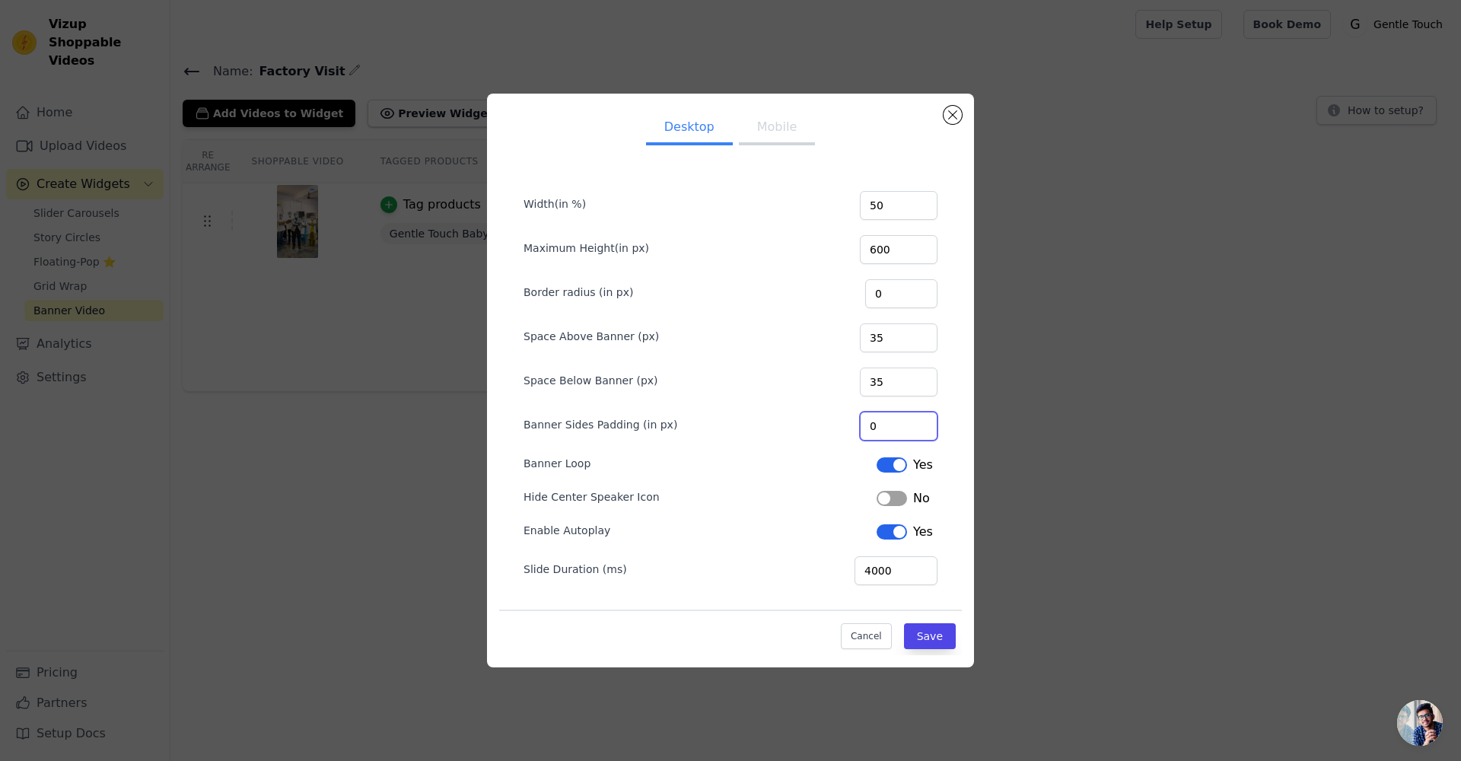
click at [902, 431] on input "0" at bounding box center [899, 426] width 78 height 29
type input "800"
click at [914, 642] on button "Save" at bounding box center [930, 636] width 52 height 26
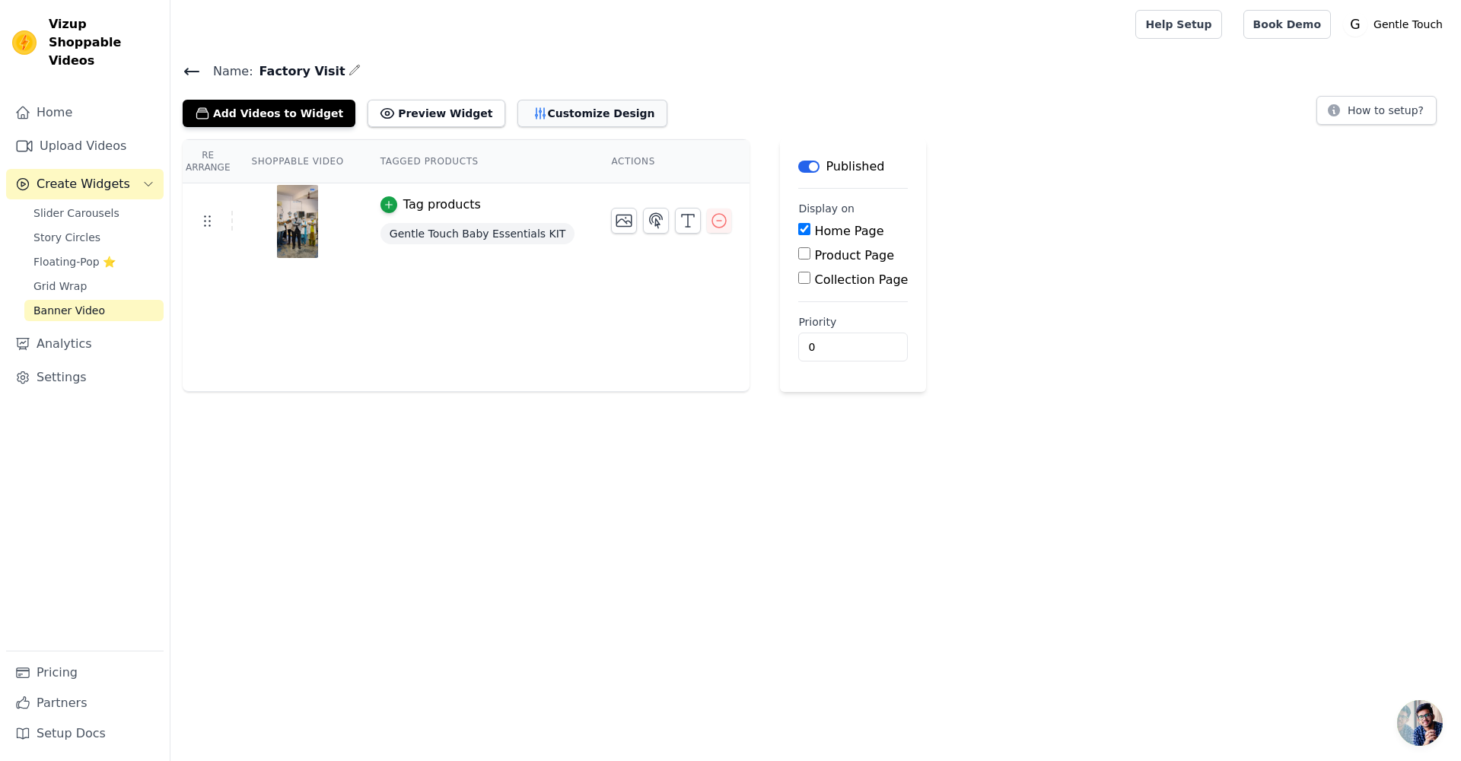
click at [522, 110] on button "Customize Design" at bounding box center [592, 113] width 150 height 27
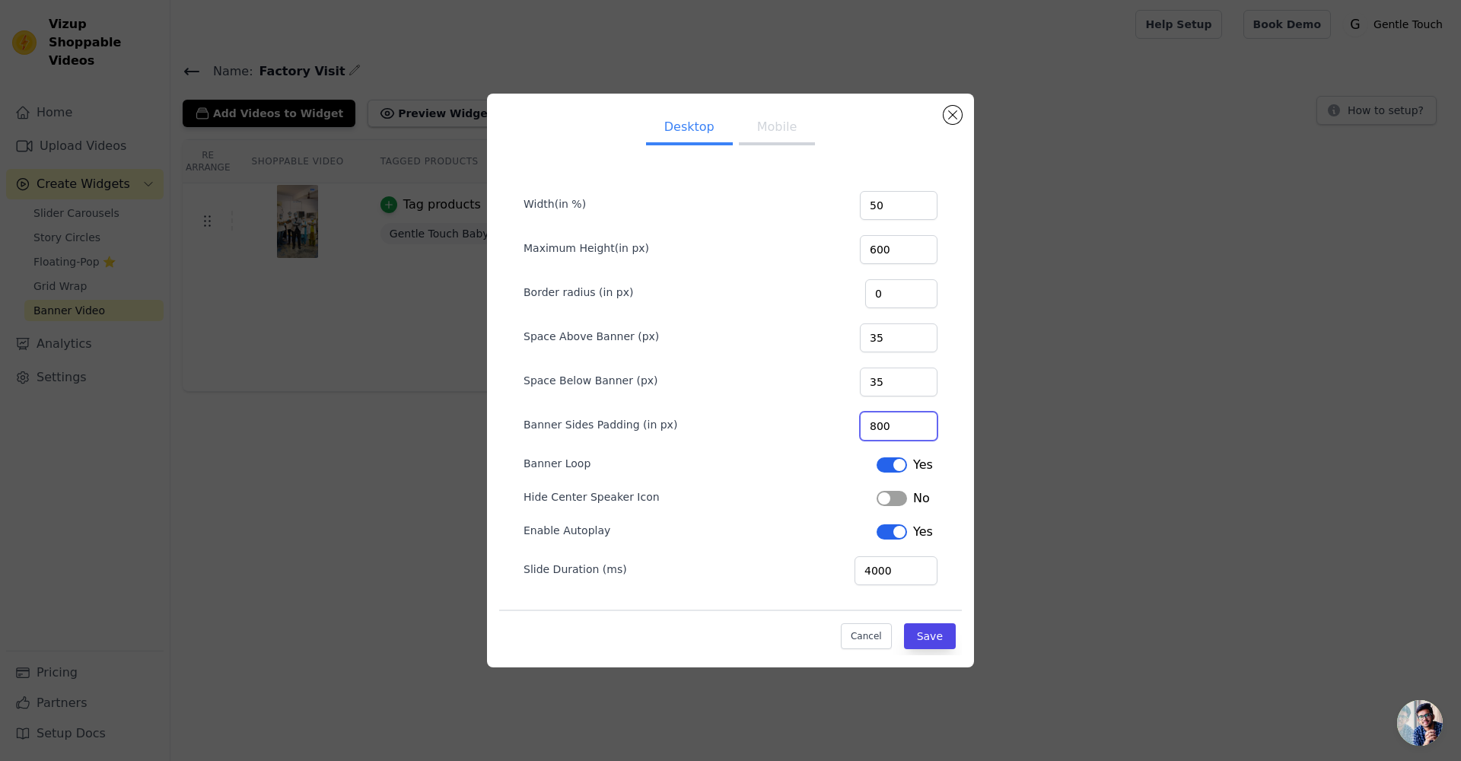
click at [907, 431] on input "800" at bounding box center [899, 426] width 78 height 29
type input "600"
click at [918, 641] on button "Save" at bounding box center [930, 636] width 52 height 26
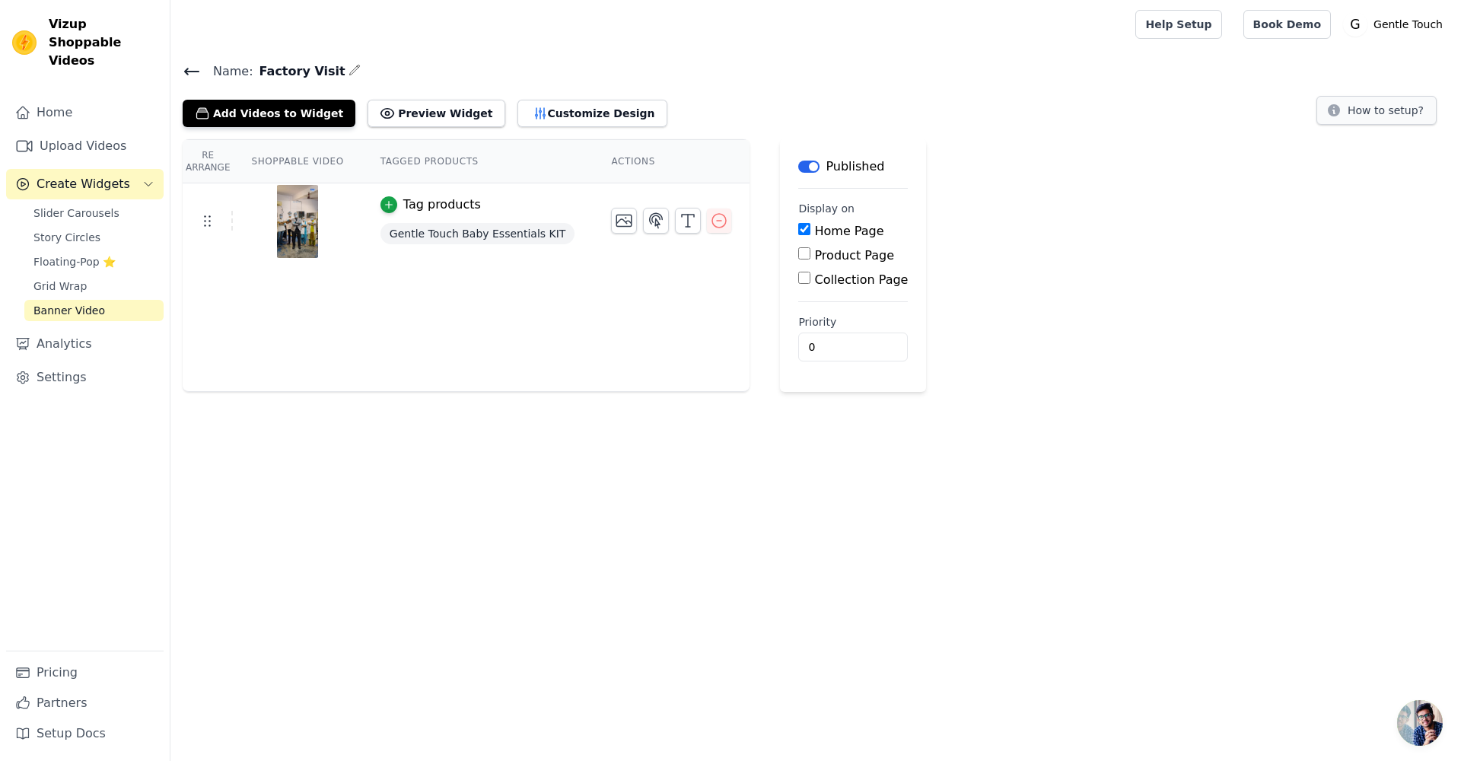
click at [1422, 110] on button "How to setup?" at bounding box center [1376, 110] width 120 height 29
click at [196, 68] on icon at bounding box center [192, 71] width 18 height 18
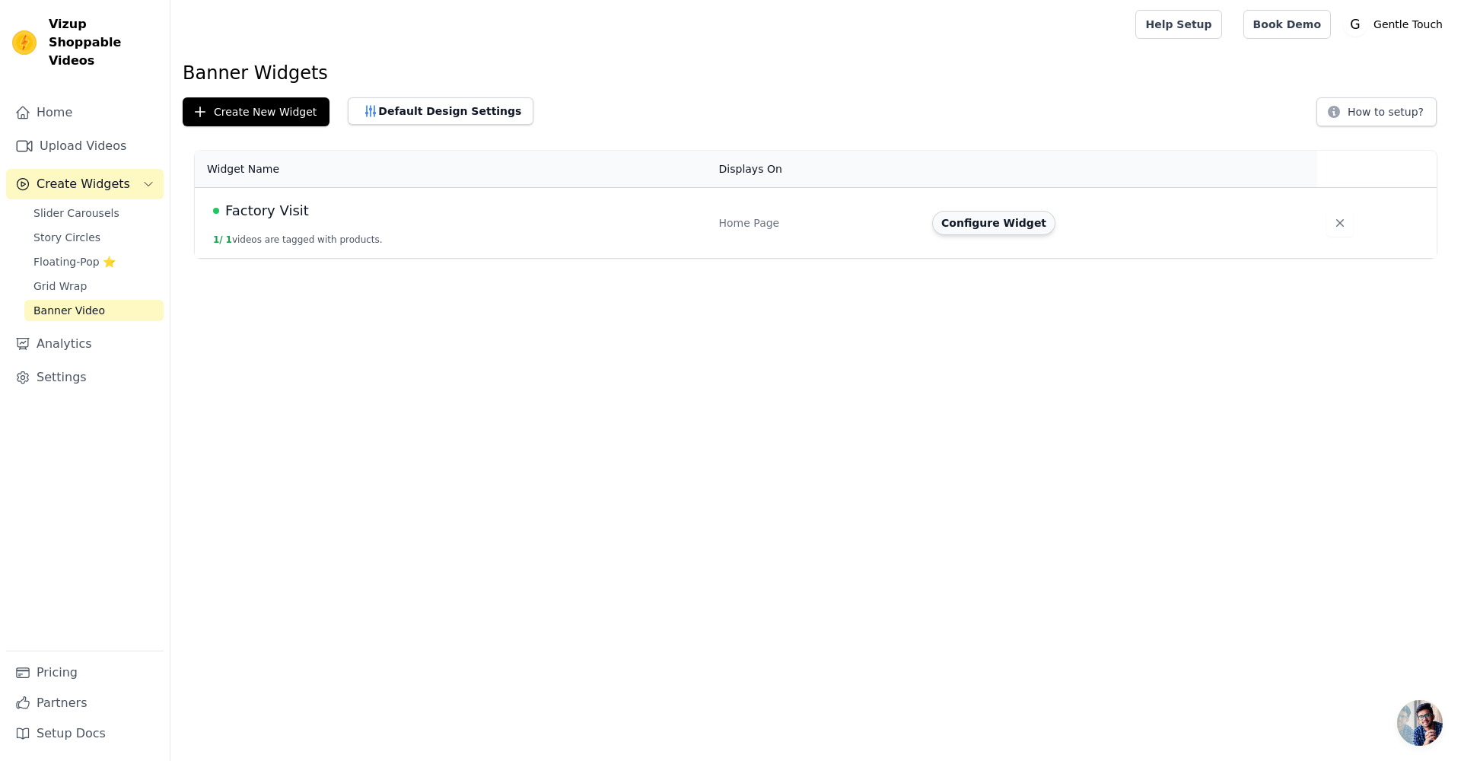
click at [1010, 222] on button "Configure Widget" at bounding box center [993, 223] width 123 height 24
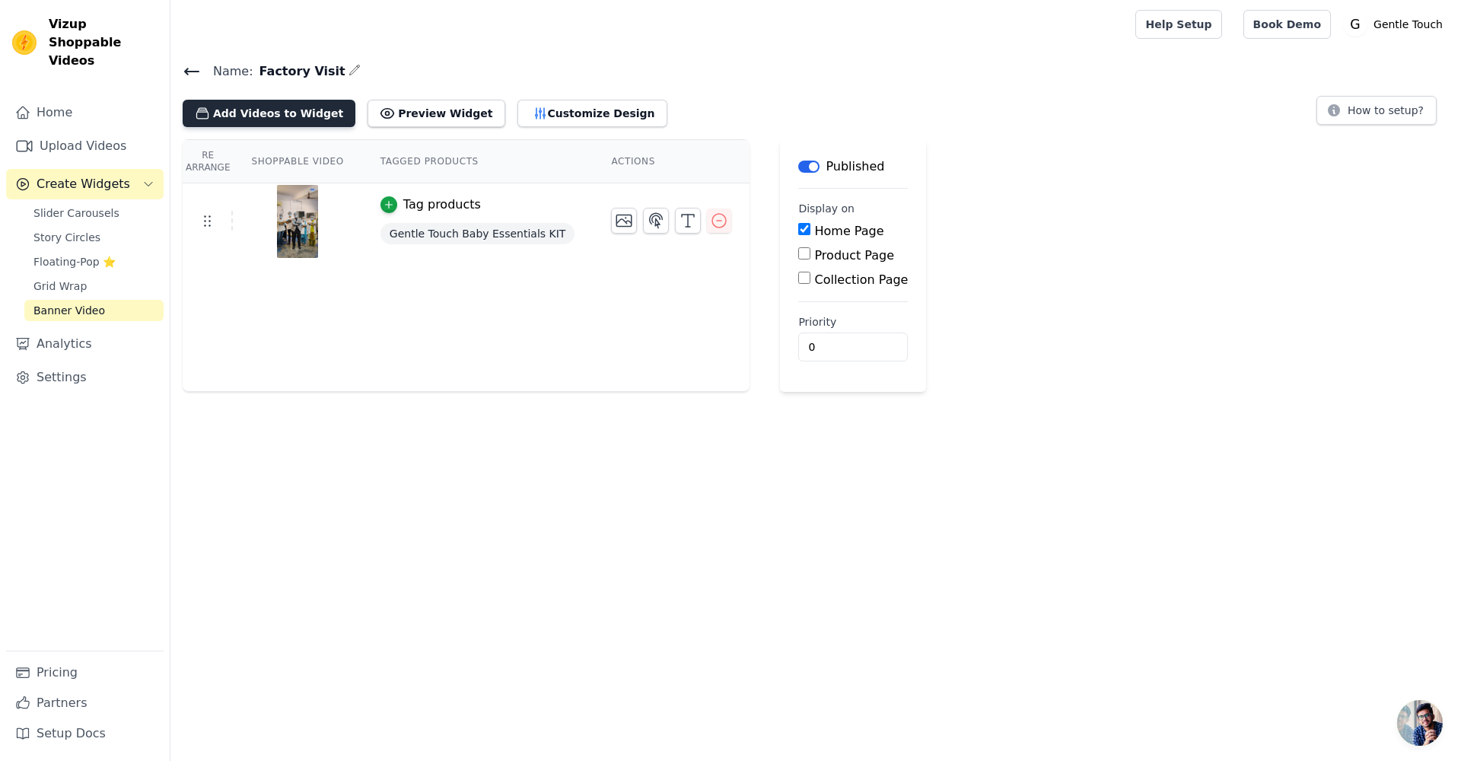
click at [310, 119] on button "Add Videos to Widget" at bounding box center [269, 113] width 173 height 27
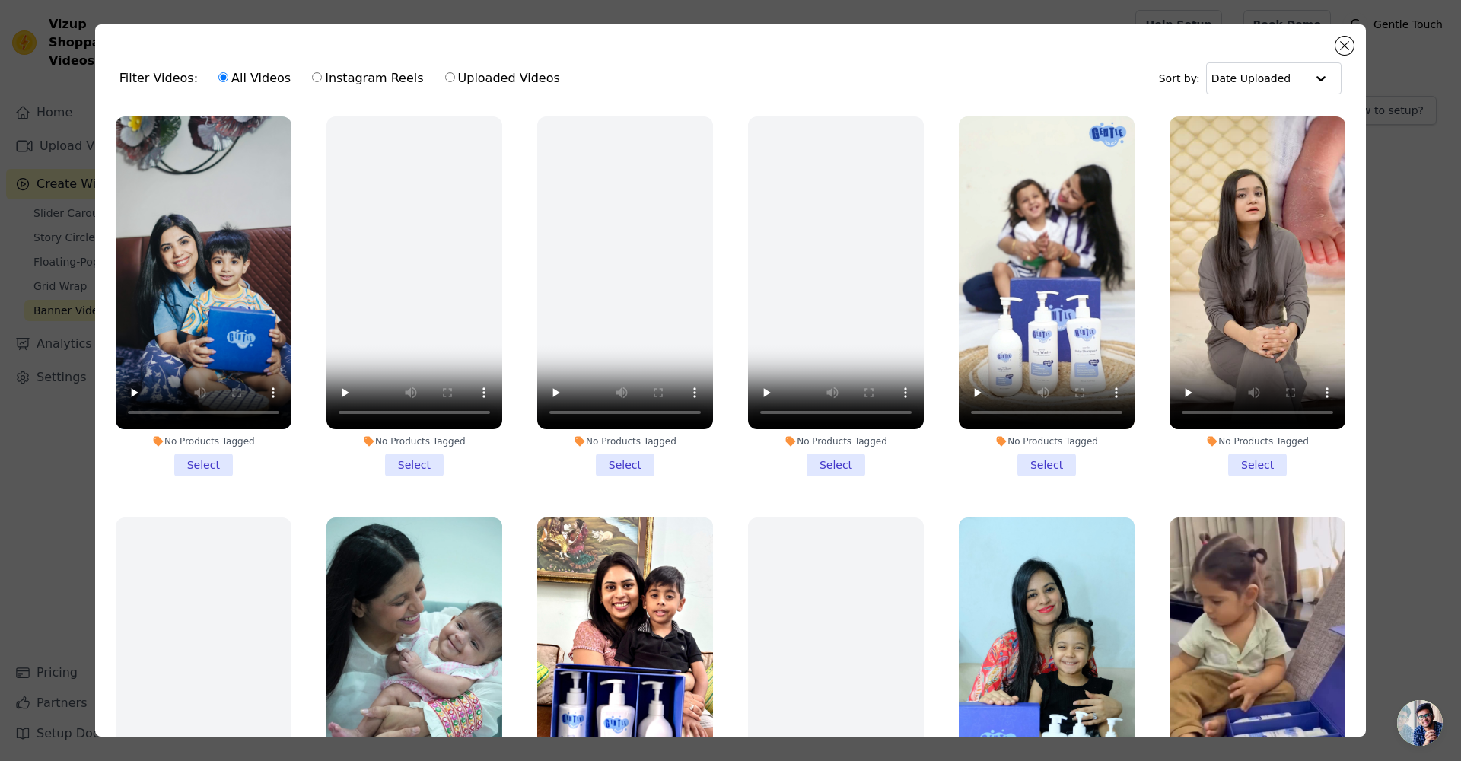
click at [211, 451] on li "No Products Tagged Select" at bounding box center [204, 296] width 176 height 360
click at [0, 0] on input "No Products Tagged Select" at bounding box center [0, 0] width 0 height 0
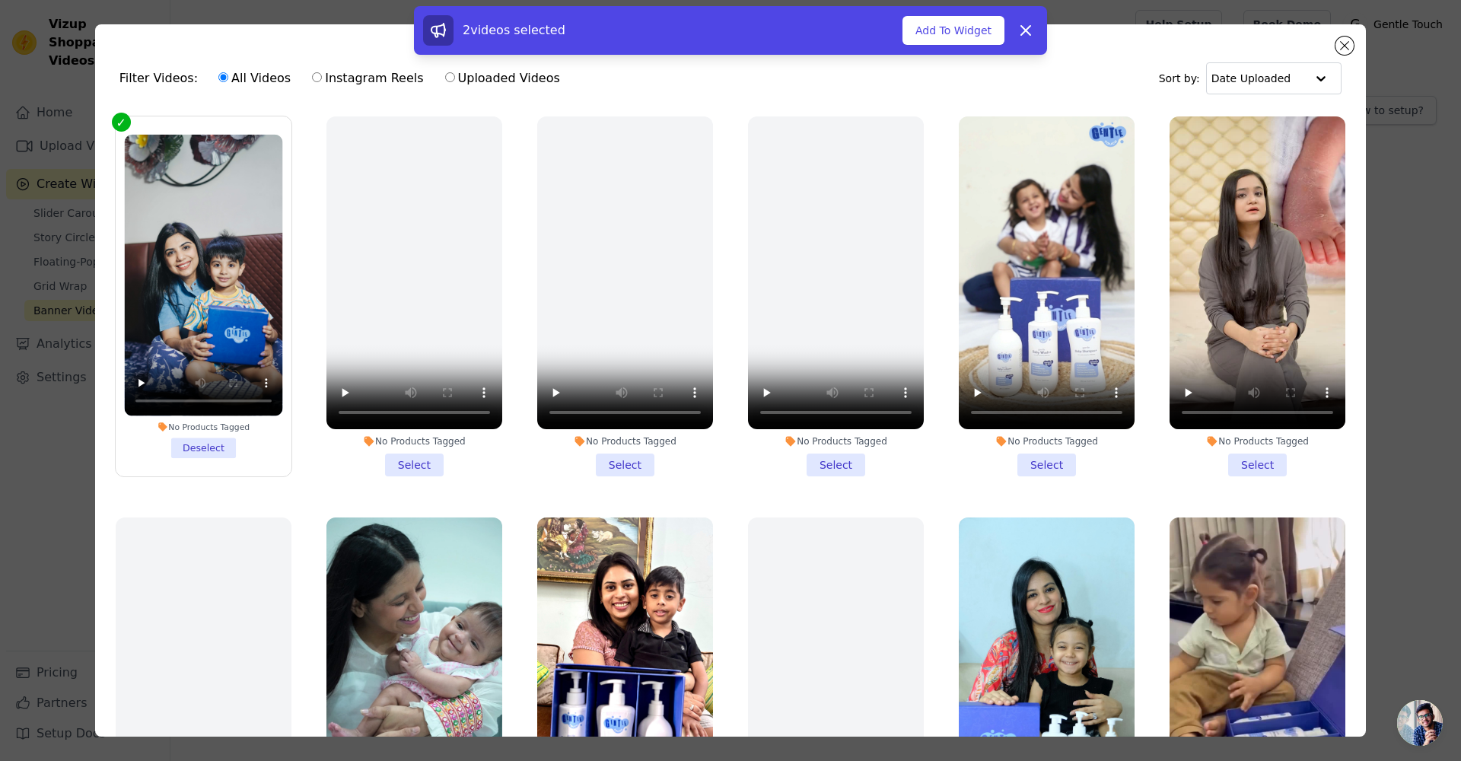
click at [1037, 453] on li "No Products Tagged Select" at bounding box center [1047, 296] width 176 height 360
click at [0, 0] on input "No Products Tagged Select" at bounding box center [0, 0] width 0 height 0
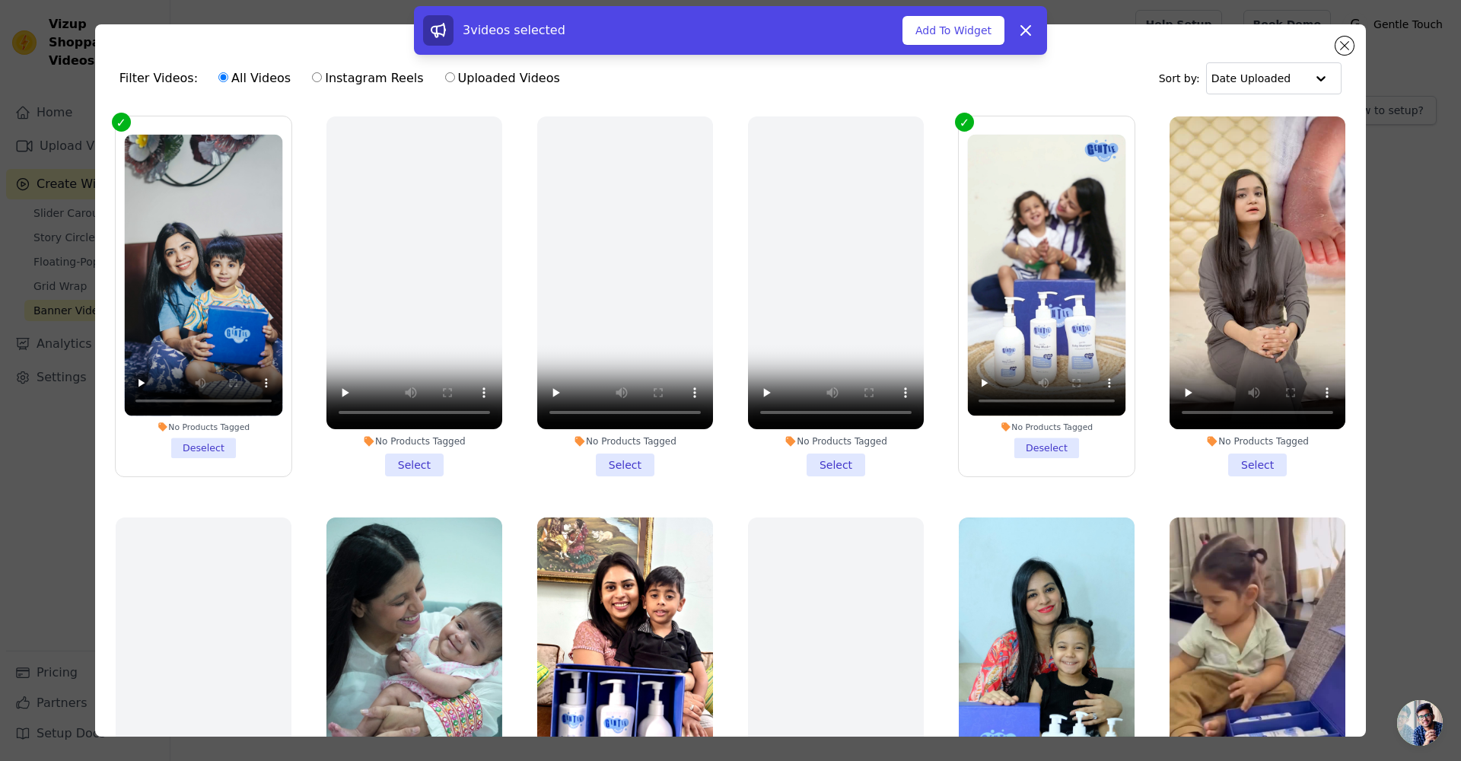
click at [1226, 456] on li "No Products Tagged Select" at bounding box center [1257, 296] width 176 height 360
click at [0, 0] on input "No Products Tagged Select" at bounding box center [0, 0] width 0 height 0
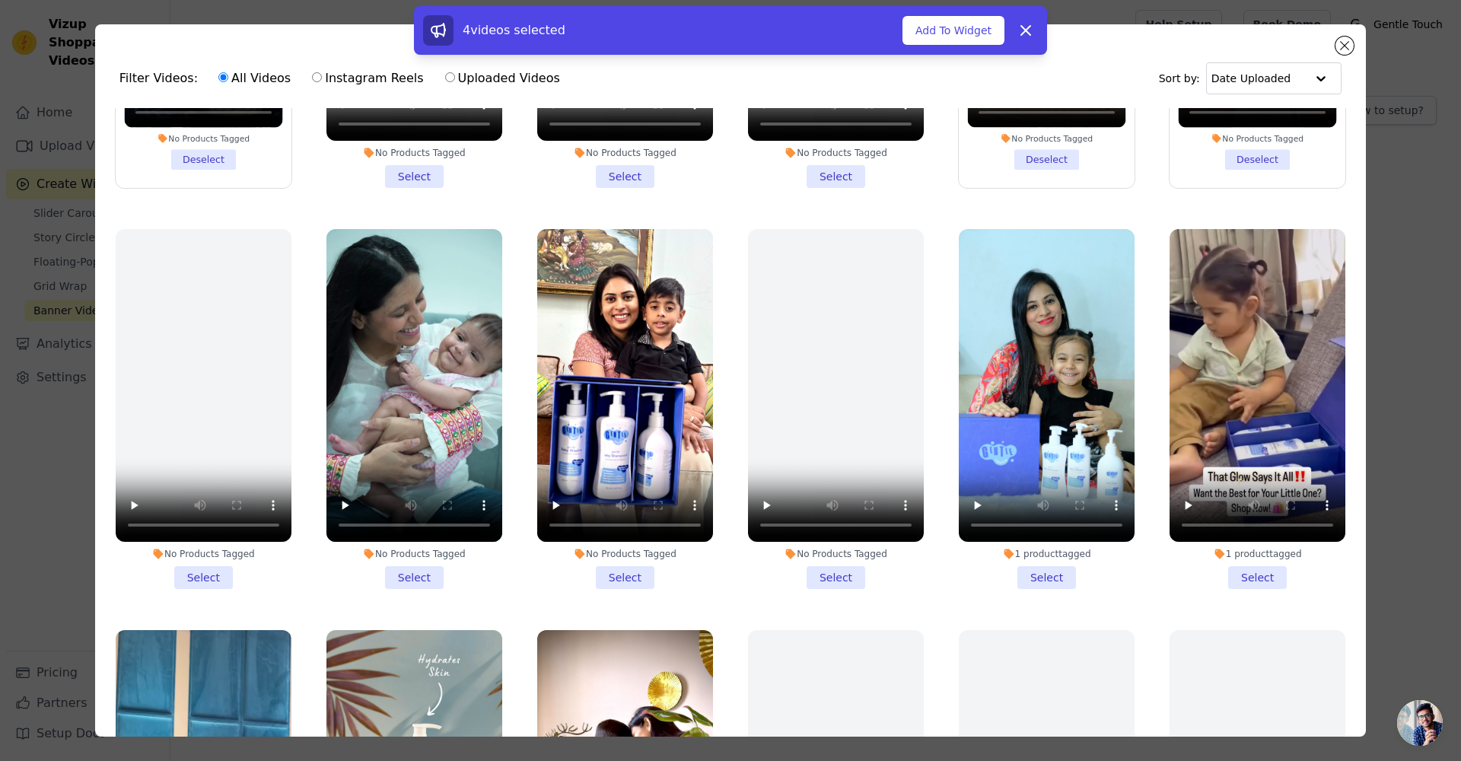
scroll to position [406, 0]
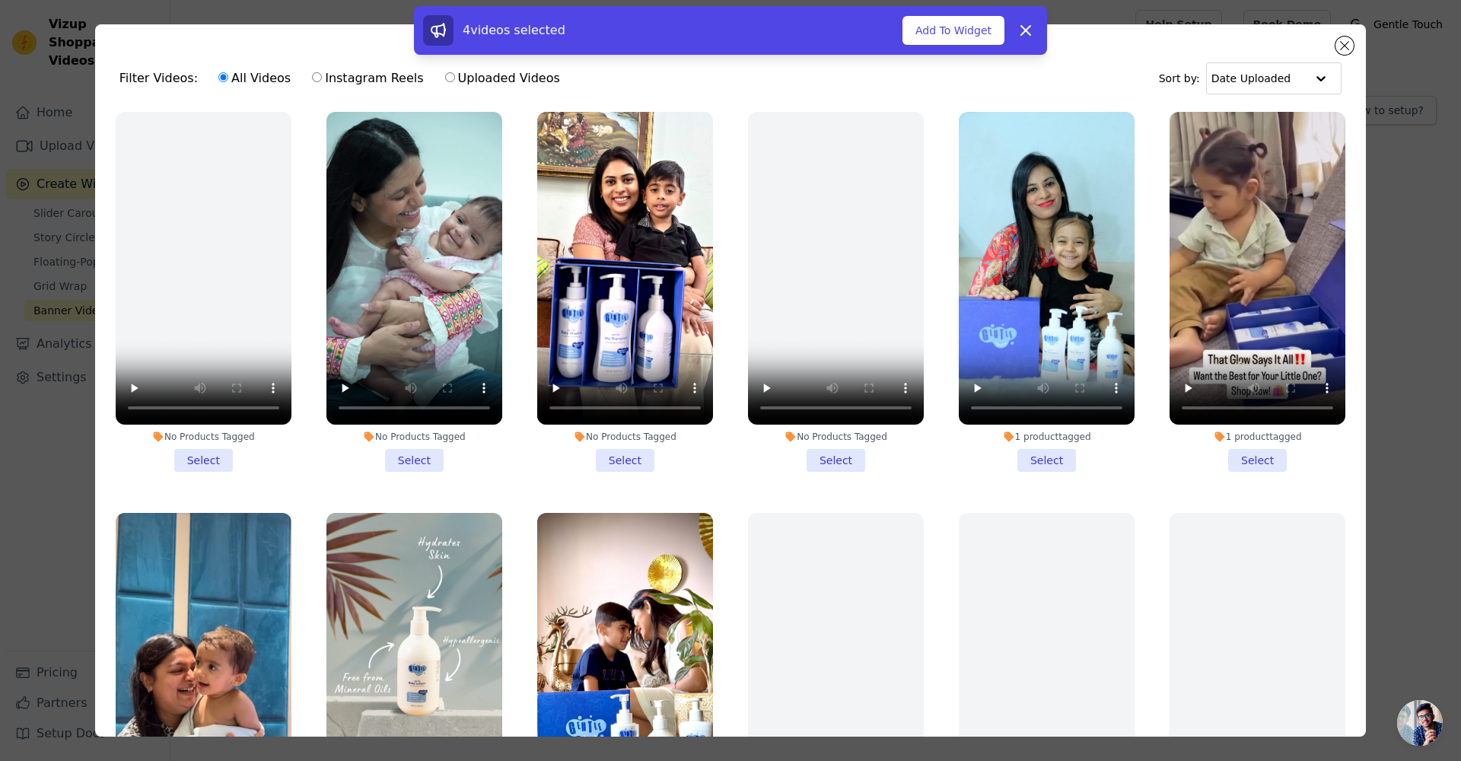
click at [410, 446] on li "No Products Tagged Select" at bounding box center [414, 292] width 176 height 360
click at [0, 0] on input "No Products Tagged Select" at bounding box center [0, 0] width 0 height 0
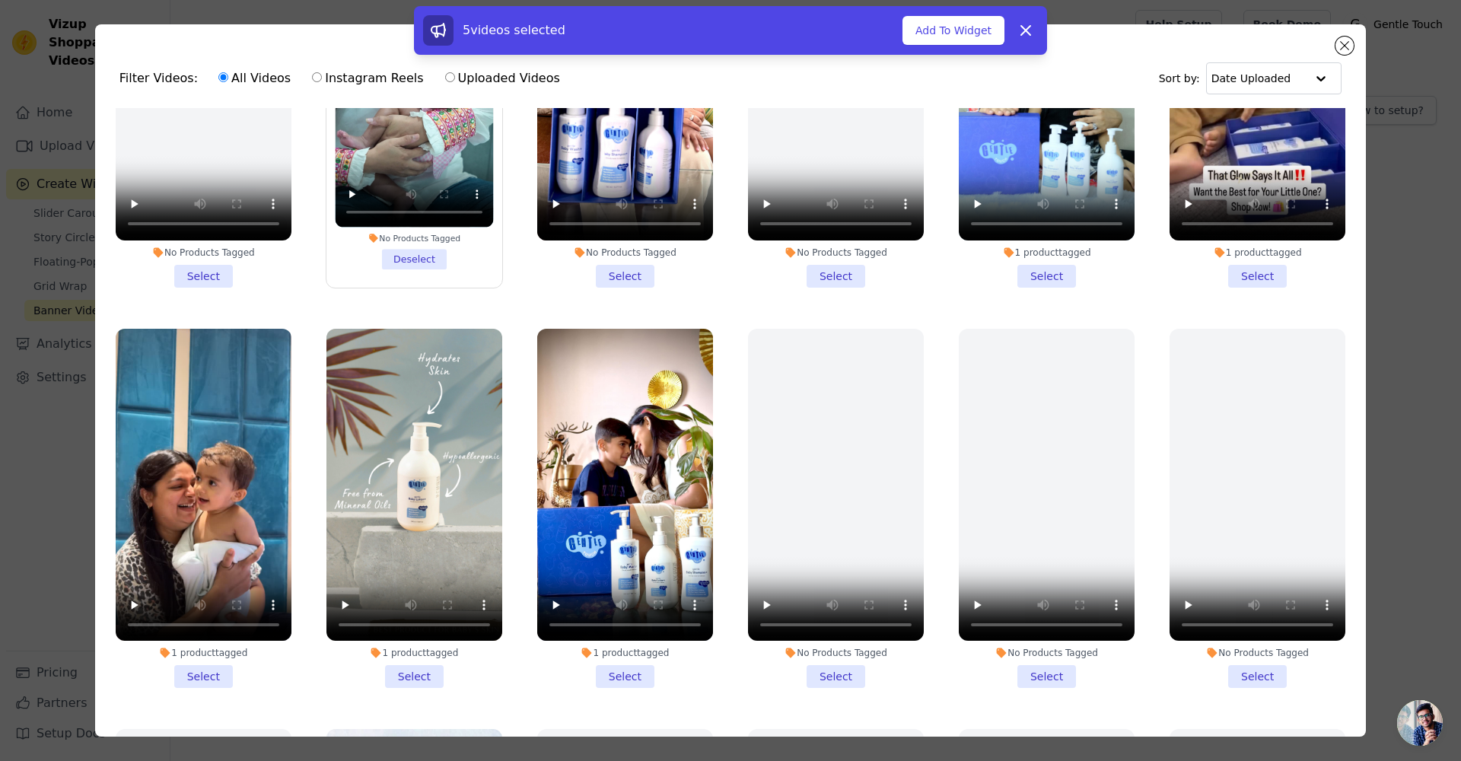
scroll to position [714, 0]
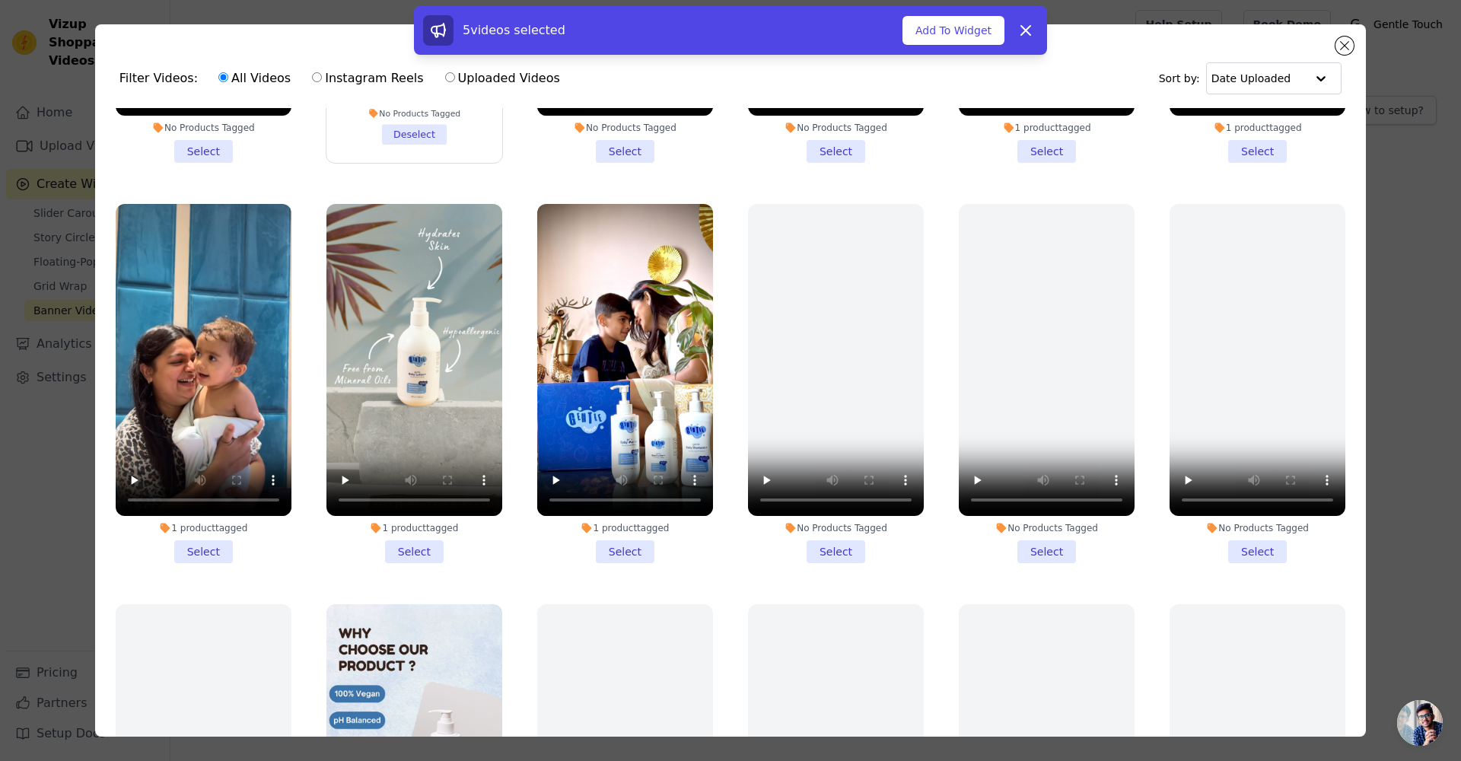
click at [192, 536] on li "1 product tagged Select" at bounding box center [204, 384] width 176 height 360
click at [0, 0] on input "1 product tagged Select" at bounding box center [0, 0] width 0 height 0
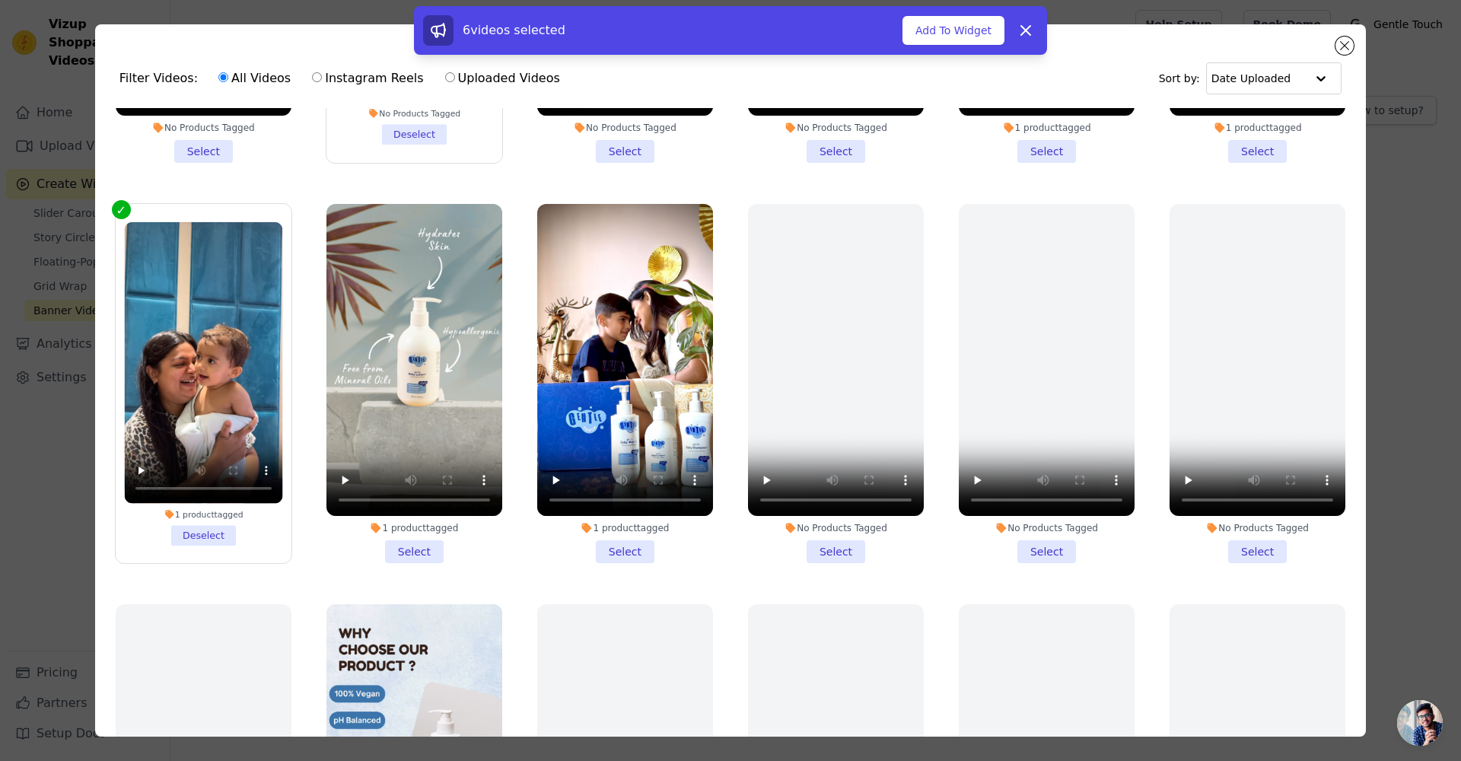
scroll to position [442, 0]
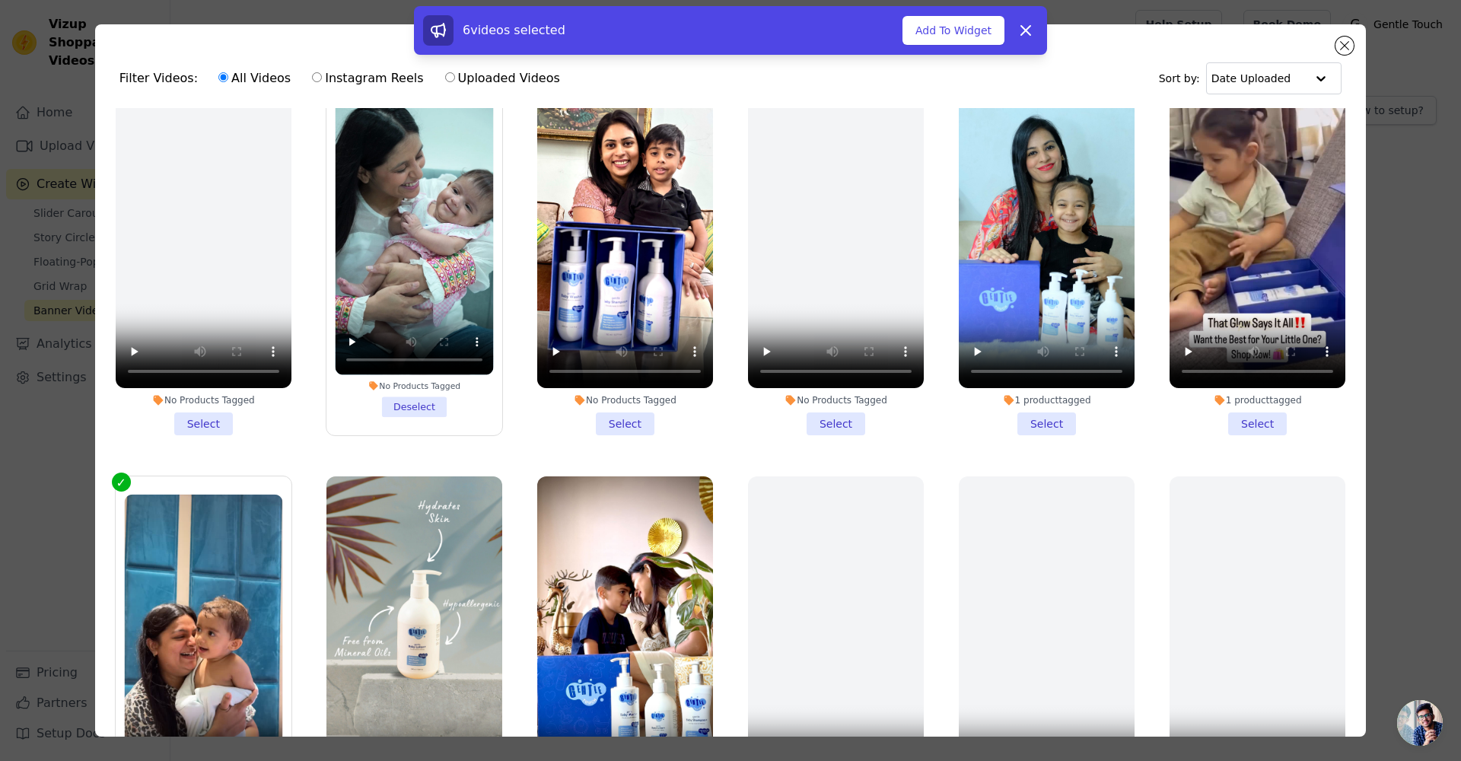
click at [625, 407] on li "No Products Tagged Select" at bounding box center [625, 255] width 176 height 360
click at [0, 0] on input "No Products Tagged Select" at bounding box center [0, 0] width 0 height 0
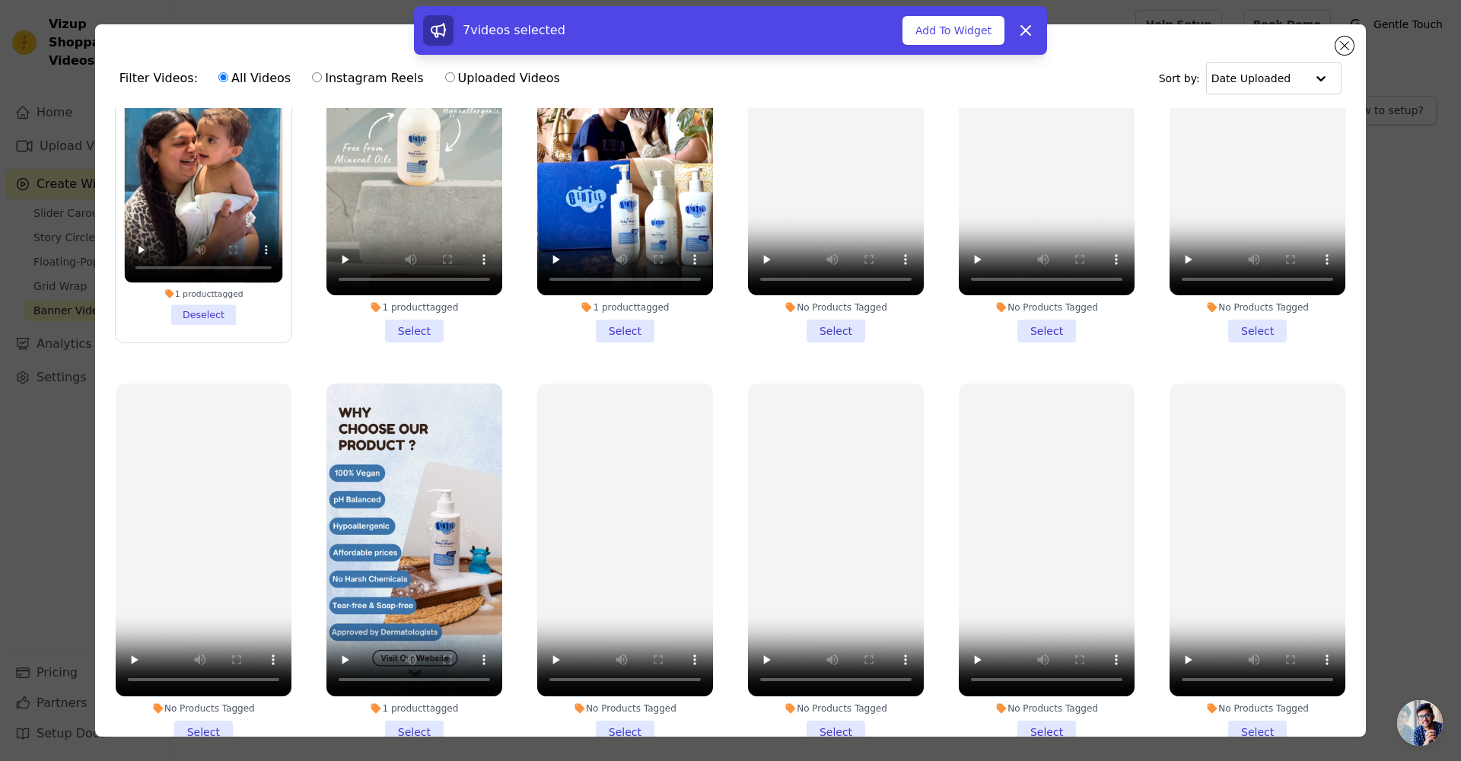
scroll to position [938, 0]
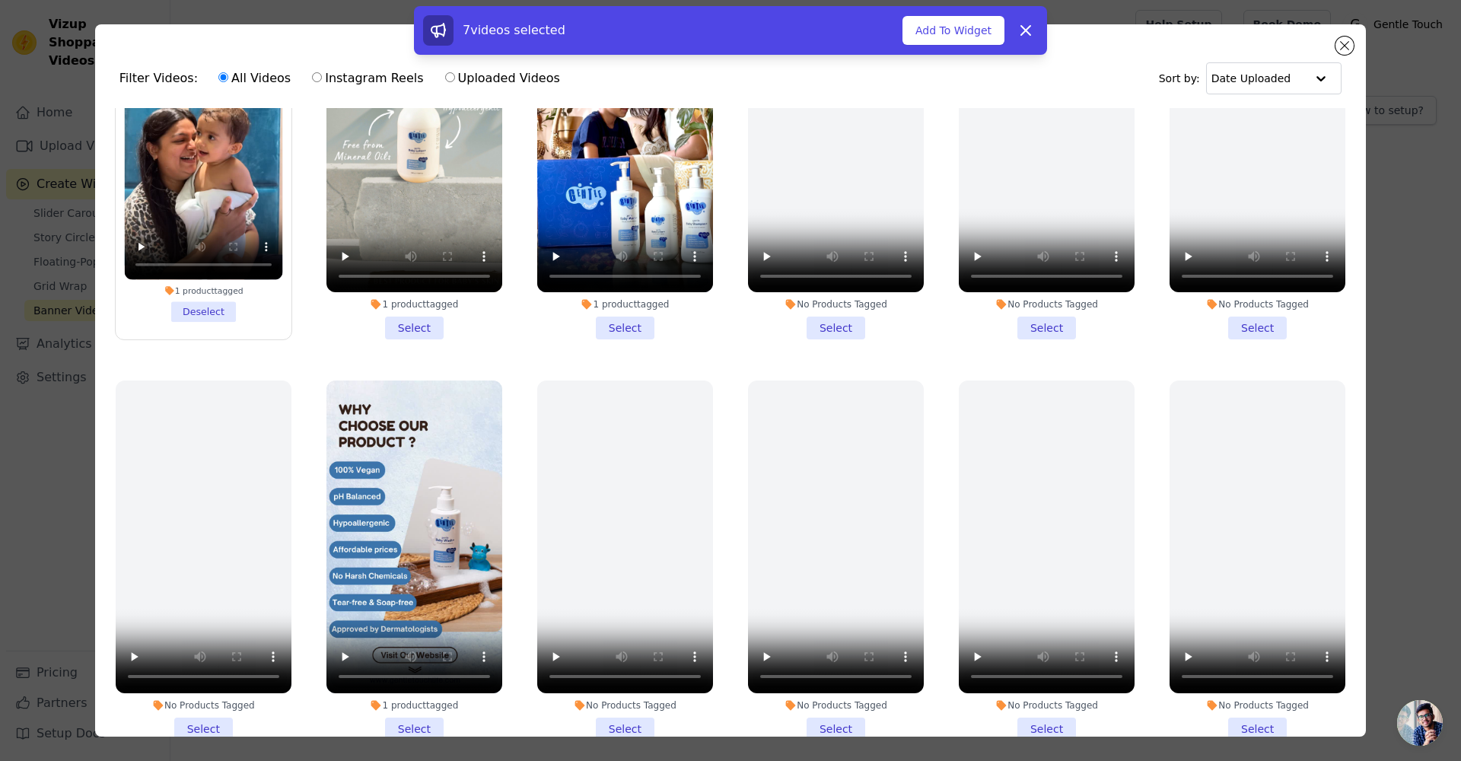
click at [609, 308] on li "1 product tagged Select" at bounding box center [625, 160] width 176 height 360
click at [0, 0] on input "1 product tagged Select" at bounding box center [0, 0] width 0 height 0
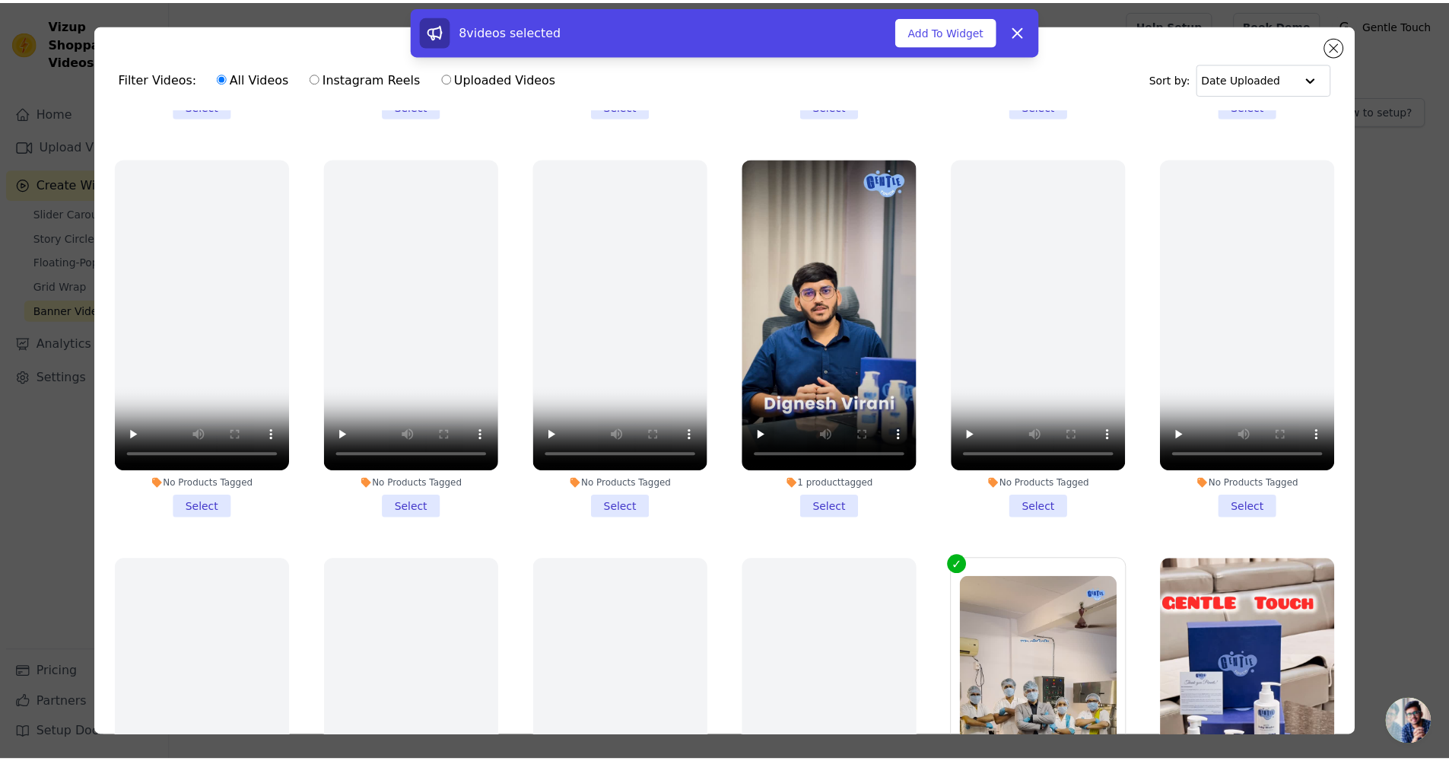
scroll to position [1799, 0]
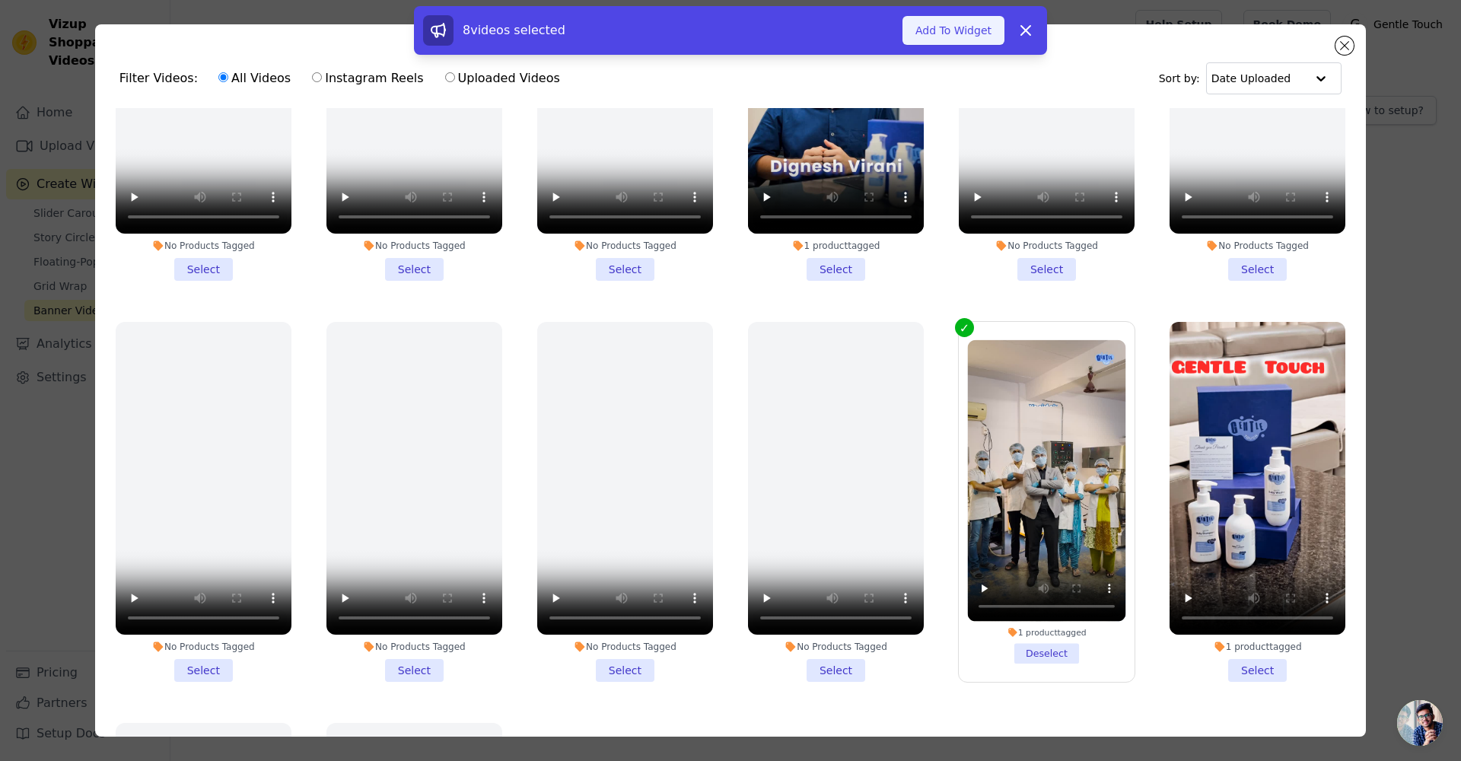
click at [941, 35] on button "Add To Widget" at bounding box center [953, 30] width 102 height 29
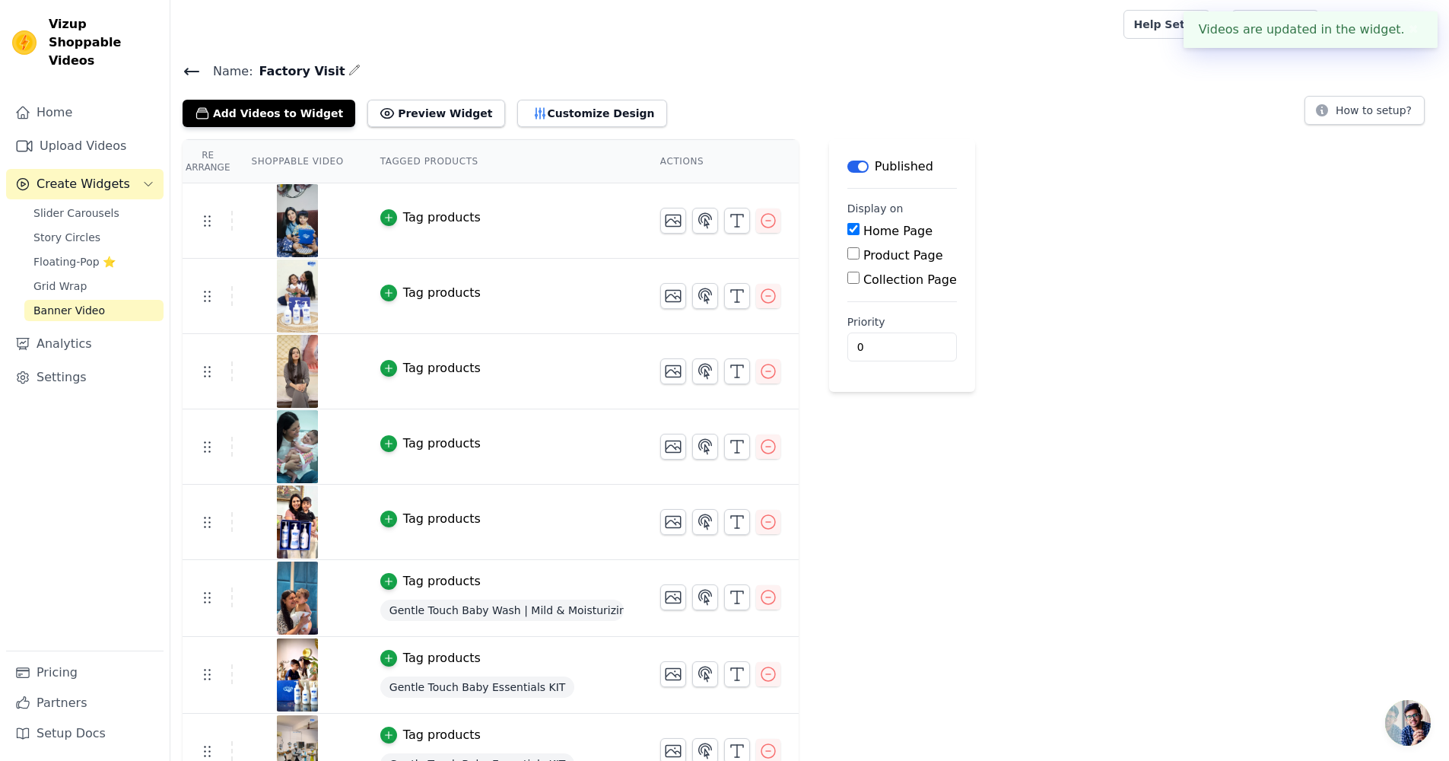
scroll to position [29, 0]
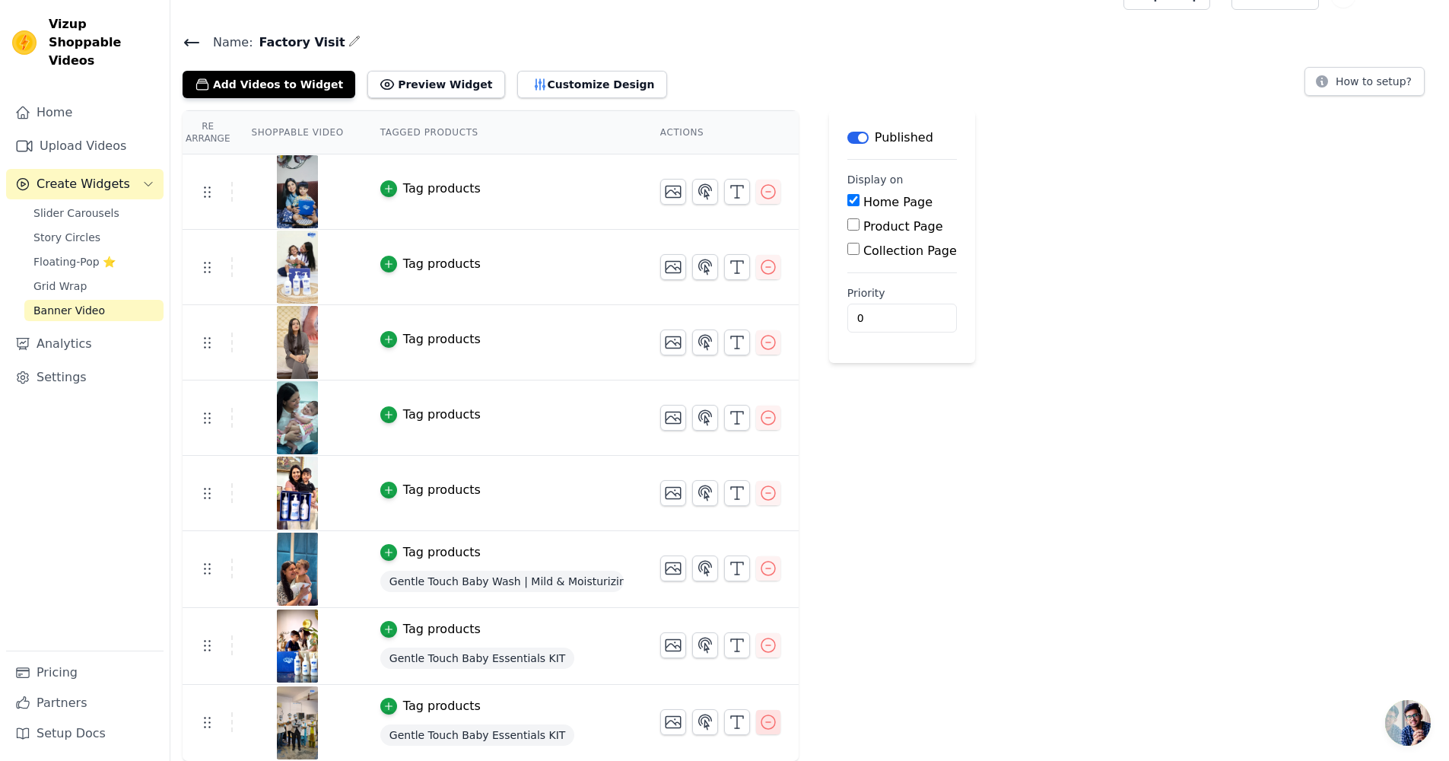
click at [768, 713] on icon "button" at bounding box center [768, 722] width 18 height 18
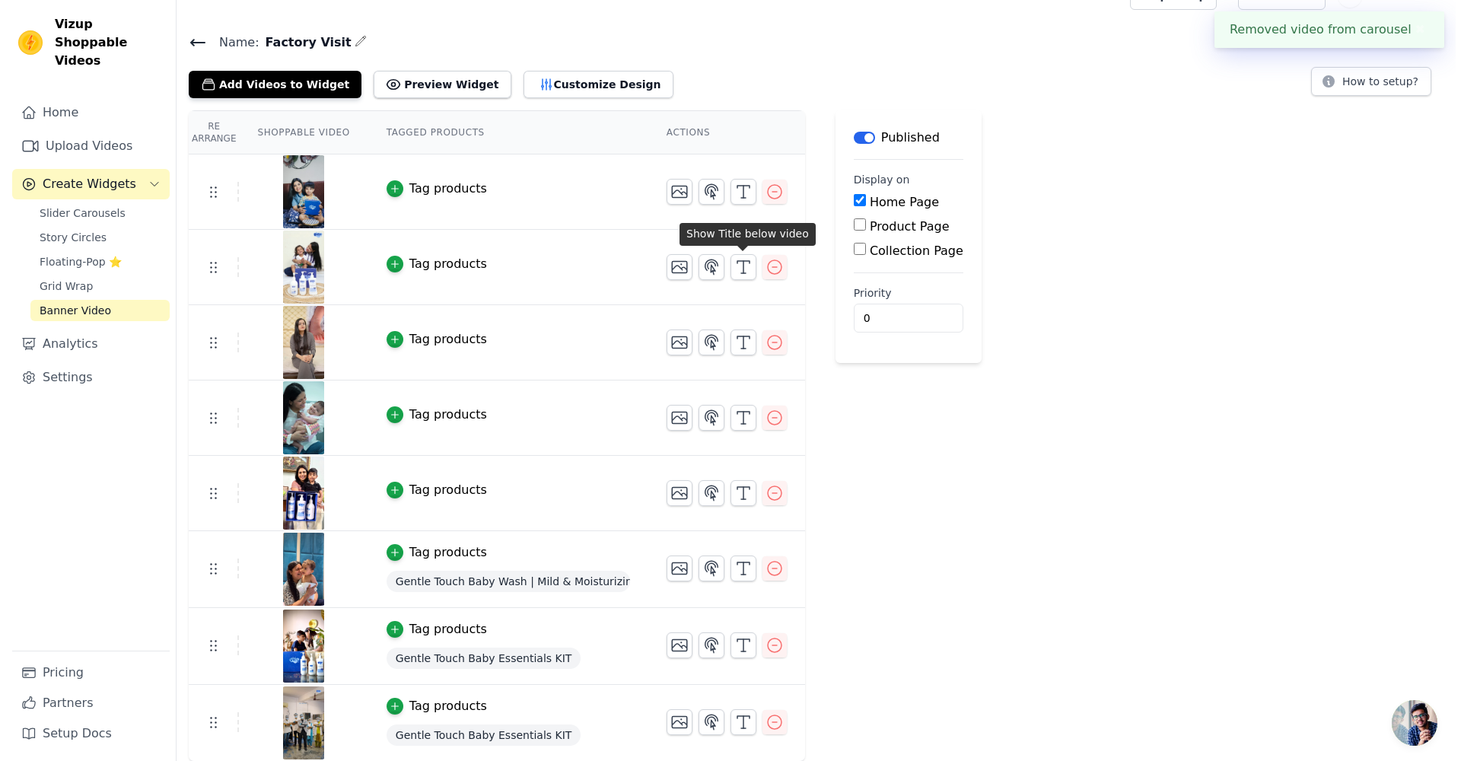
scroll to position [0, 0]
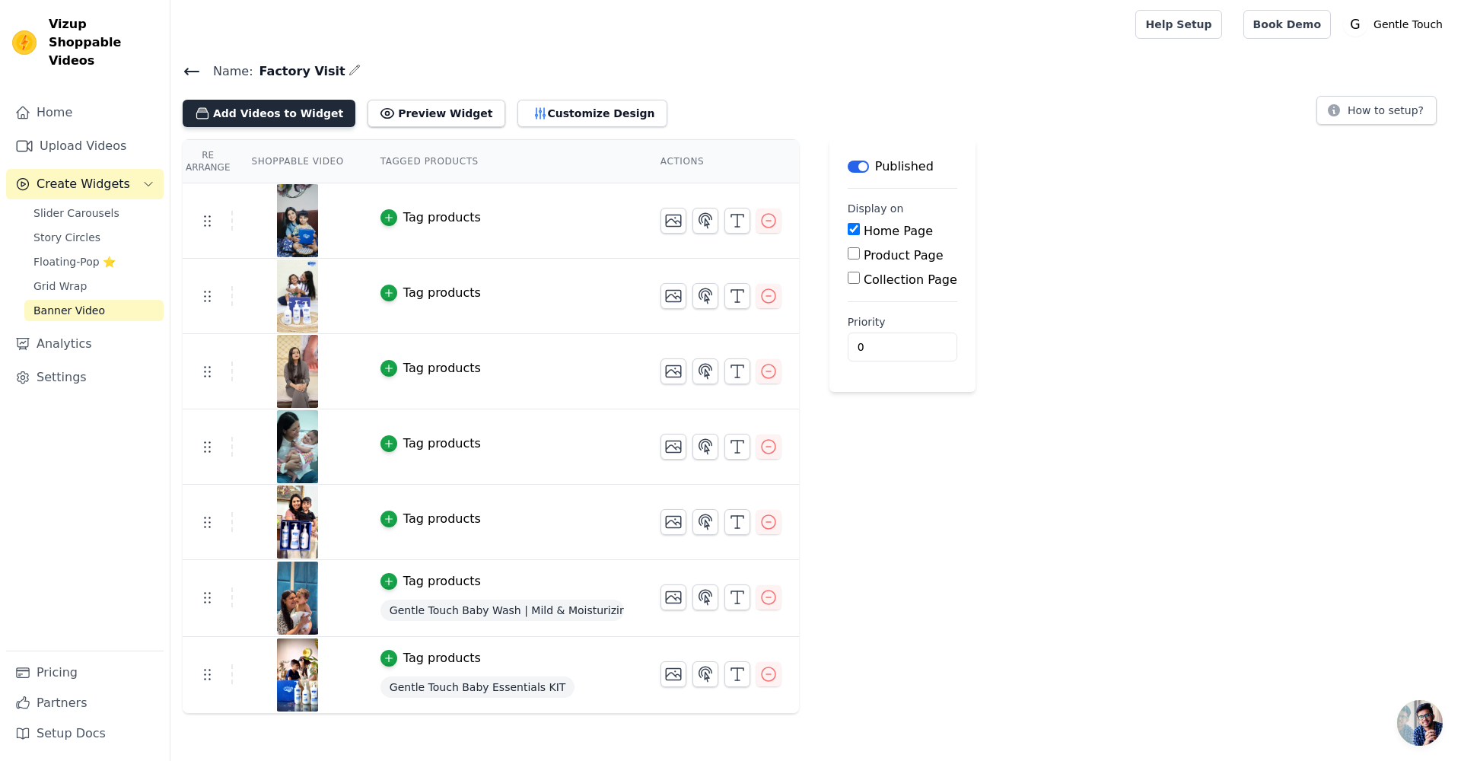
click at [281, 113] on button "Add Videos to Widget" at bounding box center [269, 113] width 173 height 27
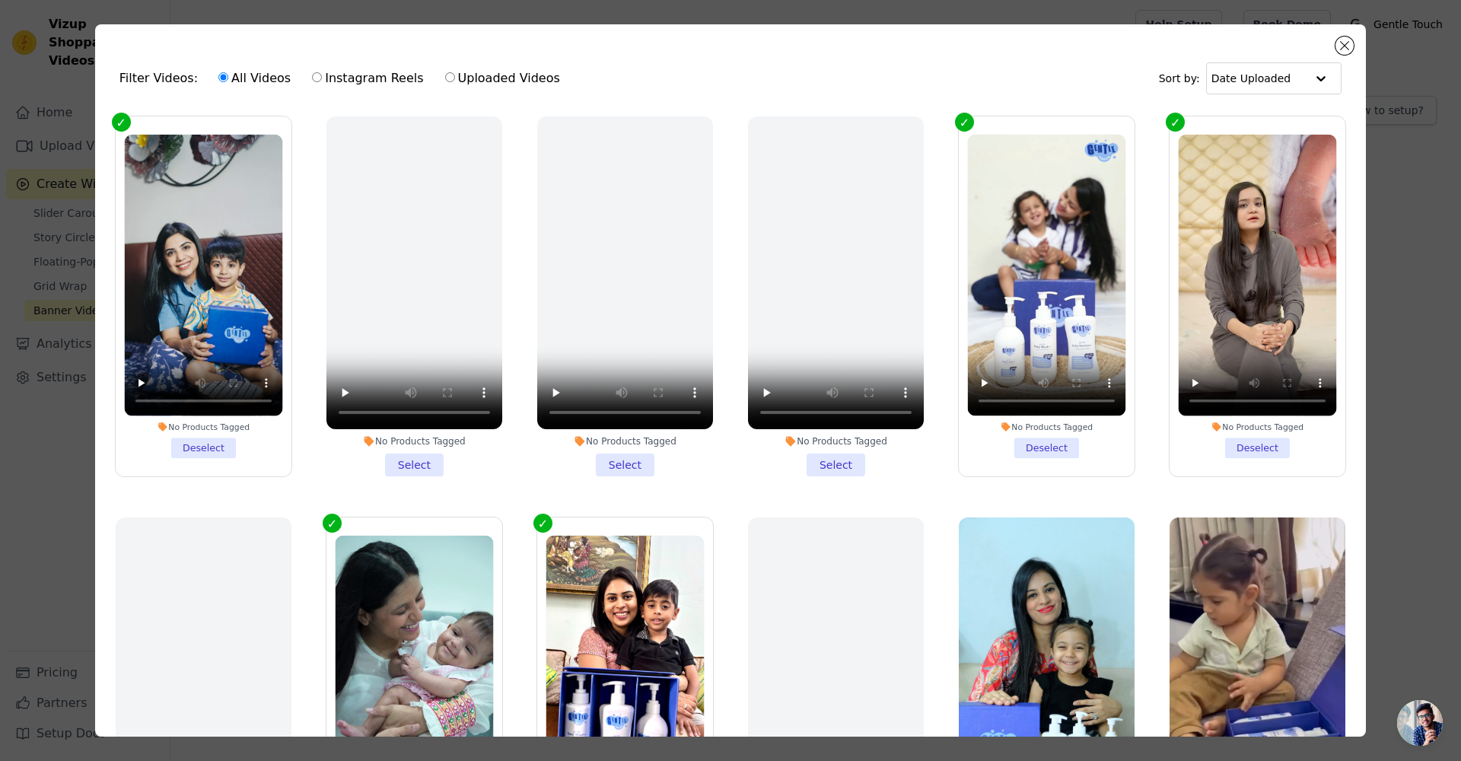
click at [1341, 34] on div "Filter Videos: All Videos Instagram Reels Uploaded Videos Sort by: Date Uploade…" at bounding box center [730, 380] width 1271 height 712
click at [1344, 43] on button "Close modal" at bounding box center [1344, 46] width 18 height 18
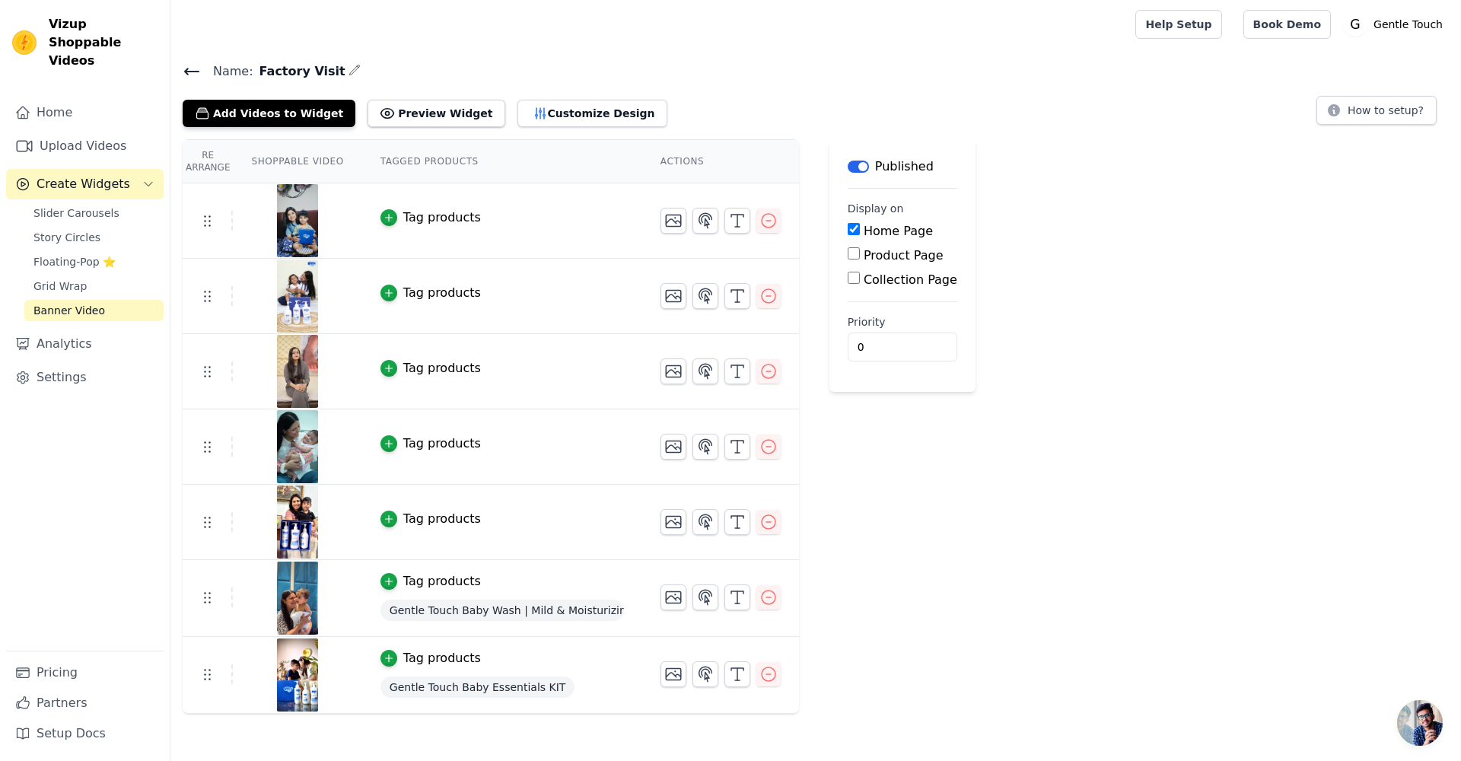
click at [186, 70] on icon at bounding box center [192, 71] width 14 height 6
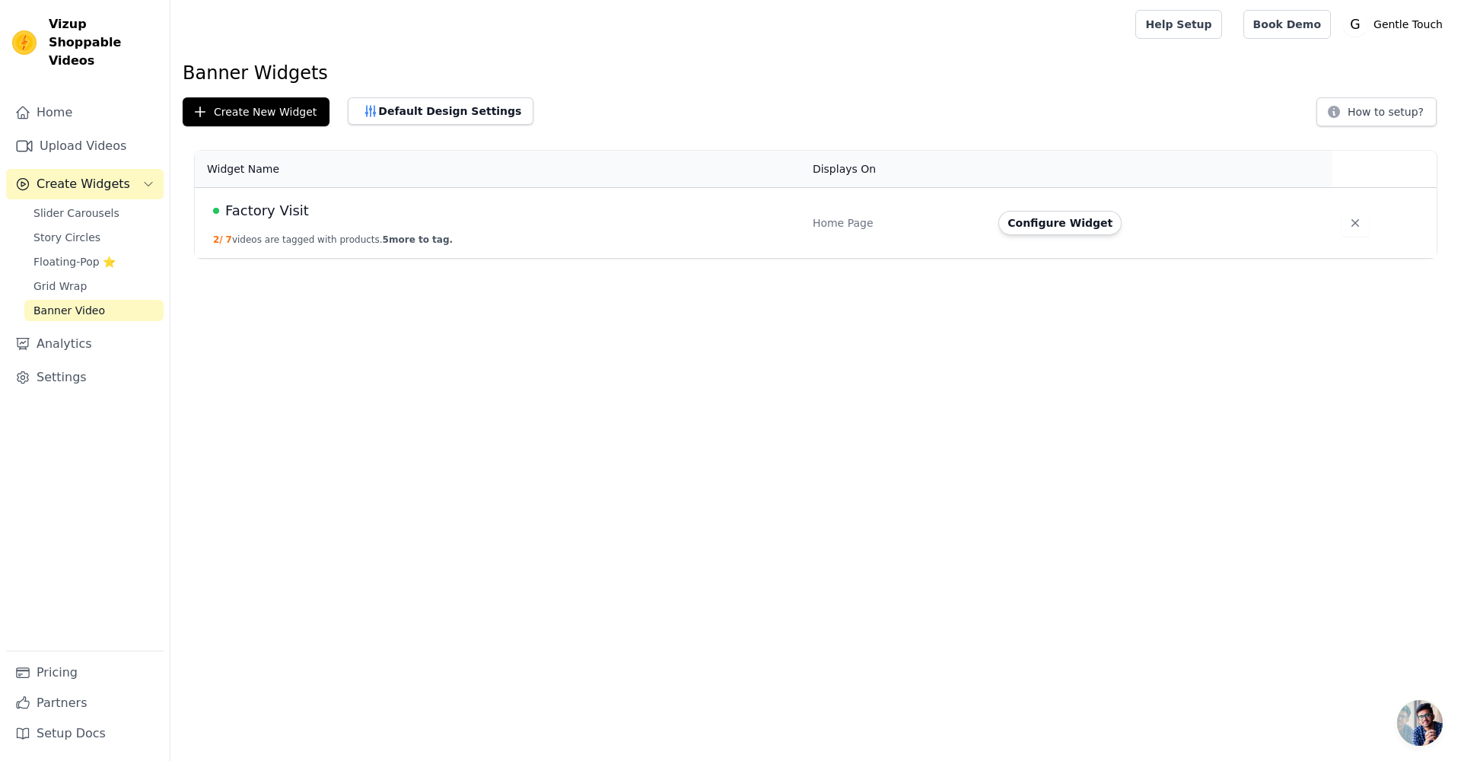
drag, startPoint x: 327, startPoint y: 231, endPoint x: 486, endPoint y: 237, distance: 159.2
click at [486, 237] on td "Factory Visit 2 / 7 videos are tagged with products. 5 more to tag." at bounding box center [499, 223] width 609 height 71
click at [396, 233] on td "Factory Visit 2 / 7 videos are tagged with products. 5 more to tag." at bounding box center [499, 223] width 609 height 71
drag, startPoint x: 446, startPoint y: 235, endPoint x: 467, endPoint y: 237, distance: 21.4
click at [467, 237] on td "Factory Visit 2 / 7 videos are tagged with products. 5 more to tag." at bounding box center [499, 223] width 609 height 71
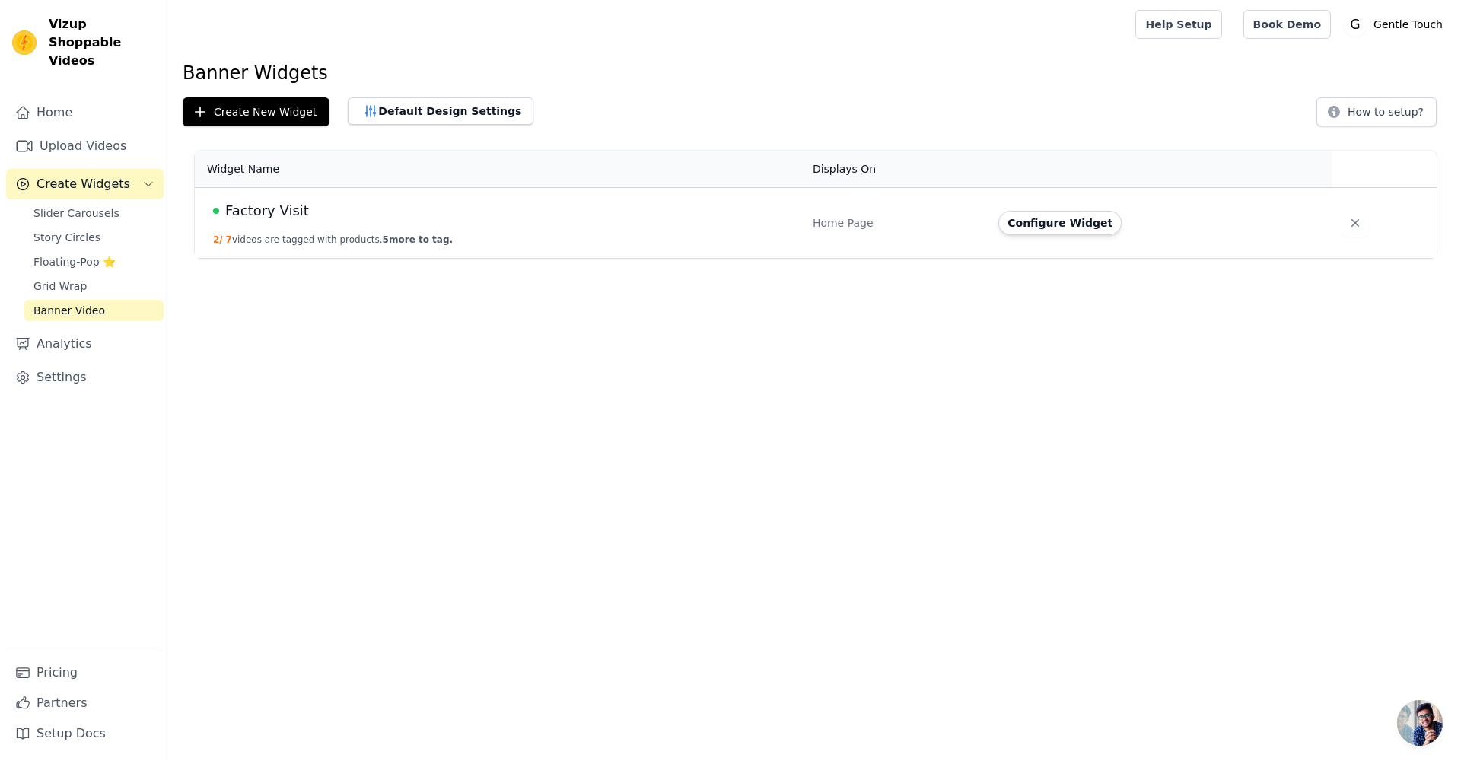
click at [392, 237] on span "5 more to tag." at bounding box center [418, 239] width 70 height 11
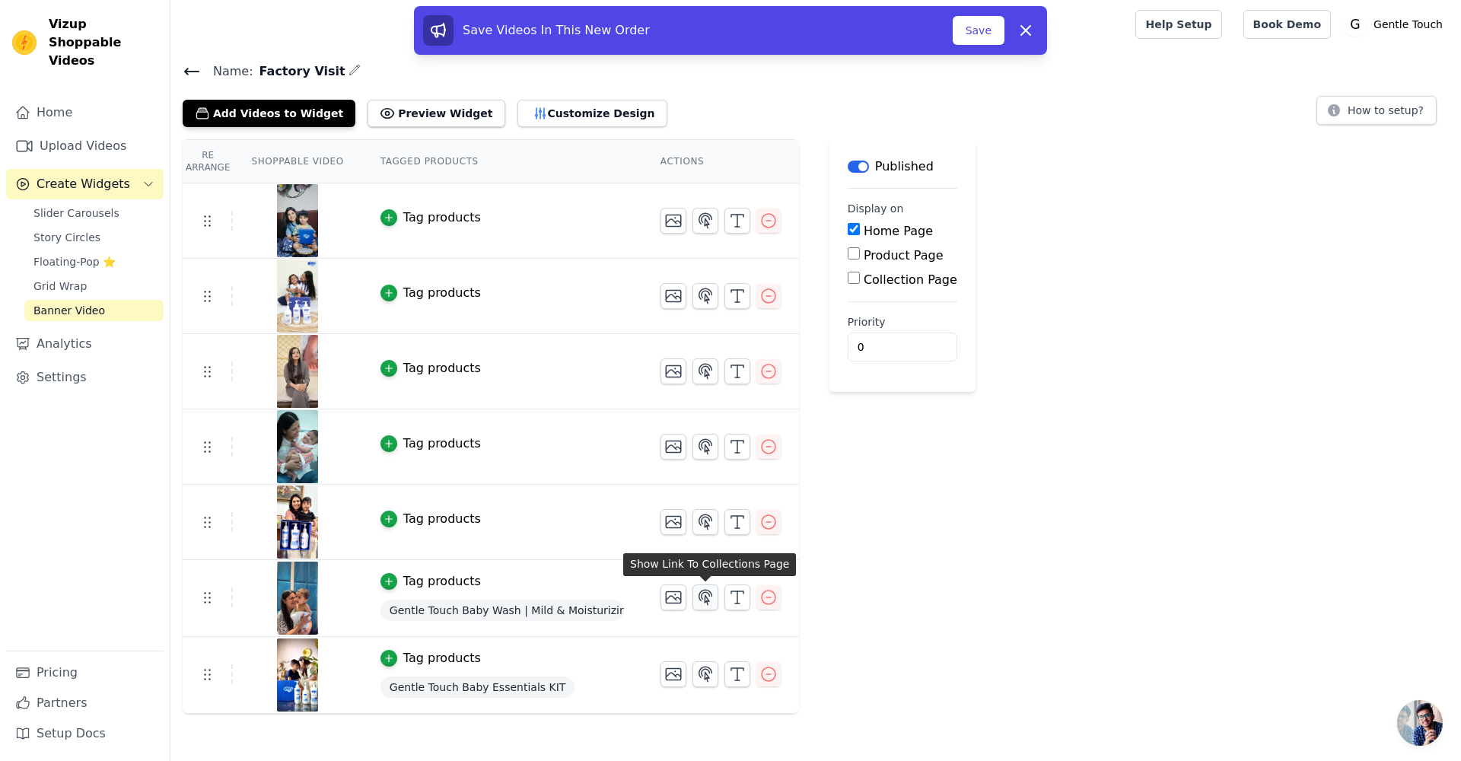
click at [701, 593] on icon "button" at bounding box center [705, 597] width 13 height 14
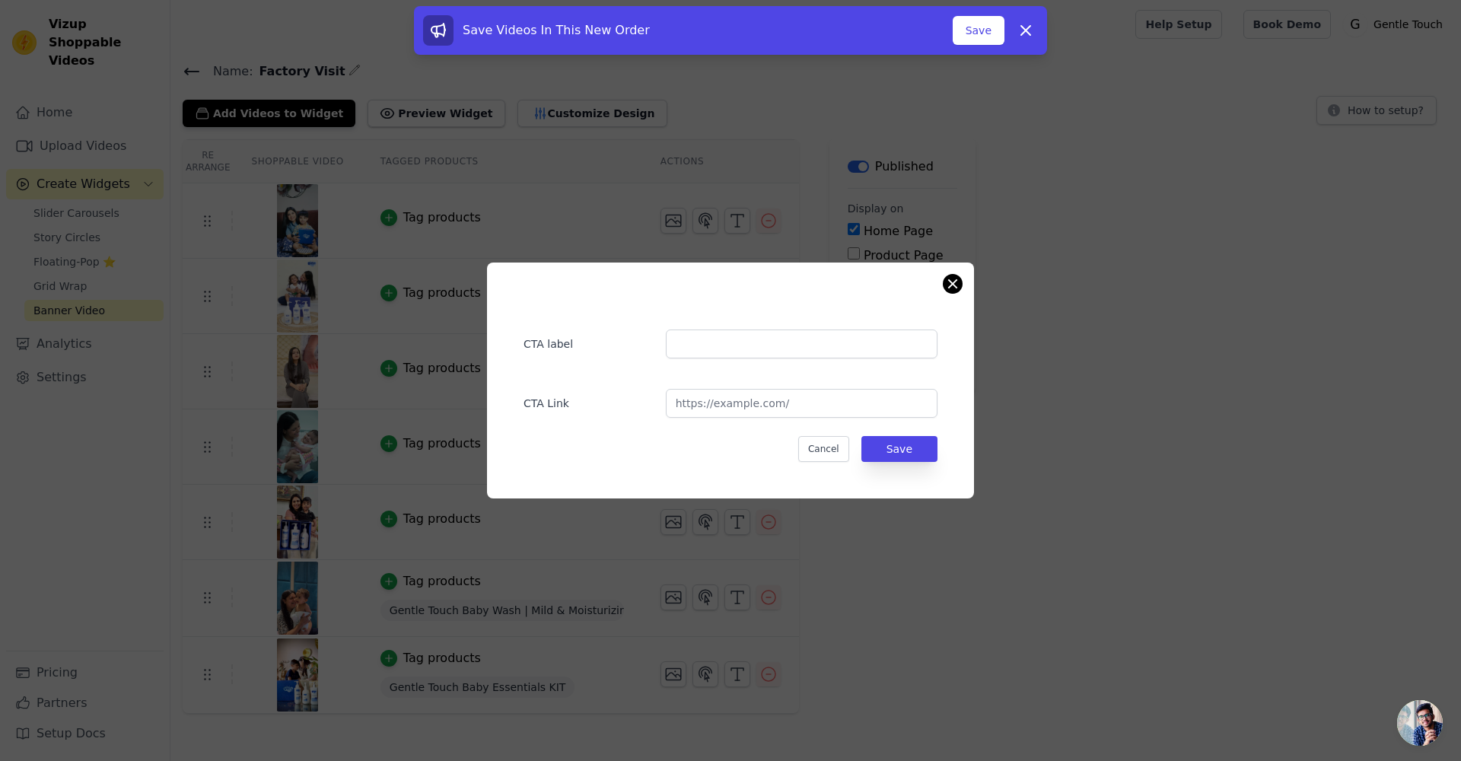
click at [951, 283] on button "Close modal" at bounding box center [952, 284] width 18 height 18
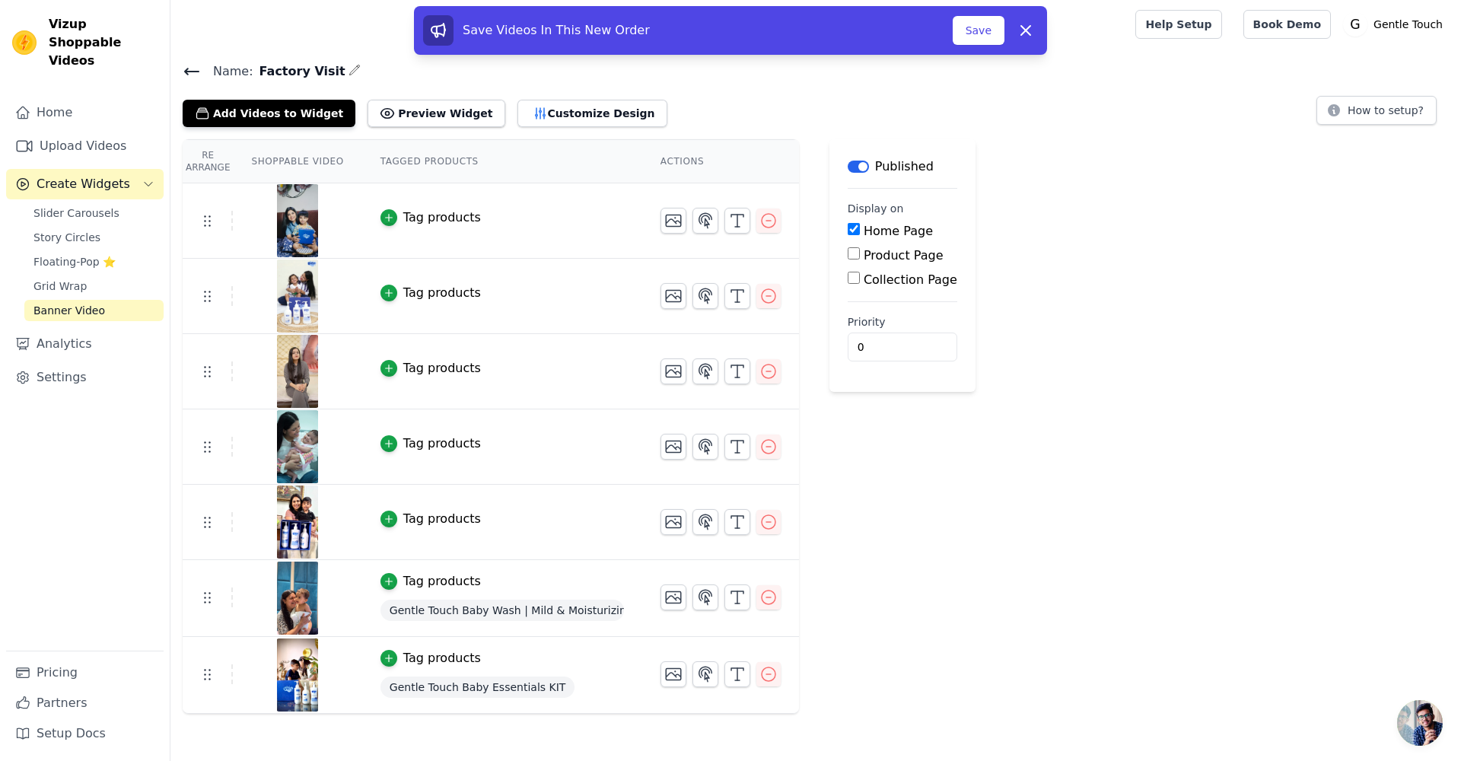
click at [185, 71] on icon at bounding box center [192, 71] width 14 height 6
